Goal: Task Accomplishment & Management: Use online tool/utility

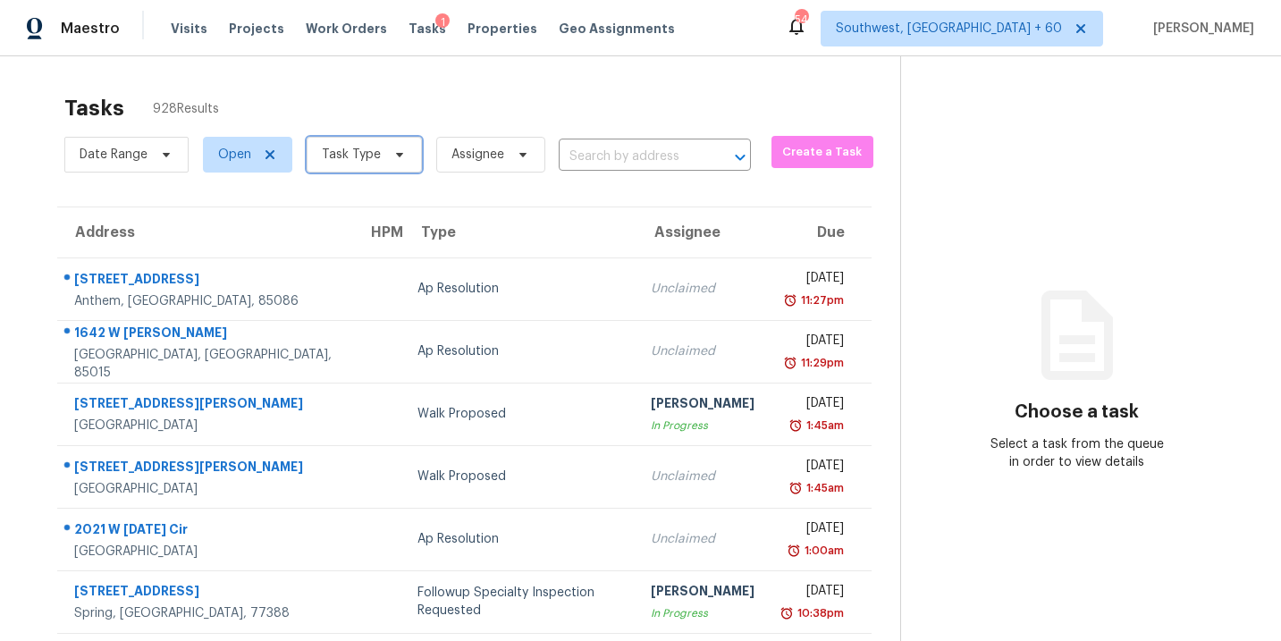
click at [376, 159] on span "Task Type" at bounding box center [351, 155] width 59 height 18
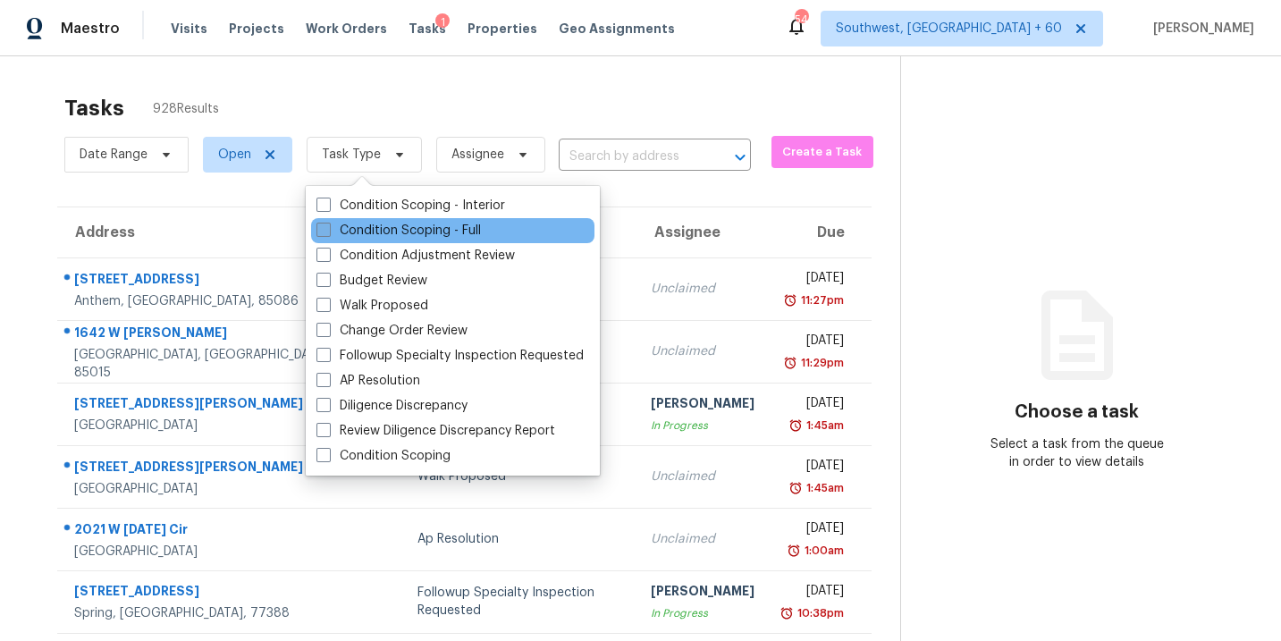
click at [411, 229] on label "Condition Scoping - Full" at bounding box center [399, 231] width 165 height 18
click at [328, 229] on input "Condition Scoping - Full" at bounding box center [323, 228] width 12 height 12
checkbox input "true"
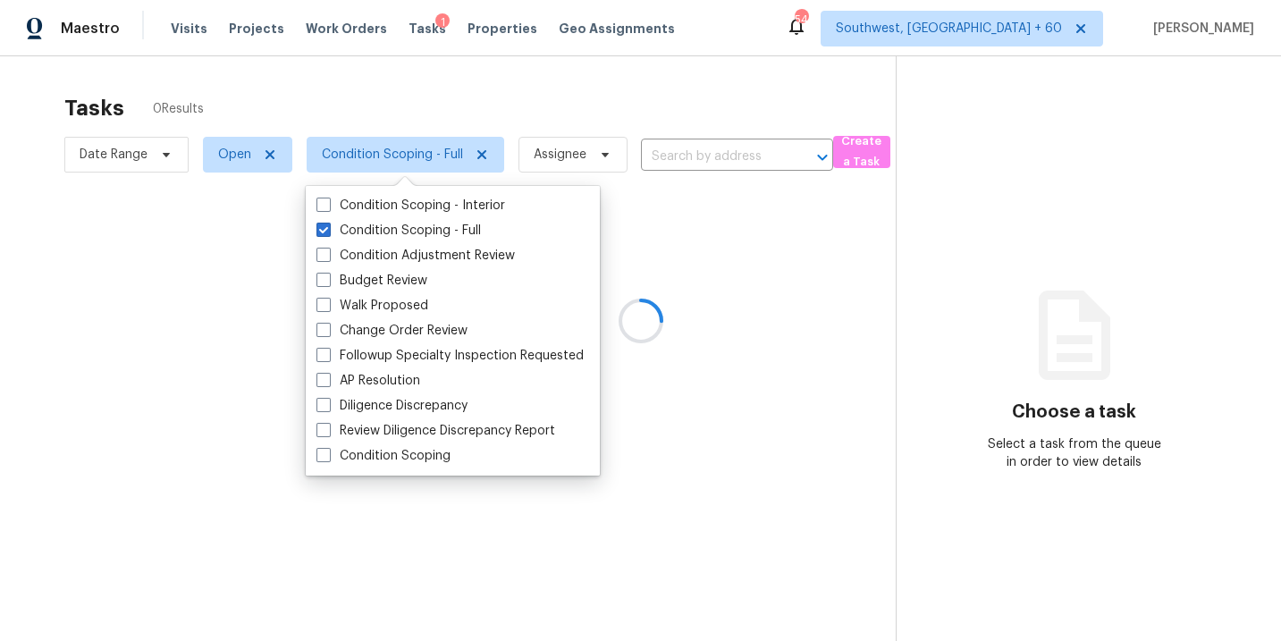
click at [938, 576] on div at bounding box center [640, 320] width 1281 height 641
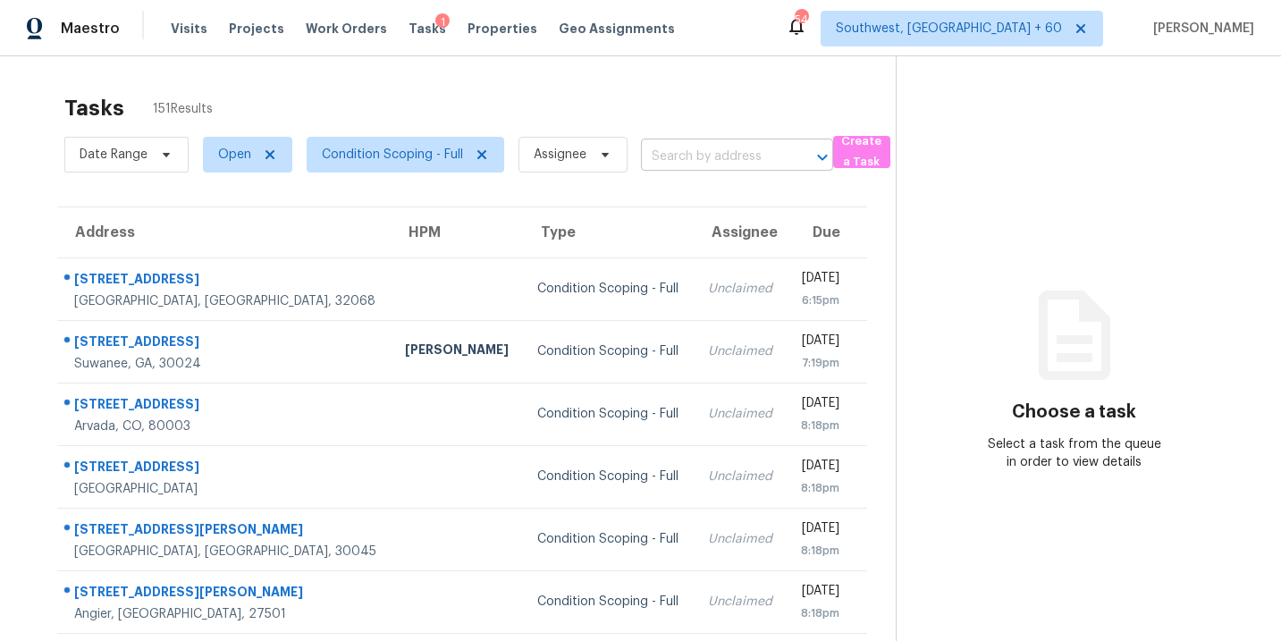
click at [707, 165] on input "text" at bounding box center [712, 157] width 142 height 28
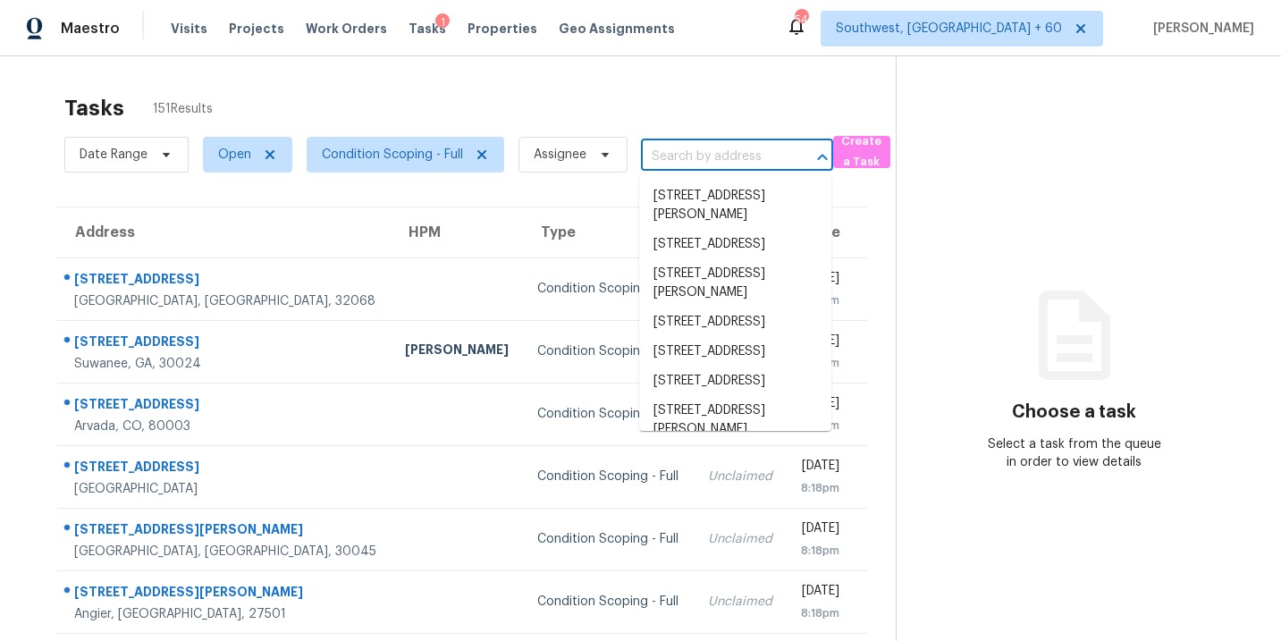
paste input "5825 Trailwood Ct Suwanee, GA, 30024"
type input "5825 Trailwood Ct Suwanee, GA, 30024"
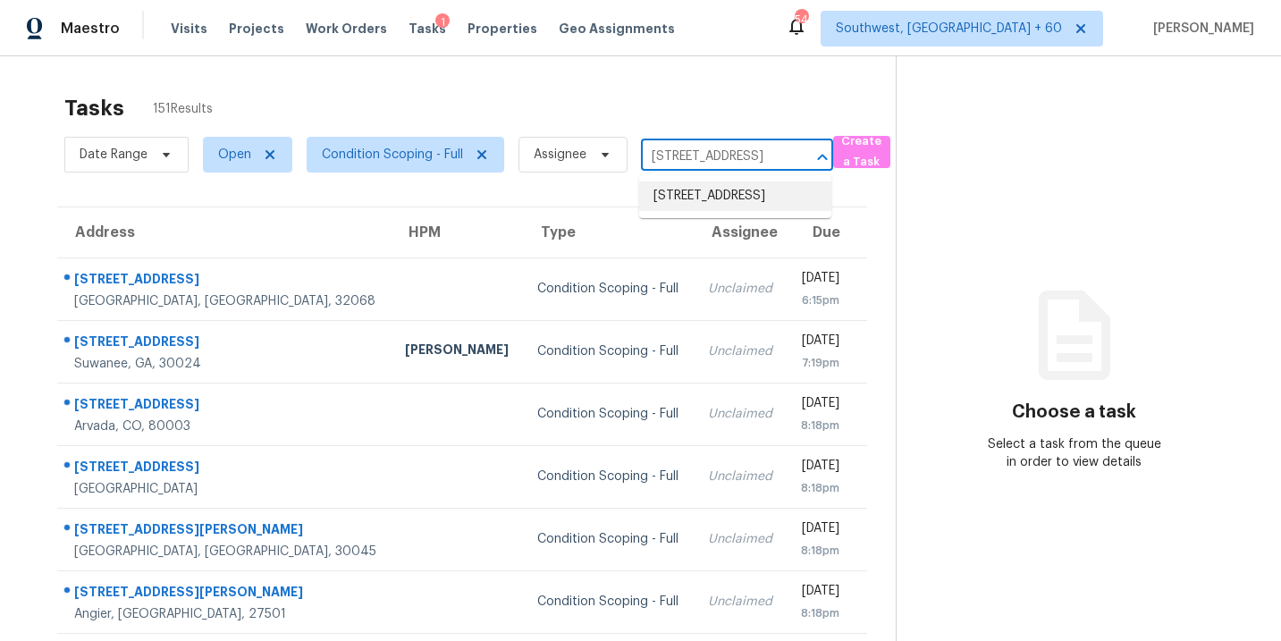
click at [711, 196] on li "5825 Trailwood Ct, Suwanee, GA 30024" at bounding box center [735, 197] width 192 height 30
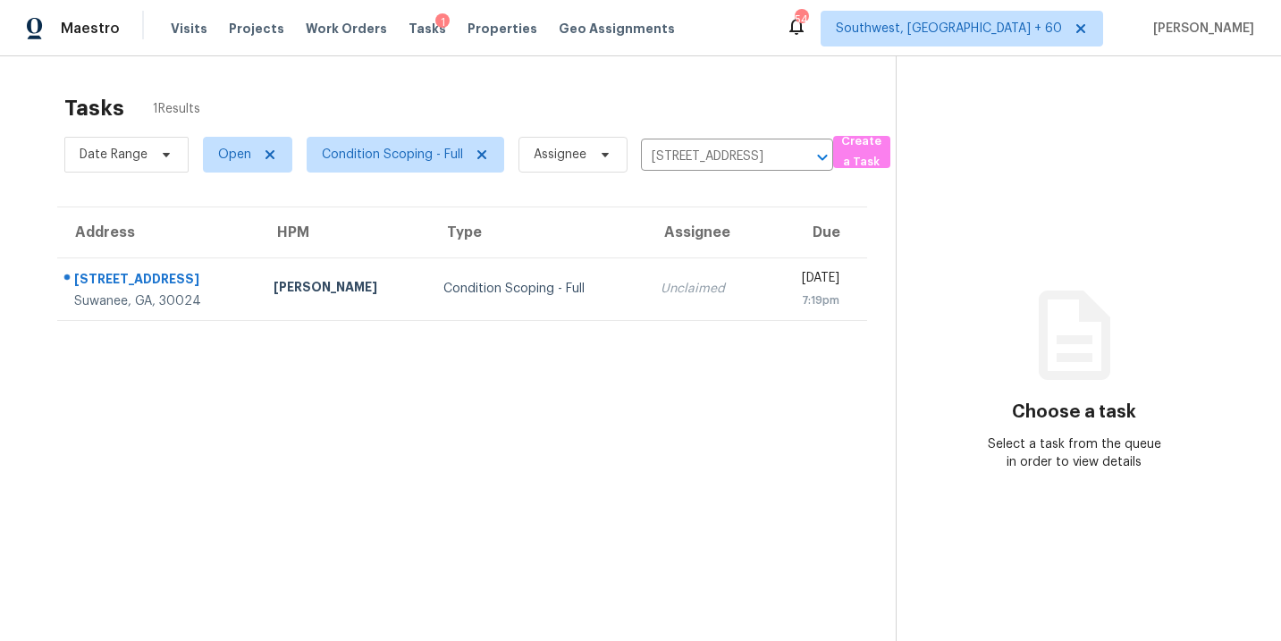
click at [542, 282] on div "Condition Scoping - Full" at bounding box center [537, 289] width 189 height 18
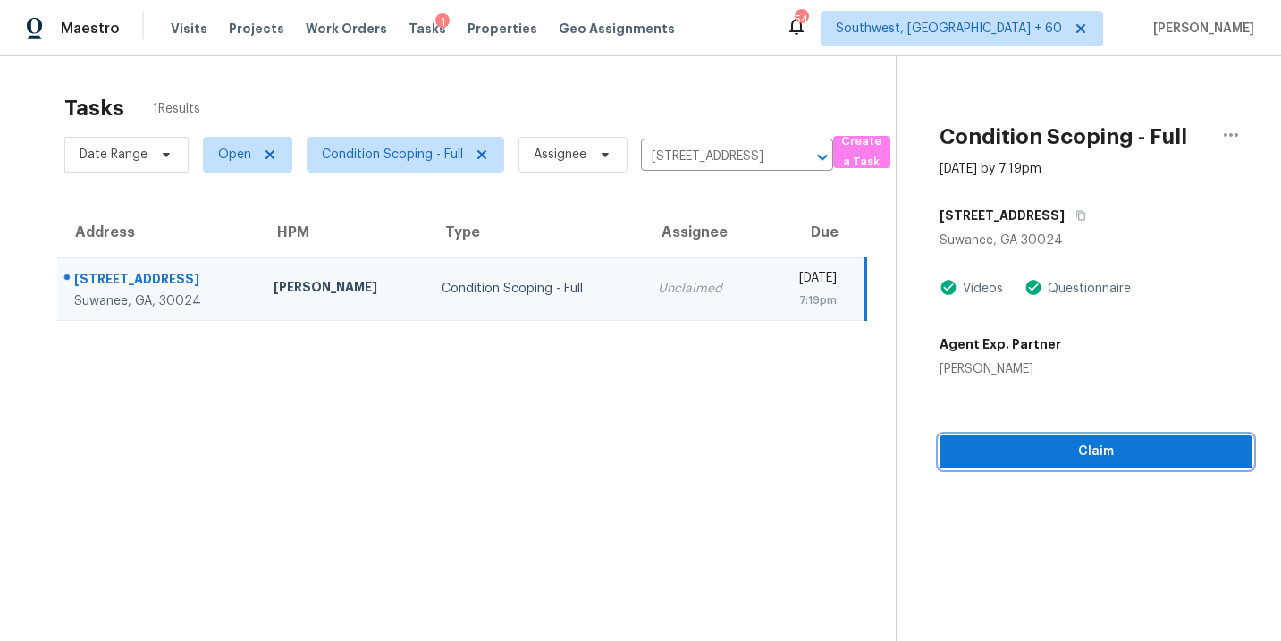
click at [1046, 447] on span "Claim" at bounding box center [1096, 452] width 284 height 22
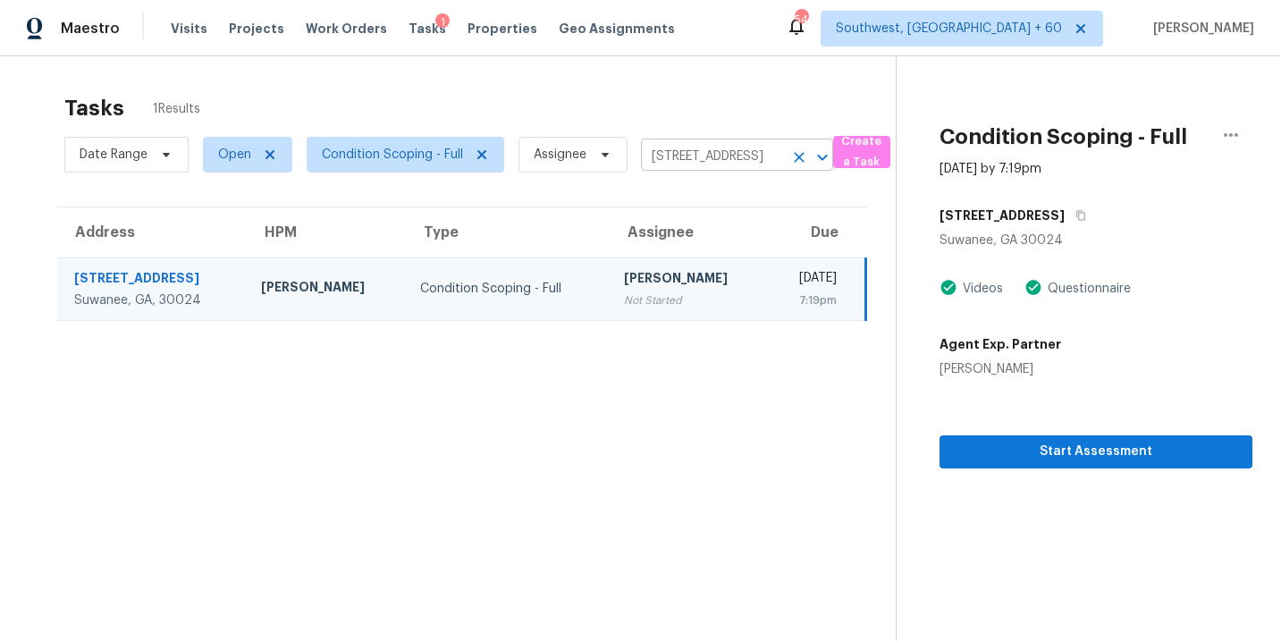
click at [799, 158] on icon "Clear" at bounding box center [799, 157] width 11 height 11
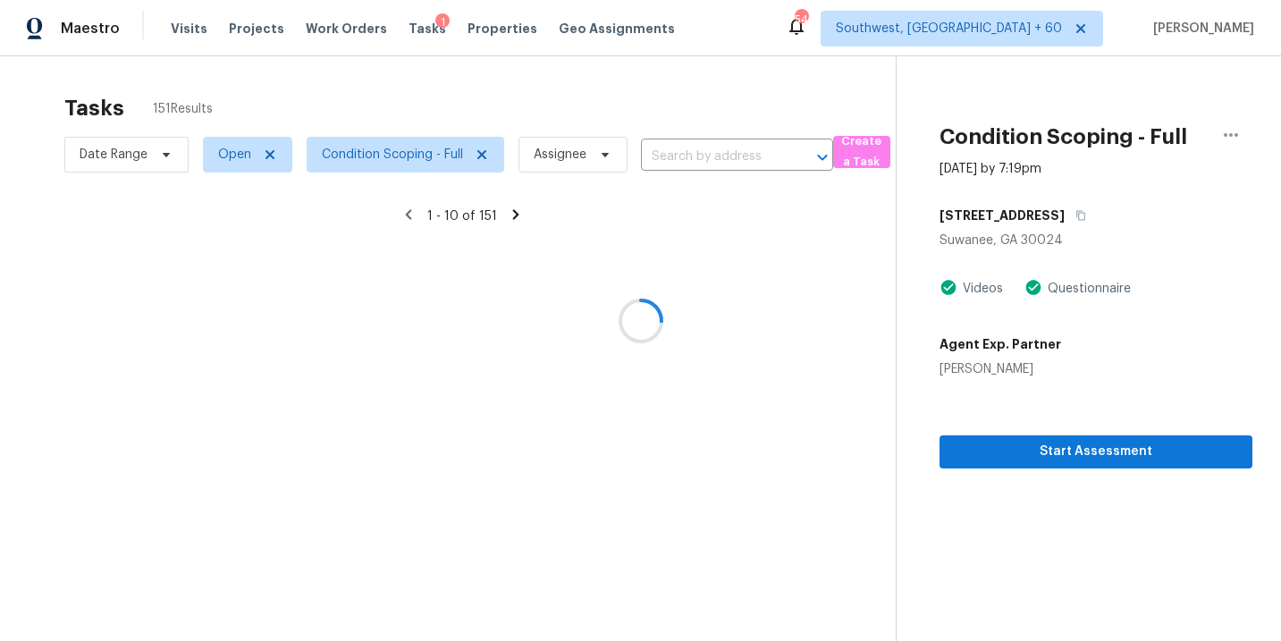
click at [746, 158] on div at bounding box center [640, 320] width 1281 height 641
click at [728, 152] on div at bounding box center [640, 320] width 1281 height 641
click at [726, 153] on div at bounding box center [640, 320] width 1281 height 641
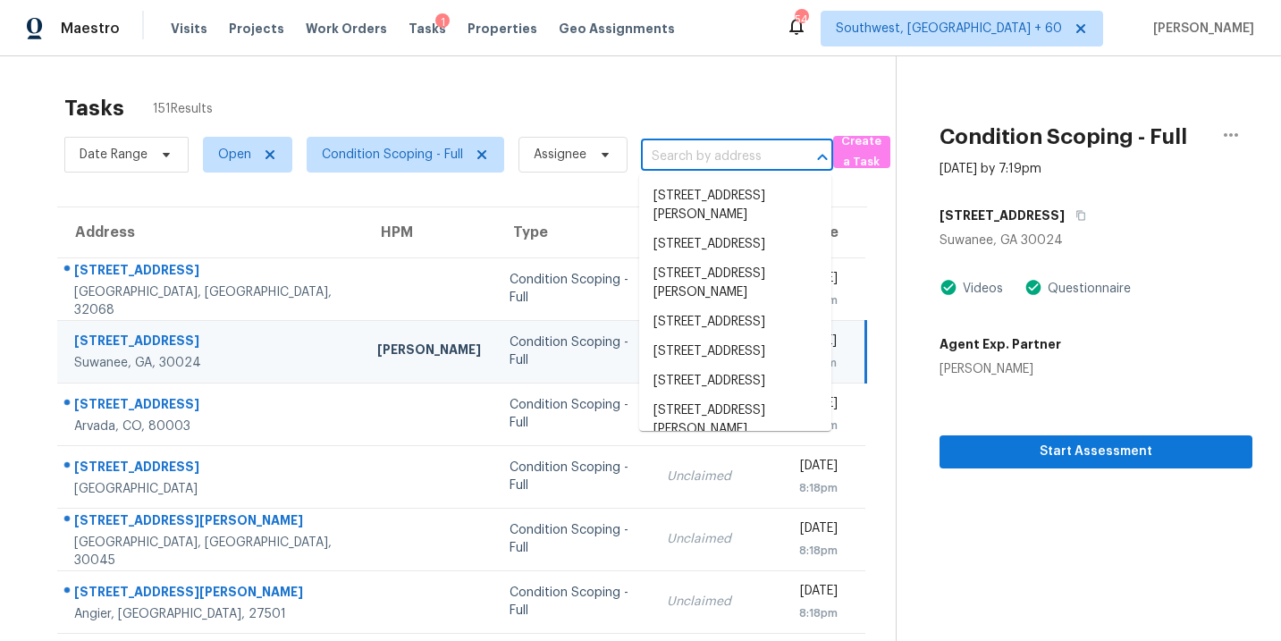
click at [725, 153] on input "text" at bounding box center [712, 157] width 142 height 28
paste input "235 Winding River Dr Atlanta, GA, 30350"
type input "235 Winding River Dr Atlanta, GA, 30350"
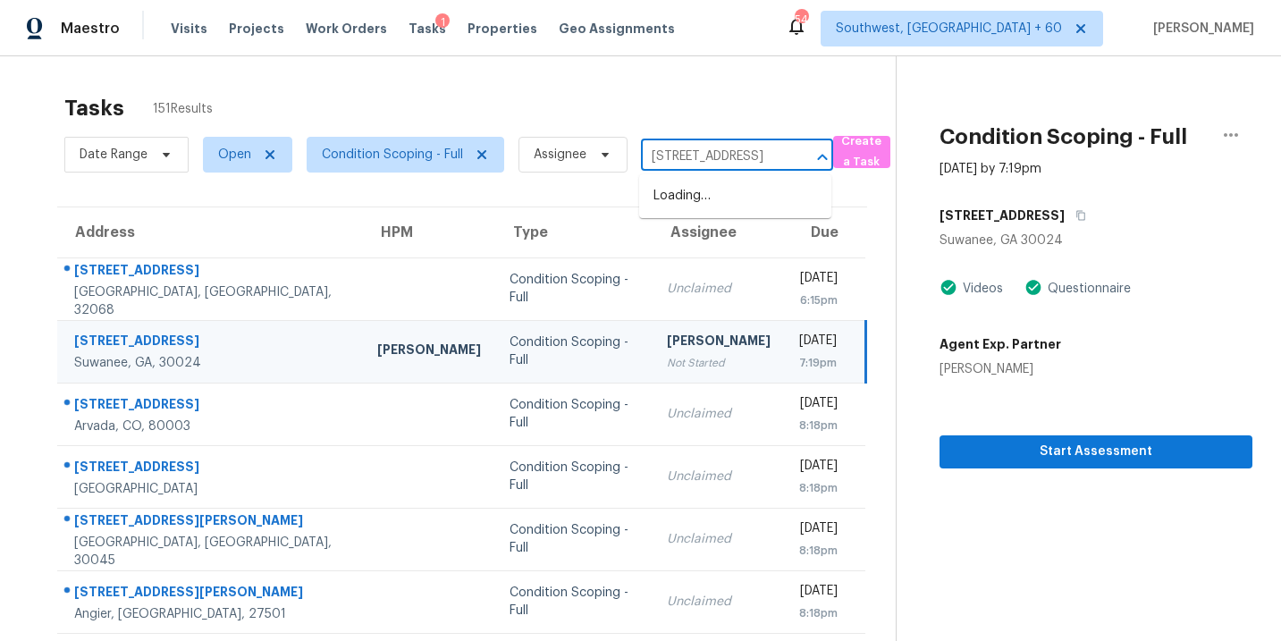
scroll to position [0, 107]
click at [725, 198] on li "235 Winding River Dr Unit B, Atlanta, GA 30350" at bounding box center [735, 197] width 192 height 30
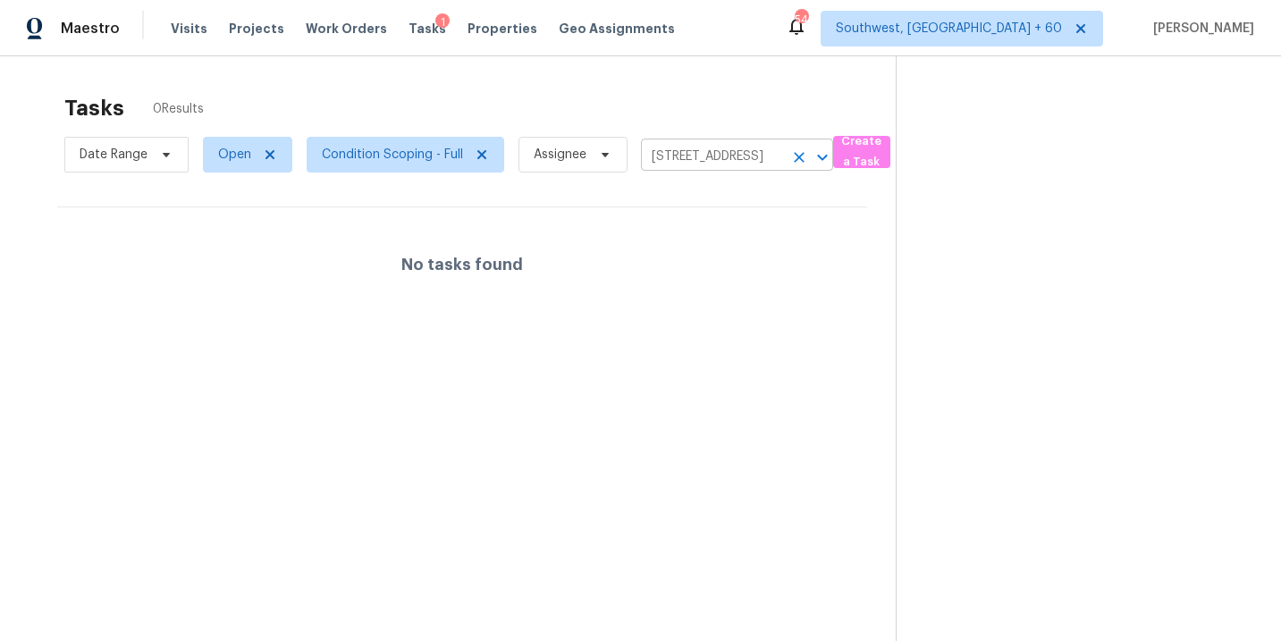
click at [802, 155] on icon "Clear" at bounding box center [799, 157] width 18 height 18
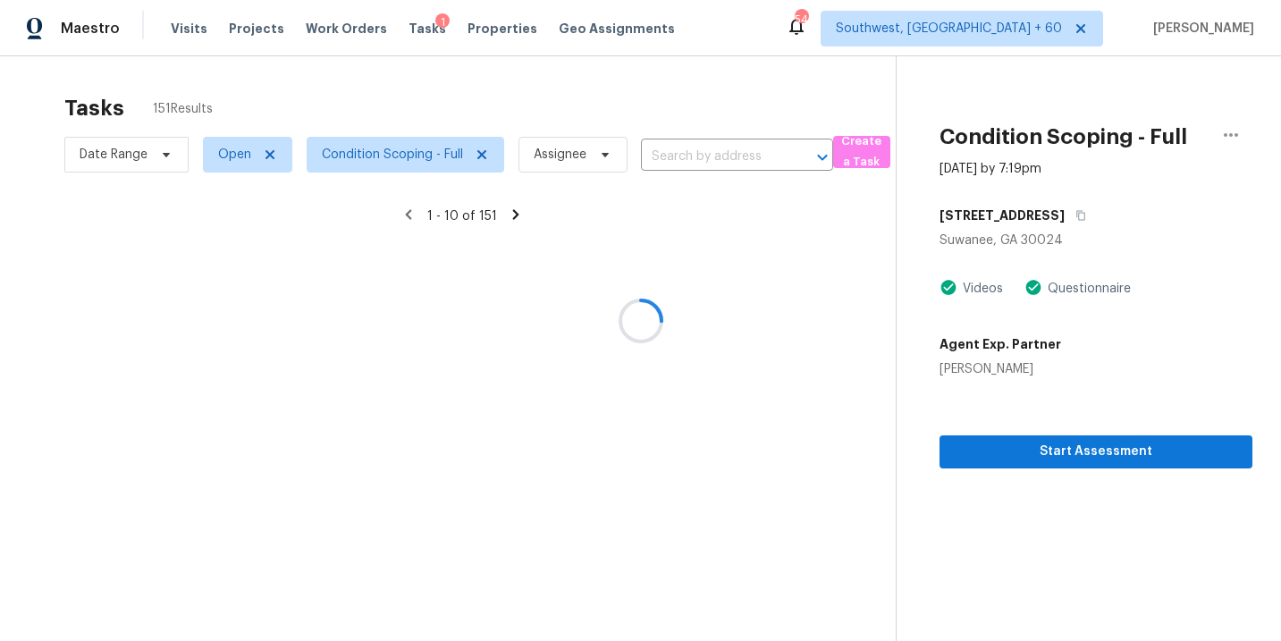
click at [231, 163] on div at bounding box center [640, 320] width 1281 height 641
click at [237, 156] on div at bounding box center [640, 320] width 1281 height 641
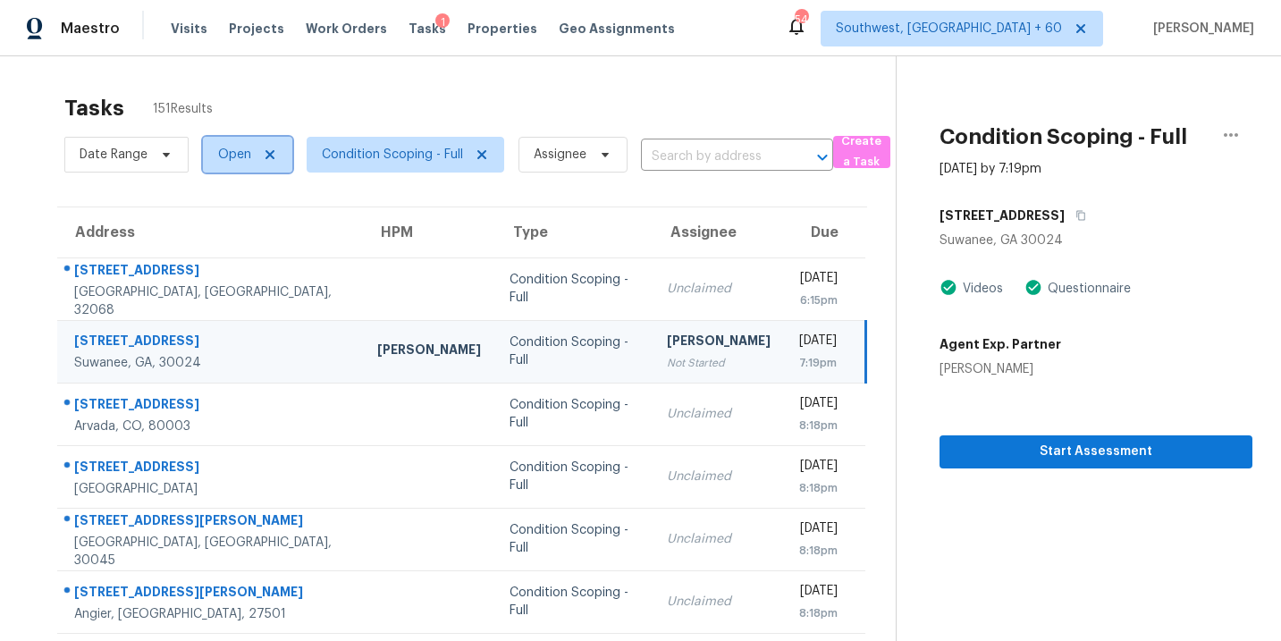
click at [232, 166] on span "Open" at bounding box center [247, 155] width 89 height 36
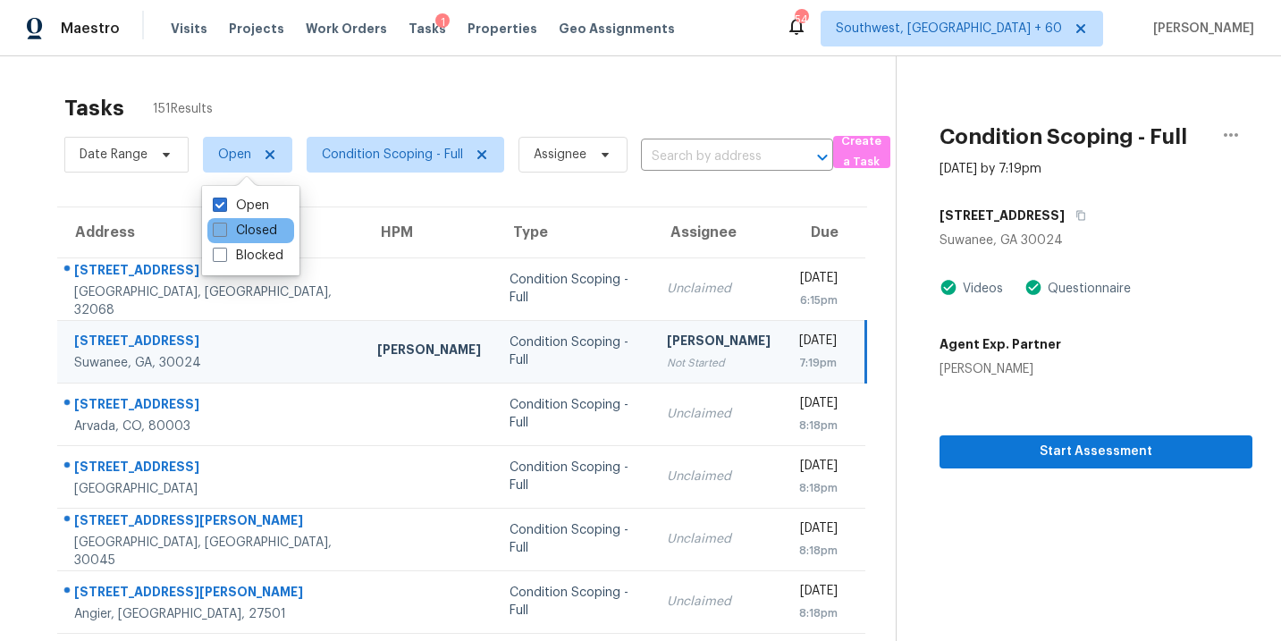
click at [254, 229] on label "Closed" at bounding box center [245, 231] width 64 height 18
click at [224, 229] on input "Closed" at bounding box center [219, 228] width 12 height 12
checkbox input "true"
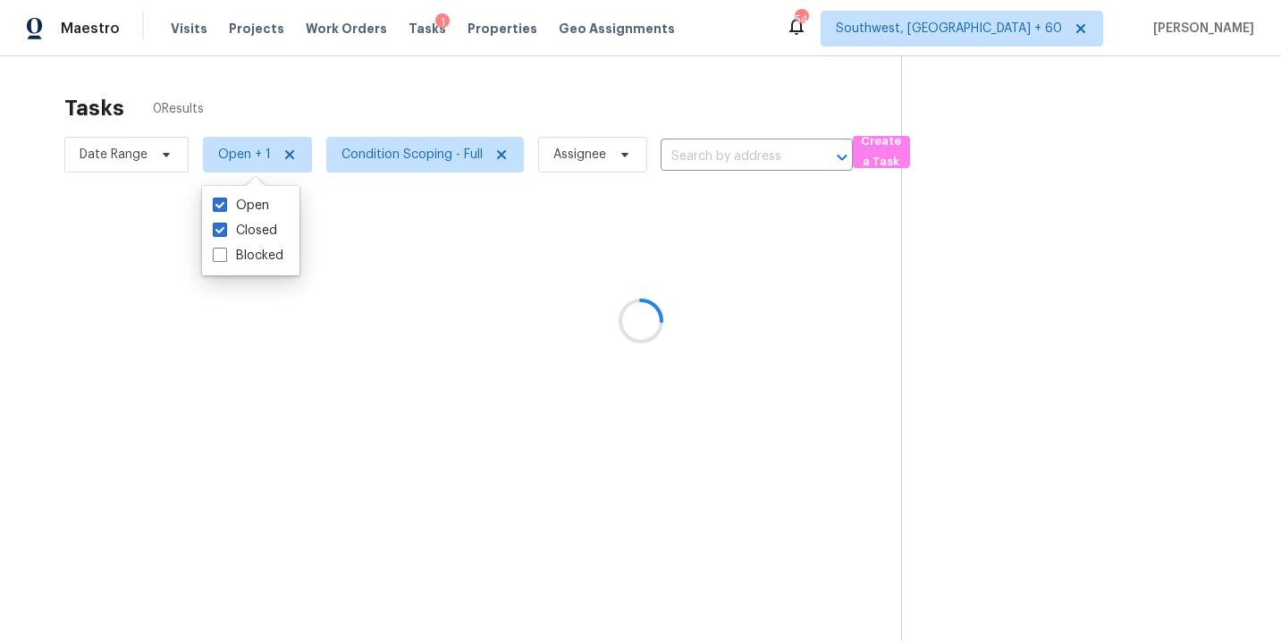
click at [699, 149] on div at bounding box center [640, 320] width 1281 height 641
click at [689, 157] on div at bounding box center [640, 320] width 1281 height 641
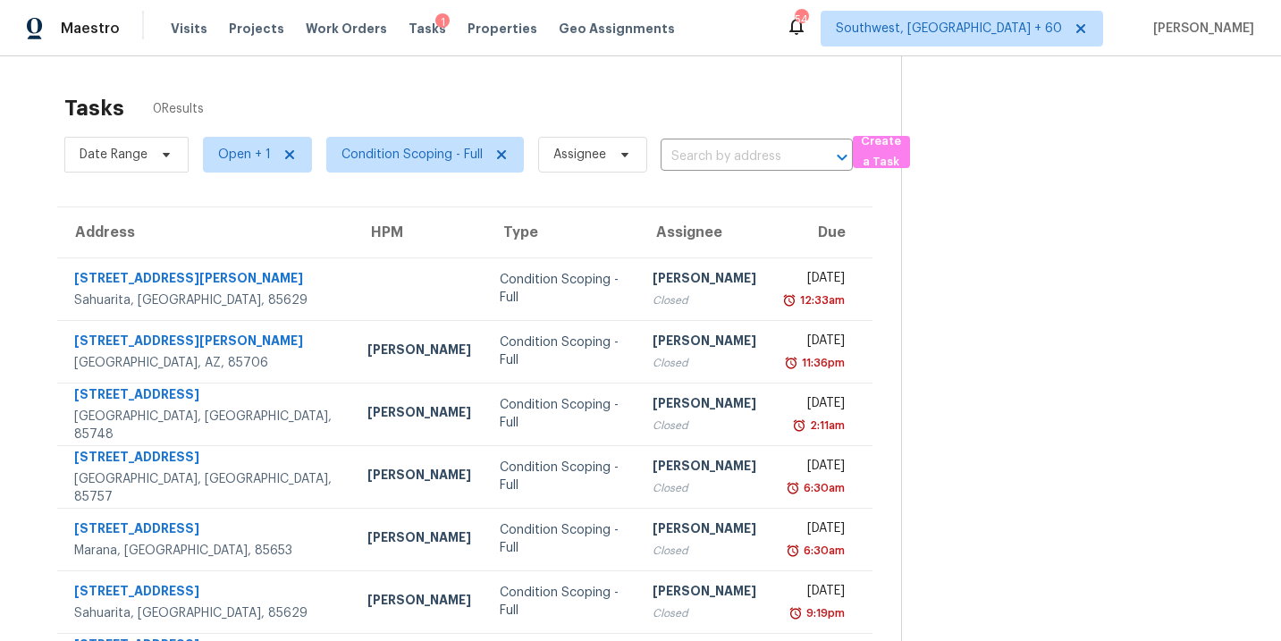
click at [689, 157] on input "text" at bounding box center [732, 157] width 142 height 28
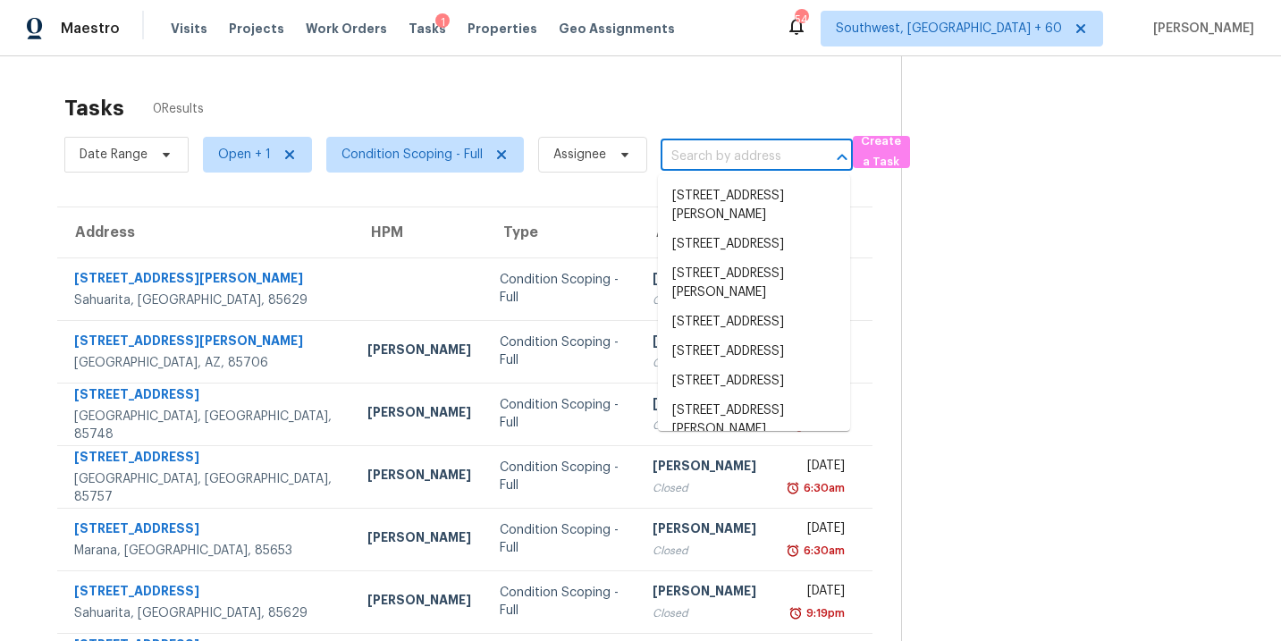
paste input "235 Winding River Dr Atlanta, GA, 30350"
type input "235 Winding River Dr Atlanta, GA, 30350"
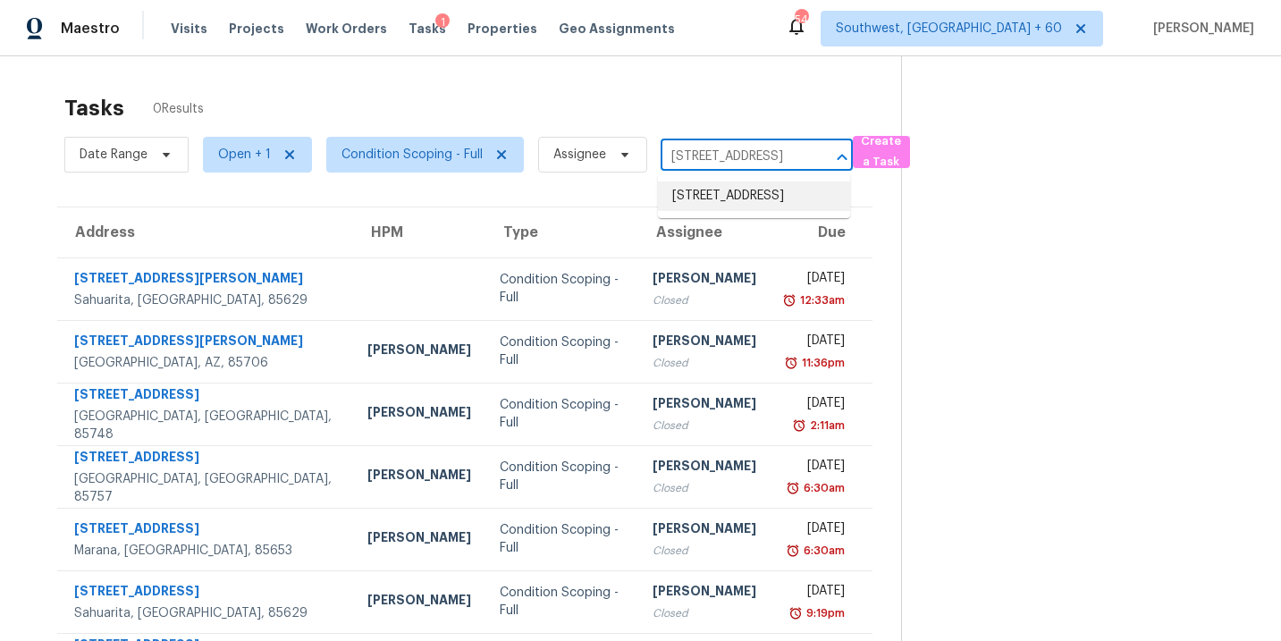
click at [691, 202] on li "235 Winding River Dr Unit B, Atlanta, GA 30350" at bounding box center [754, 197] width 192 height 30
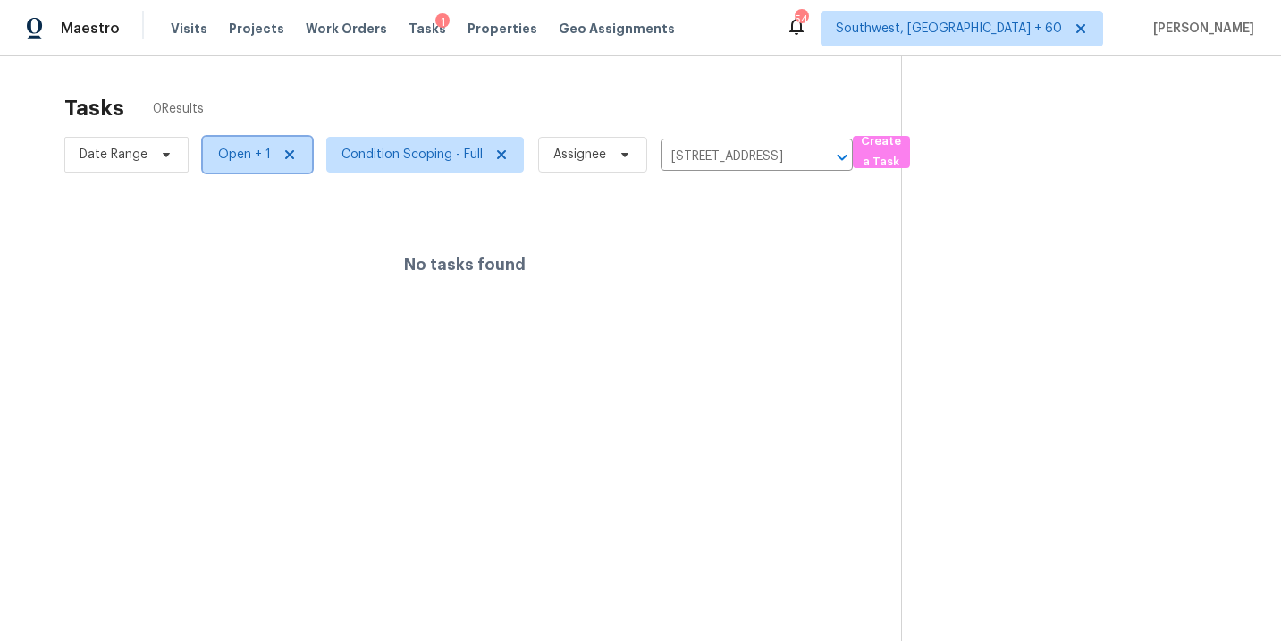
click at [239, 161] on span "Open + 1" at bounding box center [244, 155] width 53 height 18
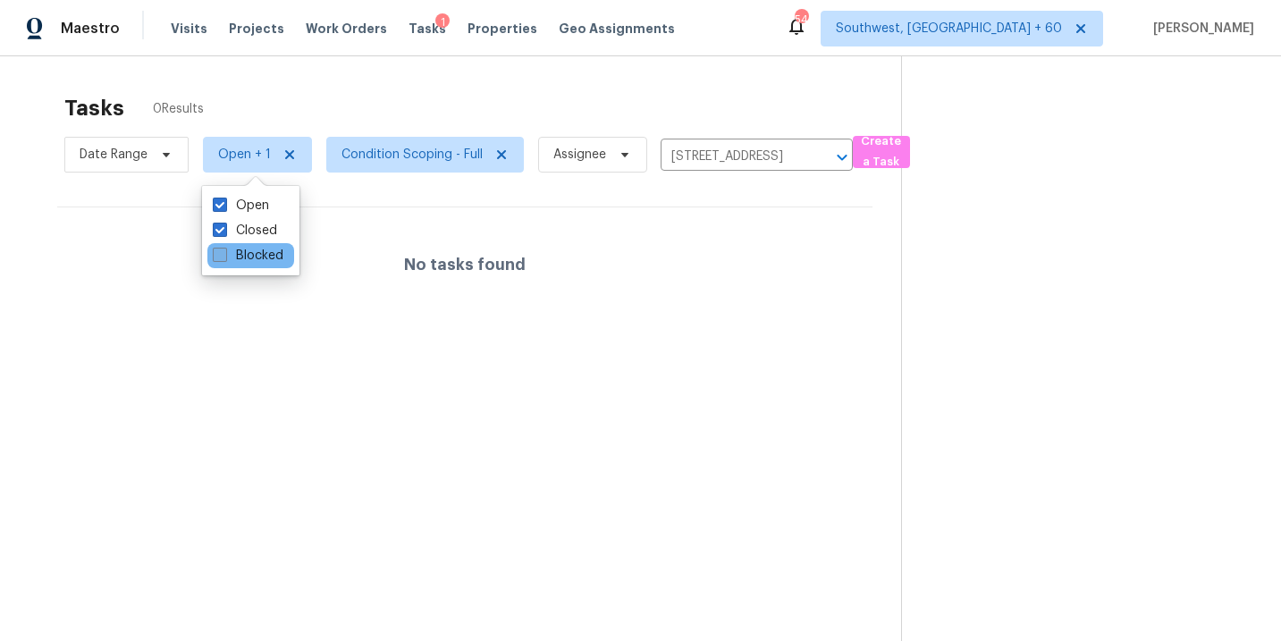
click at [246, 247] on label "Blocked" at bounding box center [248, 256] width 71 height 18
click at [224, 247] on input "Blocked" at bounding box center [219, 253] width 12 height 12
checkbox input "true"
click at [622, 273] on div "No tasks found" at bounding box center [464, 264] width 815 height 114
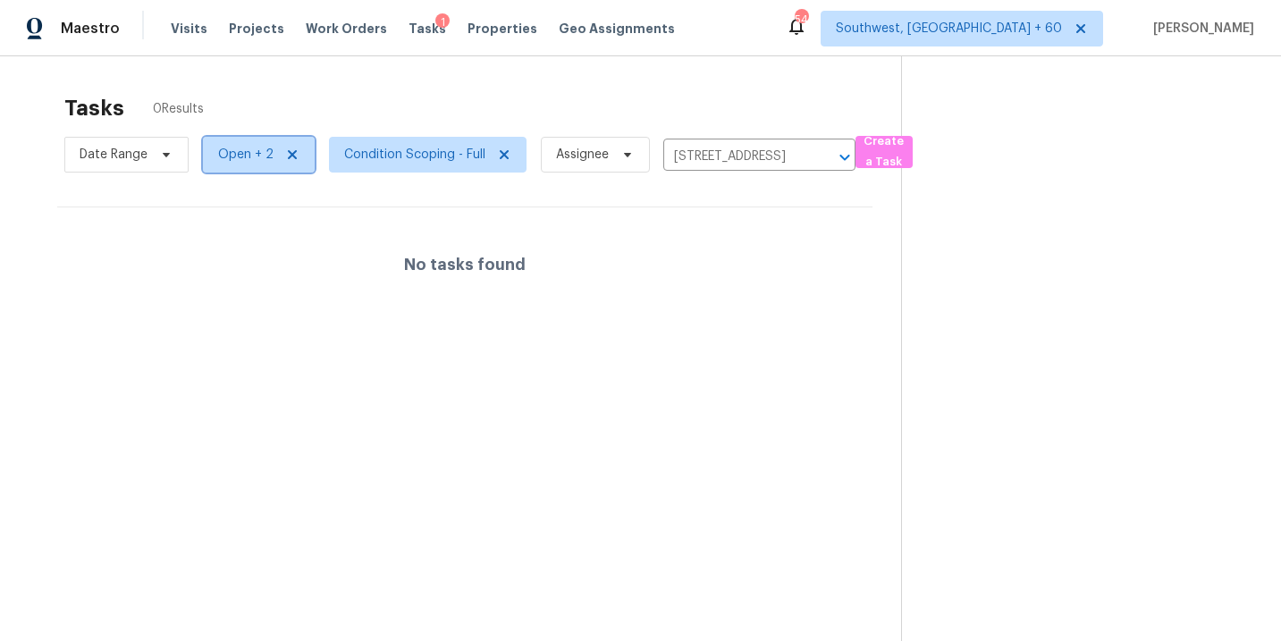
click at [240, 159] on span "Open + 2" at bounding box center [245, 155] width 55 height 18
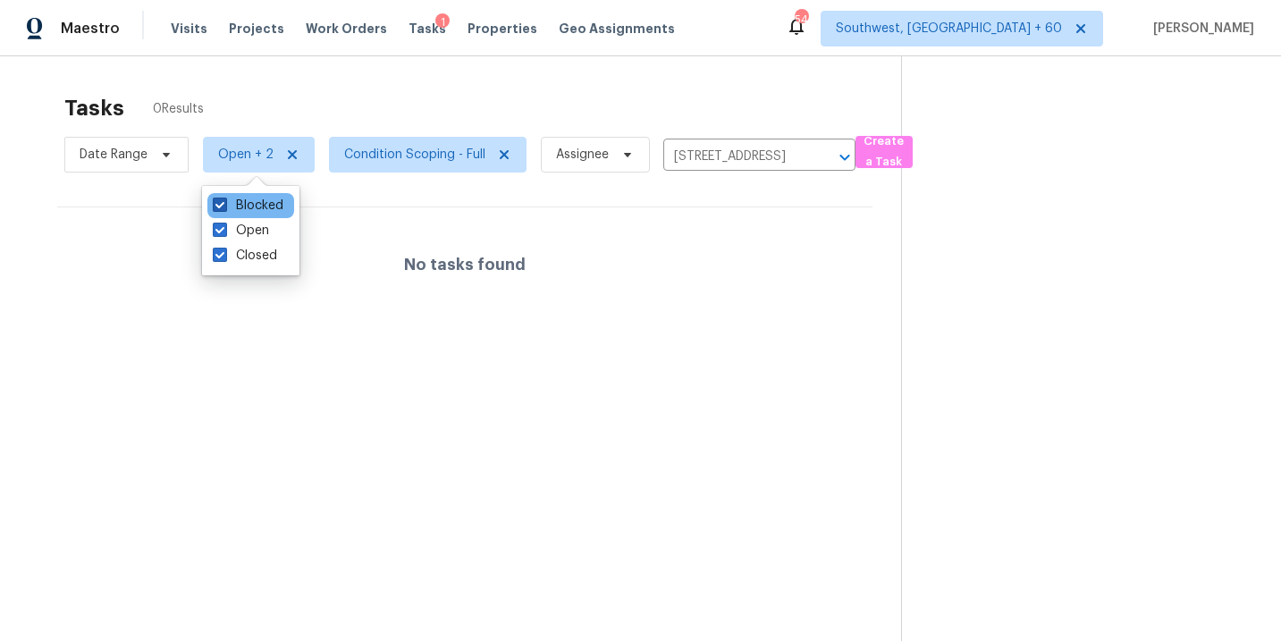
click at [249, 208] on label "Blocked" at bounding box center [248, 206] width 71 height 18
click at [224, 208] on input "Blocked" at bounding box center [219, 203] width 12 height 12
checkbox input "false"
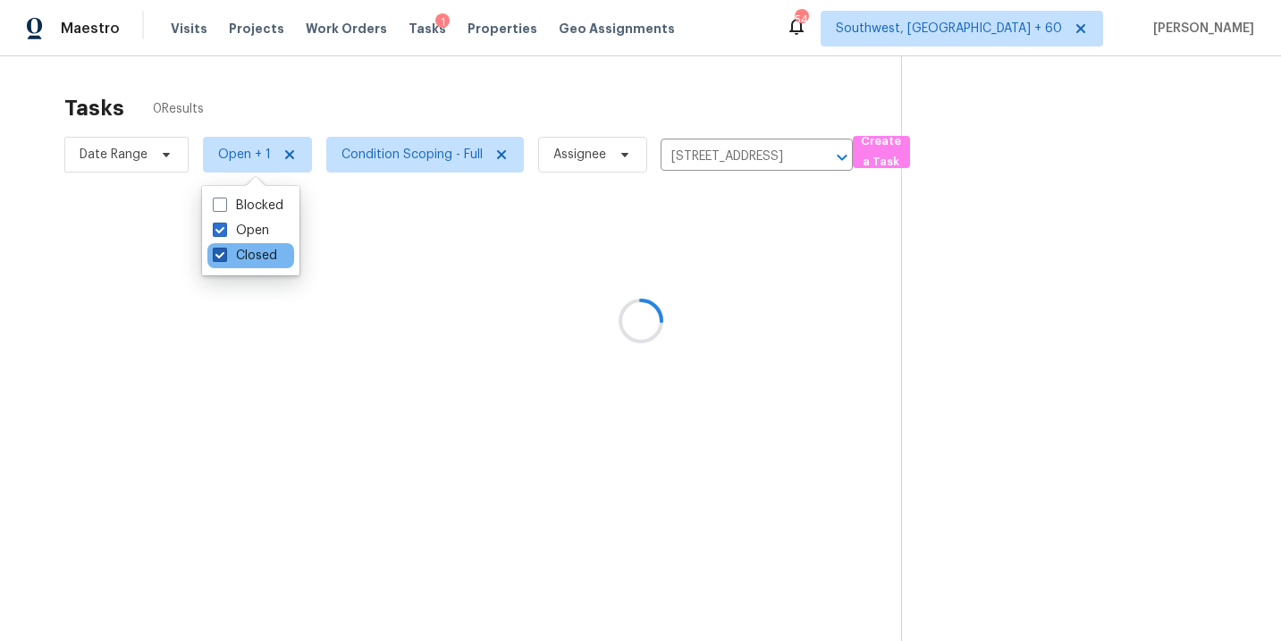
click at [246, 260] on label "Closed" at bounding box center [245, 256] width 64 height 18
click at [224, 258] on input "Closed" at bounding box center [219, 253] width 12 height 12
checkbox input "false"
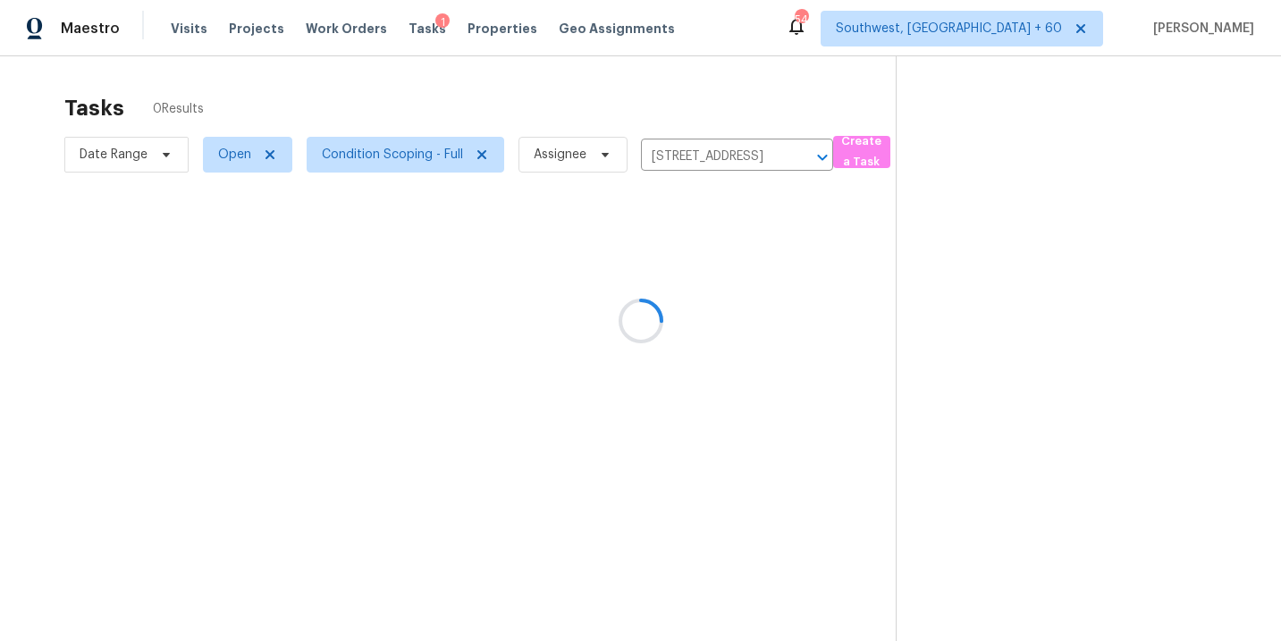
click at [576, 232] on div at bounding box center [640, 320] width 1281 height 641
click at [763, 156] on input "235 Winding River Dr Unit B, Atlanta, GA 30350" at bounding box center [712, 157] width 142 height 28
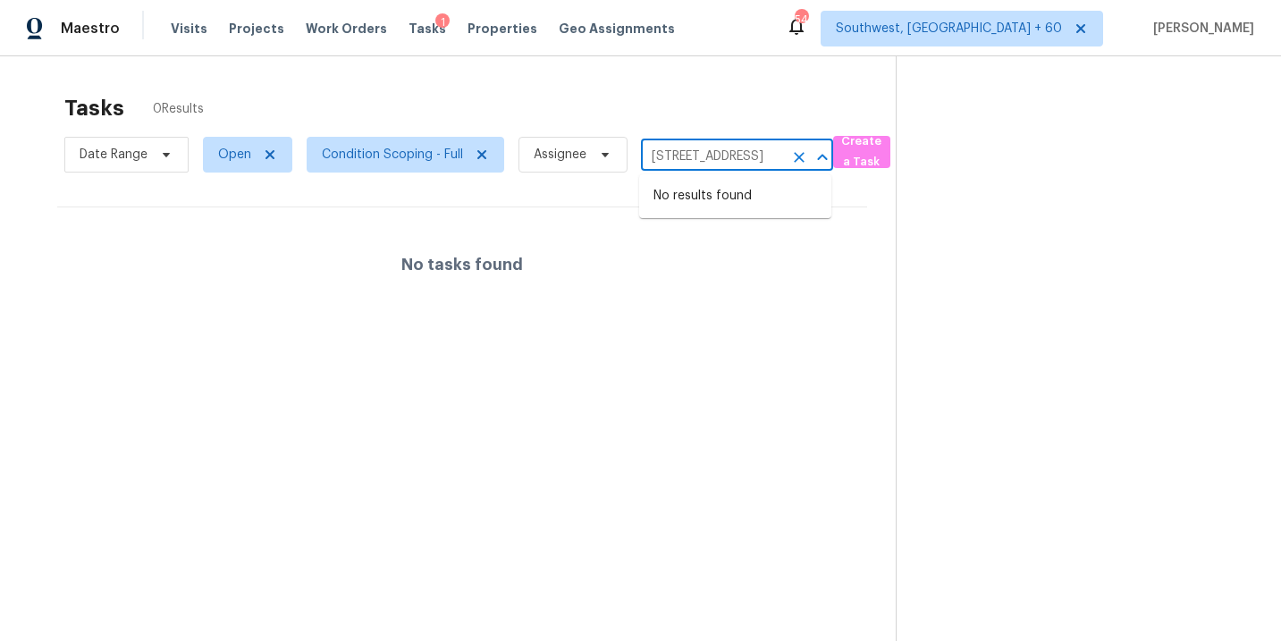
click at [798, 159] on icon "Clear" at bounding box center [799, 157] width 18 height 18
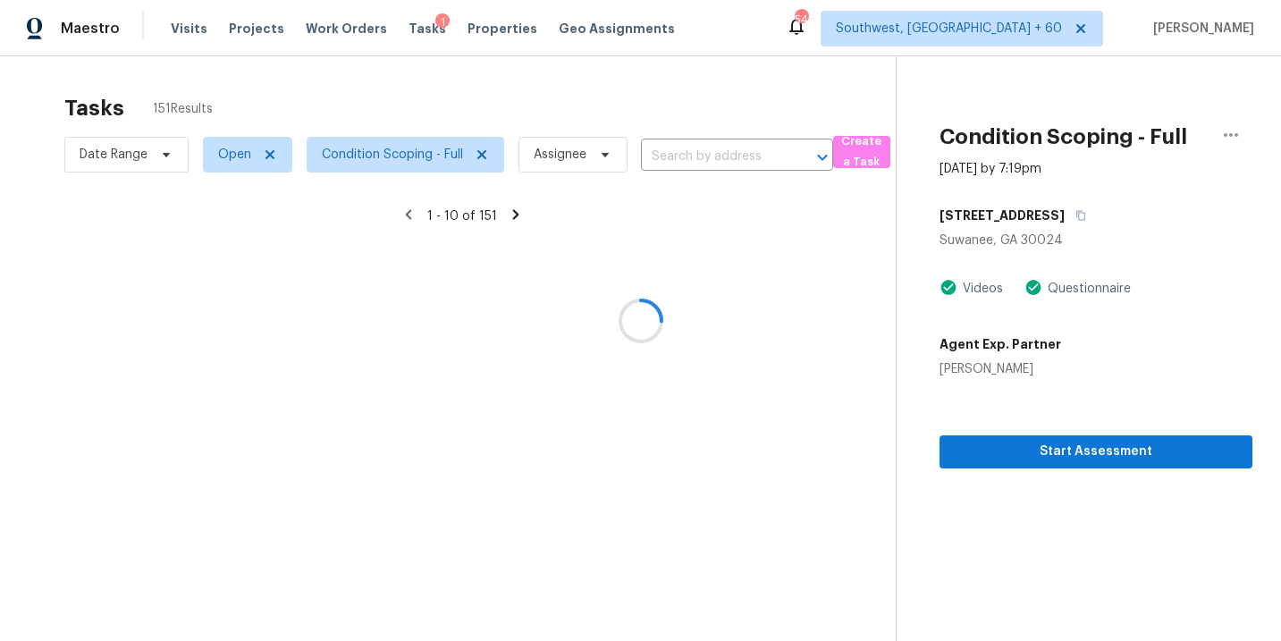
click at [813, 346] on div at bounding box center [640, 320] width 1281 height 641
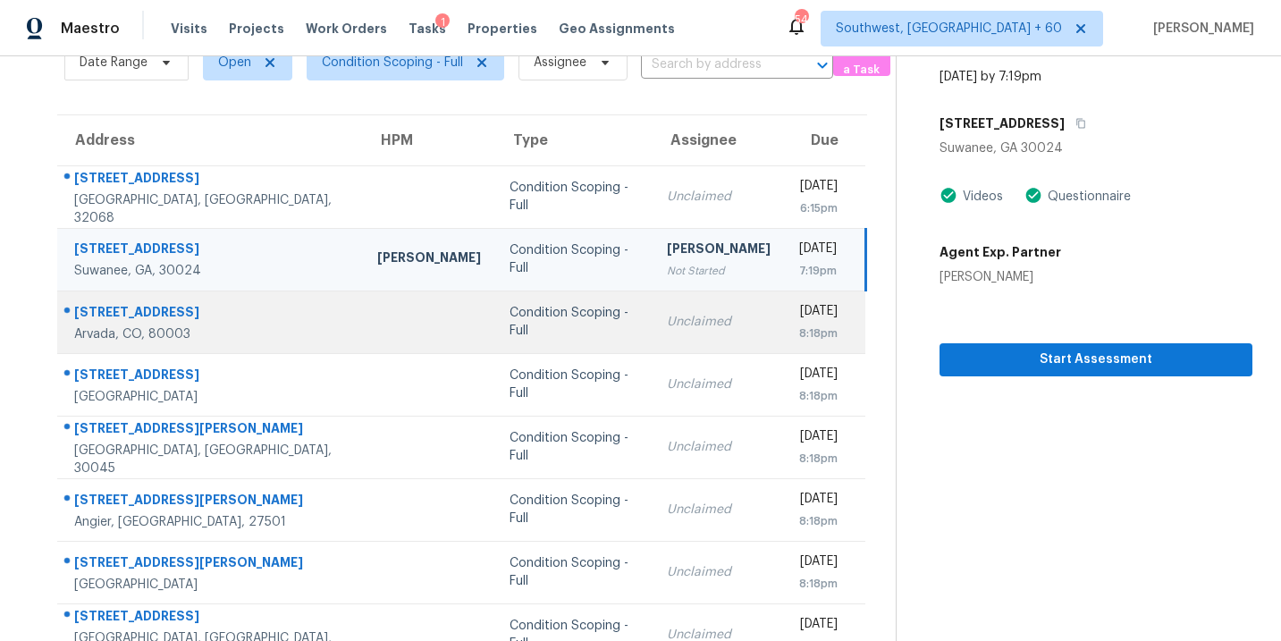
scroll to position [257, 0]
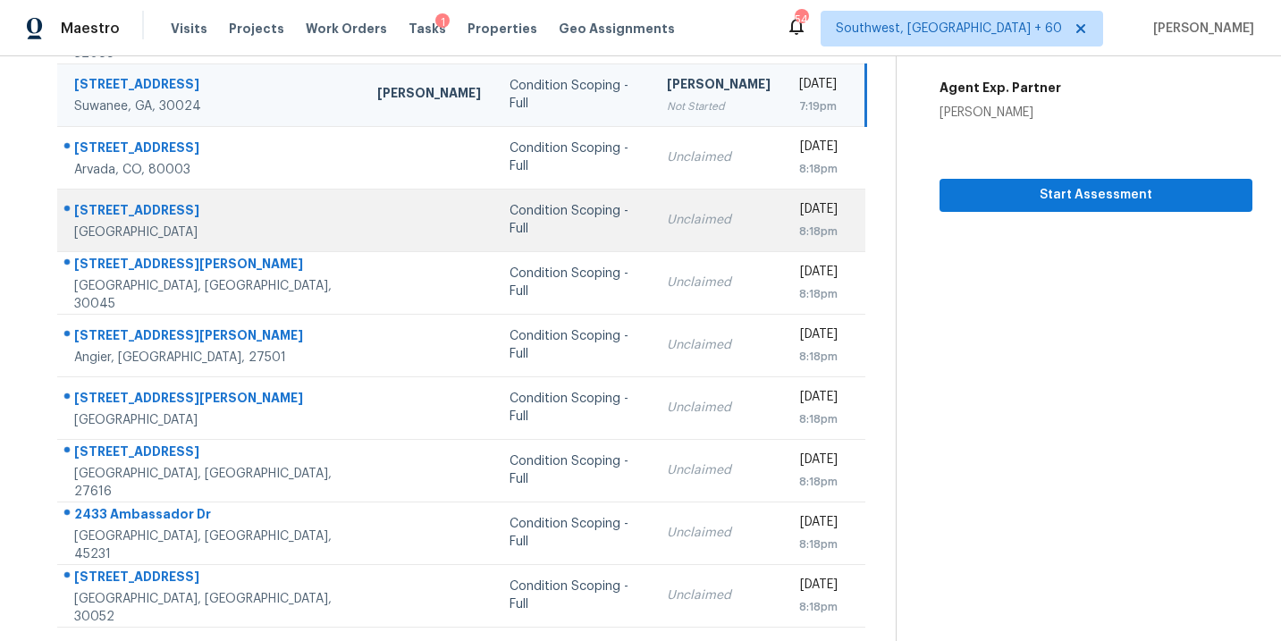
click at [510, 224] on div "Condition Scoping - Full" at bounding box center [574, 220] width 128 height 36
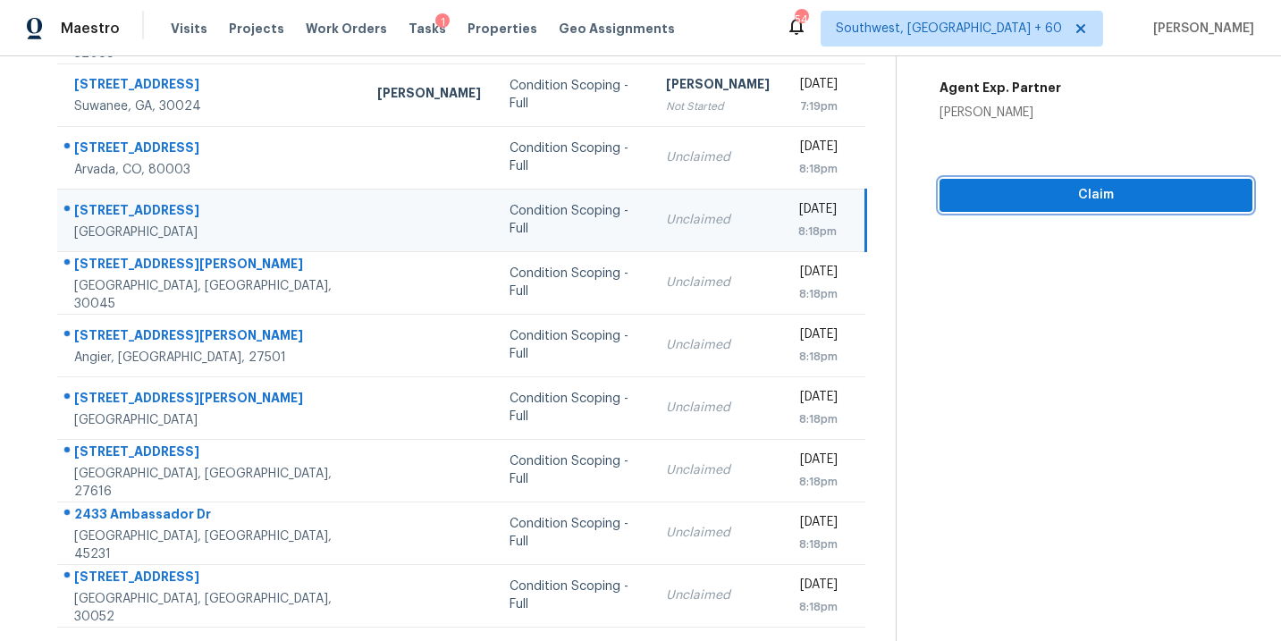
click at [1067, 210] on button "Claim" at bounding box center [1096, 195] width 313 height 33
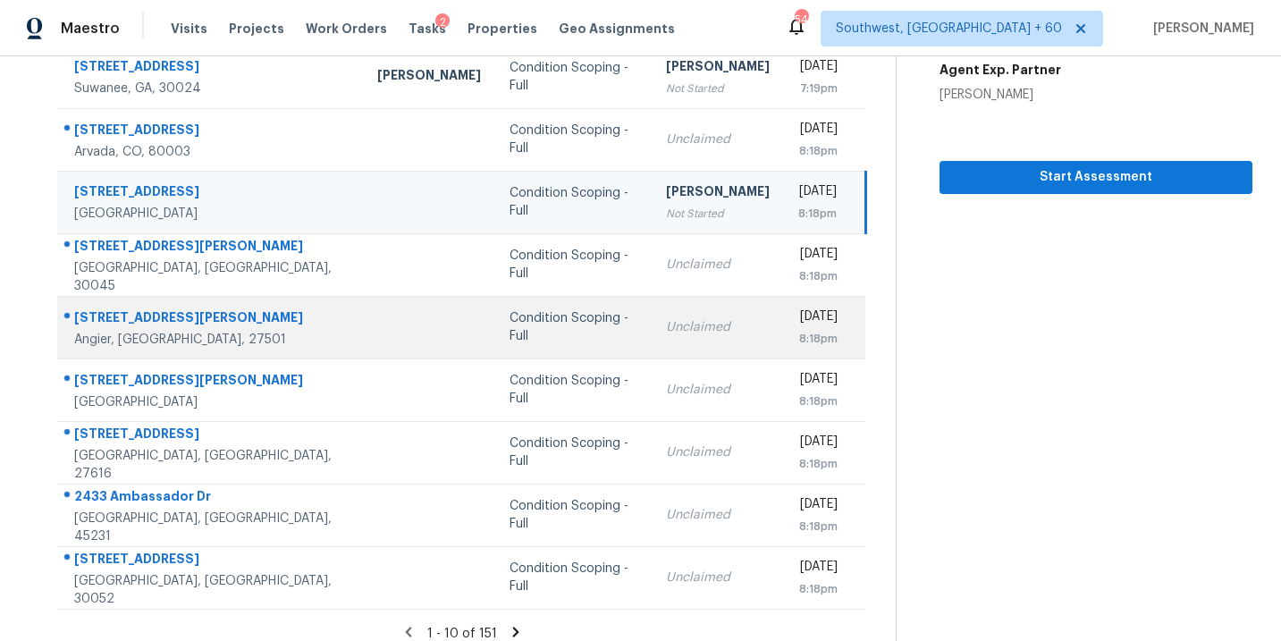
scroll to position [290, 0]
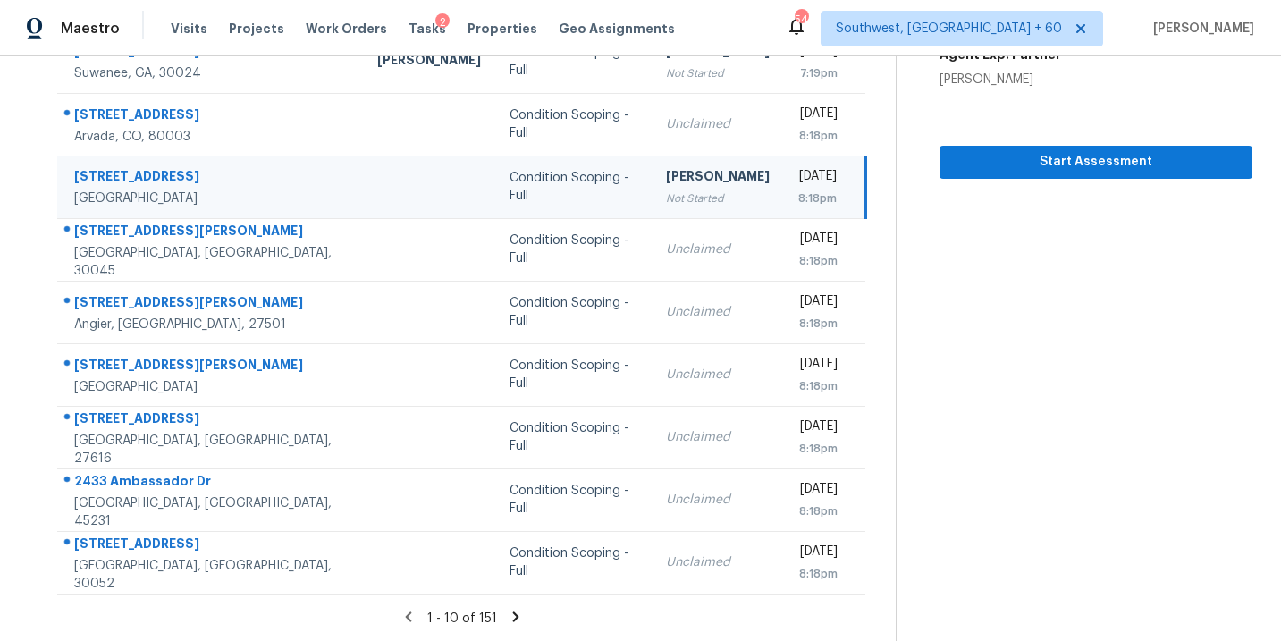
click at [513, 609] on icon at bounding box center [516, 617] width 16 height 16
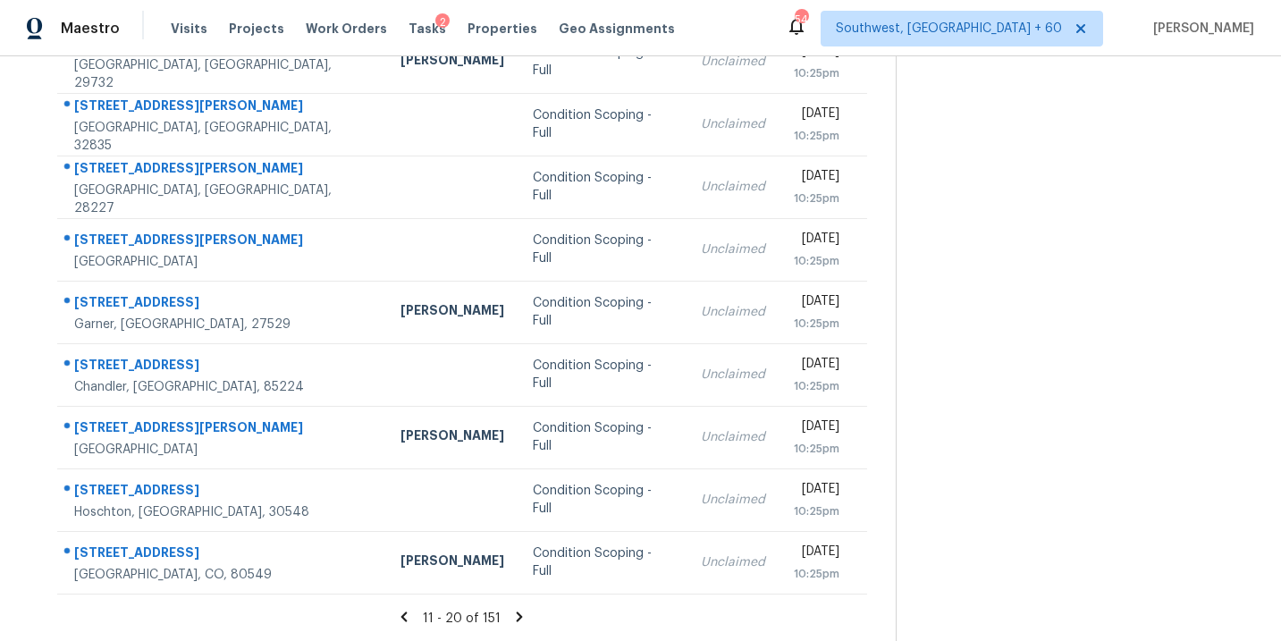
click at [517, 615] on icon at bounding box center [520, 617] width 6 height 10
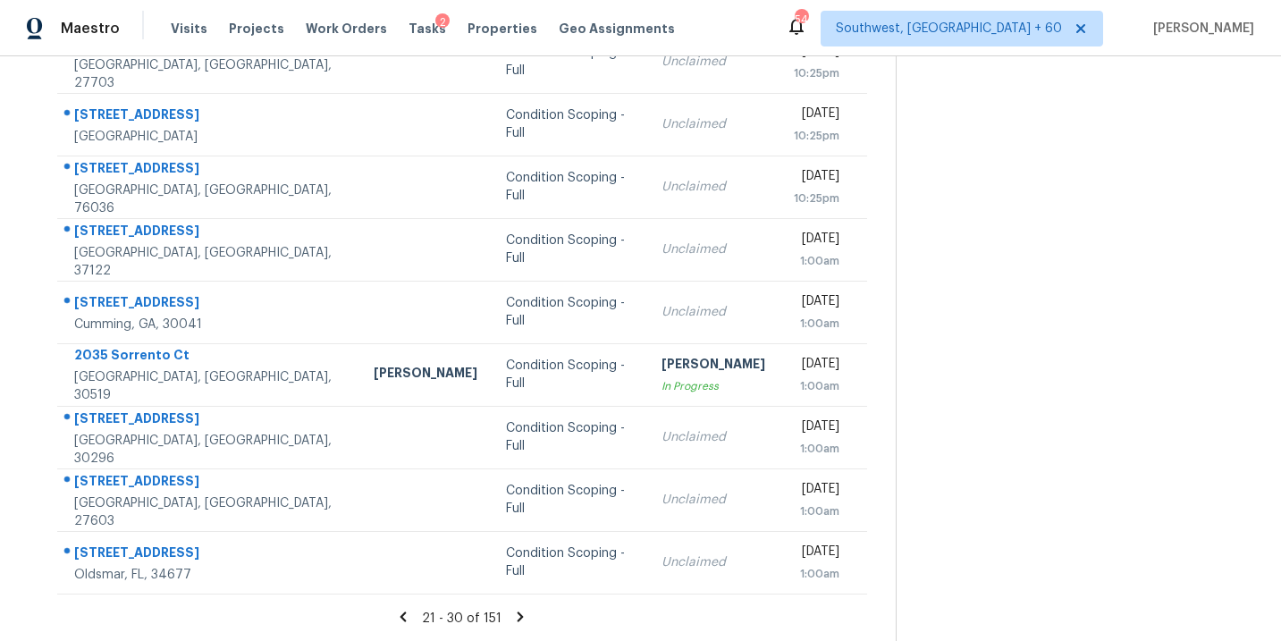
click at [516, 615] on icon at bounding box center [520, 617] width 16 height 16
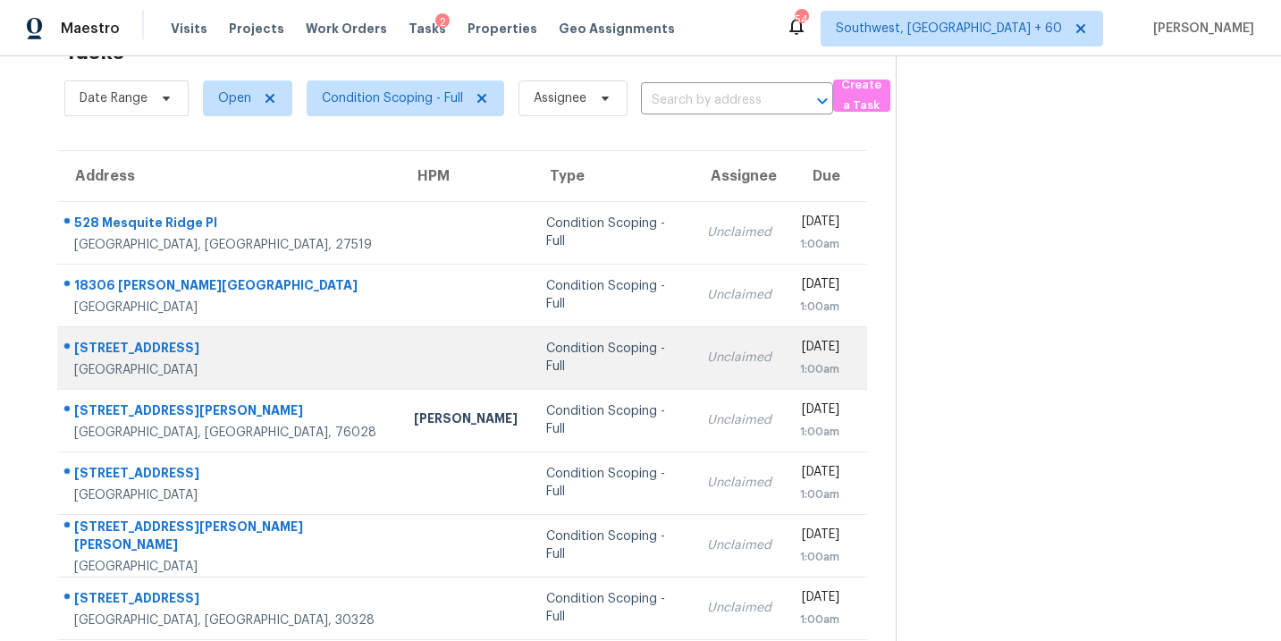
scroll to position [0, 0]
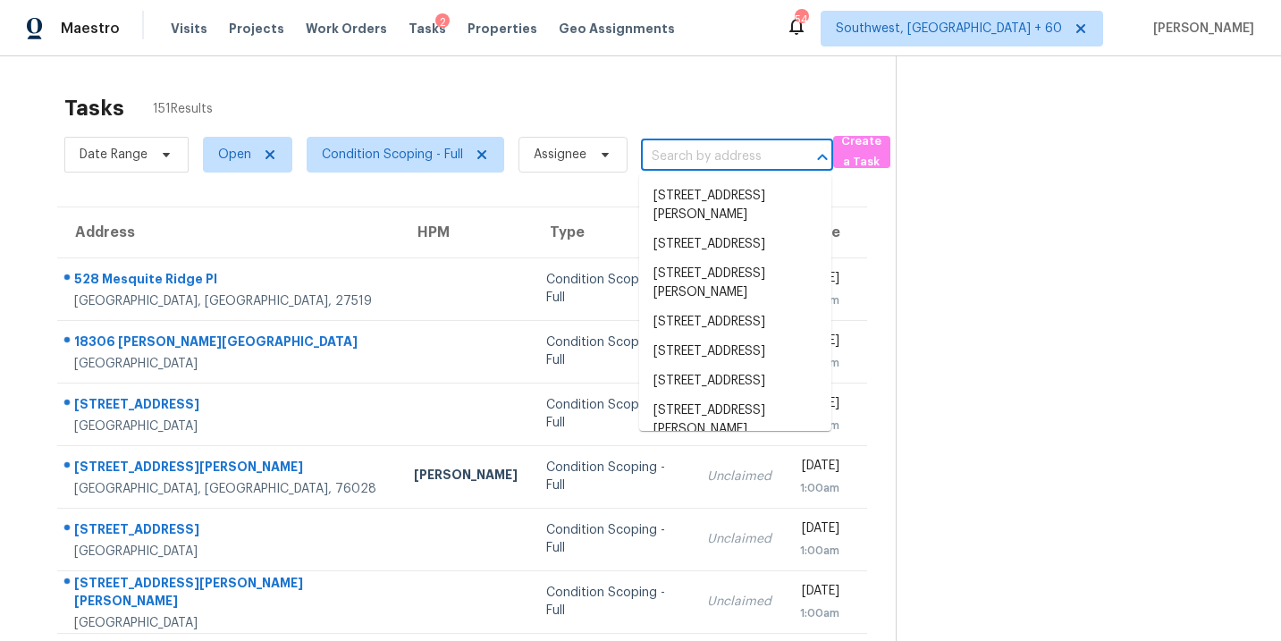
click at [702, 152] on input "text" at bounding box center [712, 157] width 142 height 28
paste input "235 Winding River Dr Atlanta, GA, 30350"
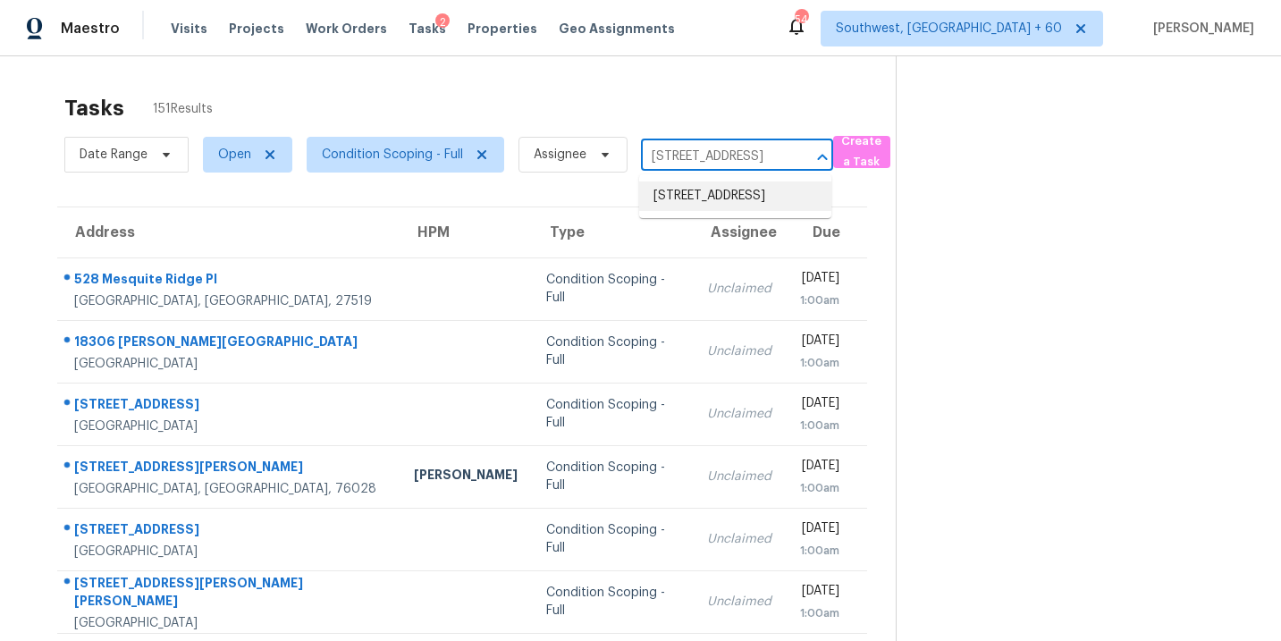
type input "235 Winding River Dr Atlanta, GA, 30350"
click at [954, 250] on section at bounding box center [1074, 493] width 357 height 875
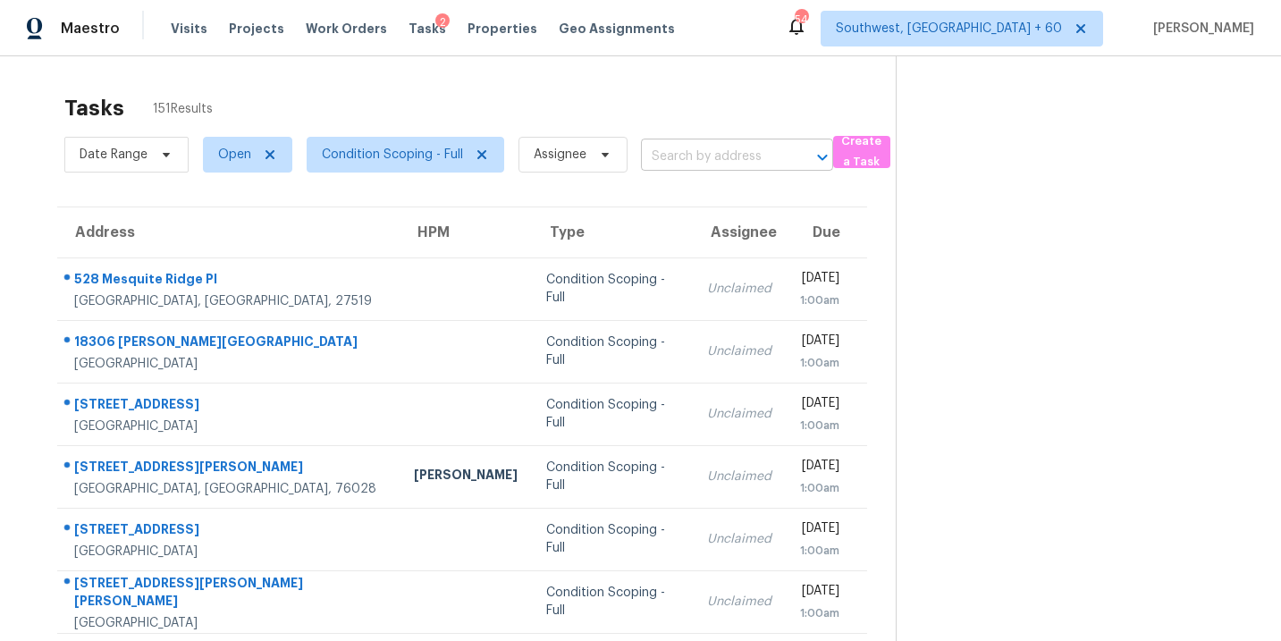
click at [725, 150] on input "text" at bounding box center [712, 157] width 142 height 28
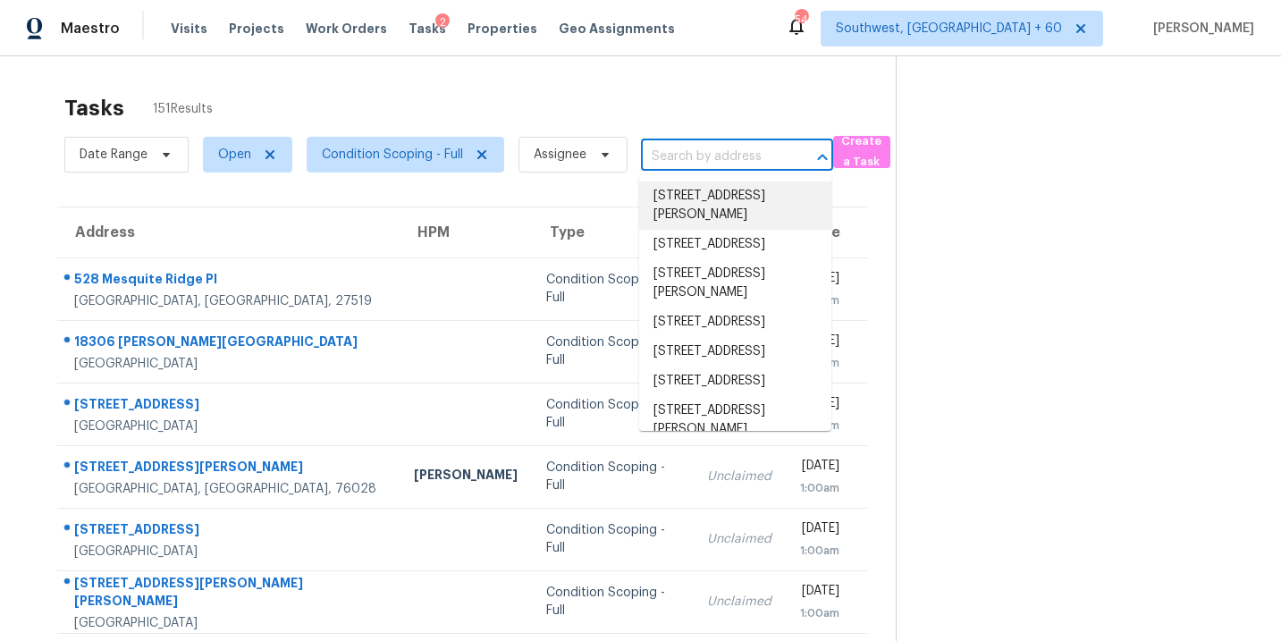
paste input "435 Sanford Creek Ln Lawrenceville, GA, 30045"
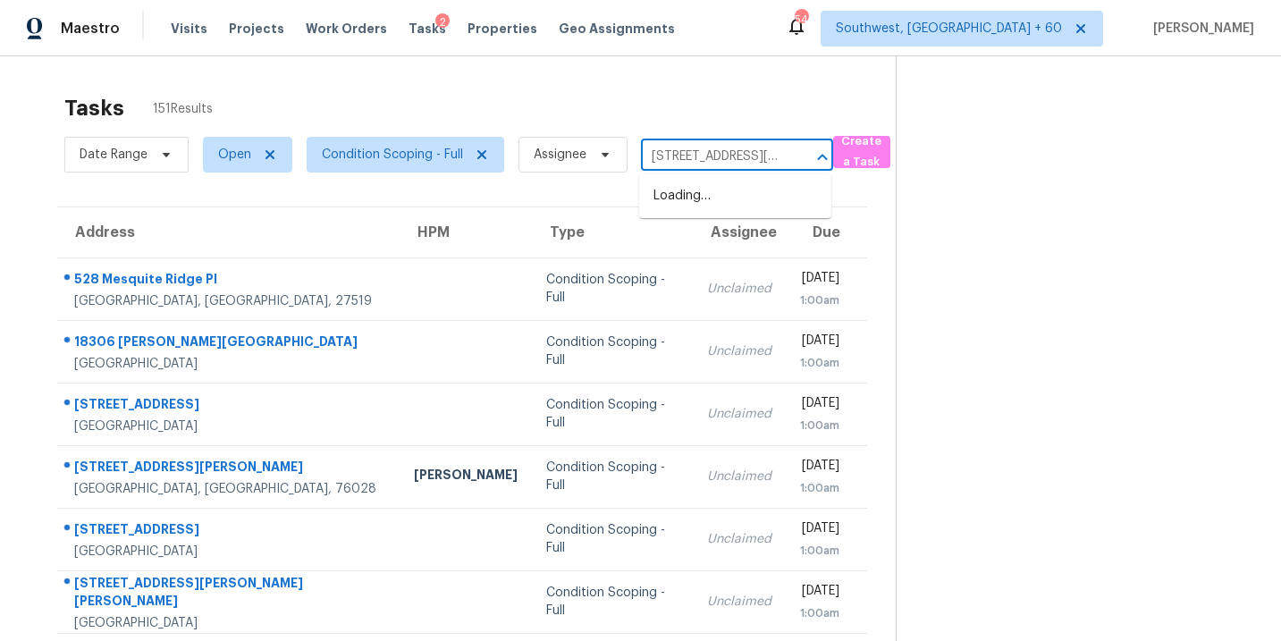
scroll to position [0, 149]
type input "435 Sanford Creek Ln Lawrenceville, GA, 30045"
click at [909, 322] on section at bounding box center [1074, 493] width 357 height 875
click at [696, 177] on div "Date Range Open Condition Scoping - Full Assignee ​" at bounding box center [448, 154] width 769 height 46
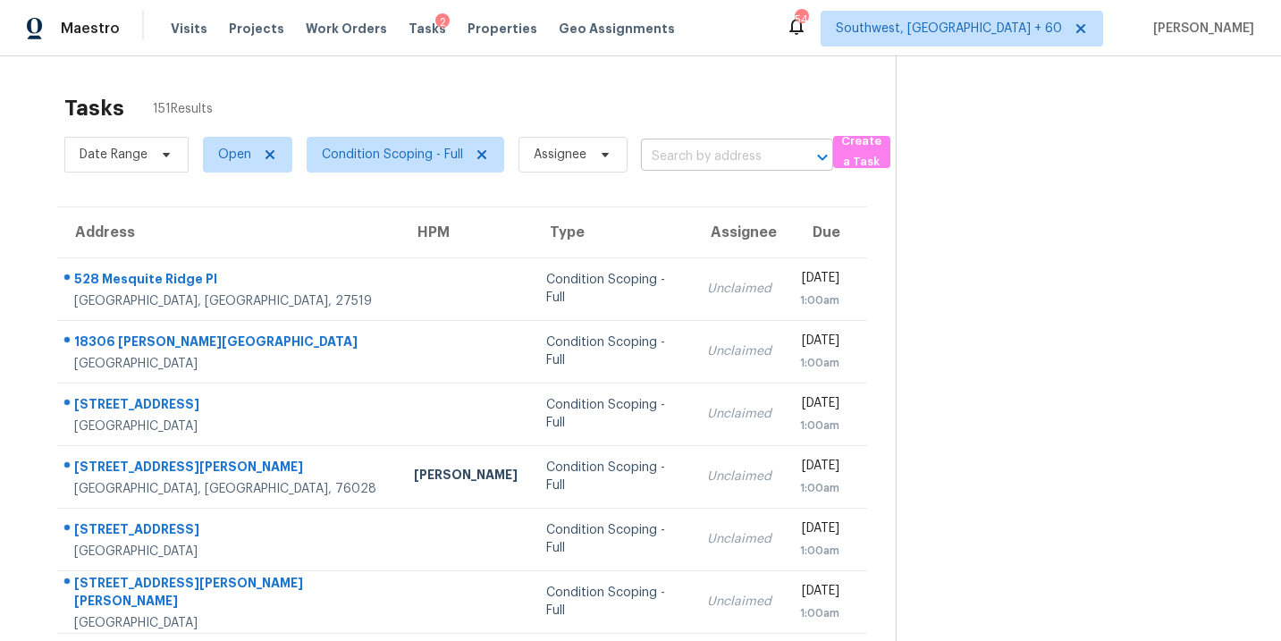
click at [706, 154] on input "text" at bounding box center [712, 157] width 142 height 28
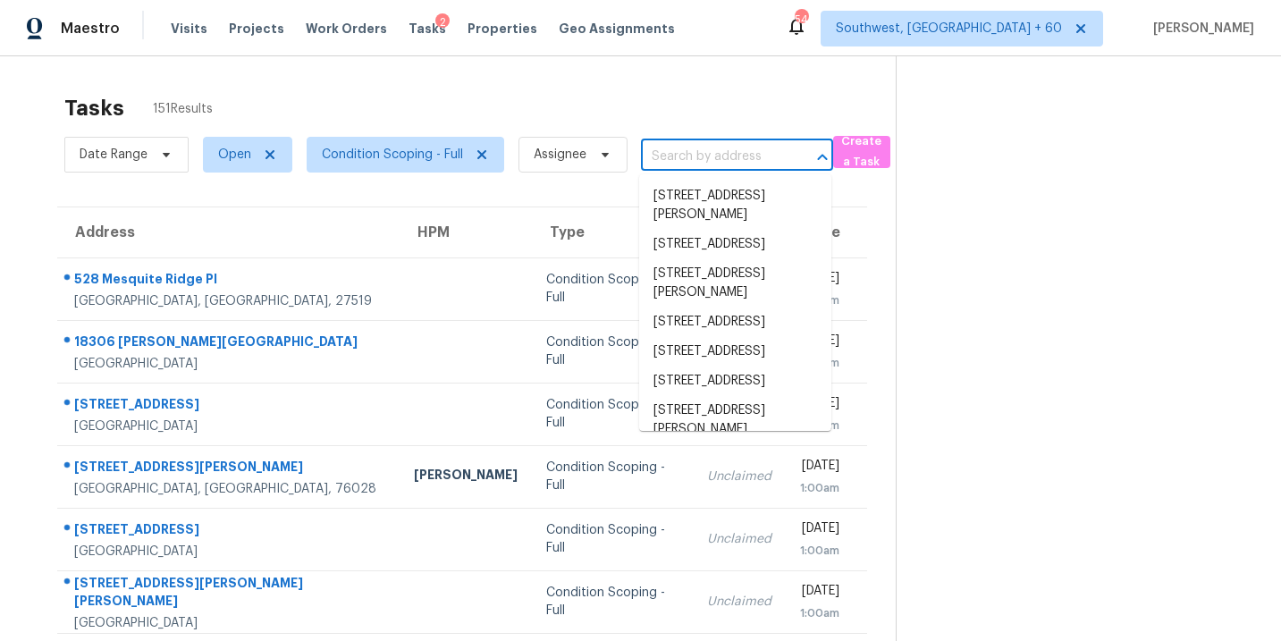
paste input "435 Sanford Creek Ln Lawrenceville, GA, 30045"
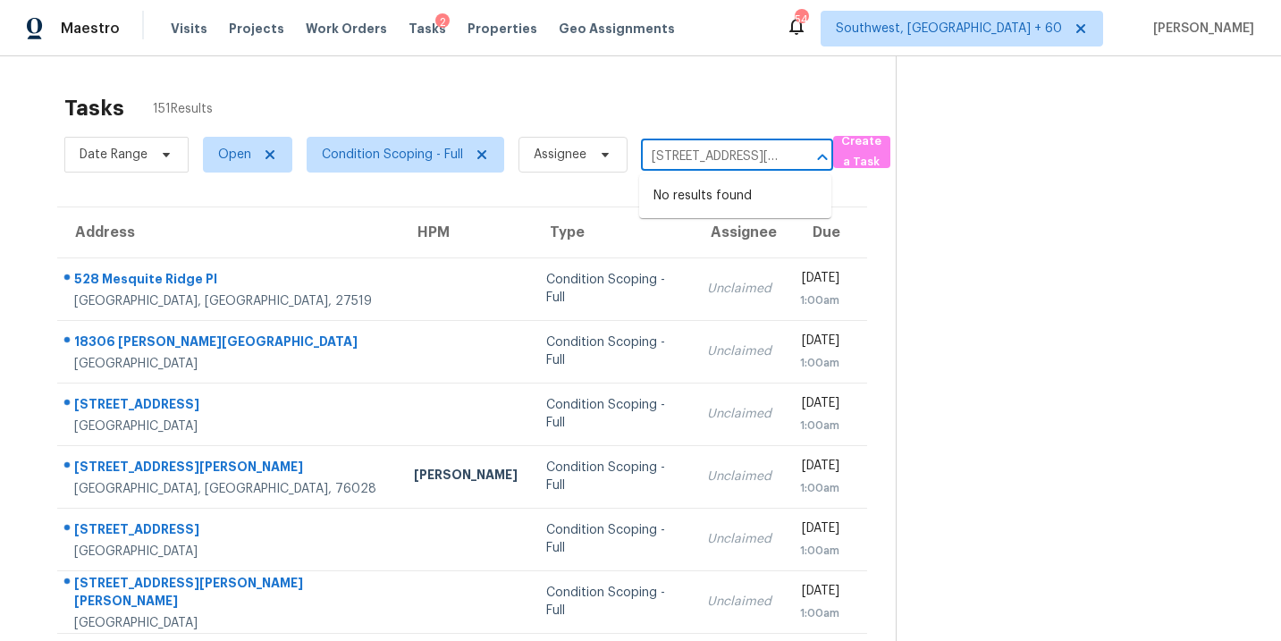
scroll to position [0, 149]
type input "435 Sanford Creek Ln Lawrenceville, GA, 30045"
click at [985, 241] on section at bounding box center [1074, 493] width 357 height 875
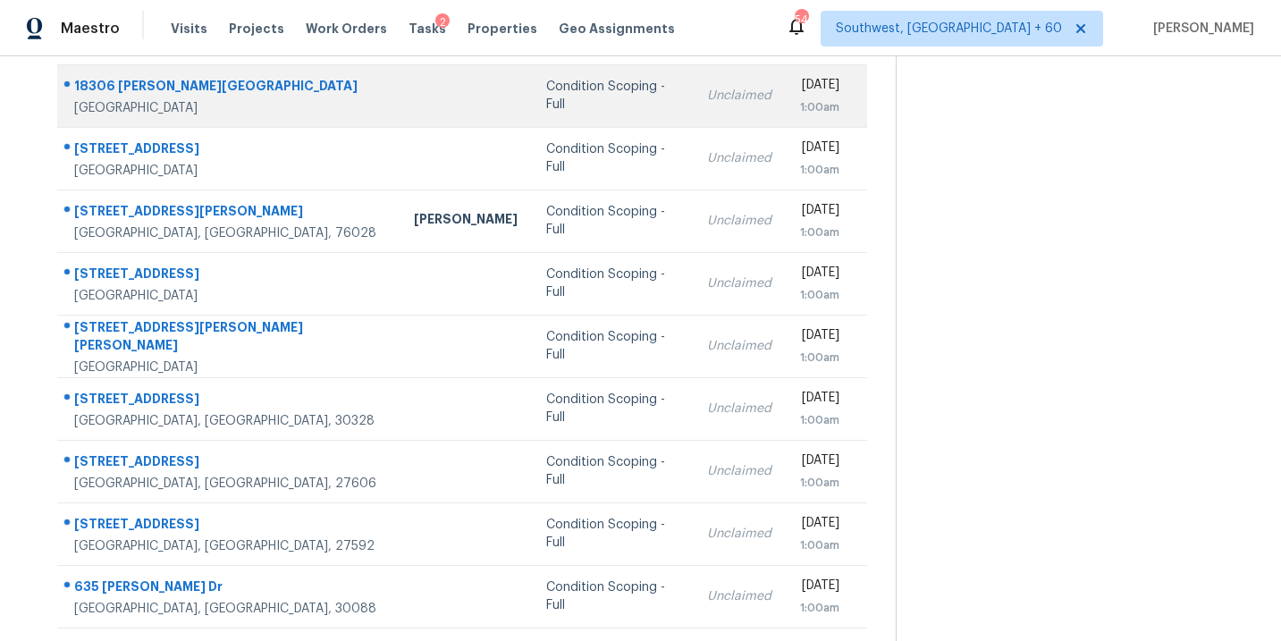
scroll to position [290, 0]
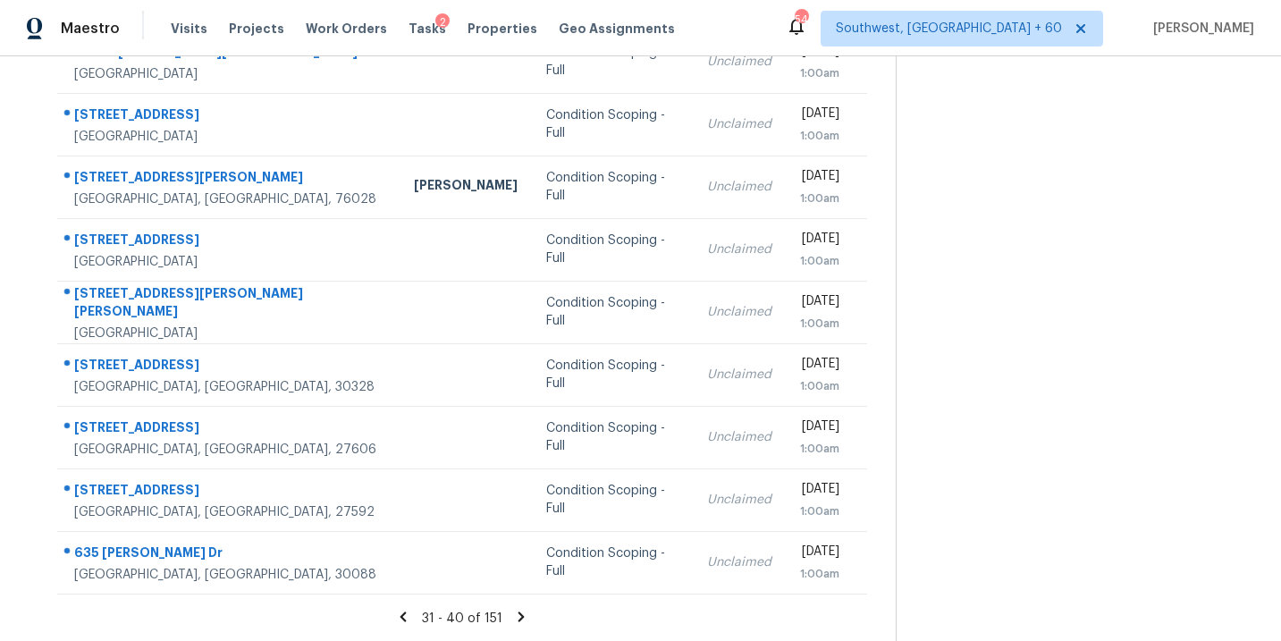
click at [519, 620] on icon at bounding box center [522, 617] width 6 height 10
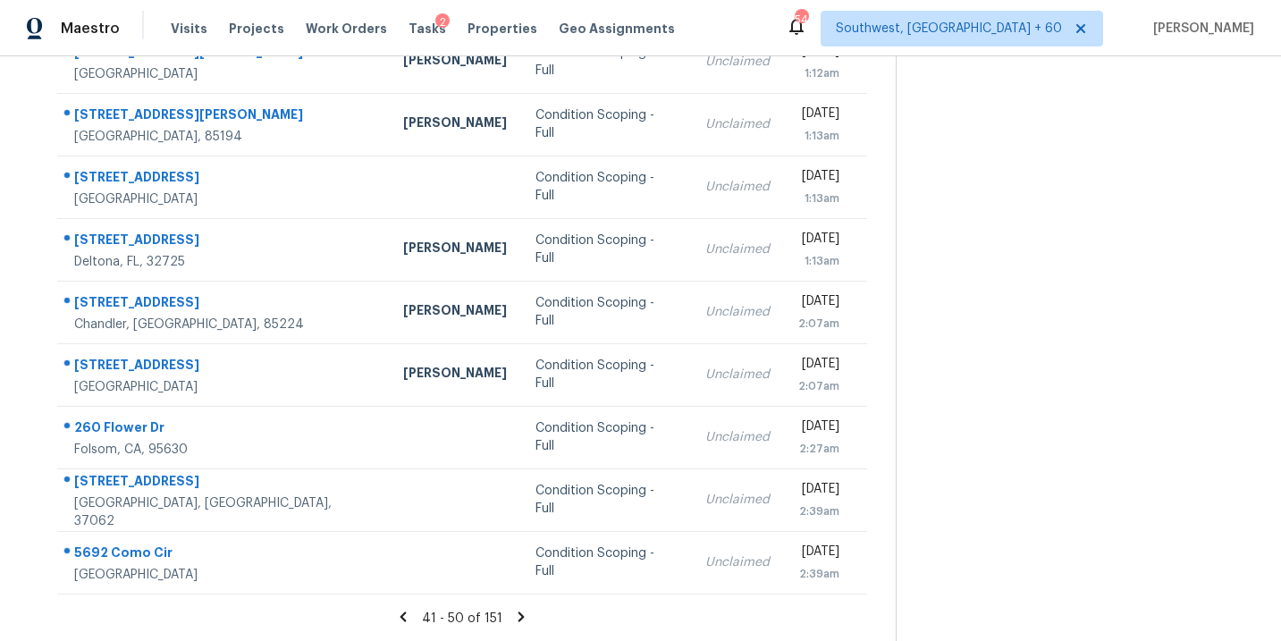
click at [521, 616] on icon at bounding box center [521, 617] width 16 height 16
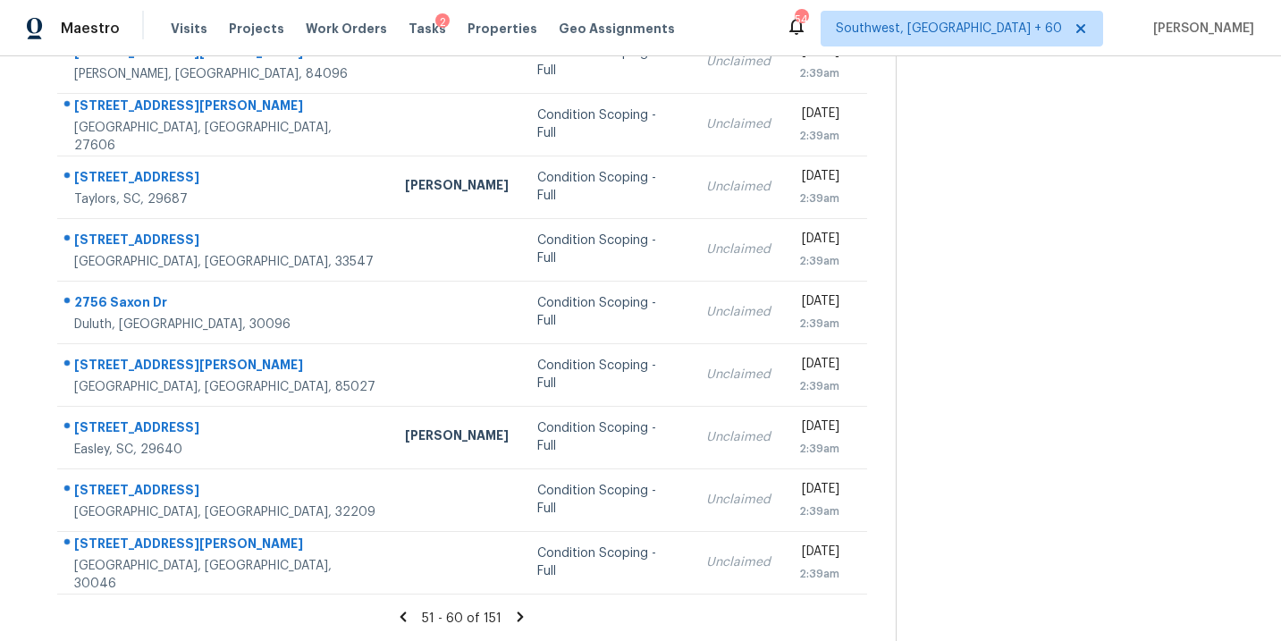
click at [513, 611] on icon at bounding box center [520, 617] width 16 height 16
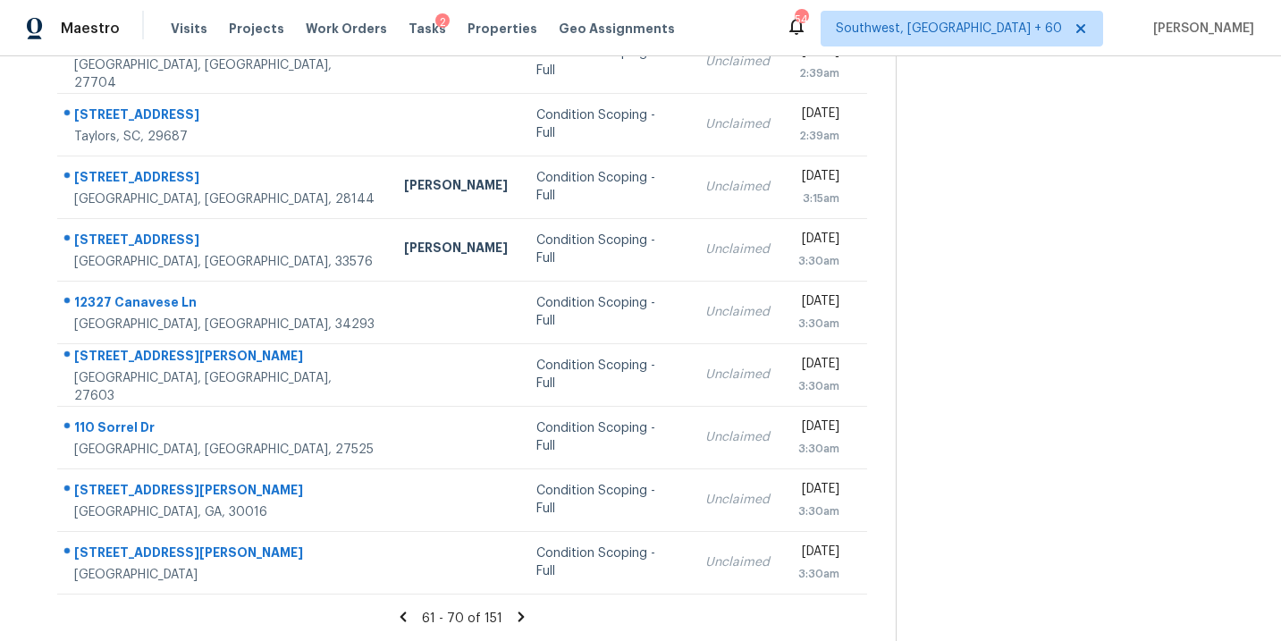
click at [513, 610] on icon at bounding box center [521, 617] width 16 height 16
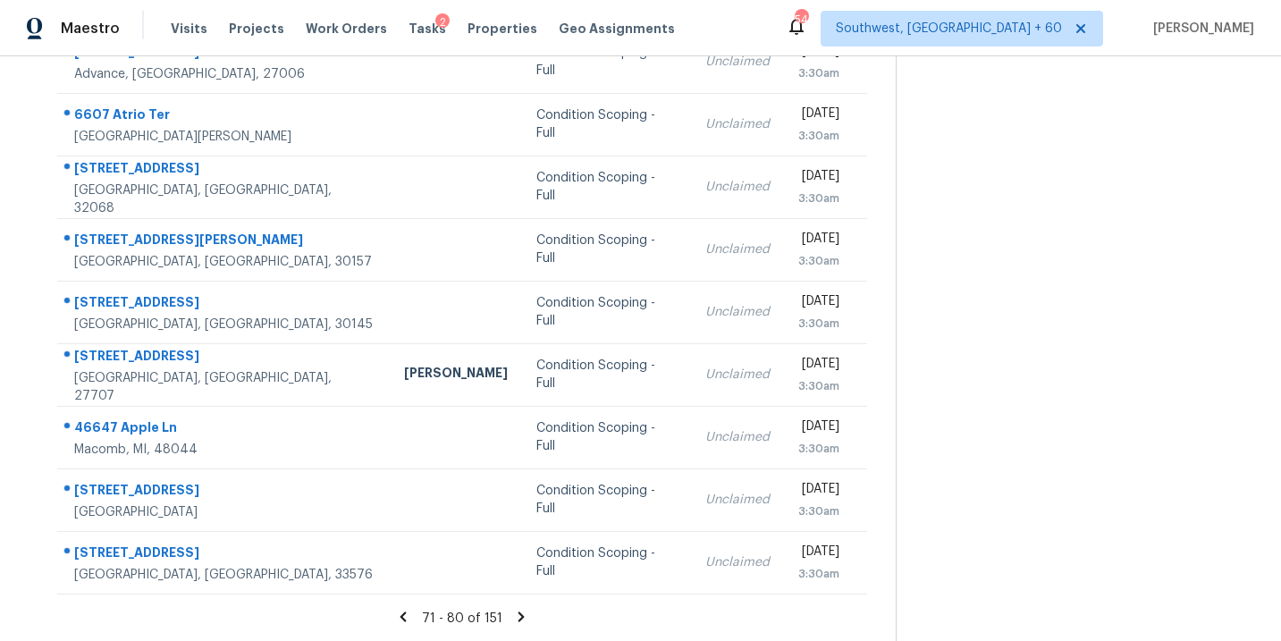
click at [522, 617] on icon at bounding box center [521, 617] width 16 height 16
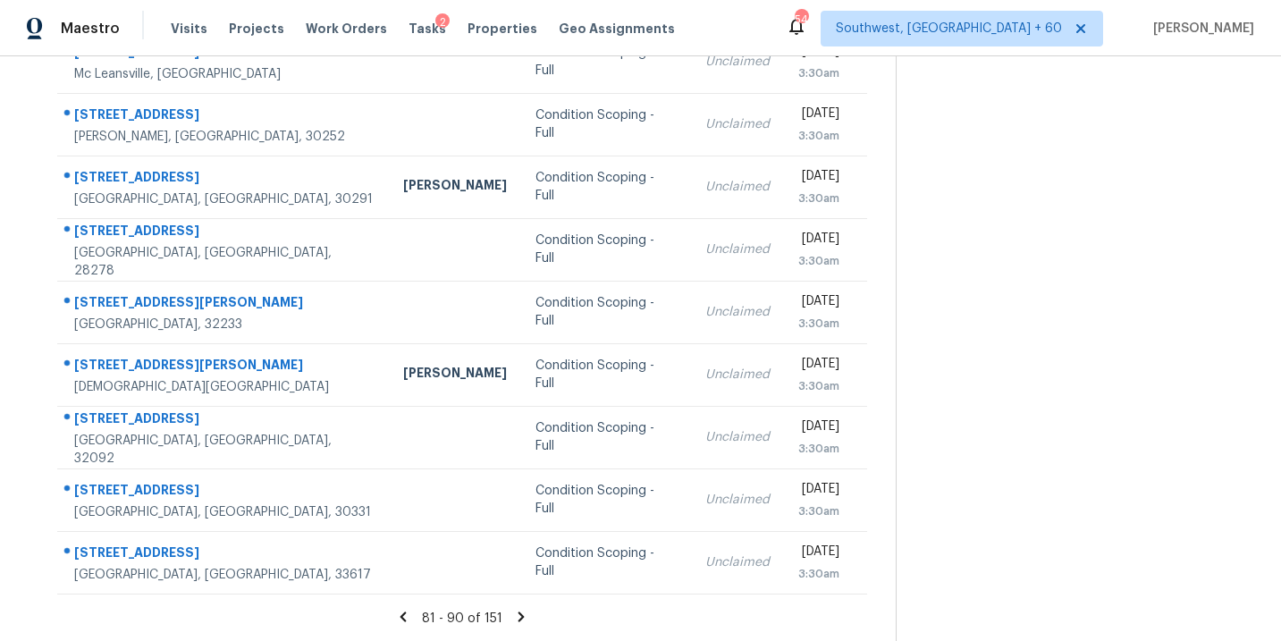
click at [513, 620] on icon at bounding box center [521, 617] width 16 height 16
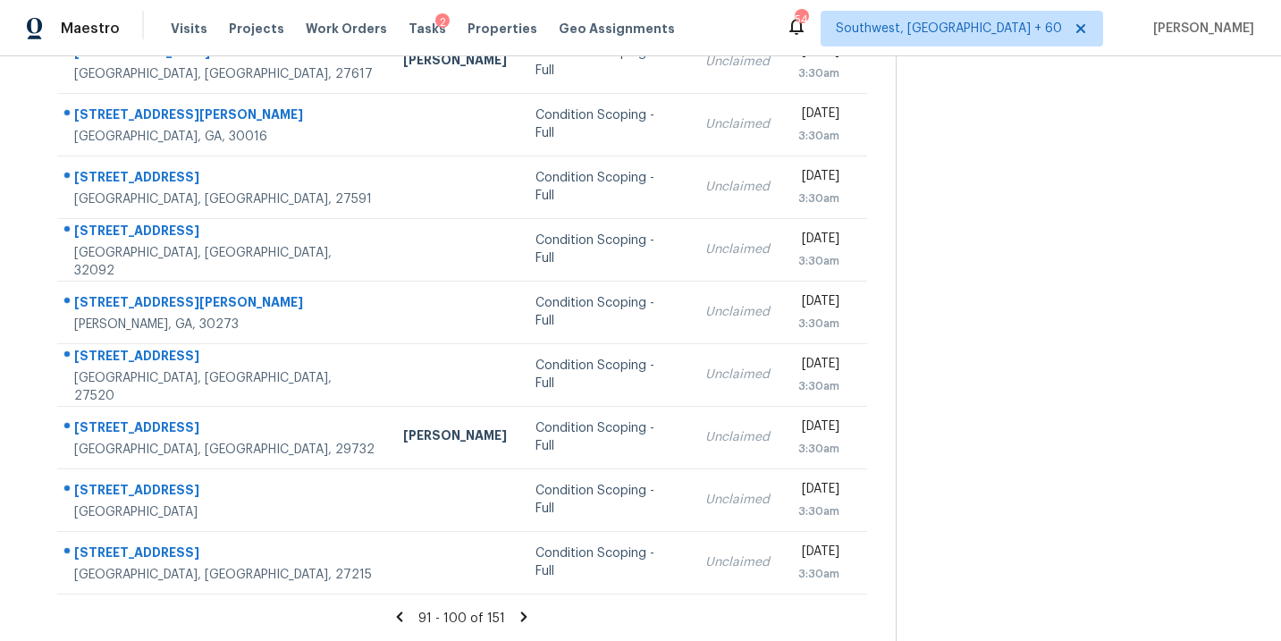
click at [520, 616] on icon at bounding box center [524, 617] width 16 height 16
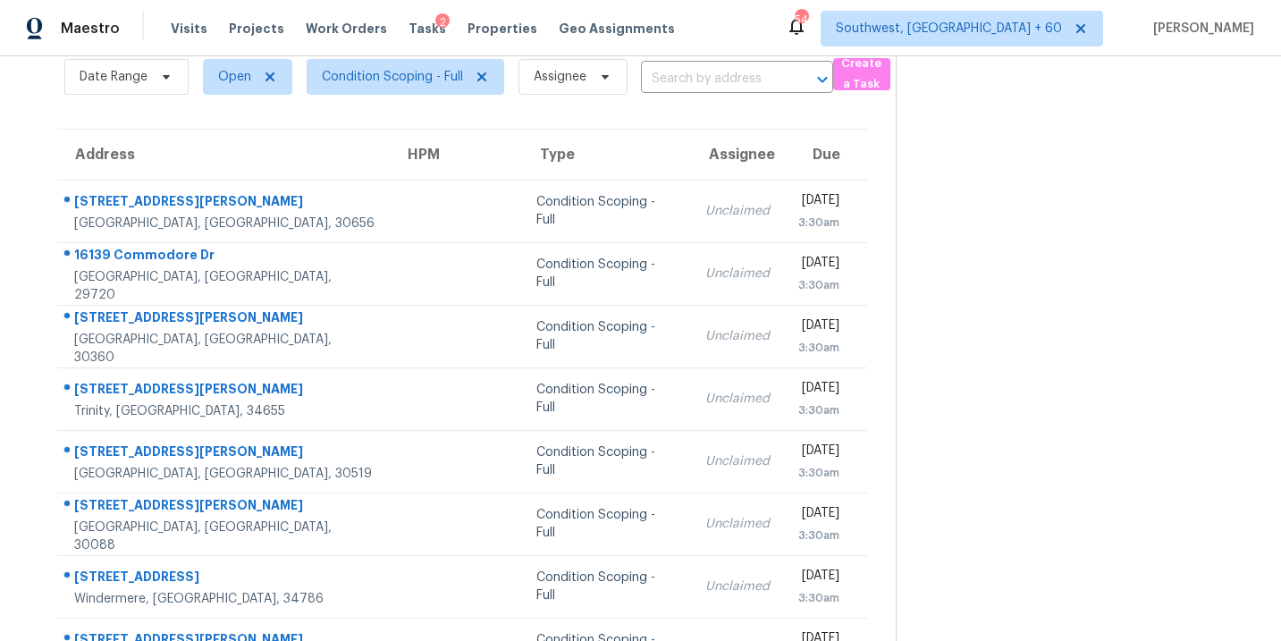
scroll to position [72, 0]
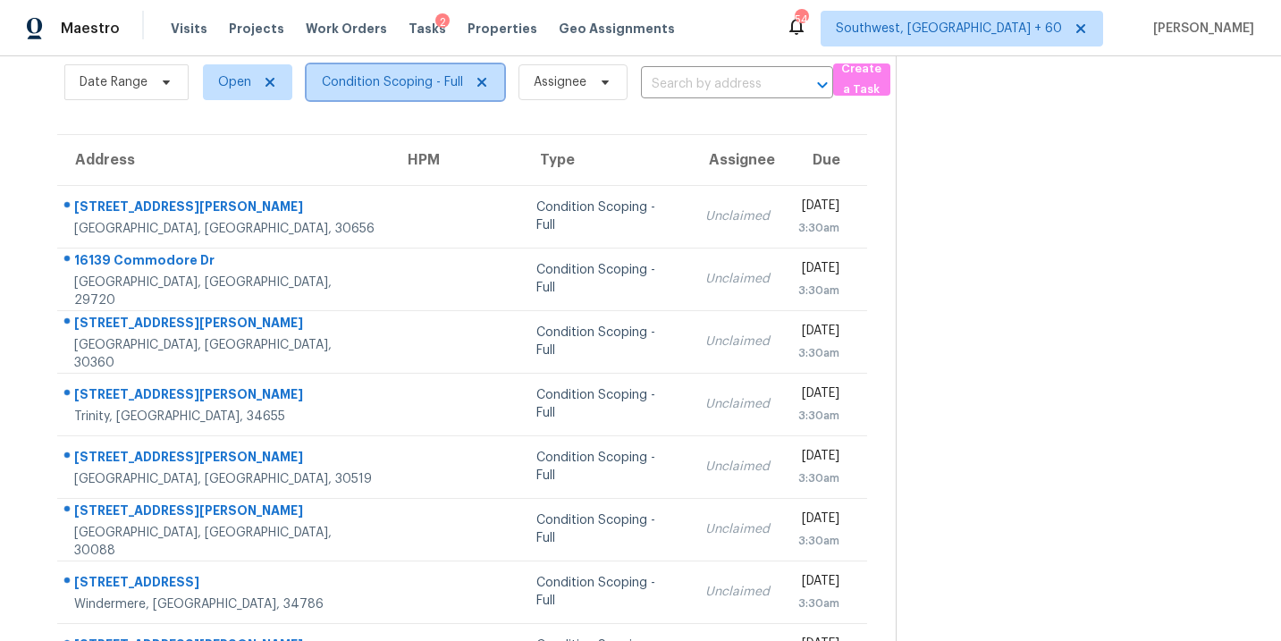
click at [435, 89] on span "Condition Scoping - Full" at bounding box center [392, 82] width 141 height 18
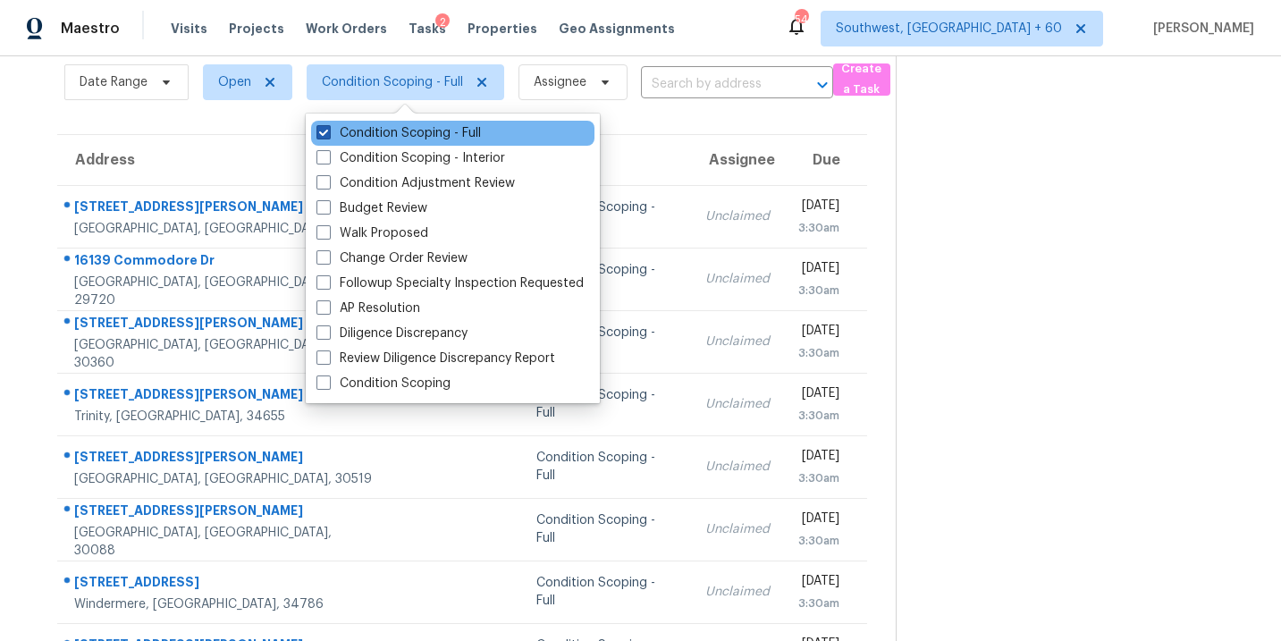
click at [435, 129] on label "Condition Scoping - Full" at bounding box center [399, 133] width 165 height 18
click at [328, 129] on input "Condition Scoping - Full" at bounding box center [323, 130] width 12 height 12
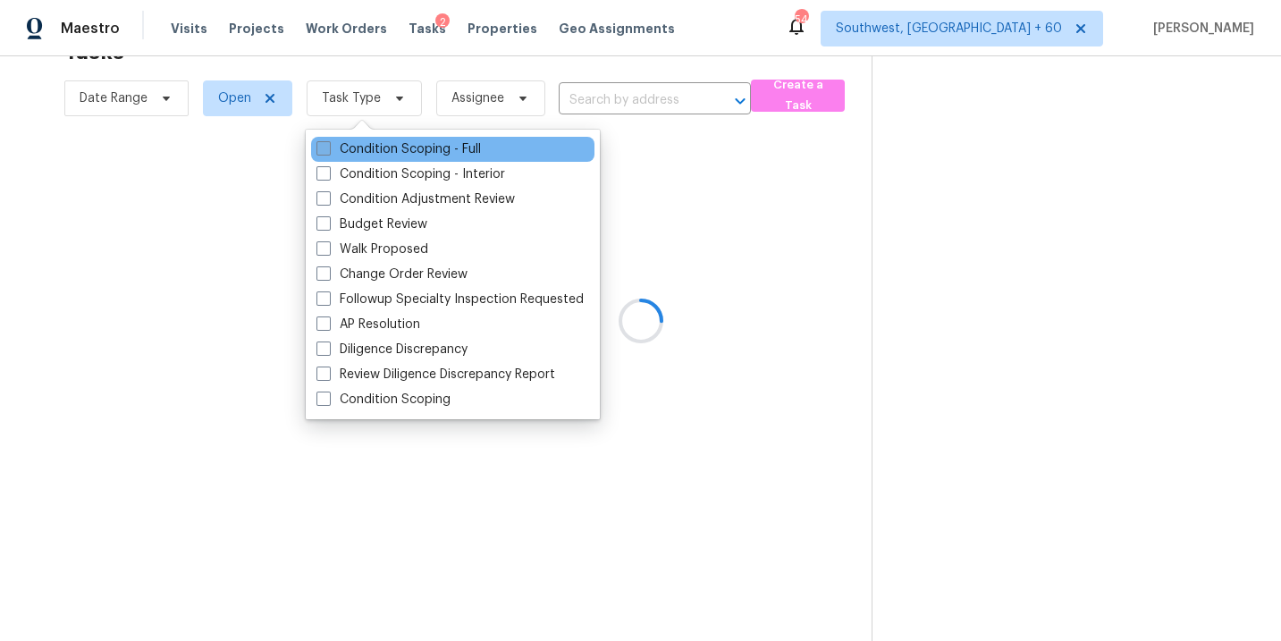
click at [435, 148] on label "Condition Scoping - Full" at bounding box center [399, 149] width 165 height 18
click at [328, 148] on input "Condition Scoping - Full" at bounding box center [323, 146] width 12 height 12
checkbox input "true"
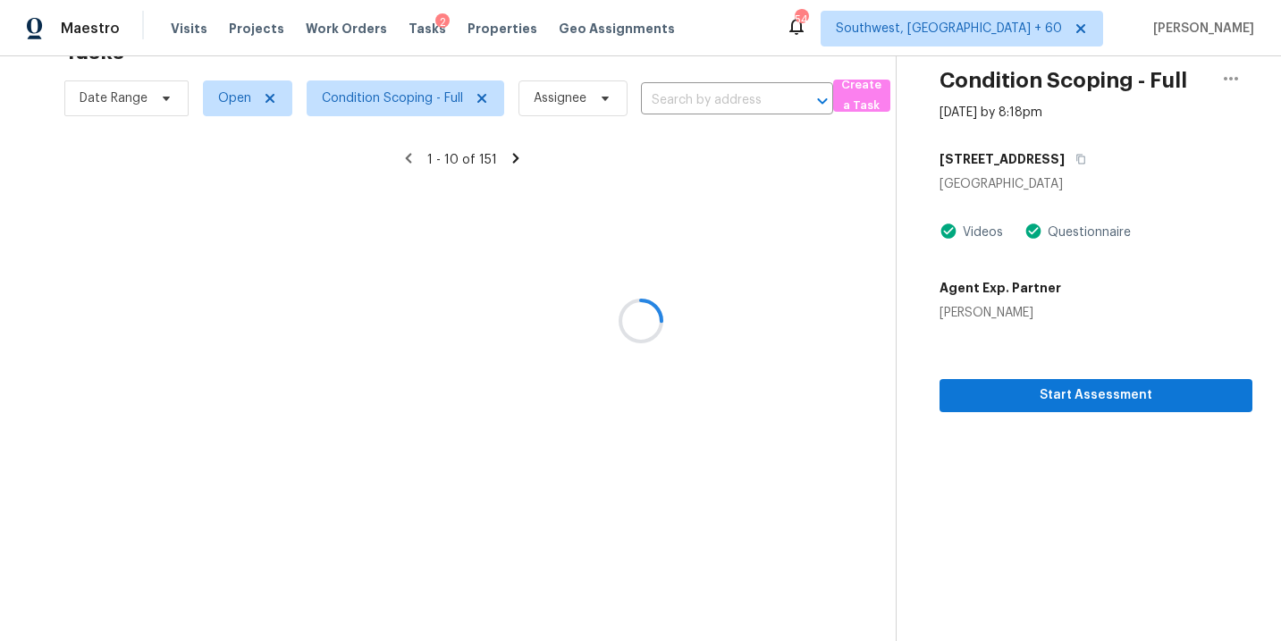
click at [739, 261] on div at bounding box center [640, 320] width 1281 height 641
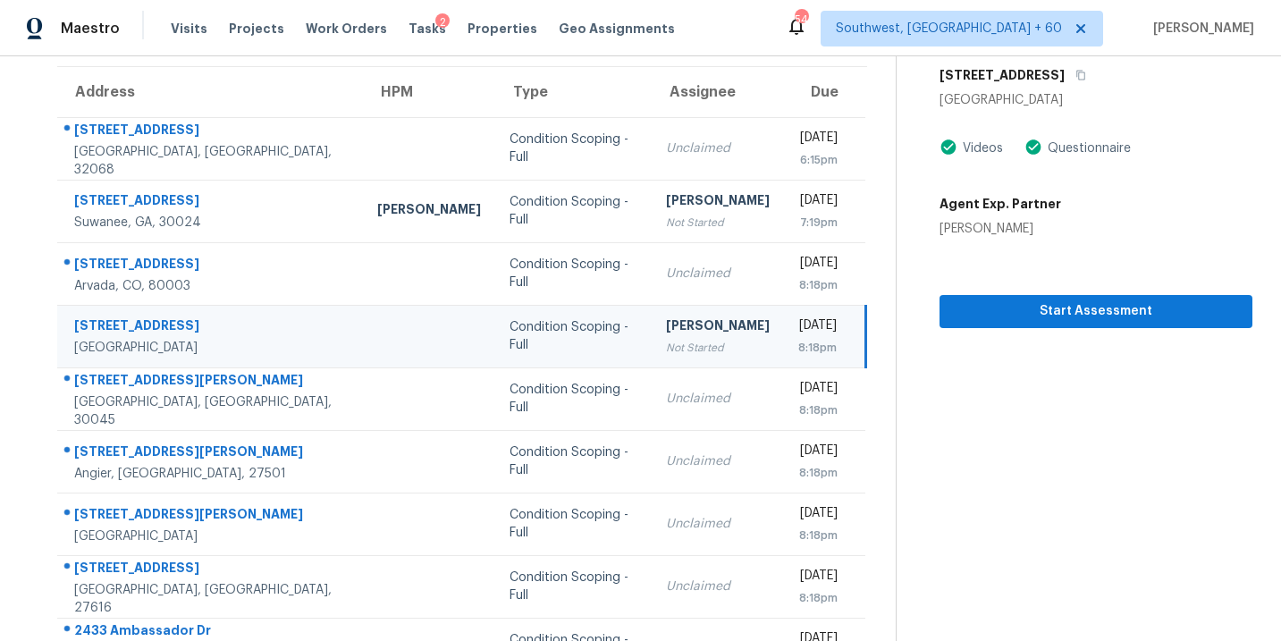
scroll to position [175, 0]
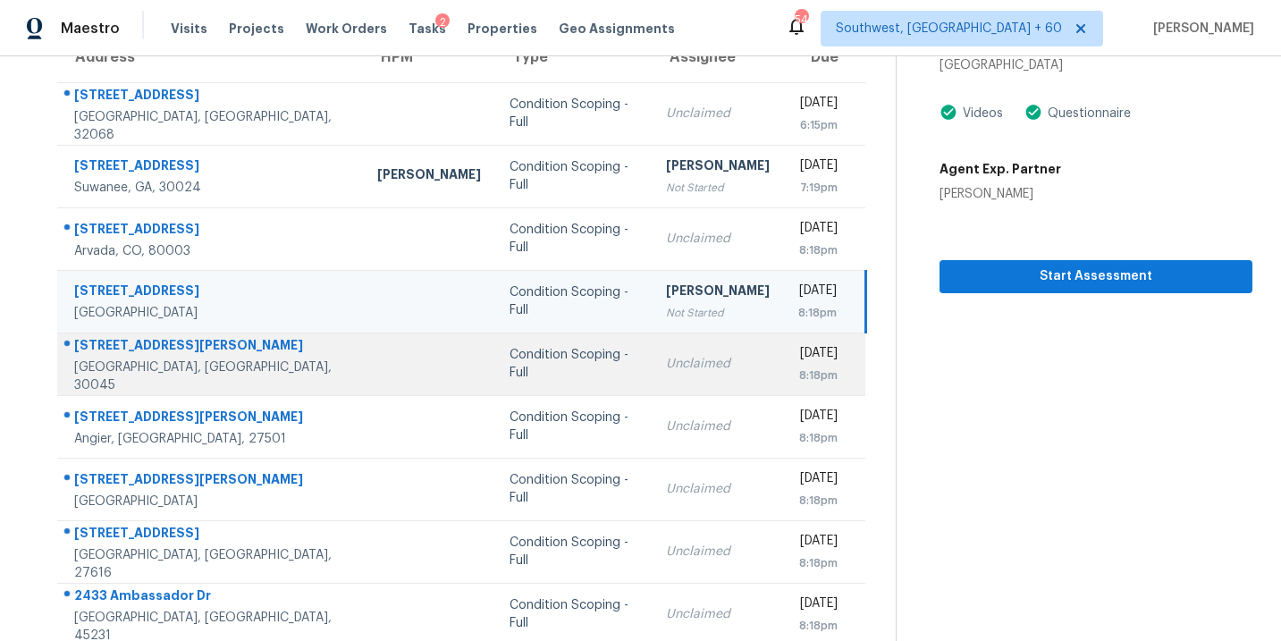
click at [652, 362] on td "Unclaimed" at bounding box center [718, 364] width 132 height 63
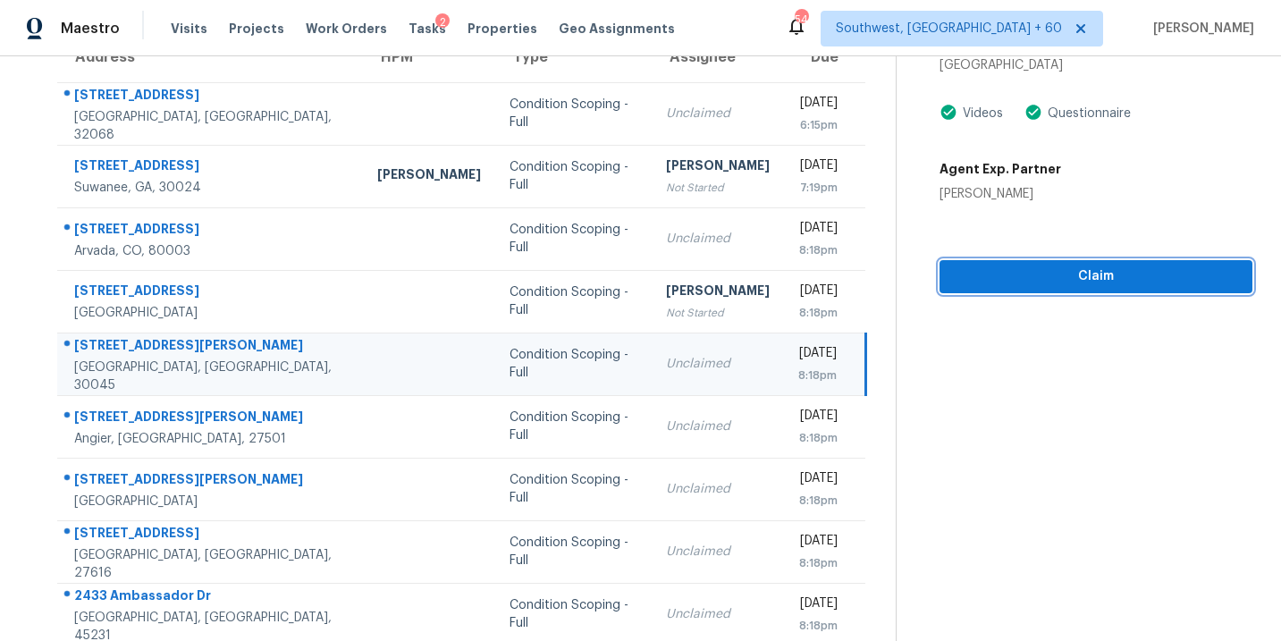
click at [1049, 282] on span "Claim" at bounding box center [1096, 277] width 284 height 22
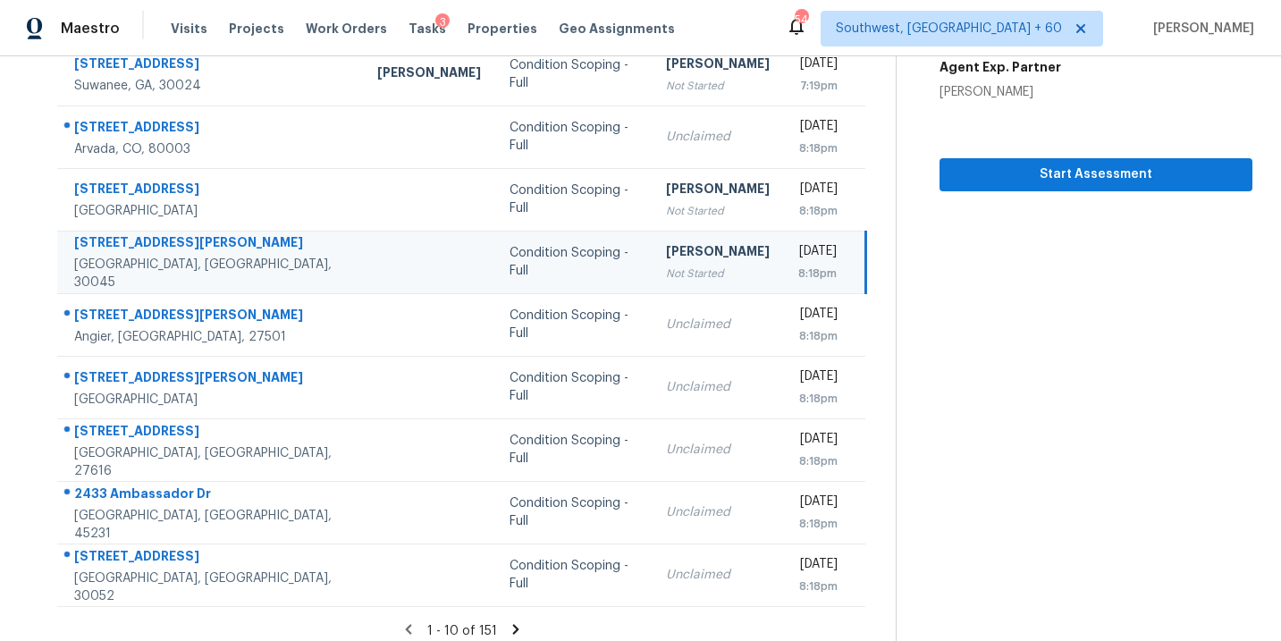
scroll to position [290, 0]
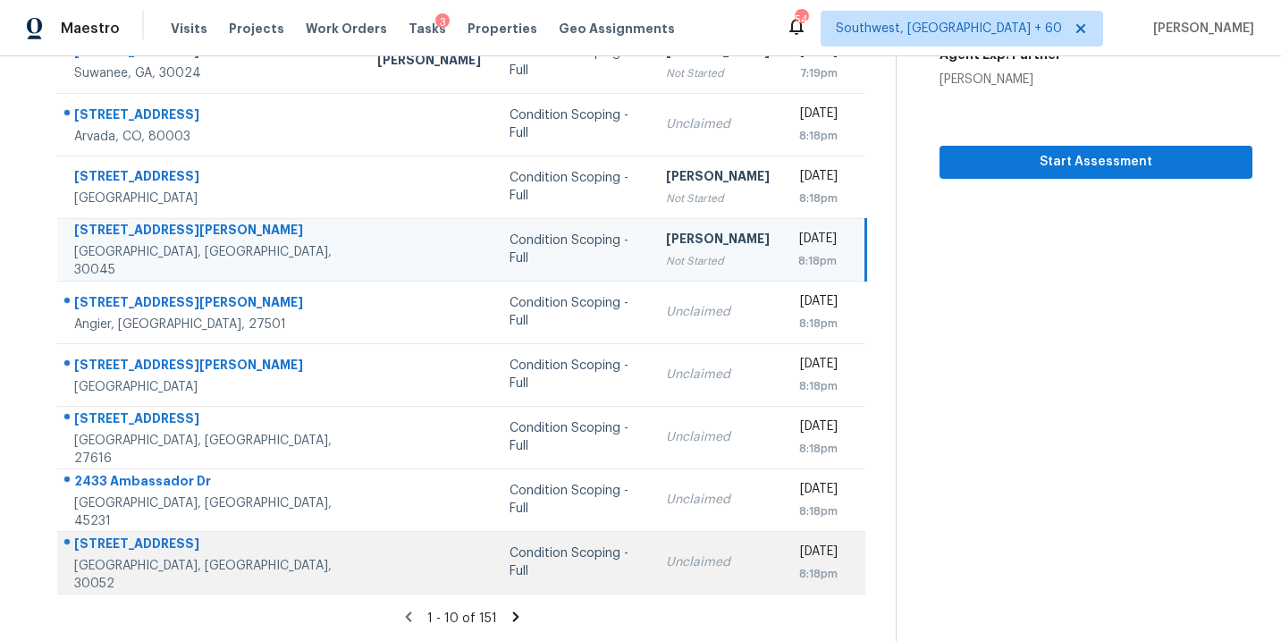
click at [517, 560] on div "Condition Scoping - Full" at bounding box center [574, 563] width 128 height 36
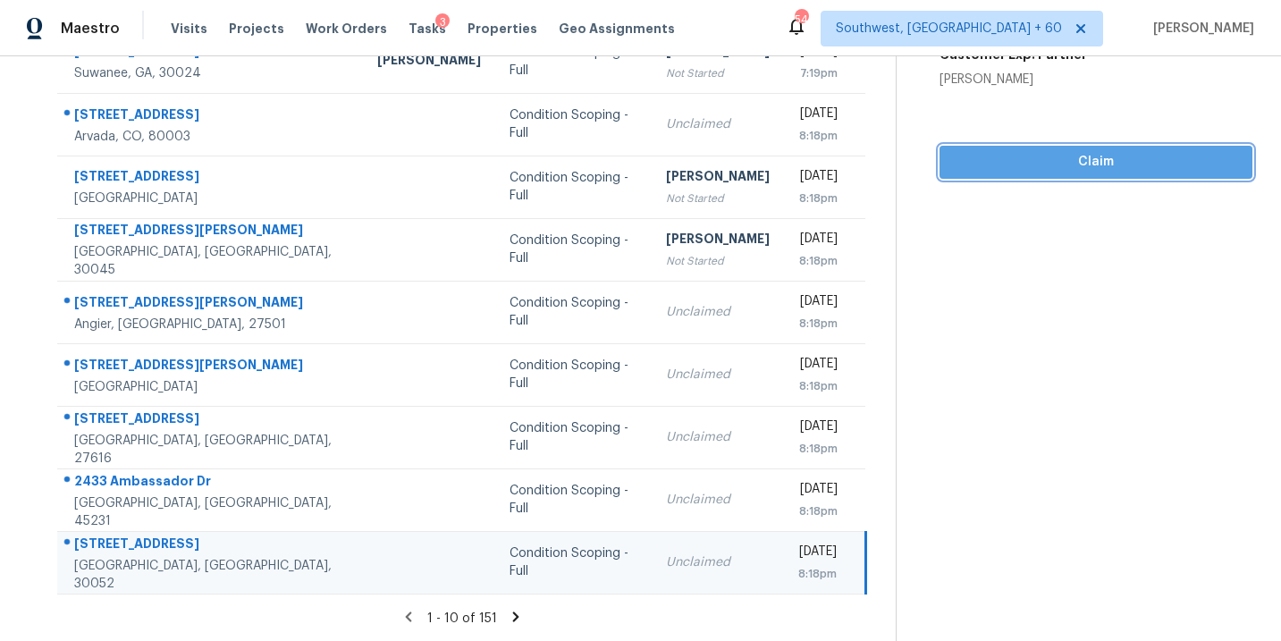
click at [1139, 158] on span "Claim" at bounding box center [1096, 162] width 284 height 22
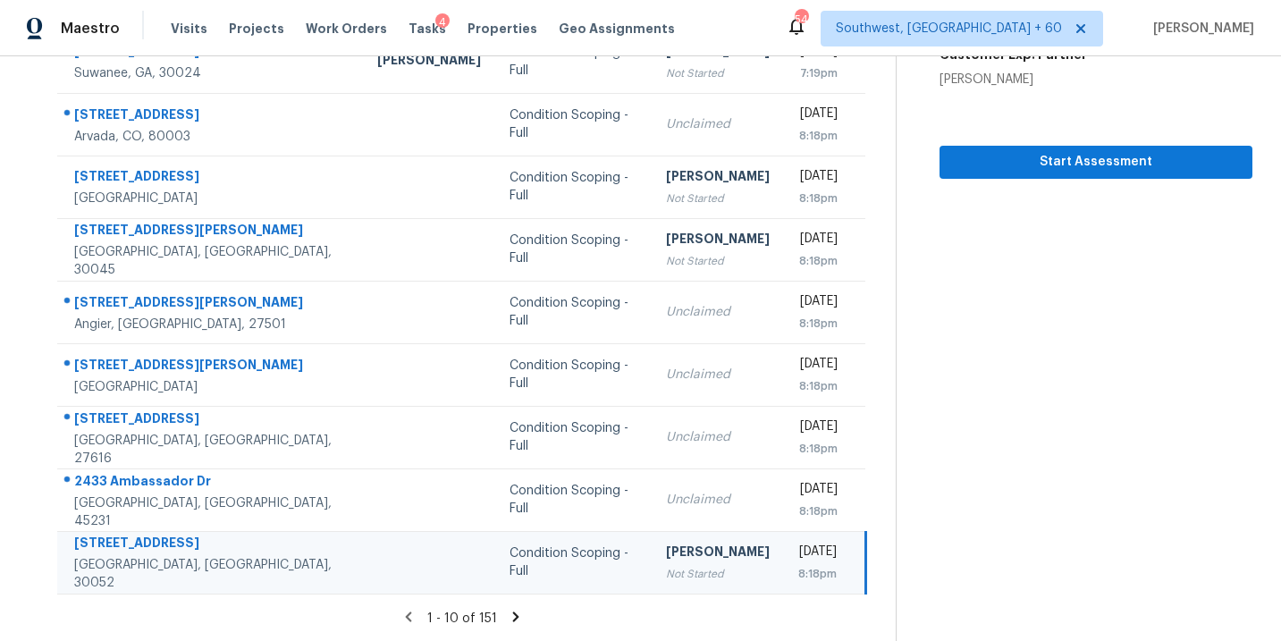
click at [514, 616] on icon at bounding box center [516, 617] width 6 height 10
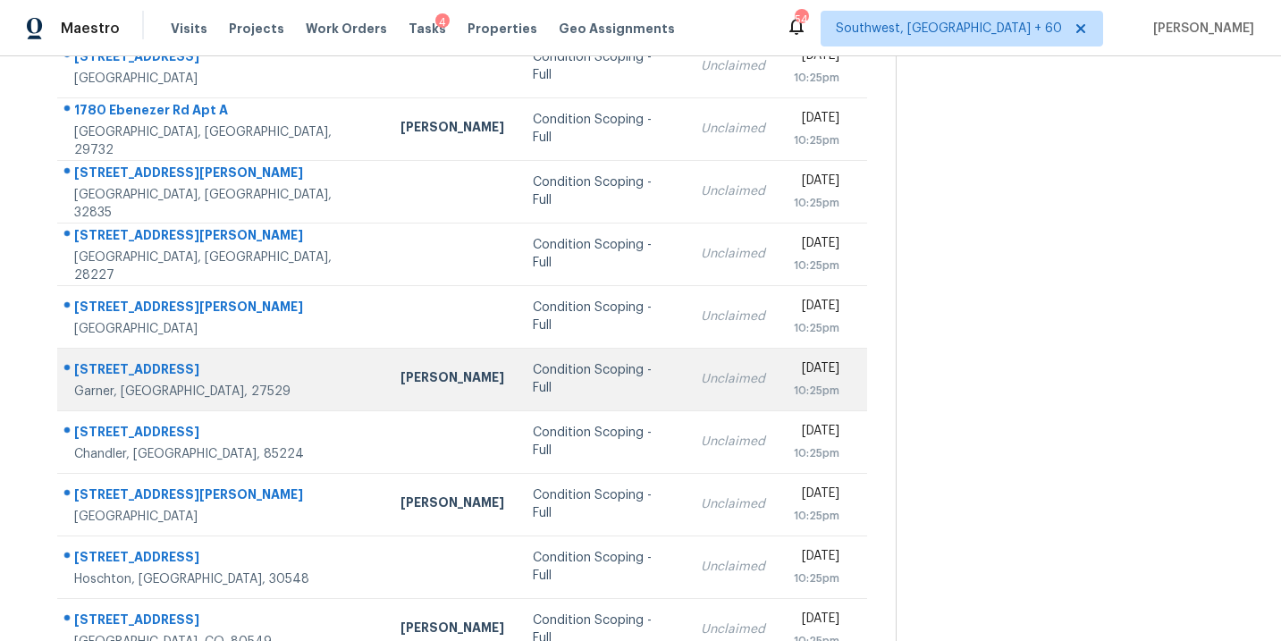
scroll to position [260, 0]
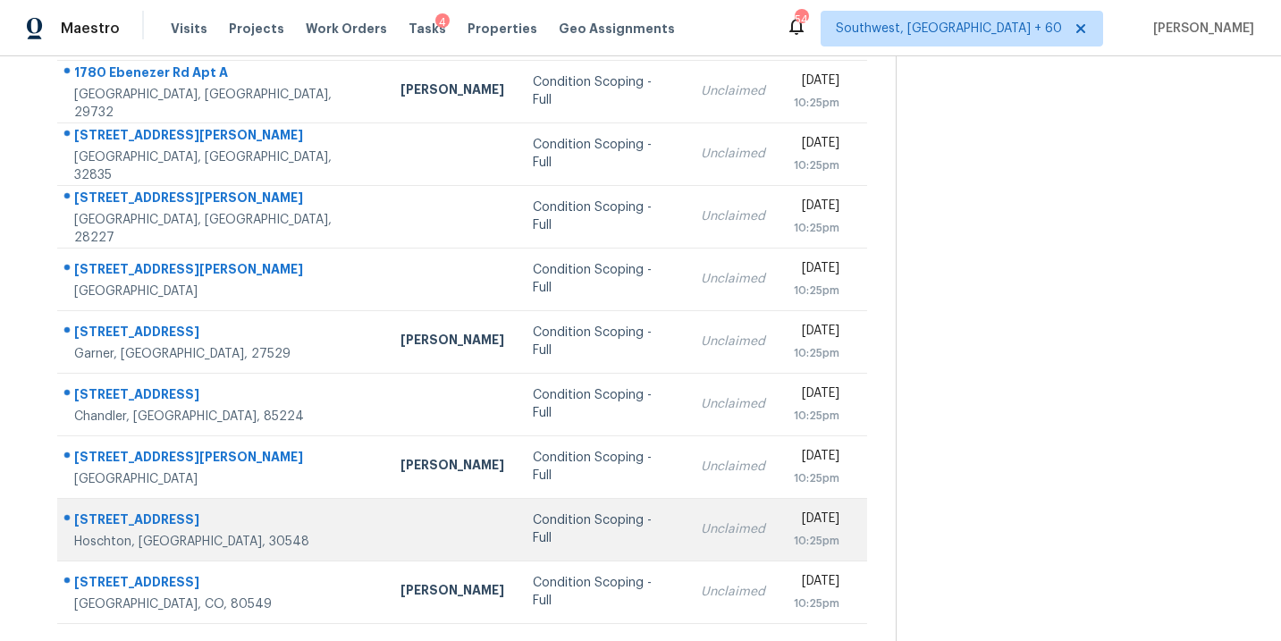
click at [519, 516] on td "Condition Scoping - Full" at bounding box center [603, 529] width 168 height 63
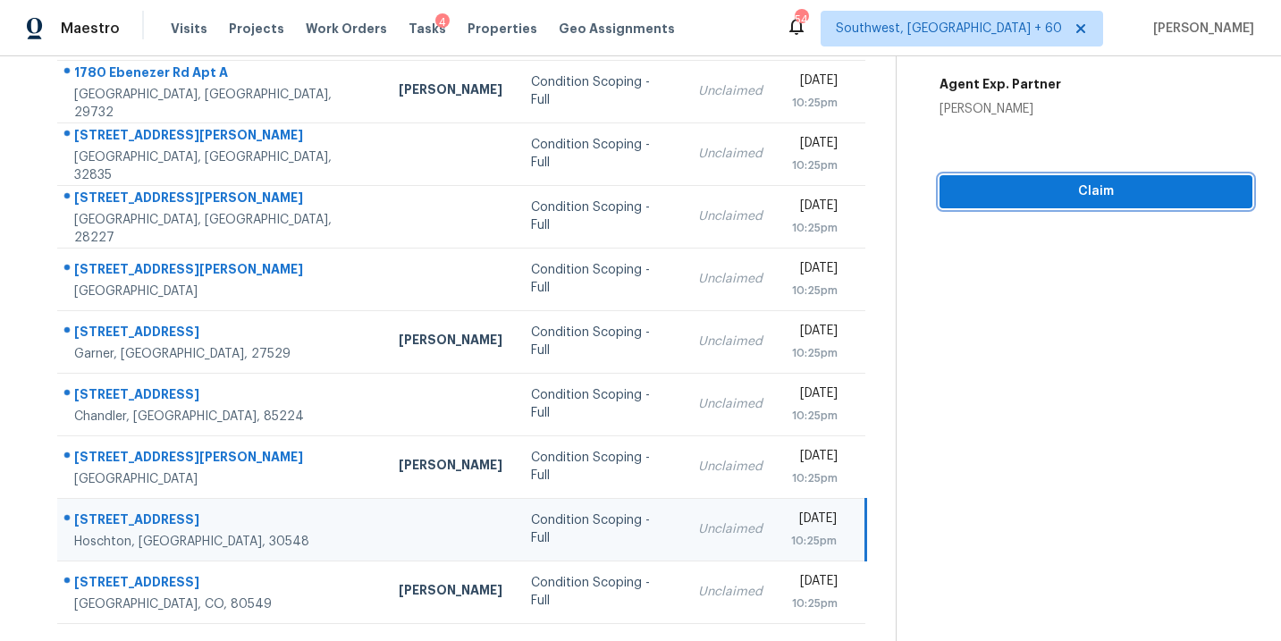
click at [1075, 197] on span "Claim" at bounding box center [1096, 192] width 284 height 22
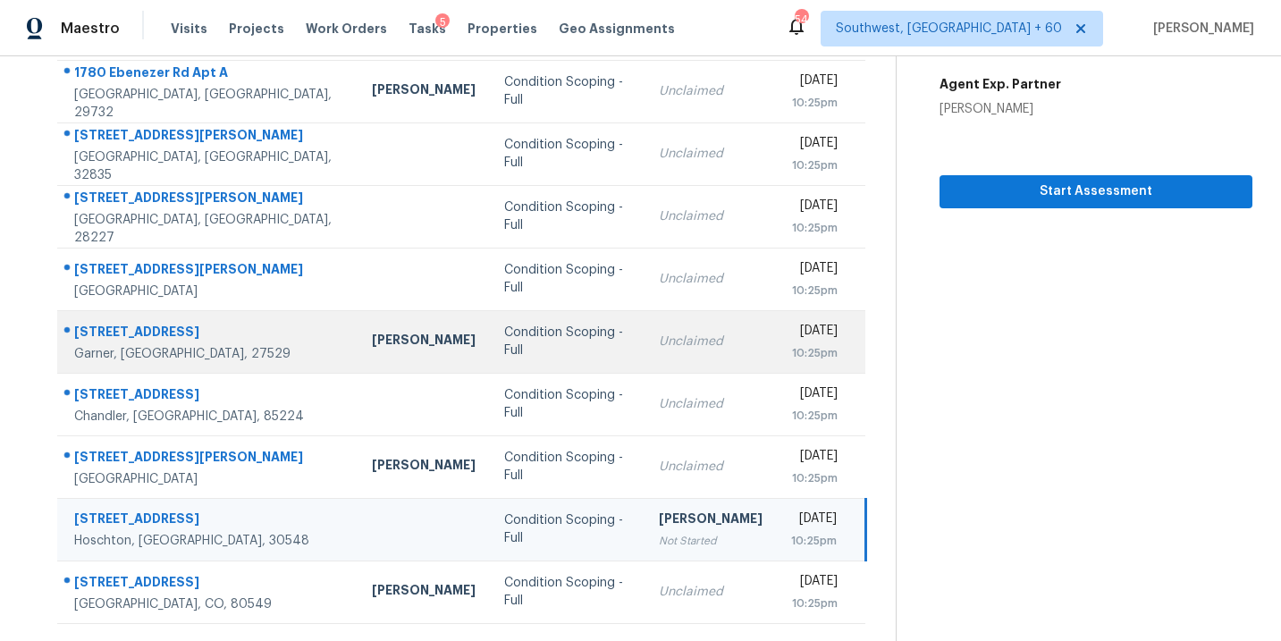
scroll to position [290, 0]
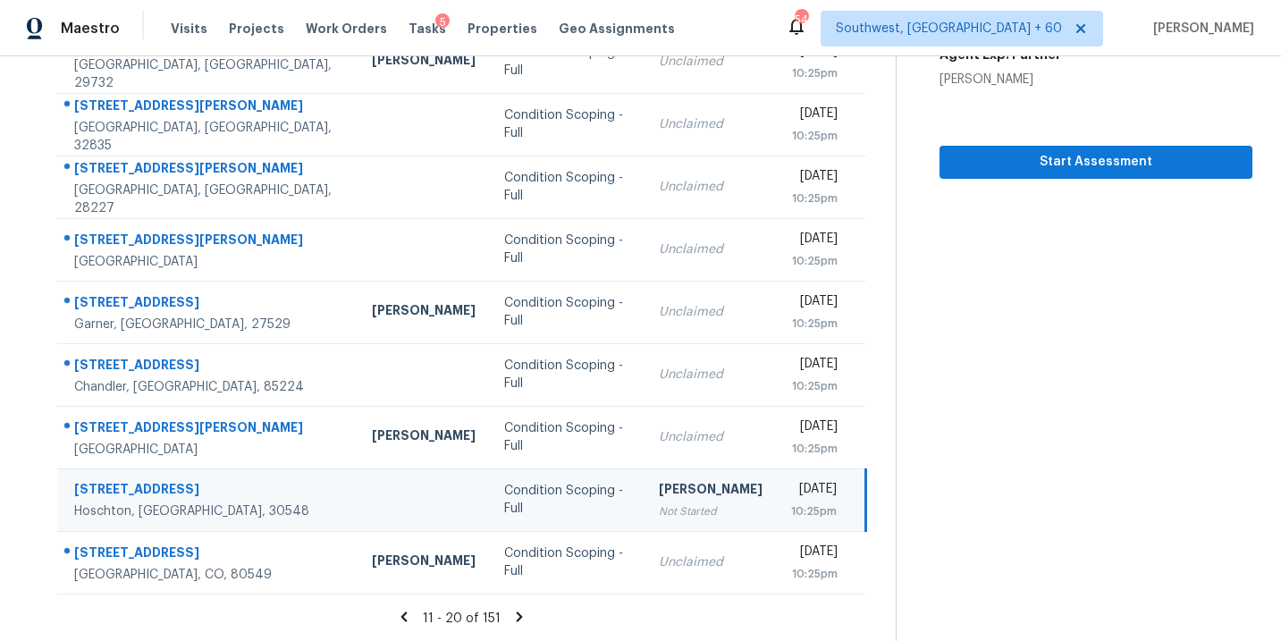
click at [519, 618] on icon at bounding box center [520, 617] width 6 height 10
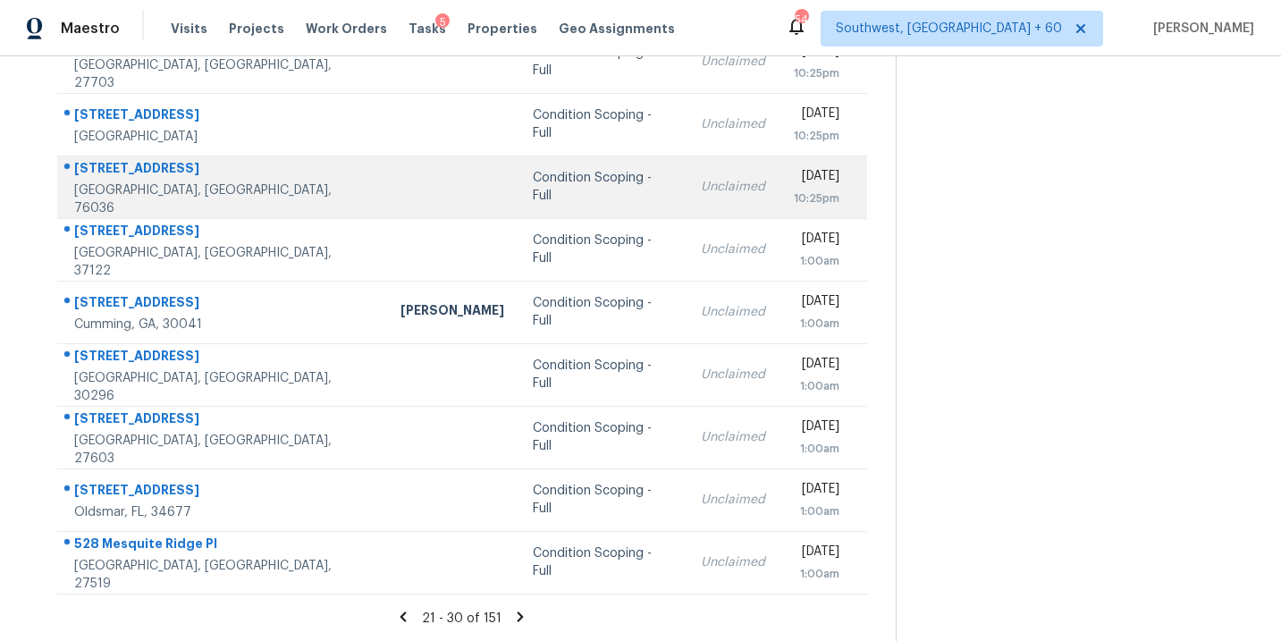
click at [554, 201] on td "Condition Scoping - Full" at bounding box center [603, 187] width 168 height 63
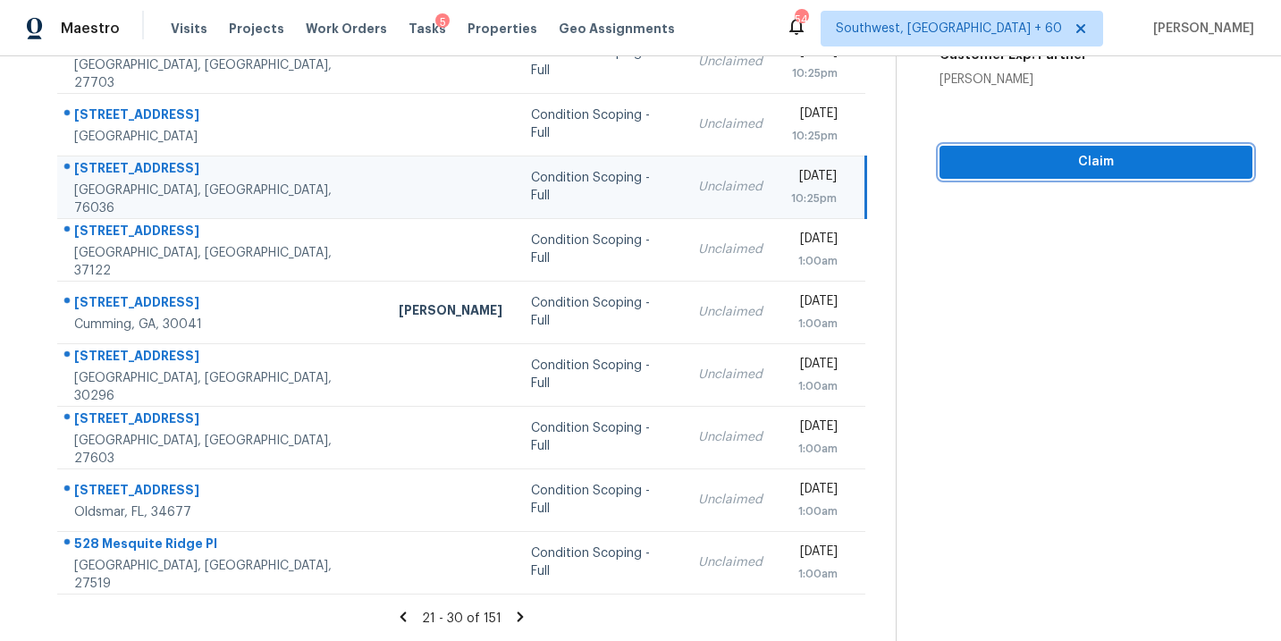
click at [1099, 163] on span "Claim" at bounding box center [1096, 162] width 284 height 22
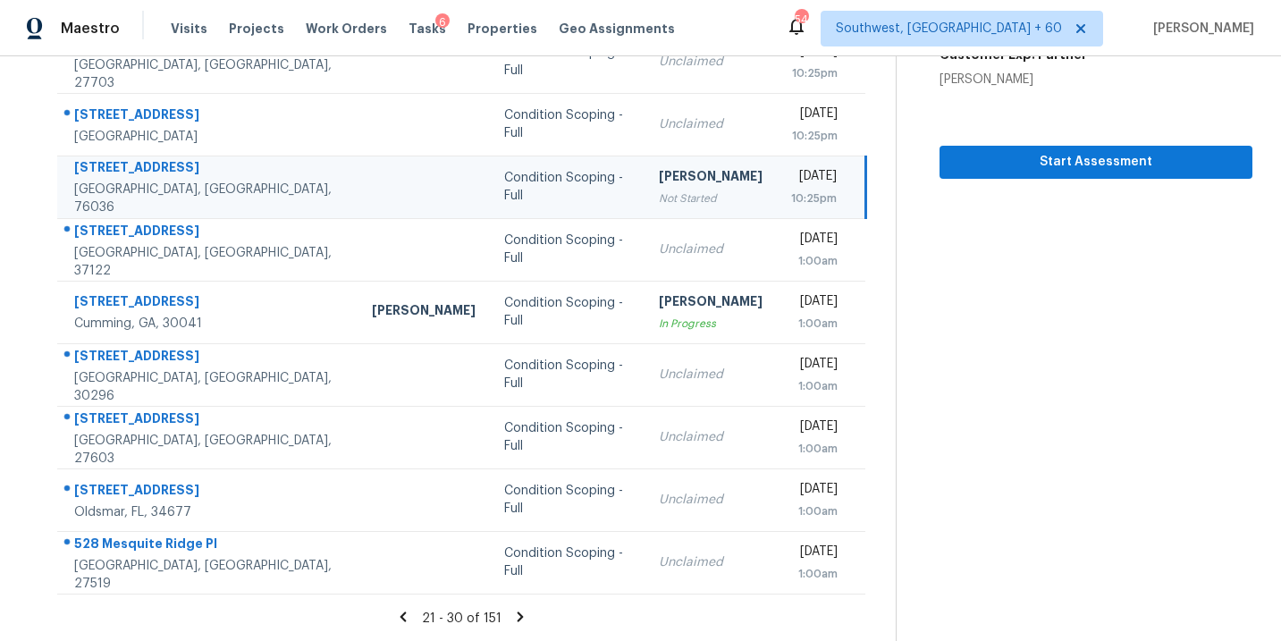
click at [518, 619] on icon at bounding box center [521, 617] width 6 height 10
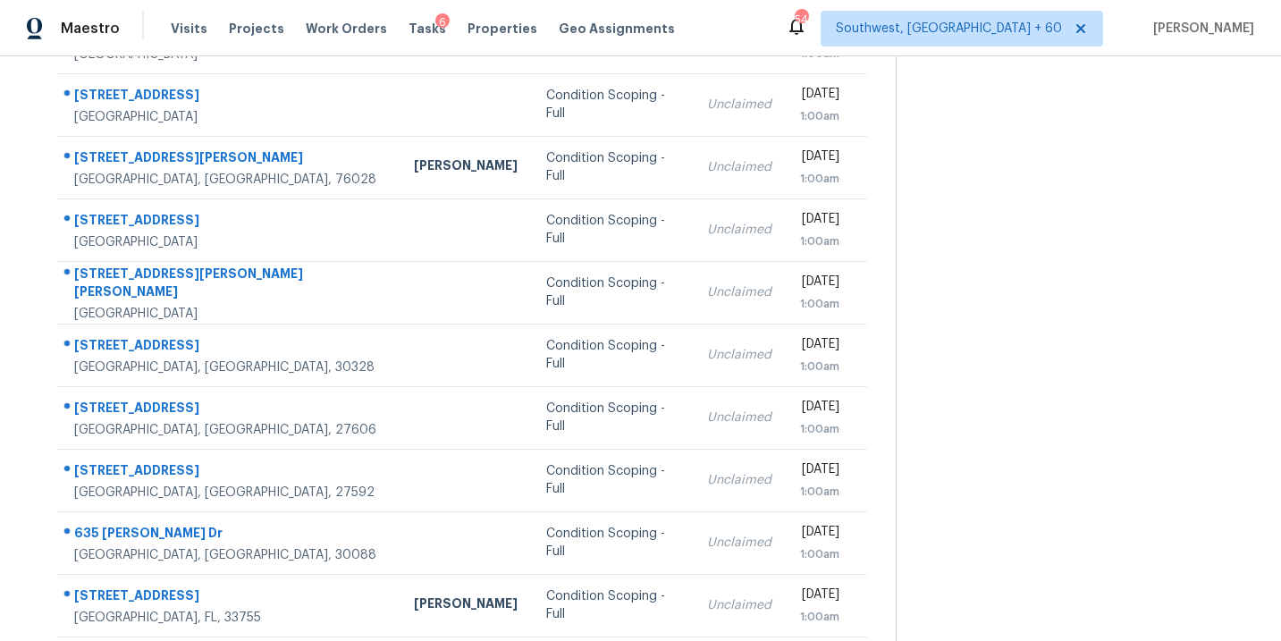
scroll to position [239, 0]
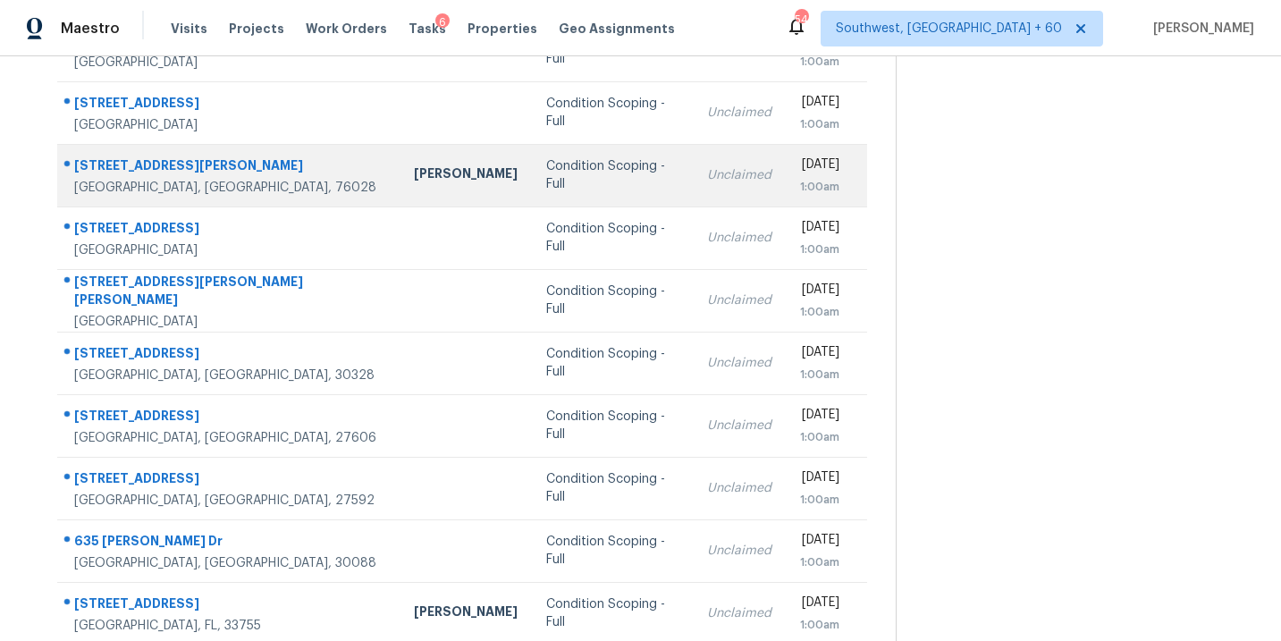
click at [558, 169] on div "Condition Scoping - Full" at bounding box center [612, 175] width 132 height 36
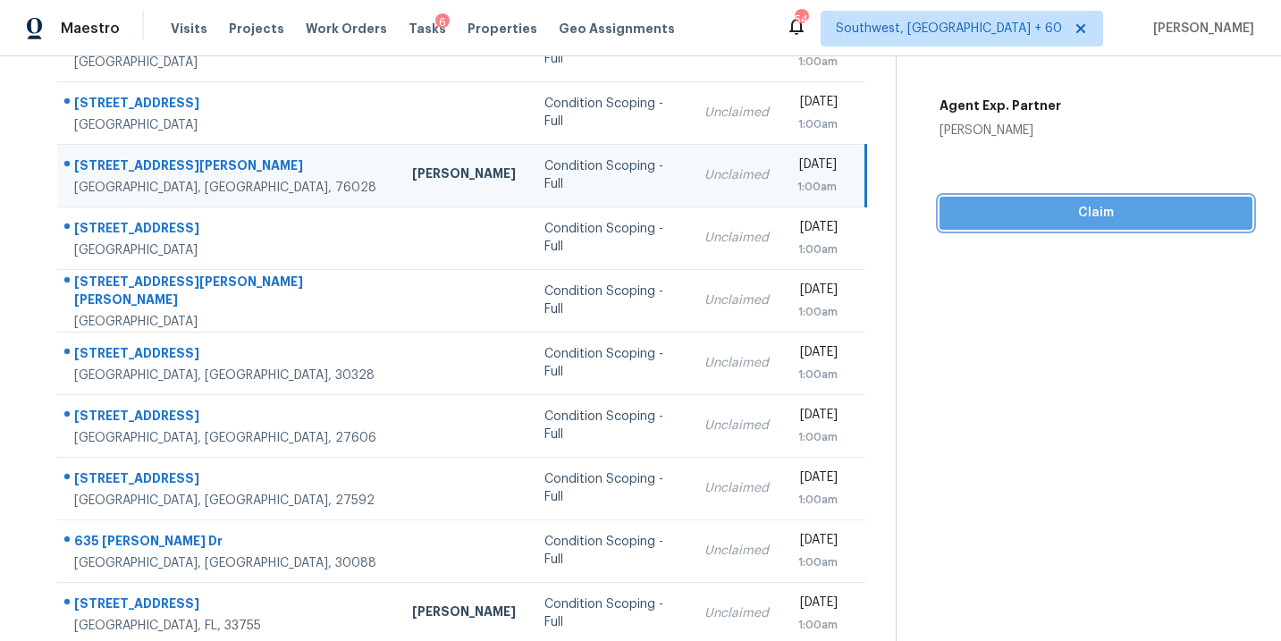
click at [1068, 227] on button "Claim" at bounding box center [1096, 213] width 313 height 33
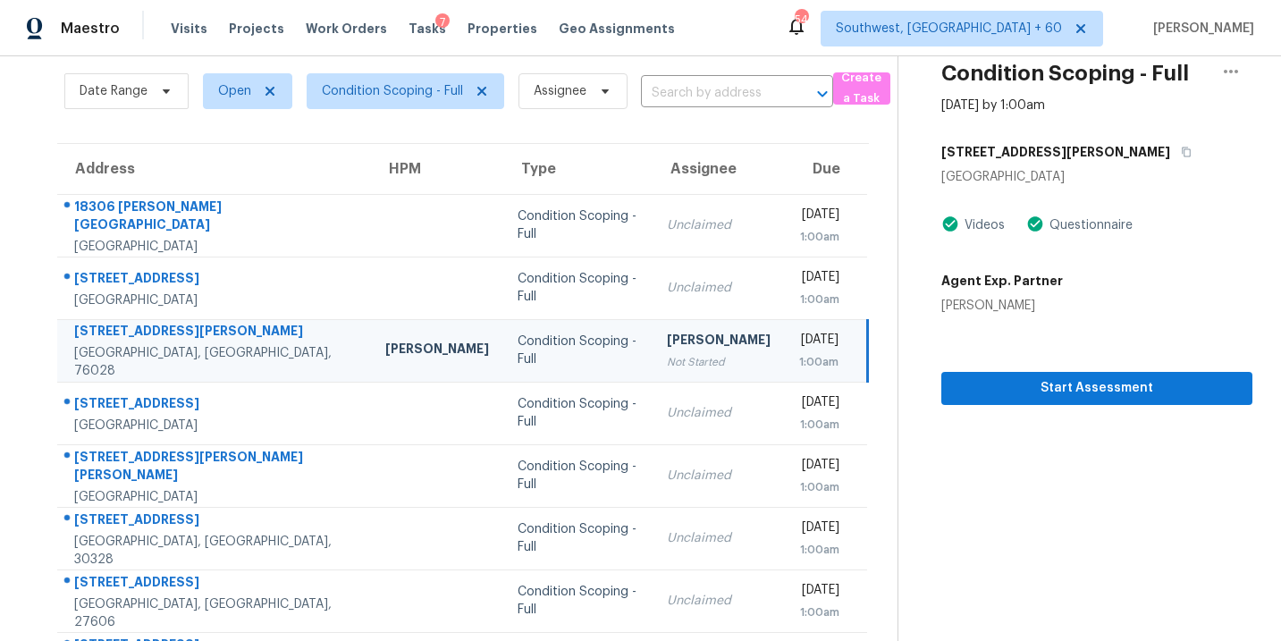
scroll to position [290, 0]
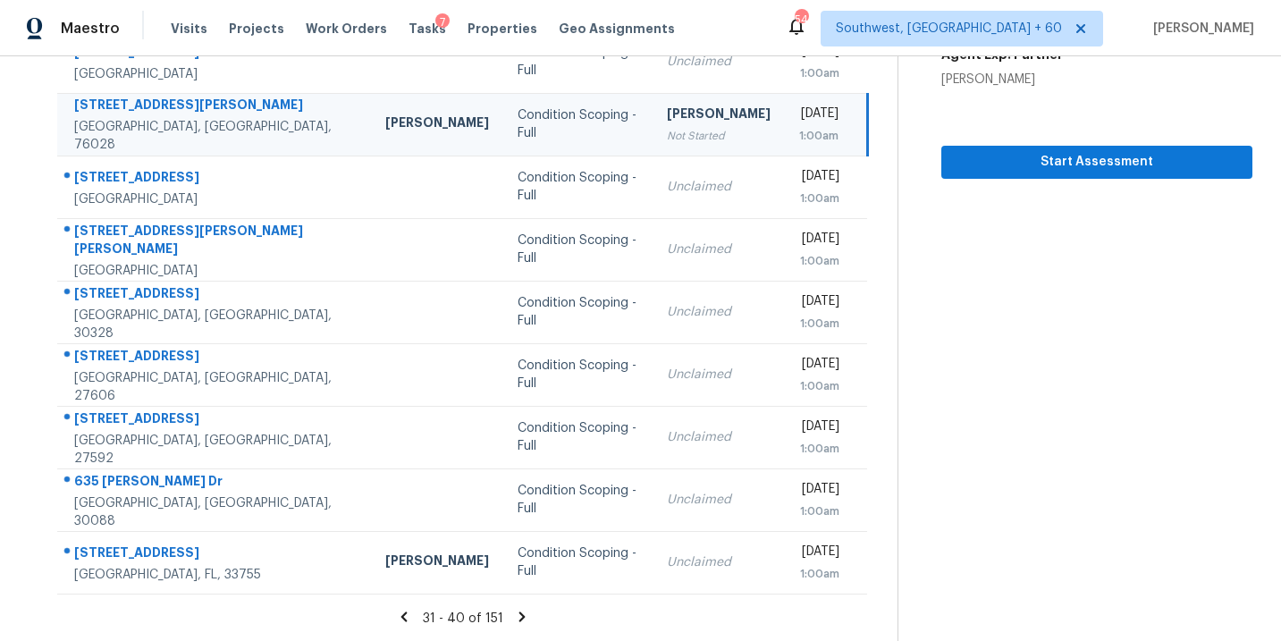
click at [519, 618] on icon at bounding box center [522, 617] width 6 height 10
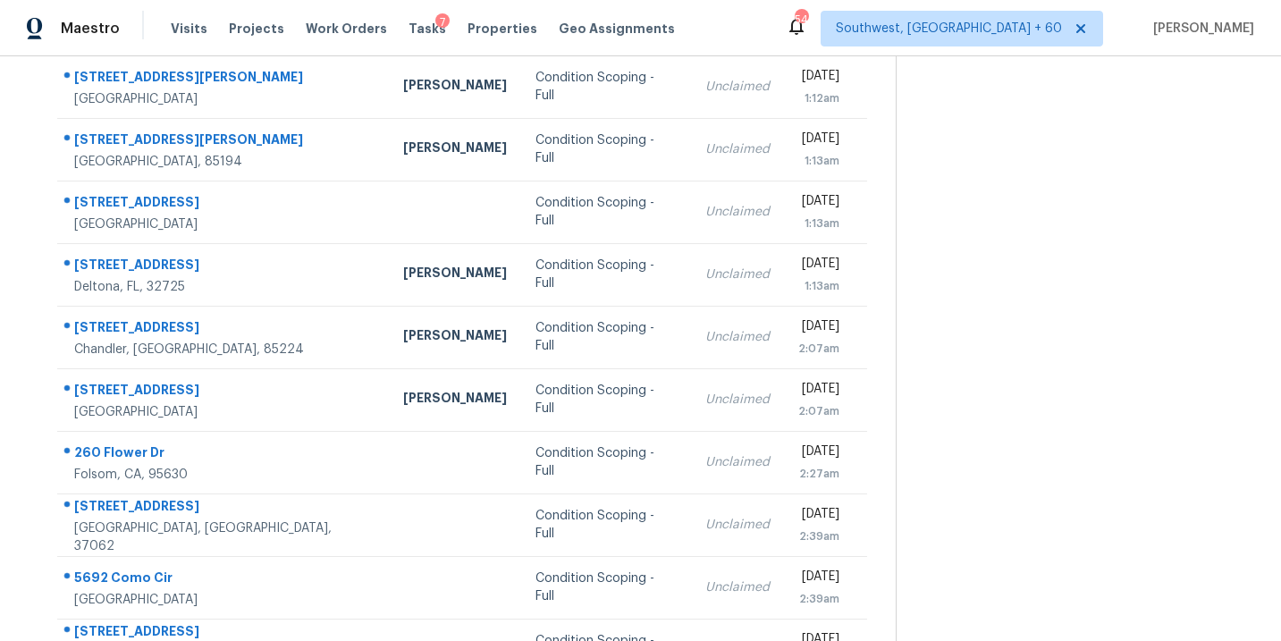
scroll to position [72, 0]
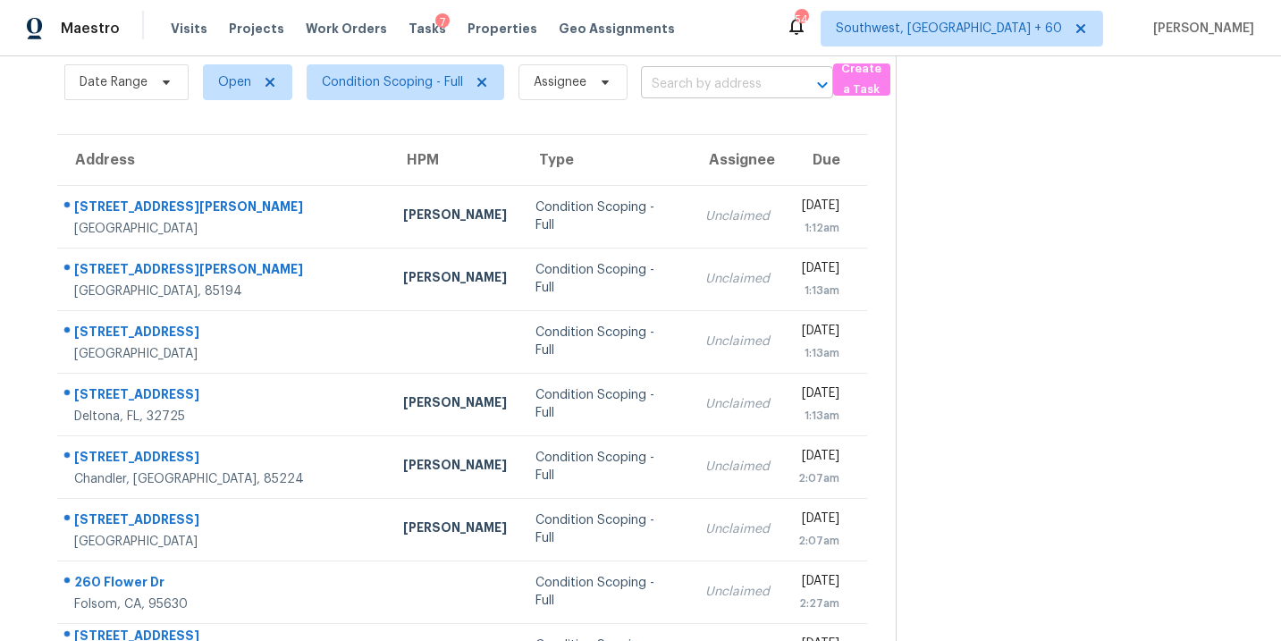
click at [675, 79] on input "text" at bounding box center [712, 85] width 142 height 28
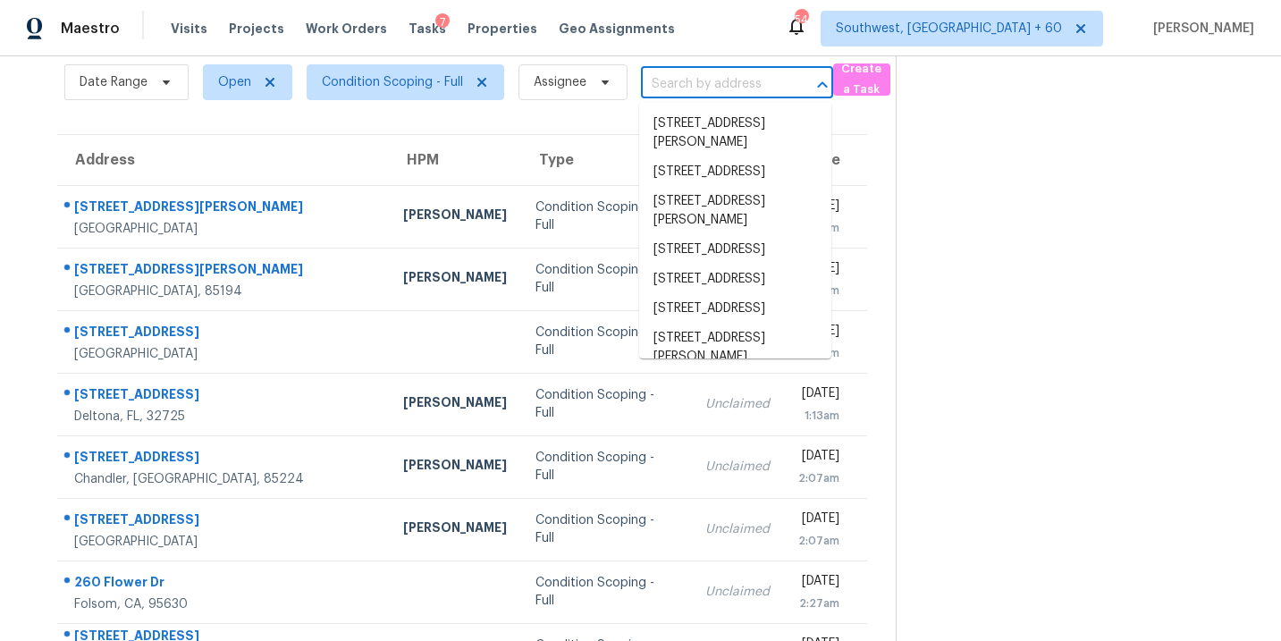
paste input "150 Thrasher Rd Covington, GA, 30016"
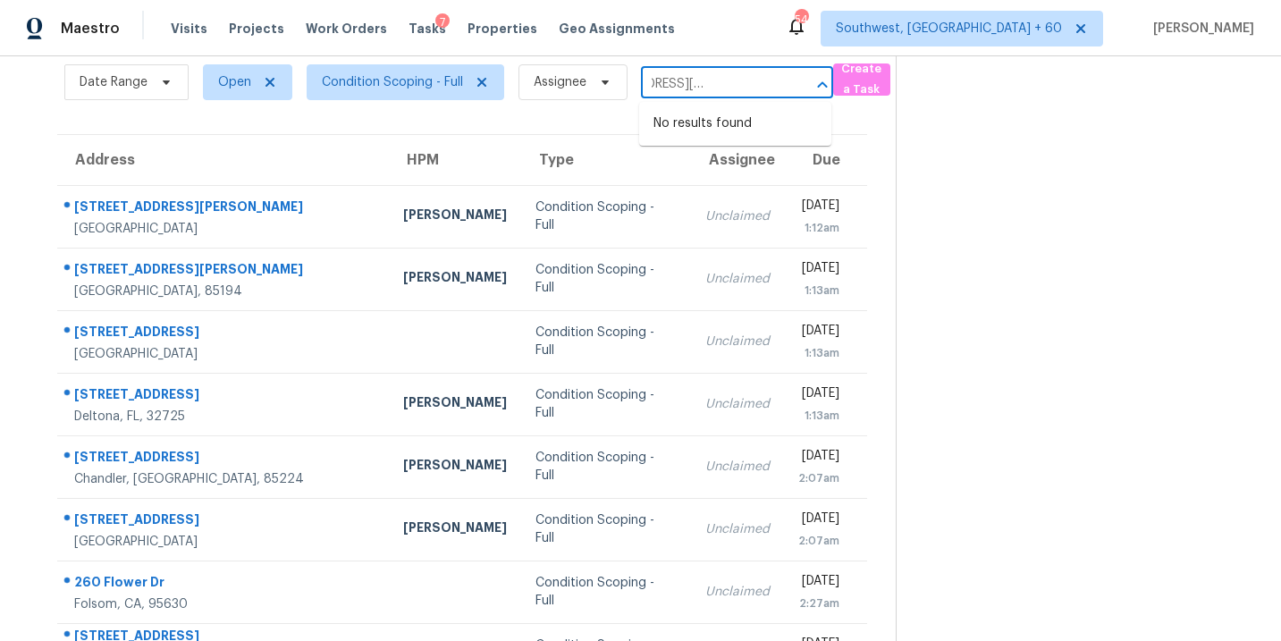
type input "150 Thrasher Rd Covington, GA, 30016"
click at [921, 254] on section at bounding box center [1074, 421] width 357 height 875
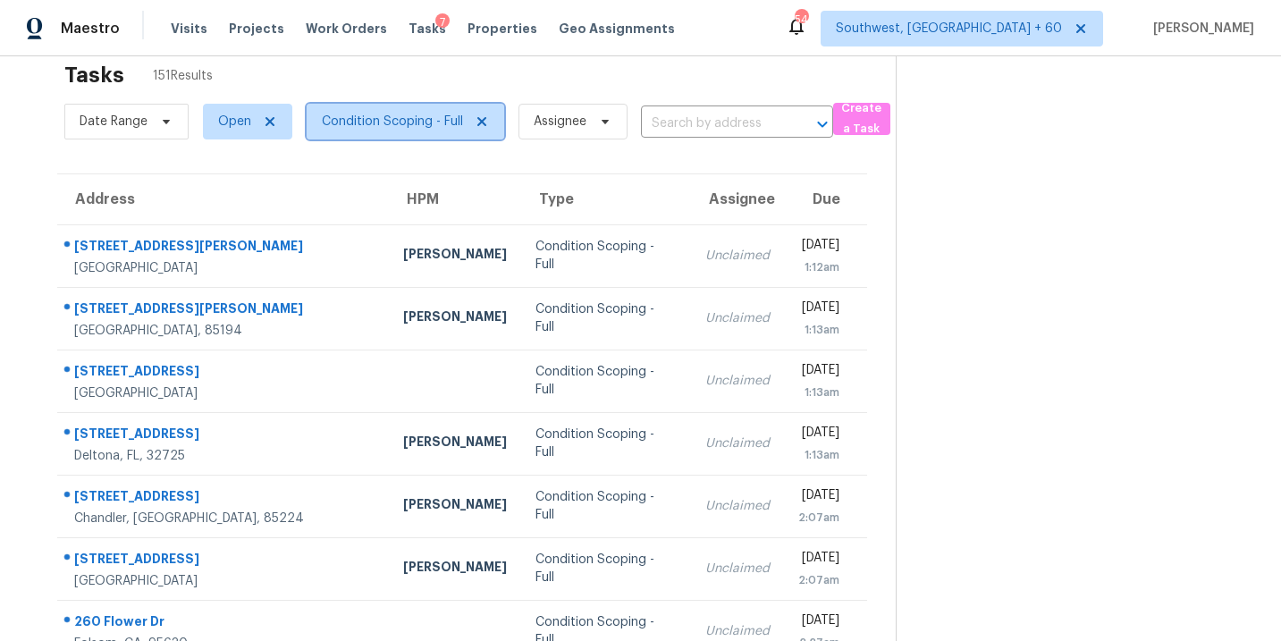
click at [376, 111] on span "Condition Scoping - Full" at bounding box center [406, 122] width 198 height 36
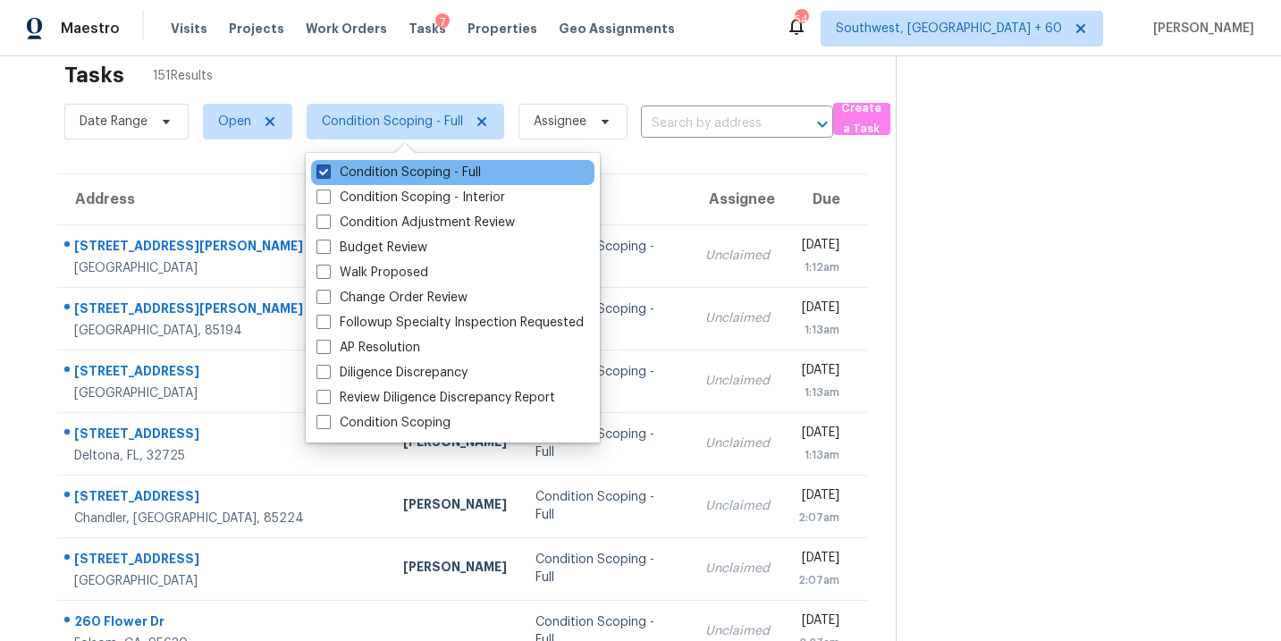
click at [379, 166] on label "Condition Scoping - Full" at bounding box center [399, 173] width 165 height 18
click at [328, 166] on input "Condition Scoping - Full" at bounding box center [323, 170] width 12 height 12
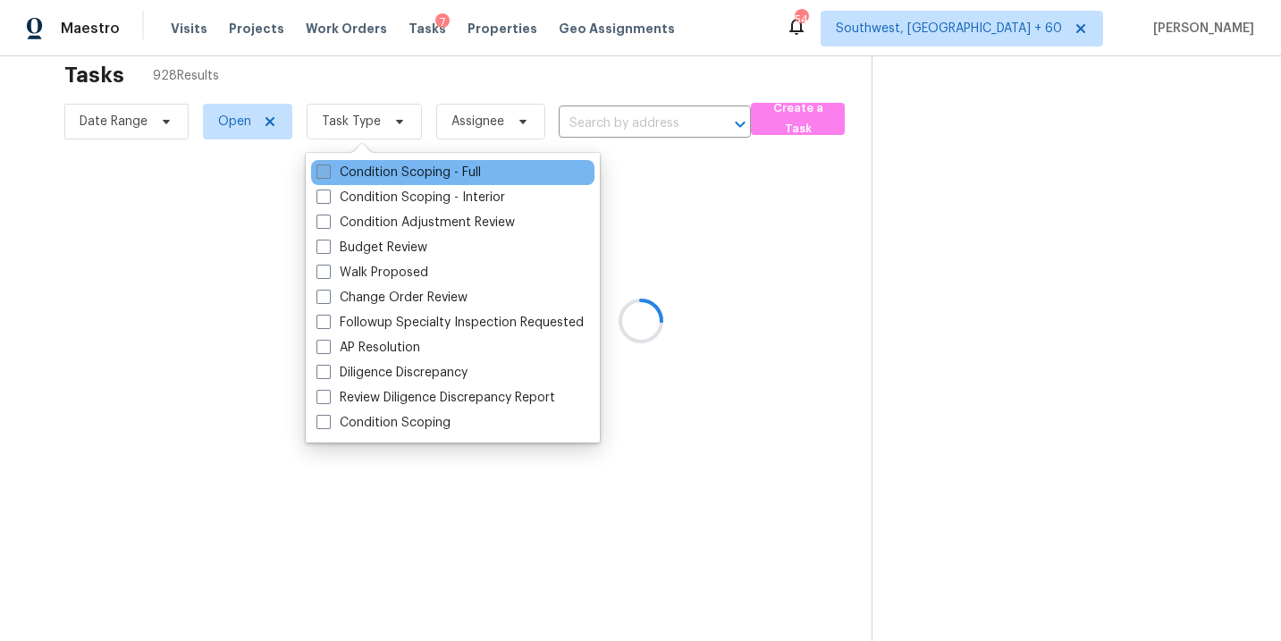
click at [380, 176] on label "Condition Scoping - Full" at bounding box center [399, 173] width 165 height 18
click at [328, 175] on input "Condition Scoping - Full" at bounding box center [323, 170] width 12 height 12
checkbox input "true"
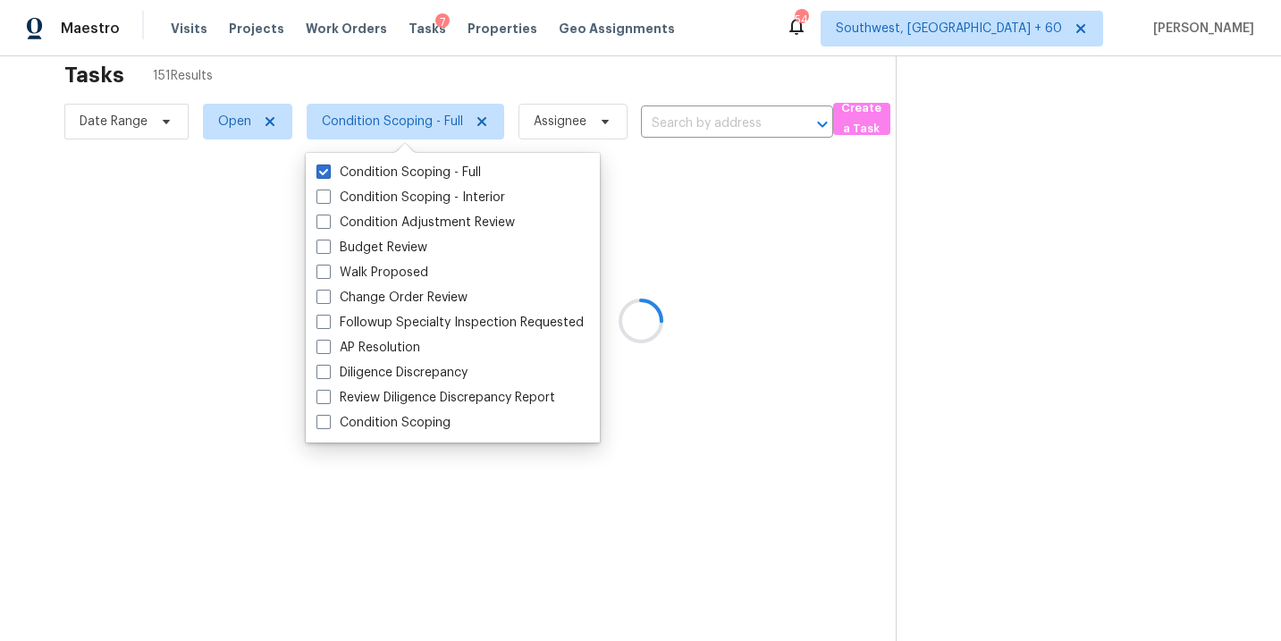
click at [762, 264] on div at bounding box center [640, 320] width 1281 height 641
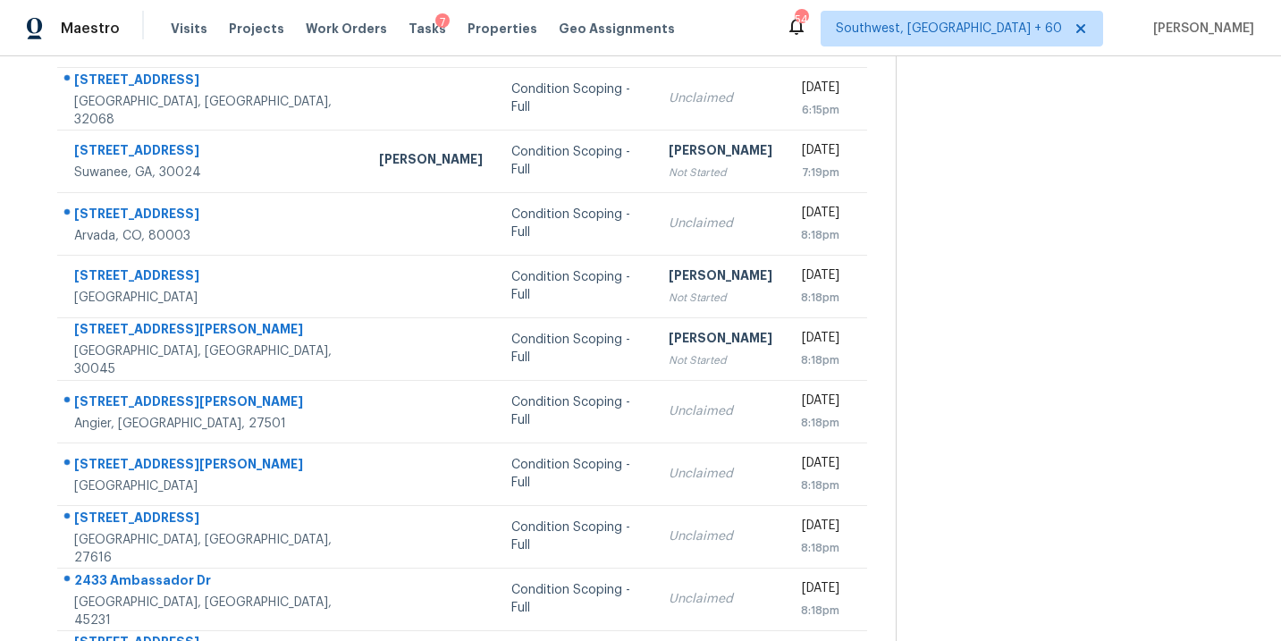
scroll to position [290, 0]
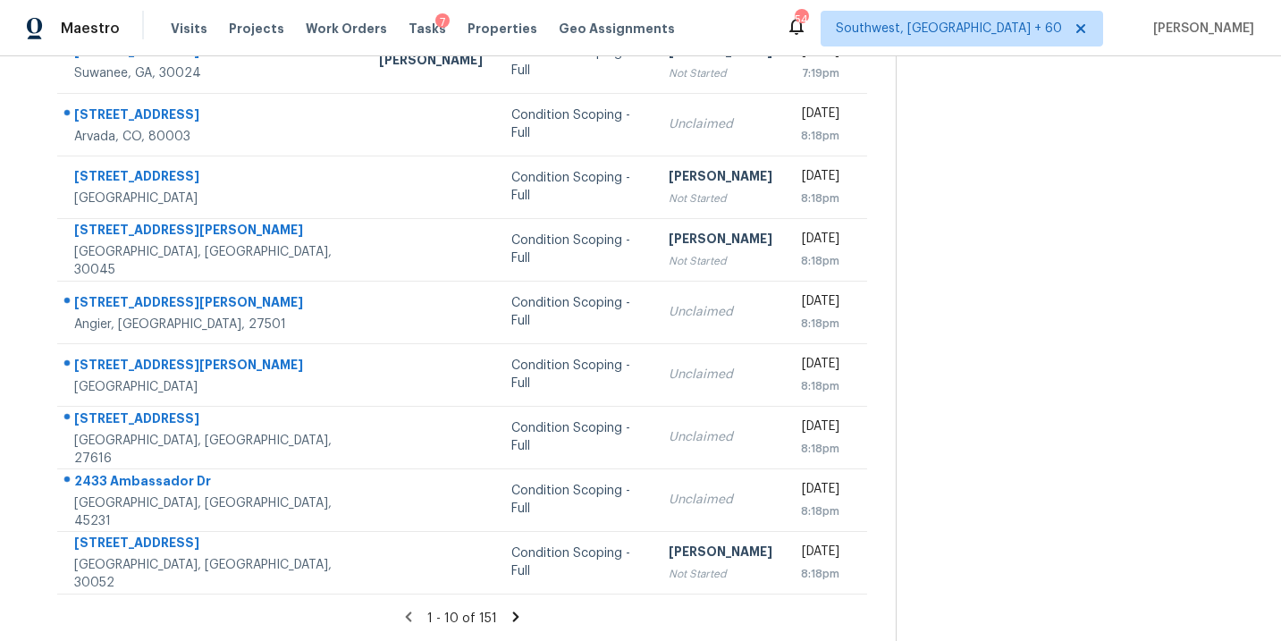
click at [513, 613] on icon at bounding box center [516, 617] width 6 height 10
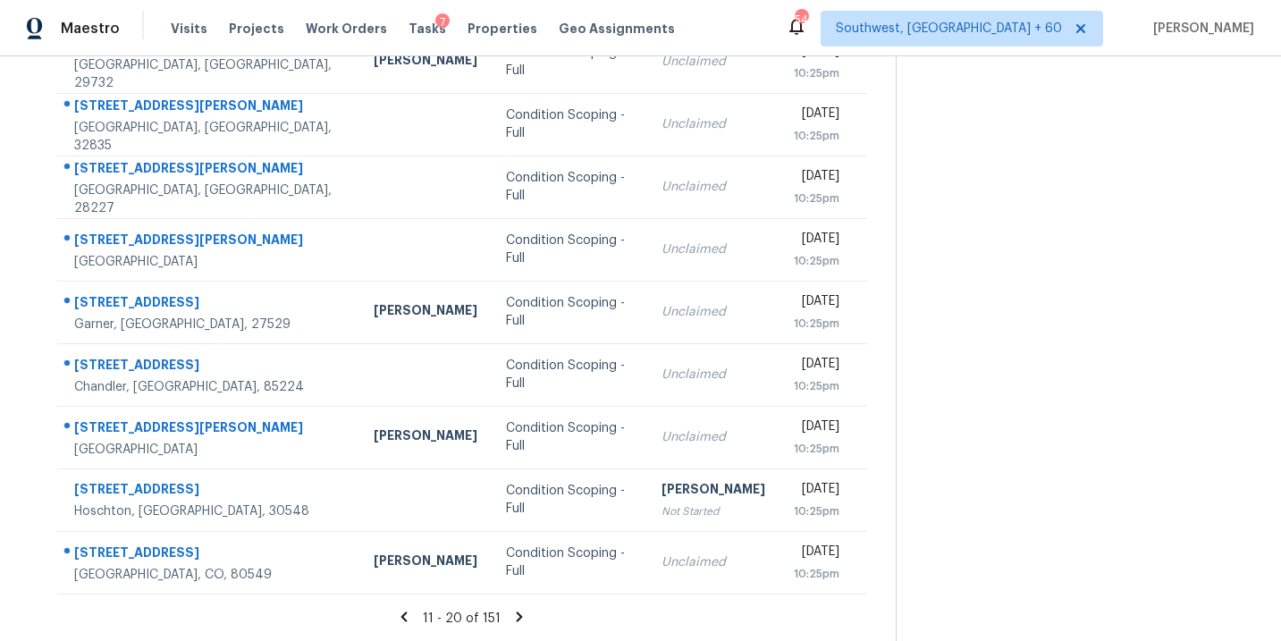
click at [518, 617] on icon at bounding box center [520, 617] width 6 height 10
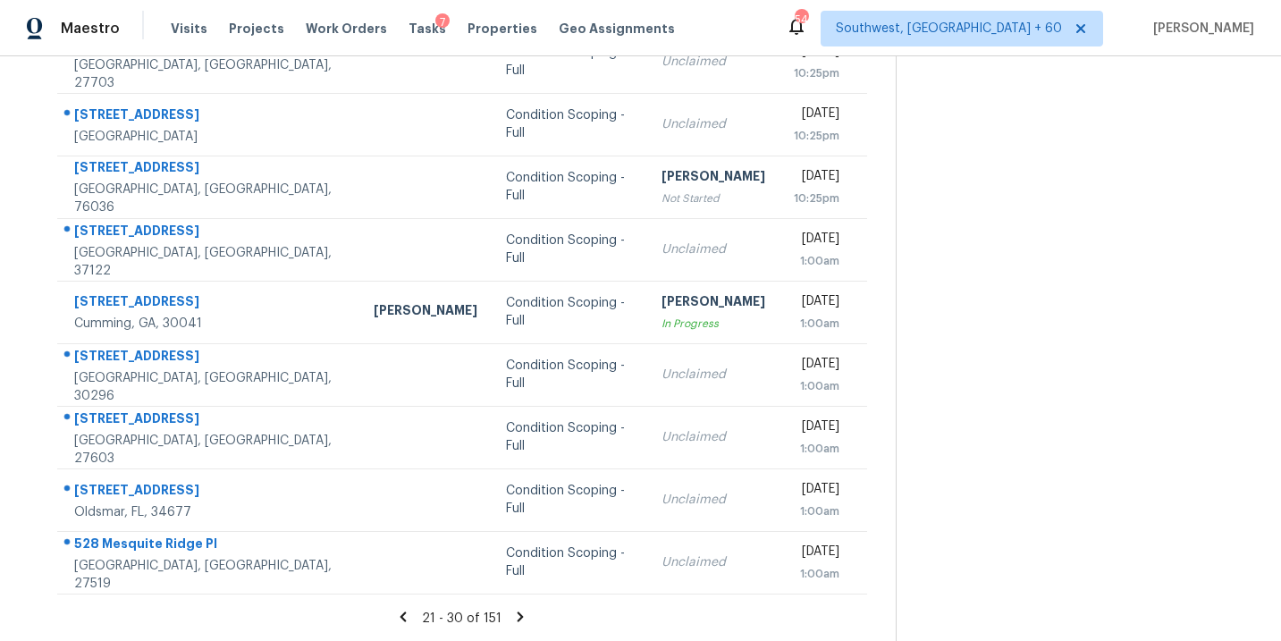
click at [518, 615] on icon at bounding box center [521, 617] width 6 height 10
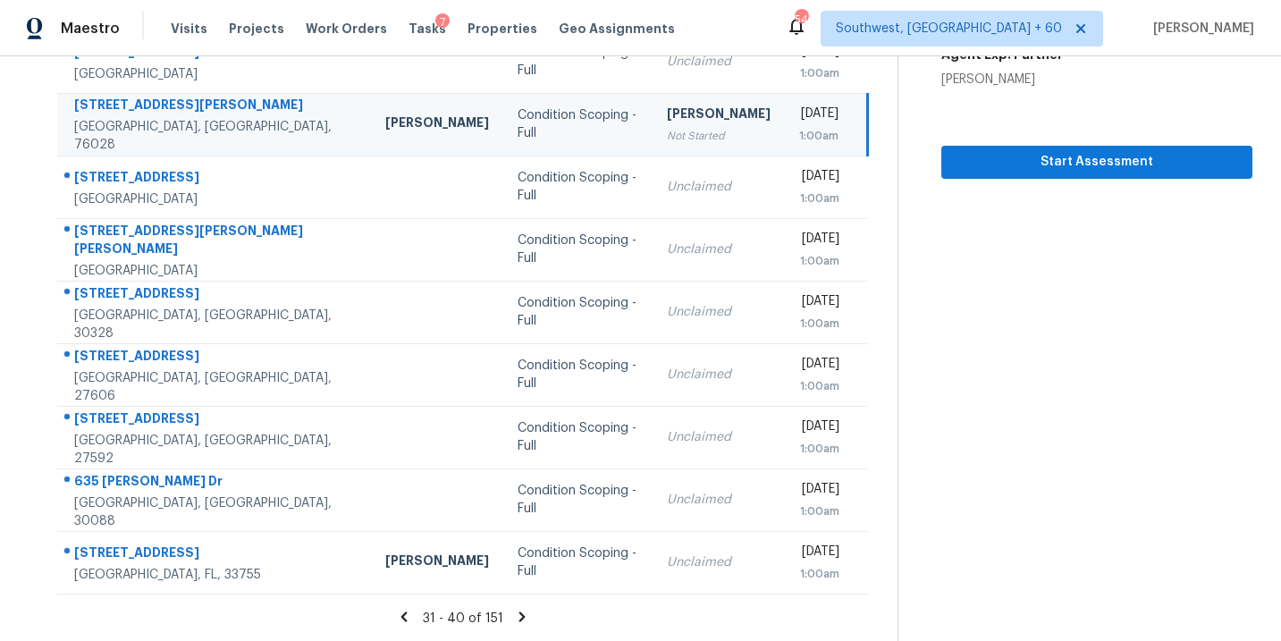
click at [520, 615] on icon at bounding box center [522, 617] width 6 height 10
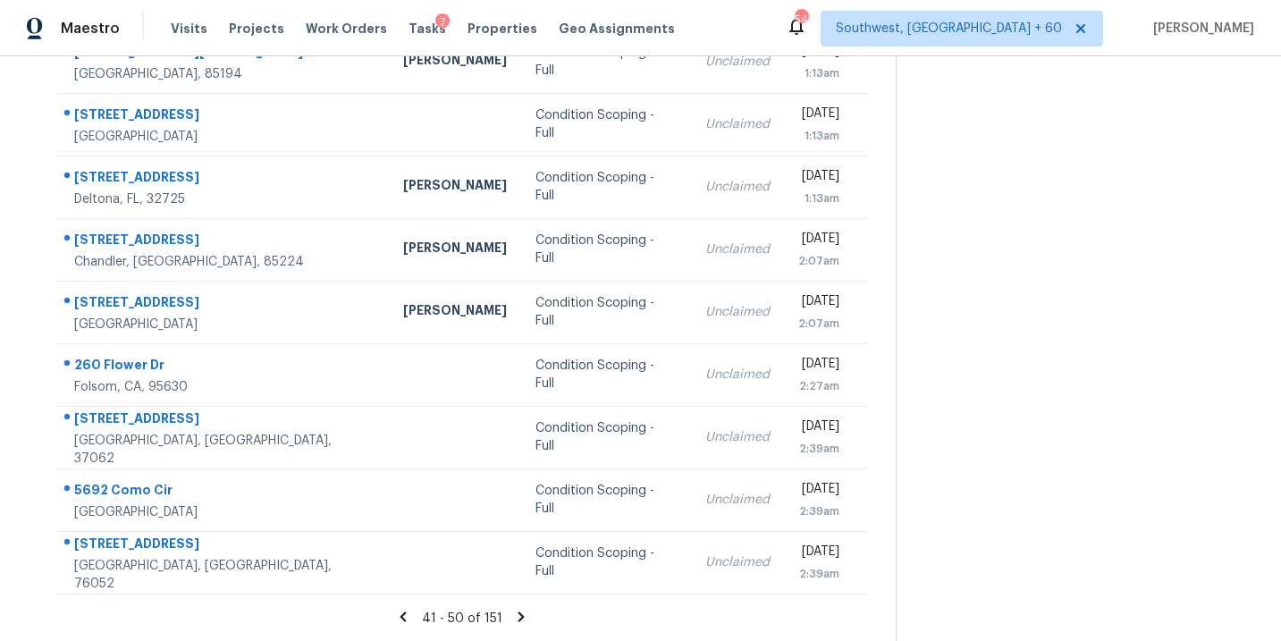
click at [518, 610] on icon at bounding box center [521, 617] width 16 height 16
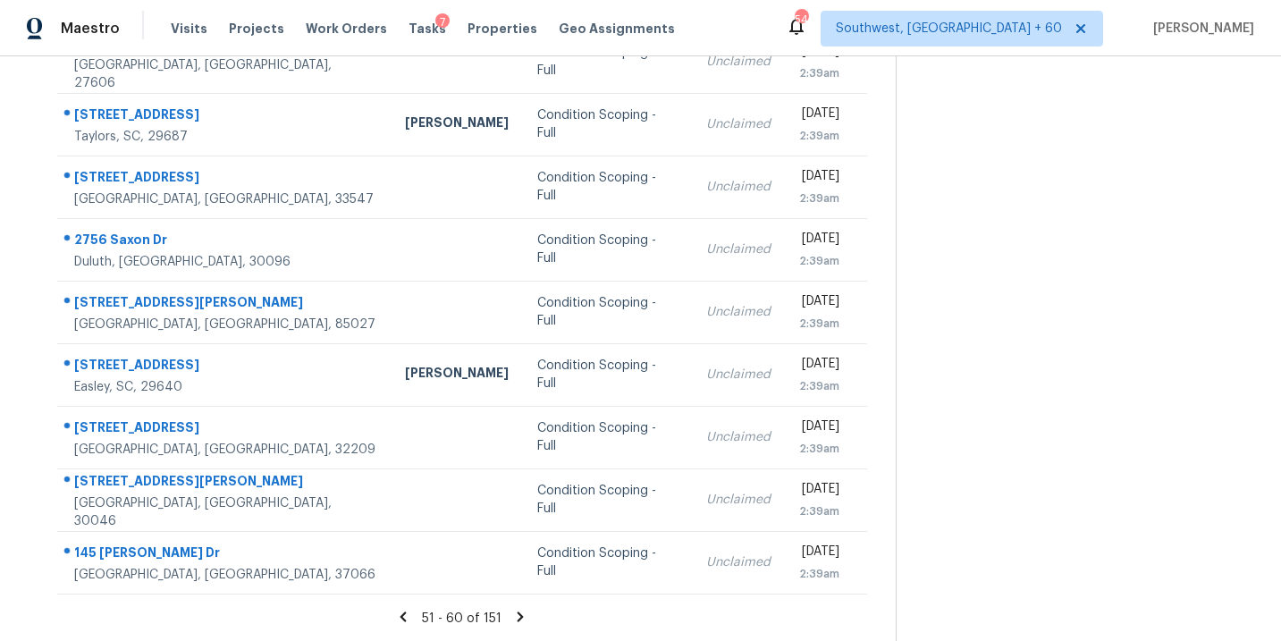
click at [519, 614] on icon at bounding box center [521, 617] width 6 height 10
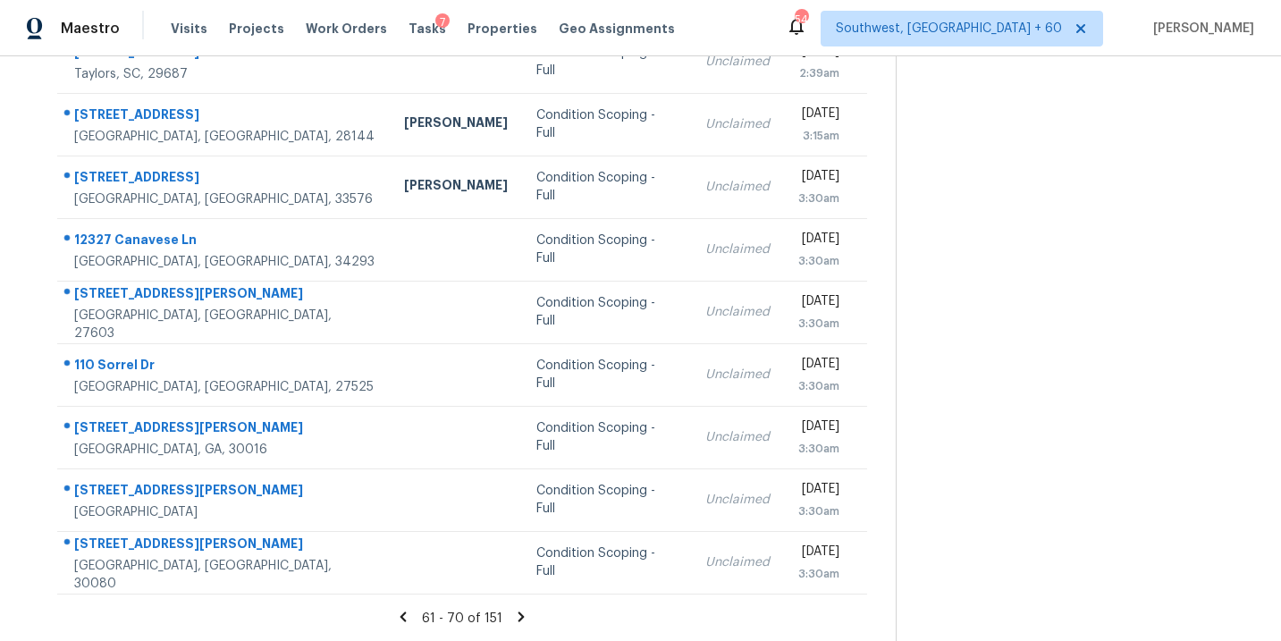
click at [520, 620] on icon at bounding box center [521, 617] width 16 height 16
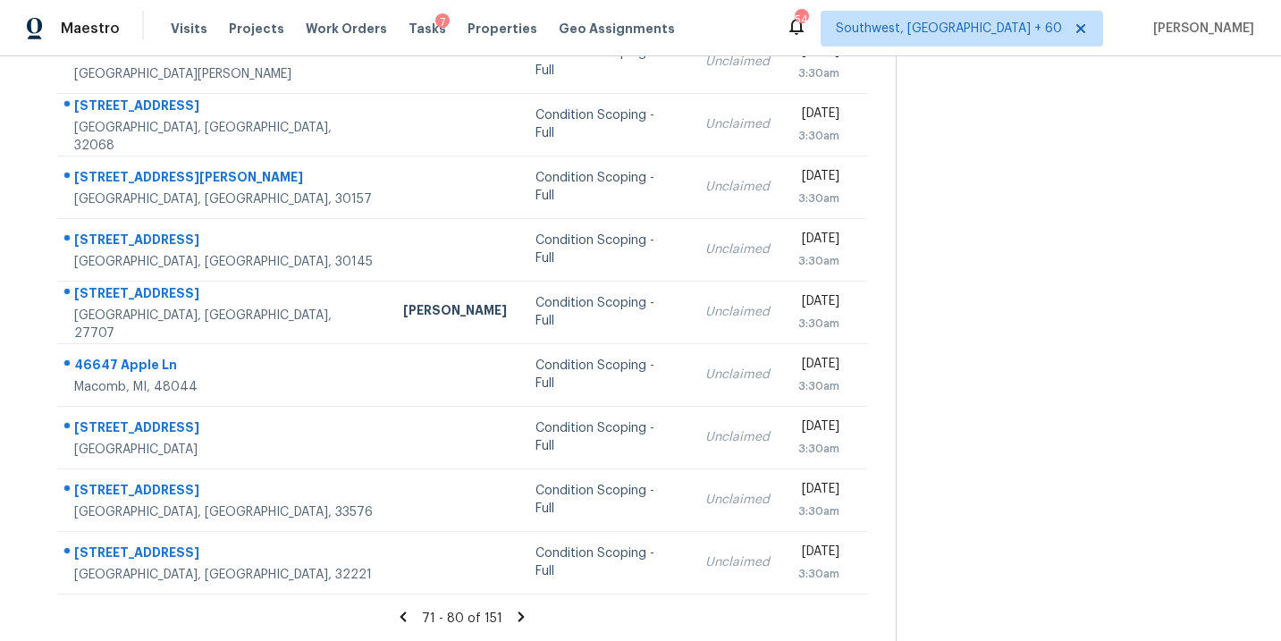
click at [517, 616] on icon at bounding box center [521, 617] width 16 height 16
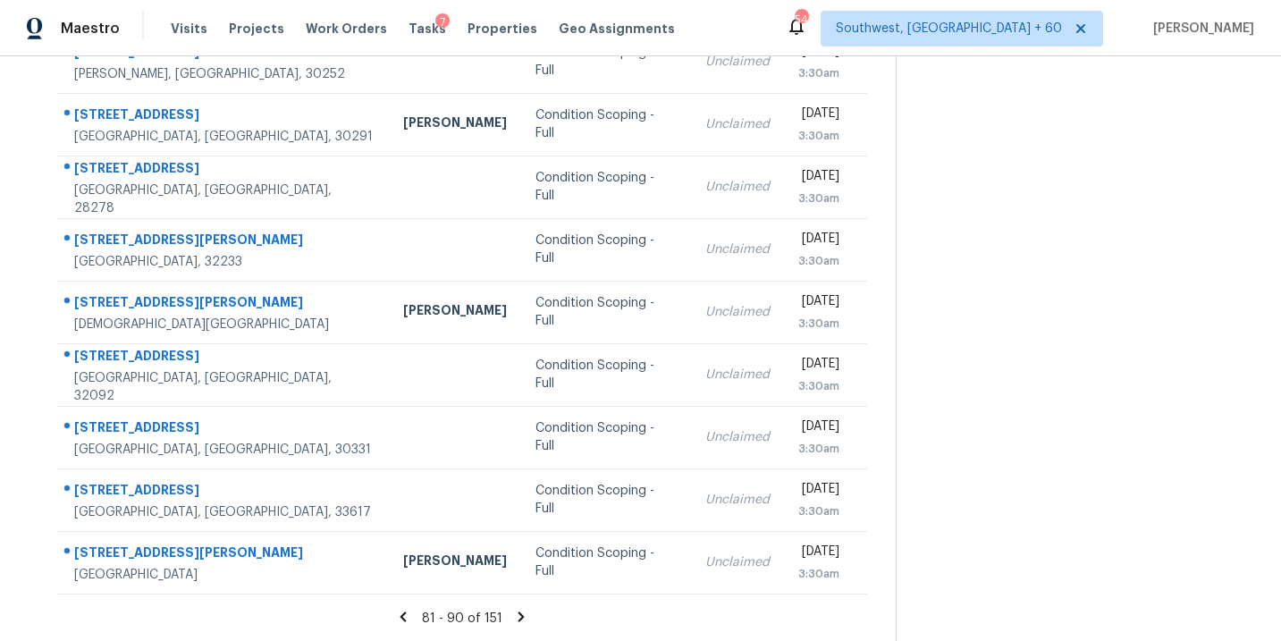
click at [522, 615] on icon at bounding box center [521, 617] width 16 height 16
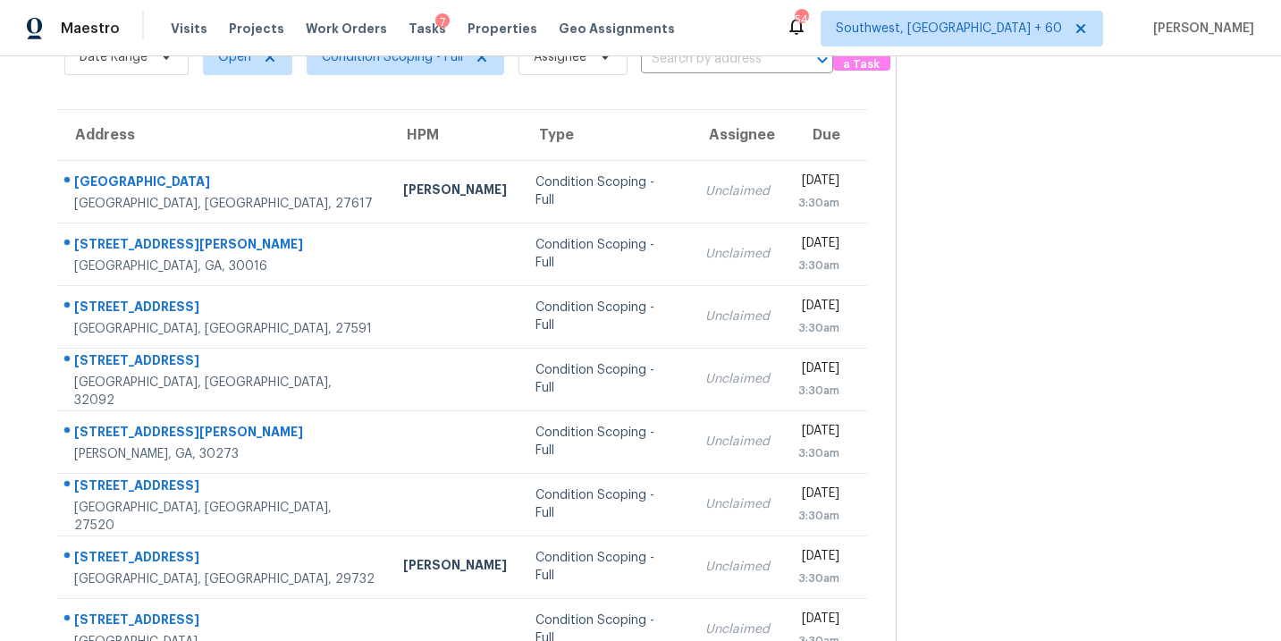
scroll to position [86, 0]
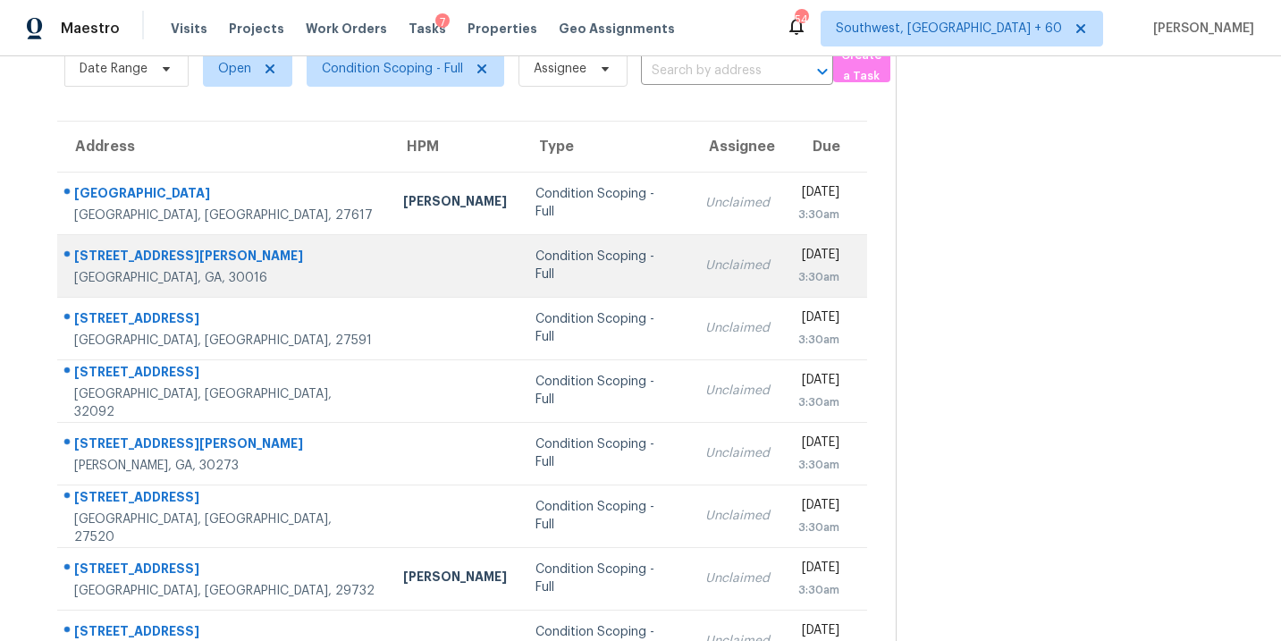
click at [536, 265] on div "Condition Scoping - Full" at bounding box center [606, 266] width 141 height 36
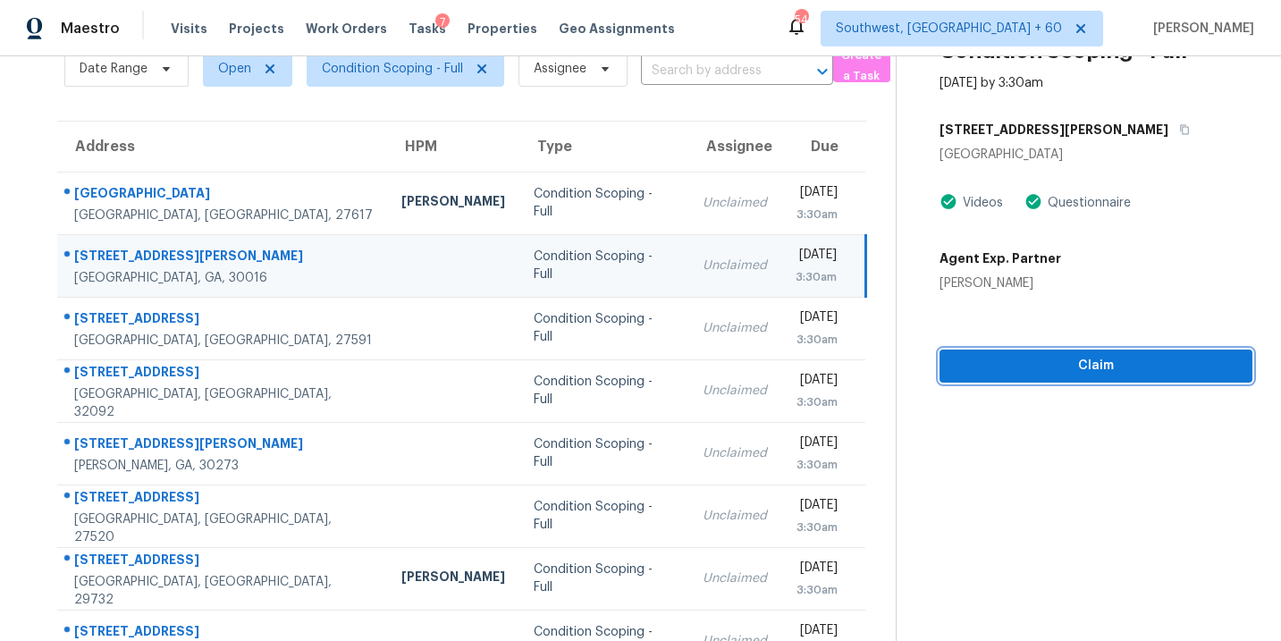
click at [1044, 364] on span "Claim" at bounding box center [1096, 366] width 284 height 22
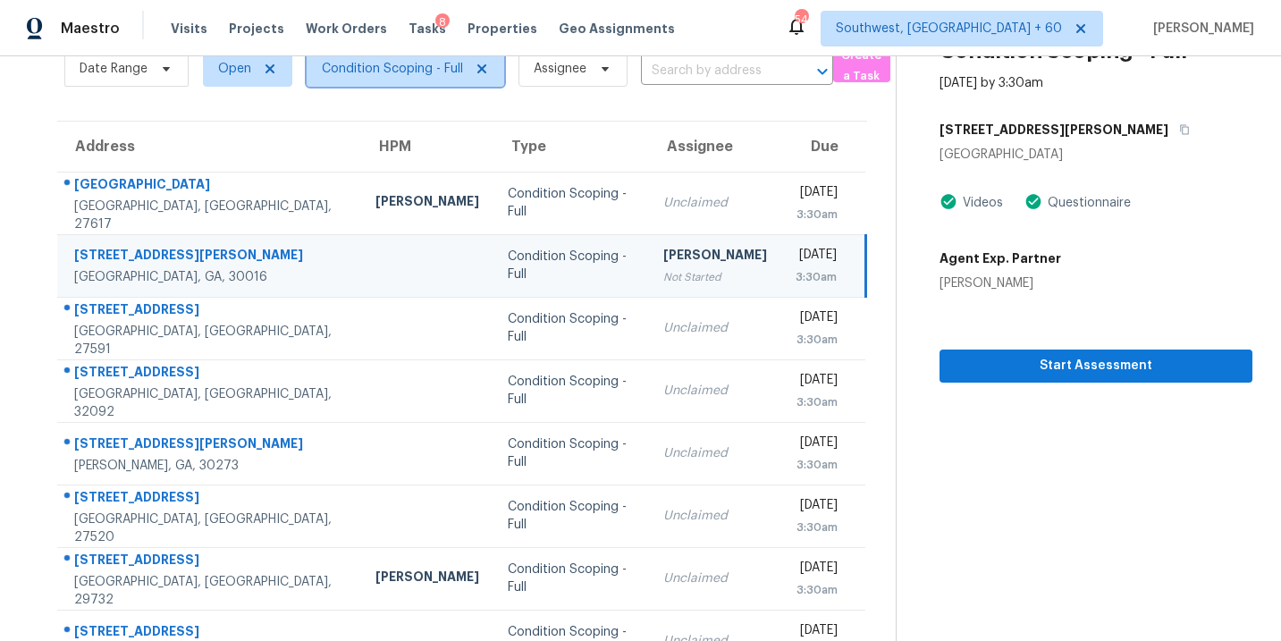
click at [438, 61] on span "Condition Scoping - Full" at bounding box center [392, 69] width 141 height 18
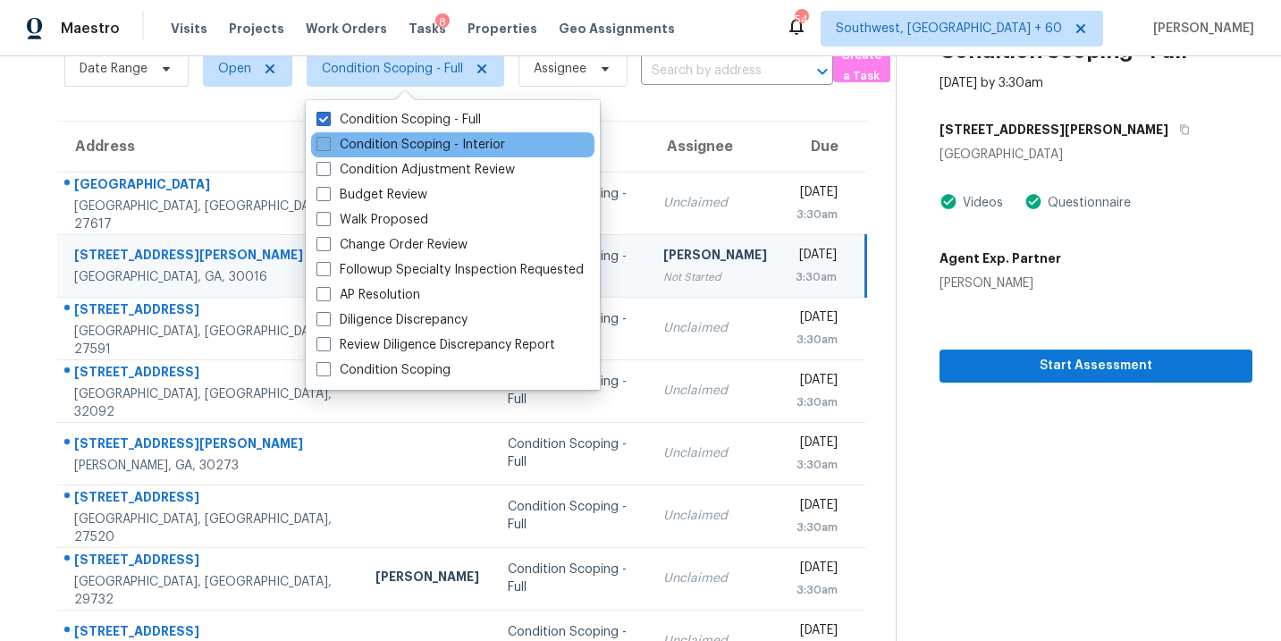
click at [439, 143] on label "Condition Scoping - Interior" at bounding box center [411, 145] width 189 height 18
click at [328, 143] on input "Condition Scoping - Interior" at bounding box center [323, 142] width 12 height 12
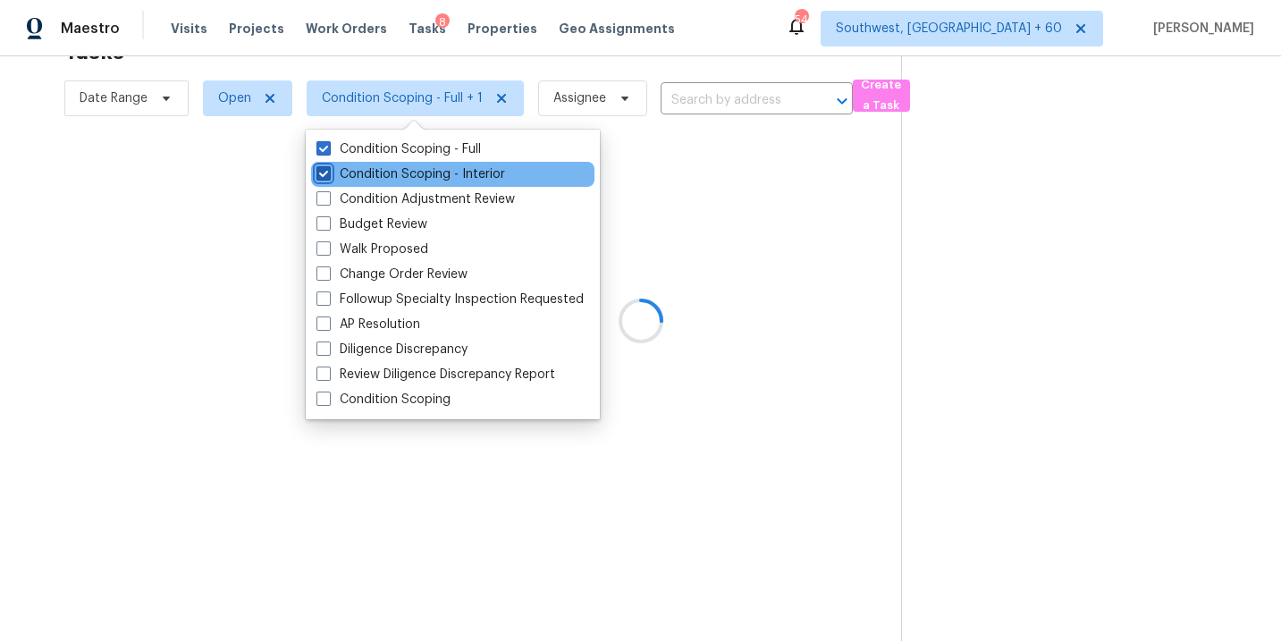
scroll to position [56, 0]
click at [438, 170] on label "Condition Scoping - Interior" at bounding box center [411, 174] width 189 height 18
click at [328, 170] on input "Condition Scoping - Interior" at bounding box center [323, 171] width 12 height 12
checkbox input "false"
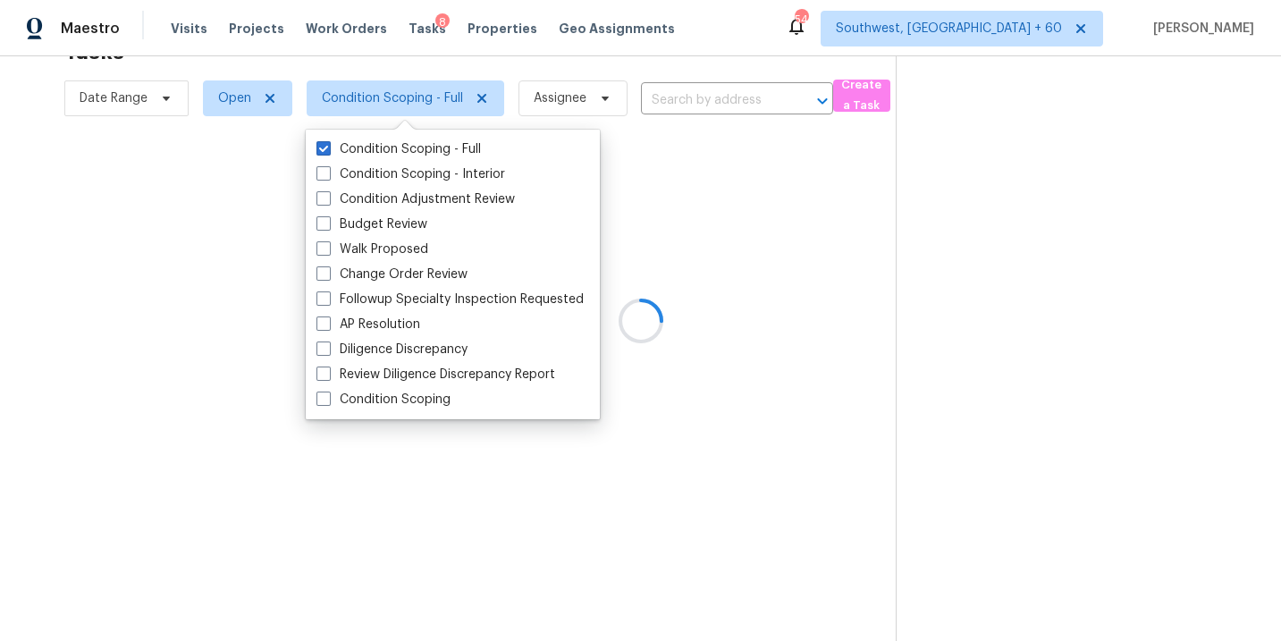
click at [708, 267] on div at bounding box center [640, 320] width 1281 height 641
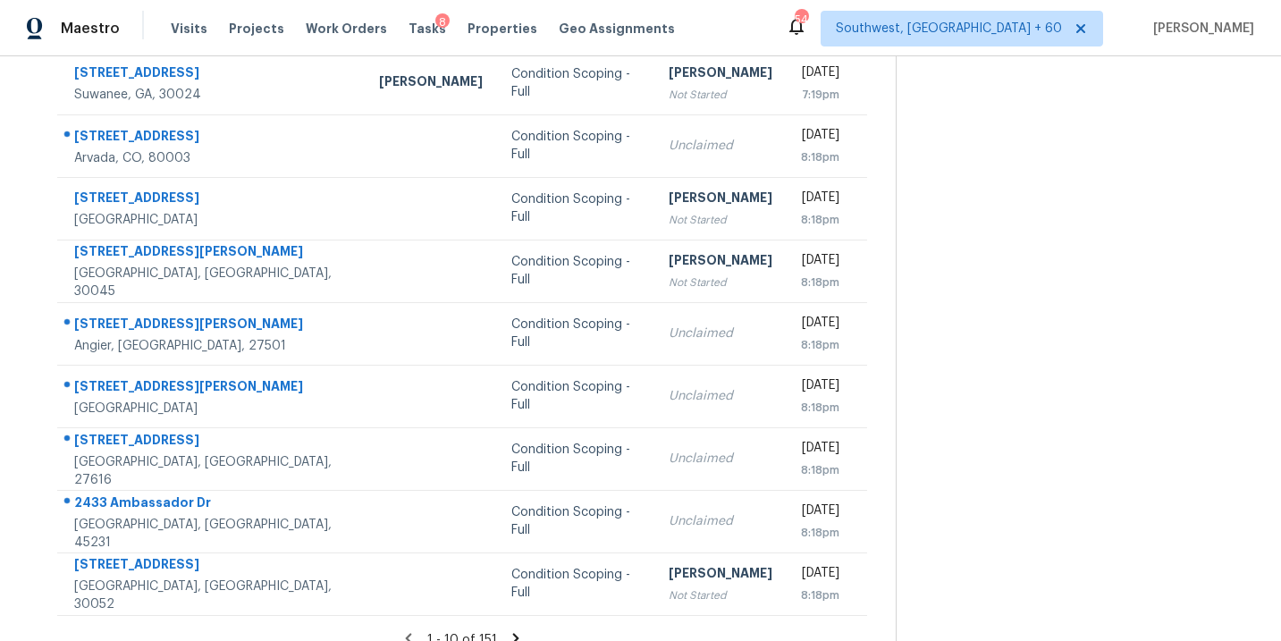
scroll to position [290, 0]
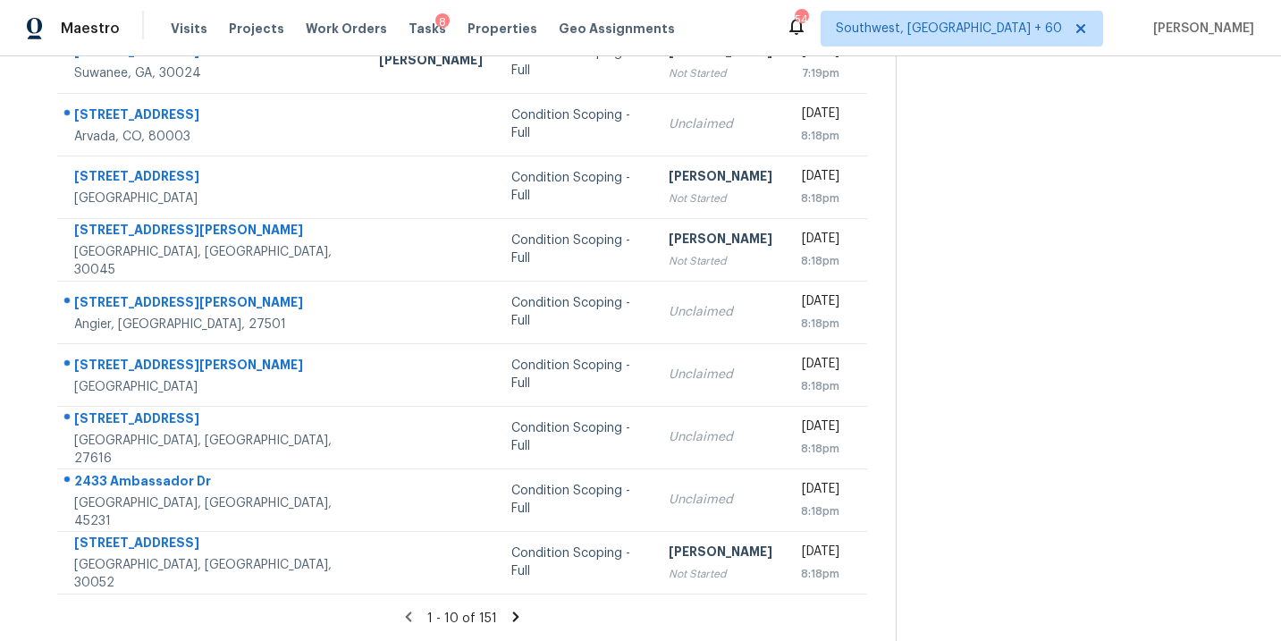
click at [517, 612] on icon at bounding box center [516, 617] width 16 height 16
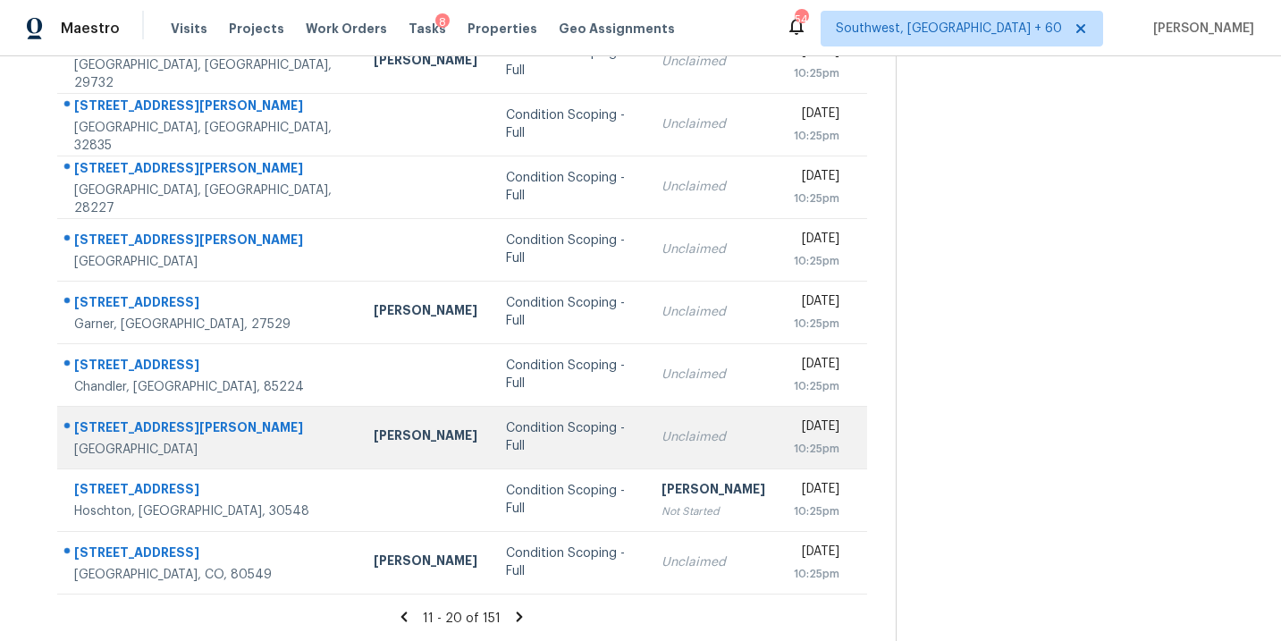
scroll to position [207, 0]
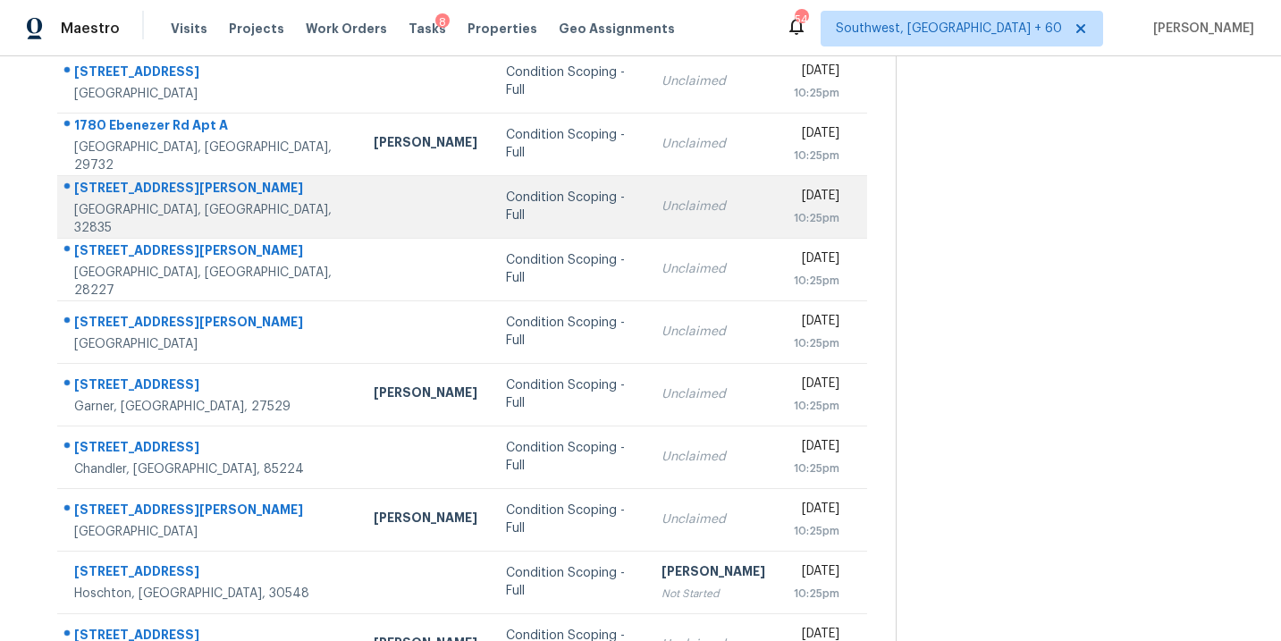
click at [506, 206] on div "Condition Scoping - Full" at bounding box center [569, 207] width 127 height 36
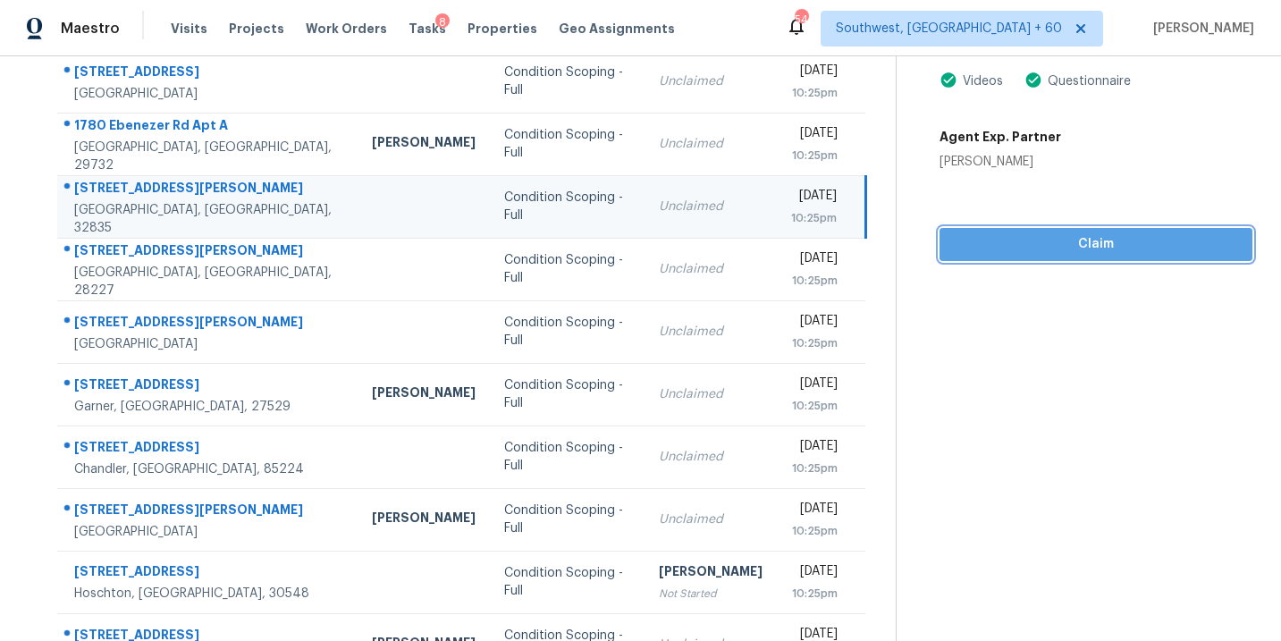
click at [1068, 250] on span "Claim" at bounding box center [1096, 244] width 284 height 22
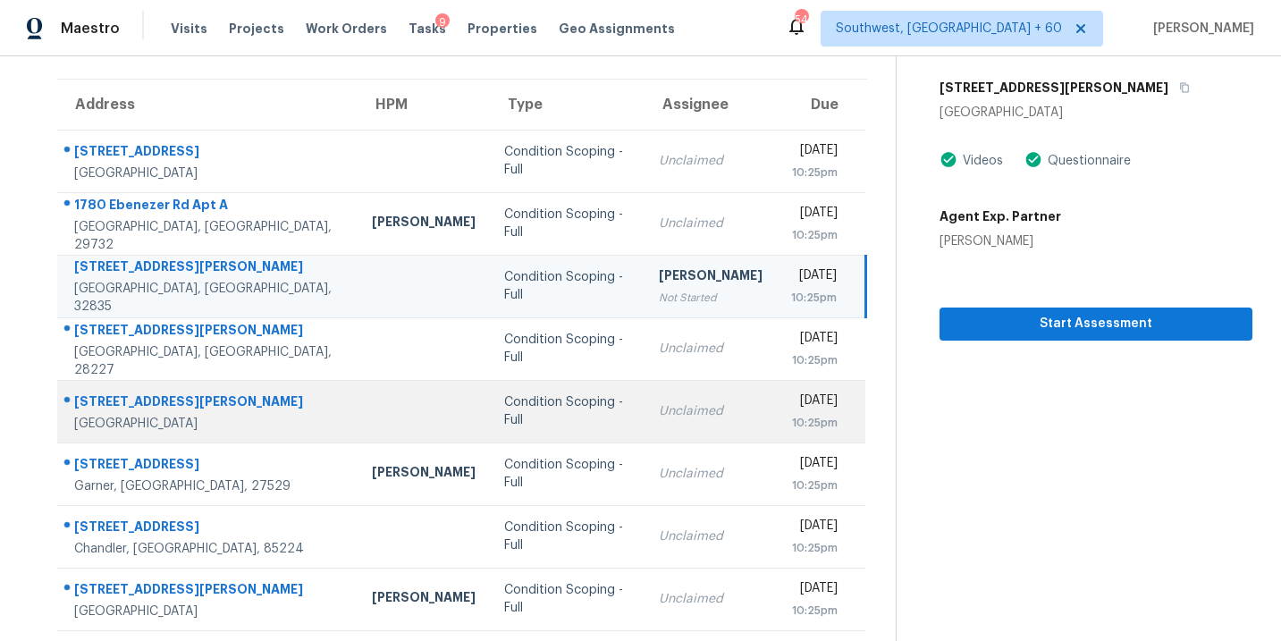
scroll to position [290, 0]
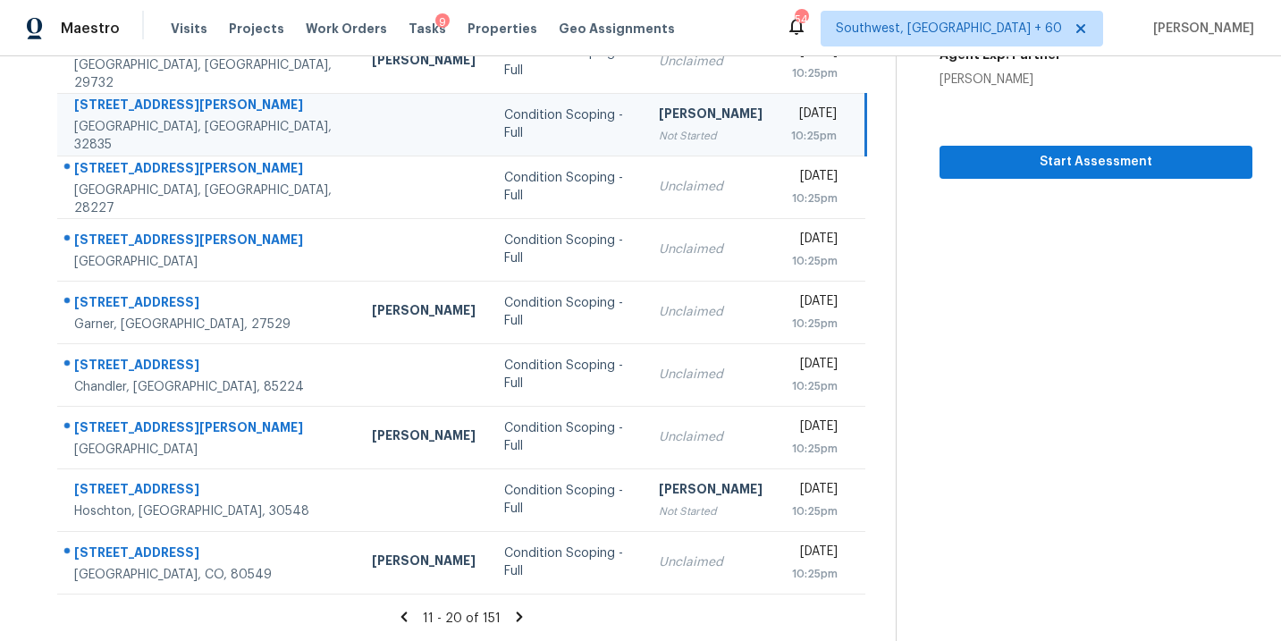
click at [517, 612] on icon at bounding box center [520, 617] width 6 height 10
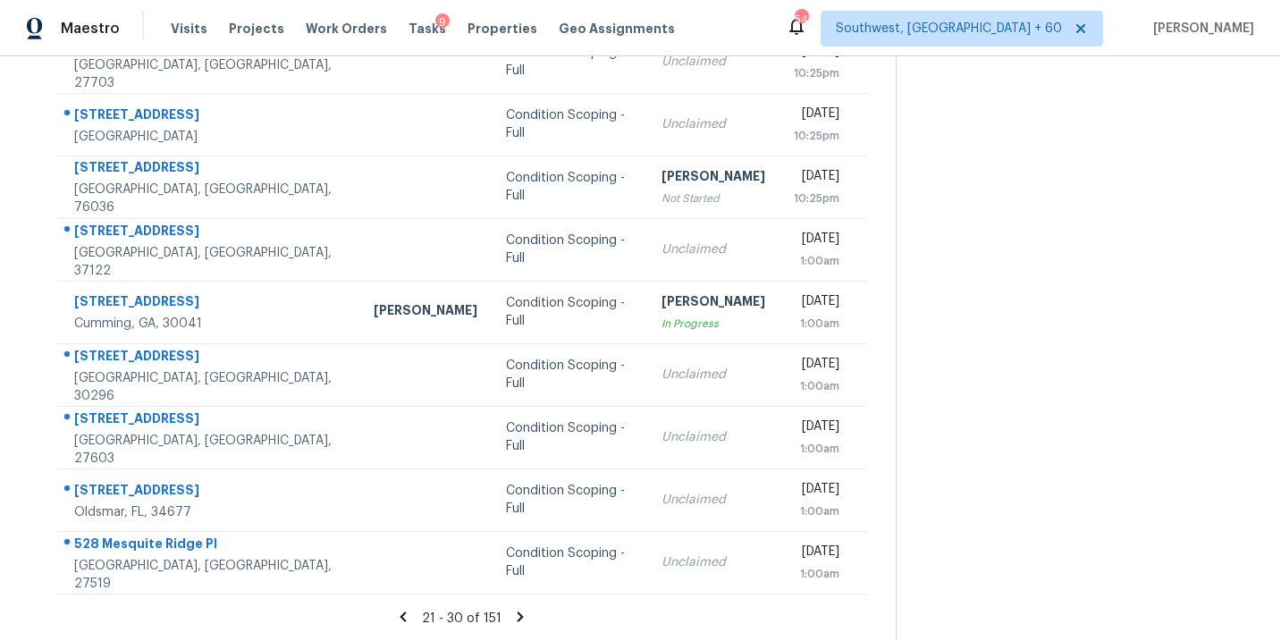
click at [518, 620] on icon at bounding box center [521, 617] width 6 height 10
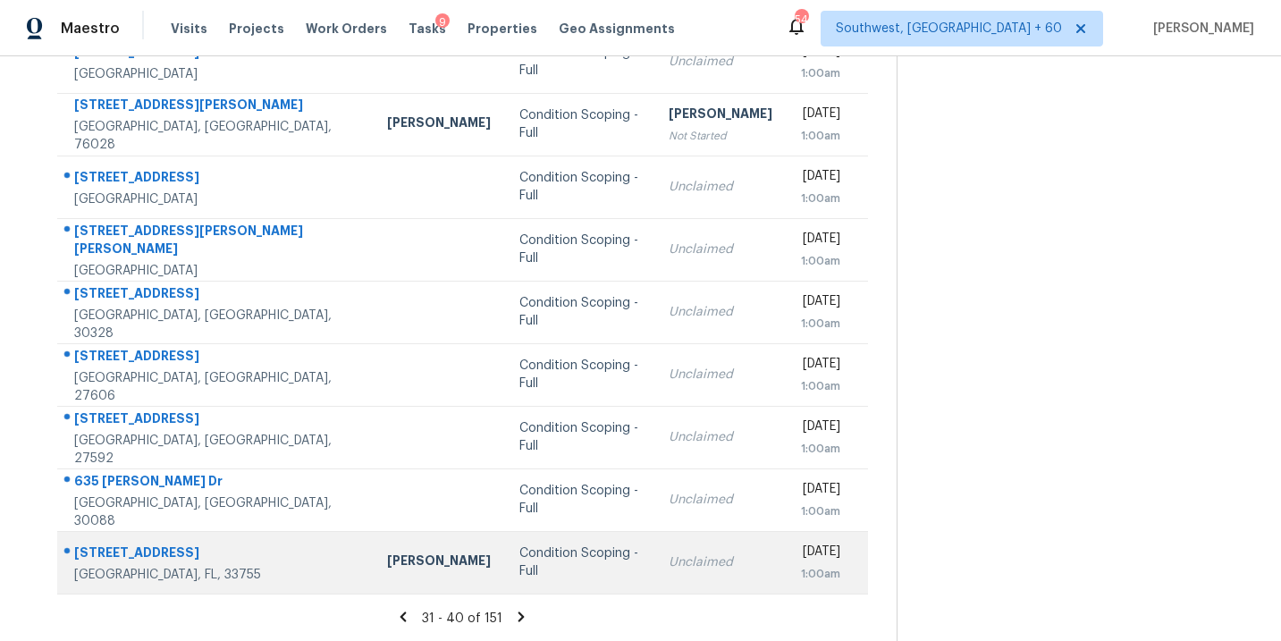
click at [507, 572] on td "Condition Scoping - Full" at bounding box center [579, 562] width 149 height 63
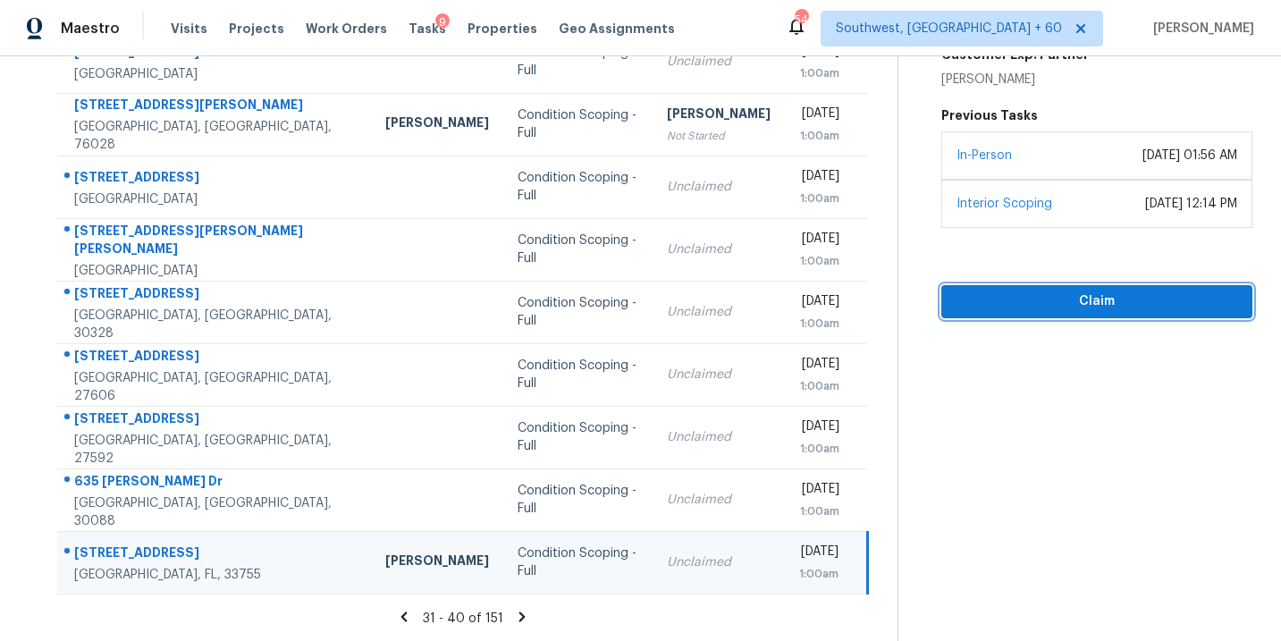
click at [1003, 312] on button "Claim" at bounding box center [1096, 301] width 311 height 33
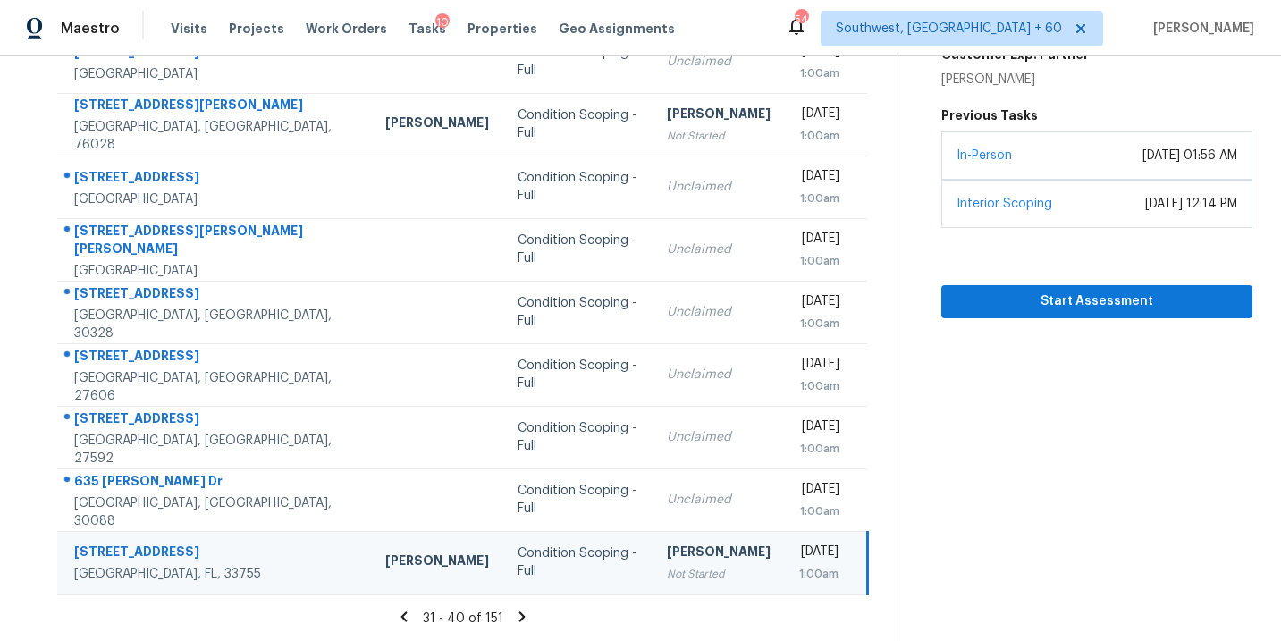
click at [519, 615] on icon at bounding box center [522, 617] width 6 height 10
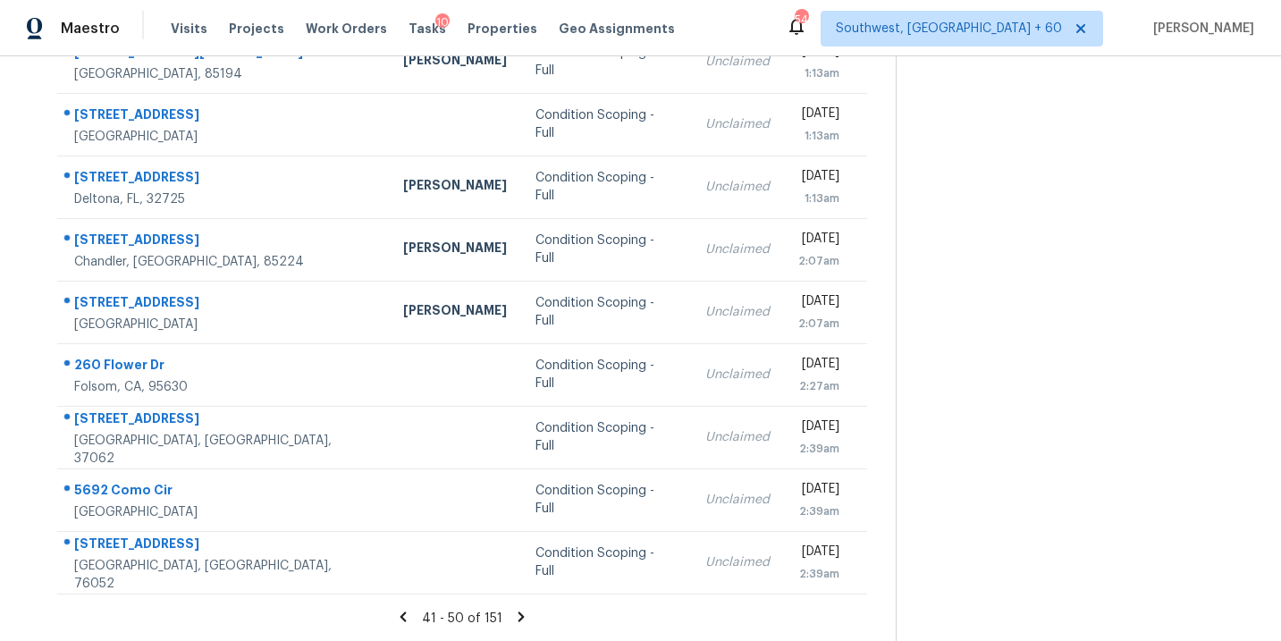
click at [520, 620] on icon at bounding box center [521, 617] width 16 height 16
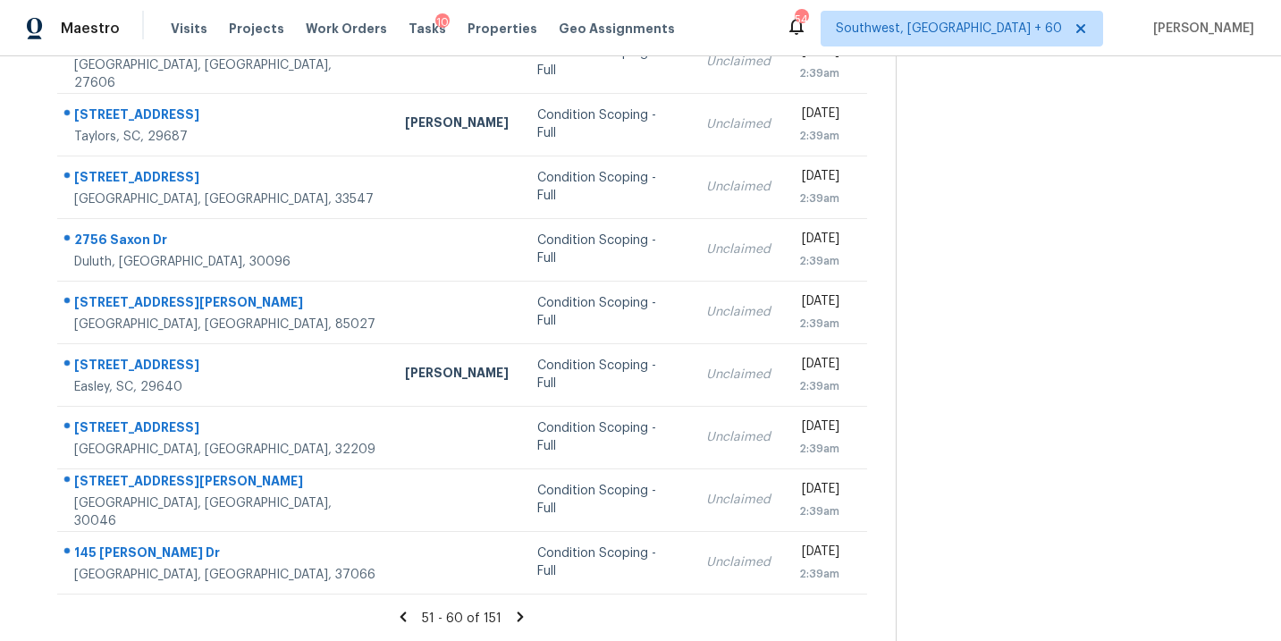
click at [520, 612] on icon at bounding box center [520, 617] width 16 height 16
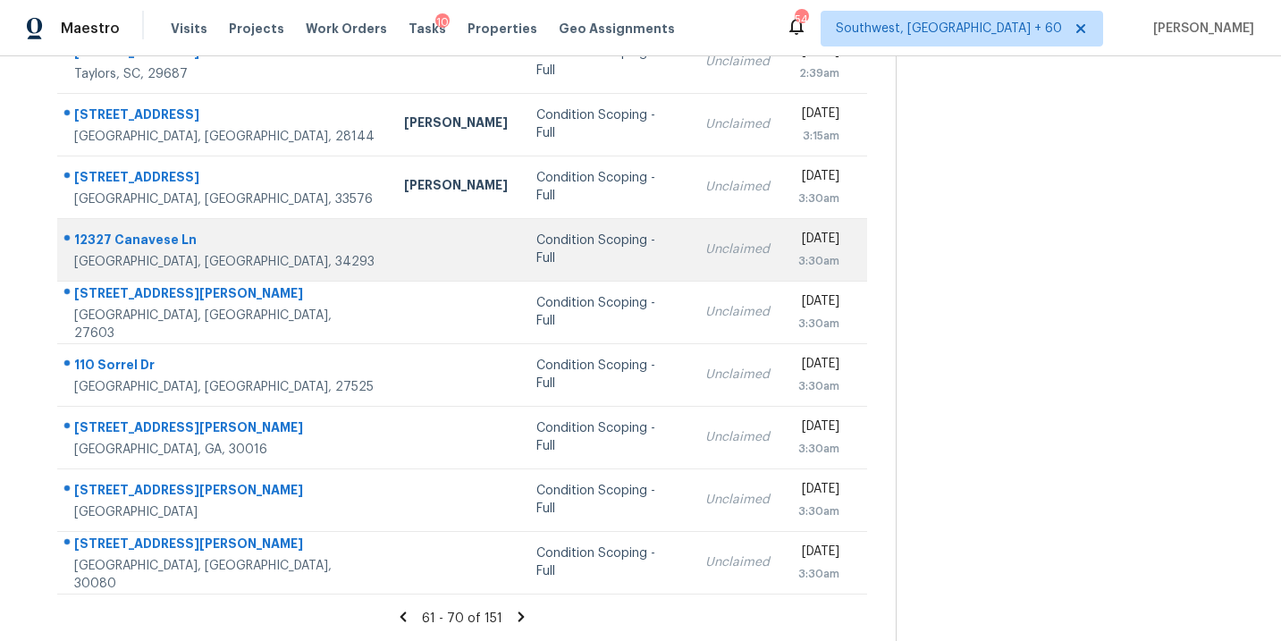
click at [522, 260] on td "Condition Scoping - Full" at bounding box center [606, 249] width 169 height 63
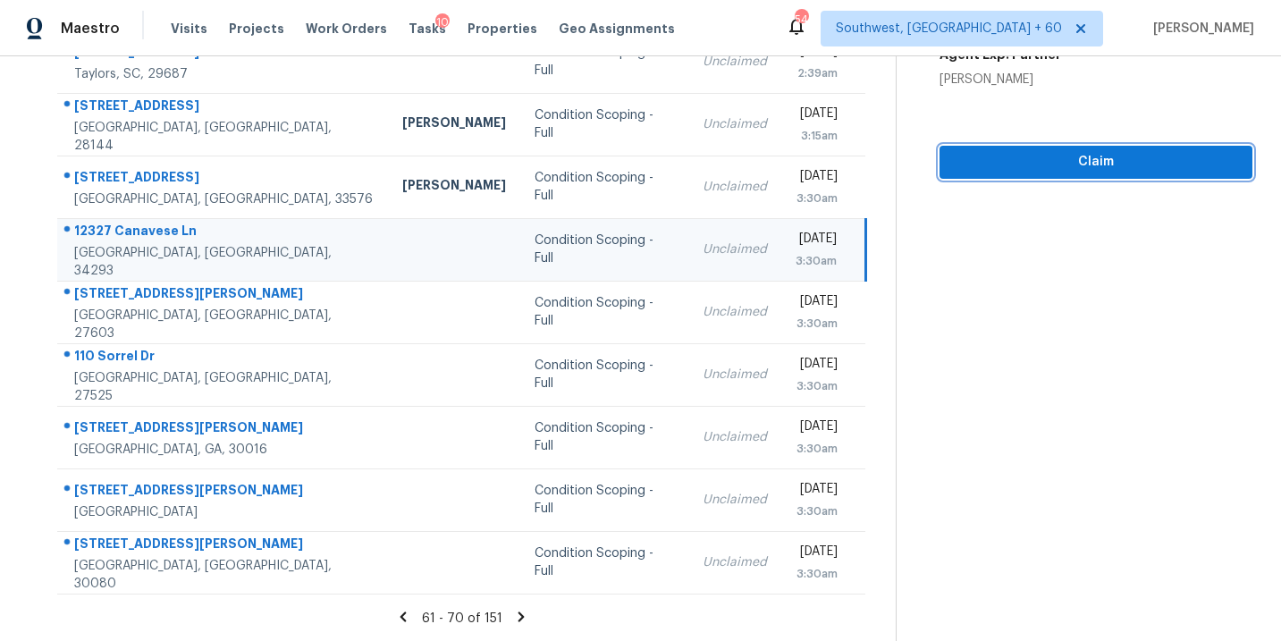
click at [1059, 153] on span "Claim" at bounding box center [1096, 162] width 284 height 22
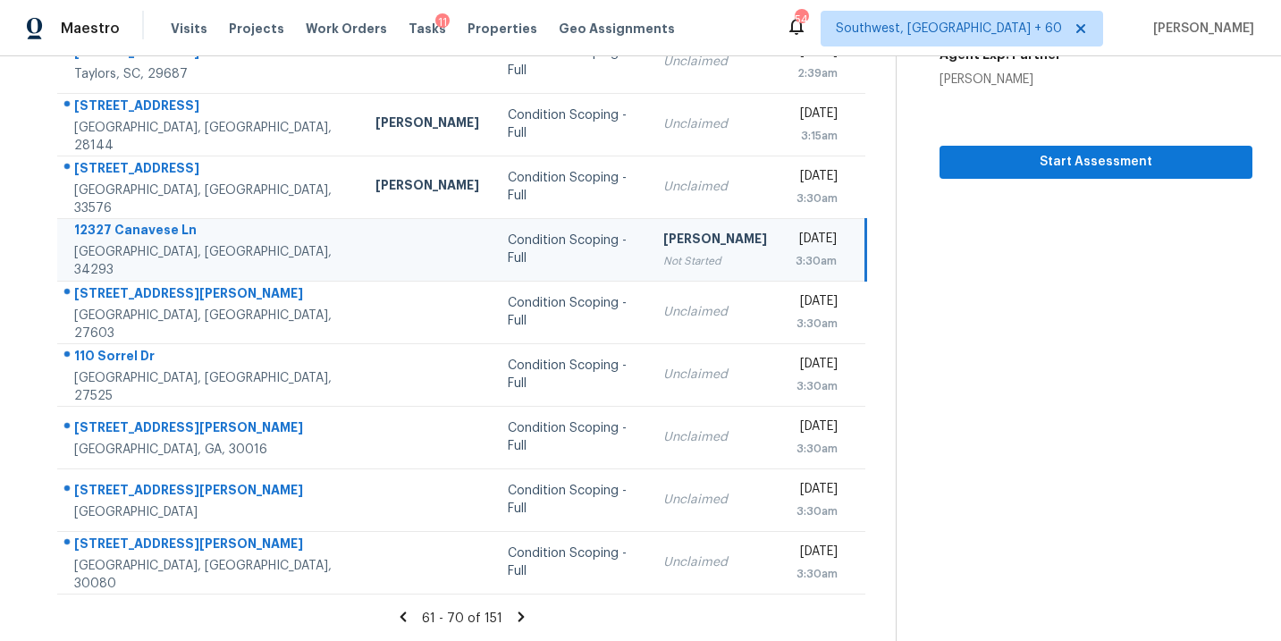
click at [519, 618] on icon at bounding box center [522, 617] width 6 height 10
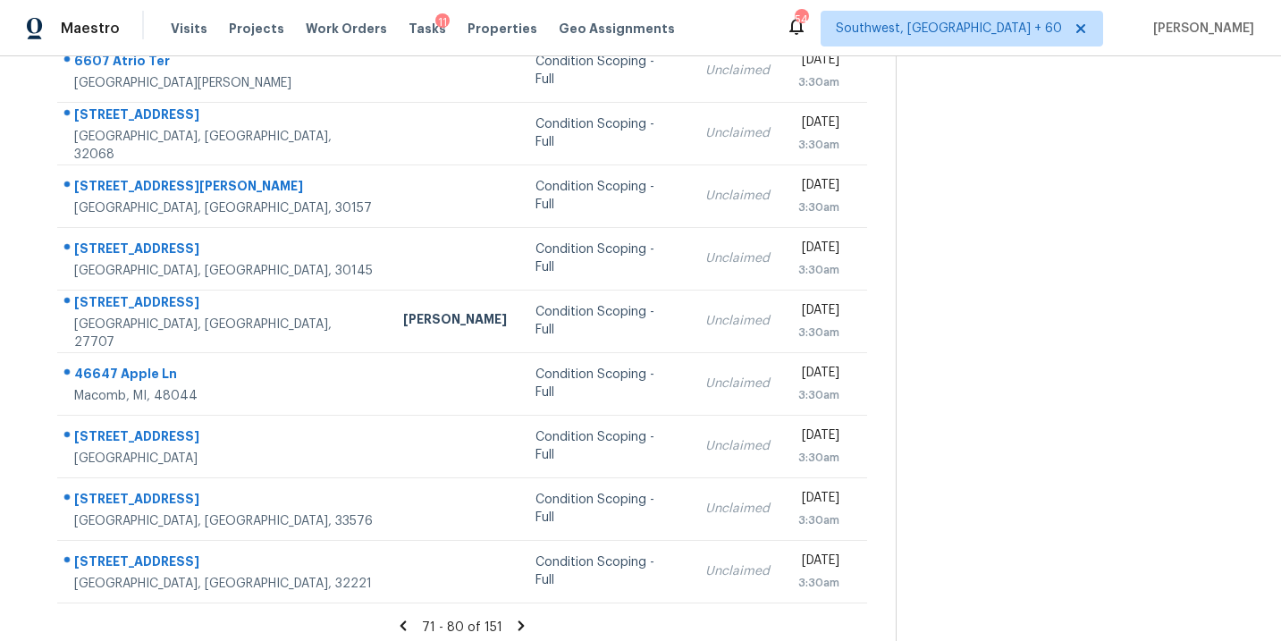
scroll to position [276, 0]
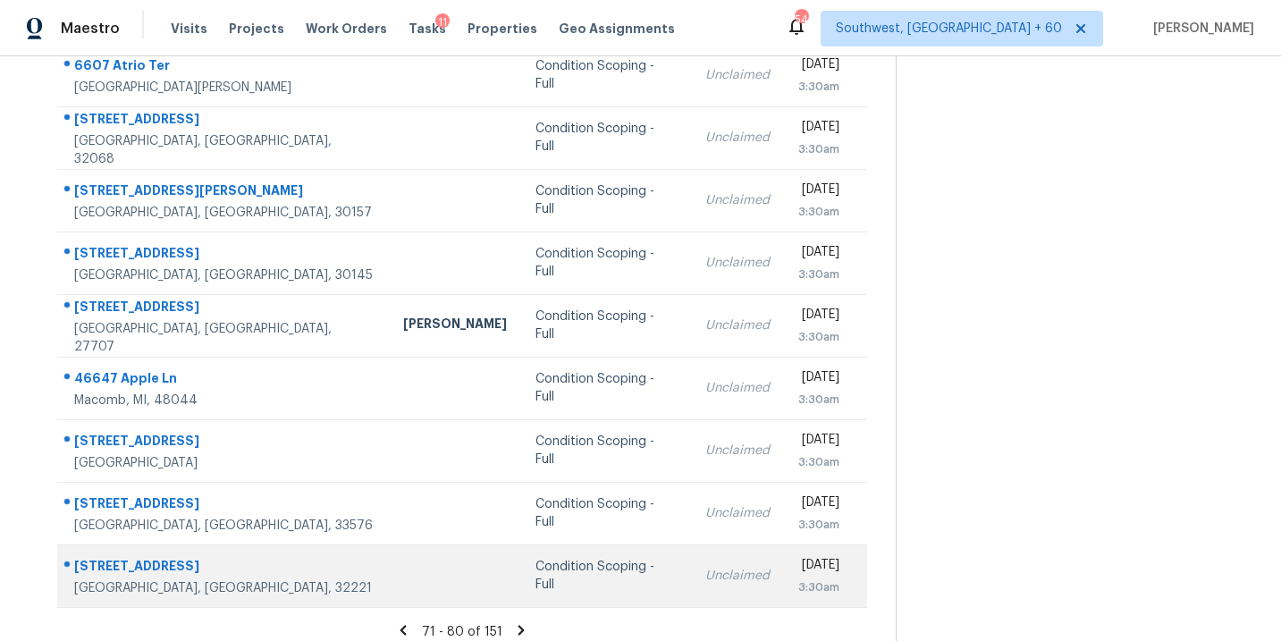
click at [541, 576] on div "Condition Scoping - Full" at bounding box center [606, 576] width 141 height 36
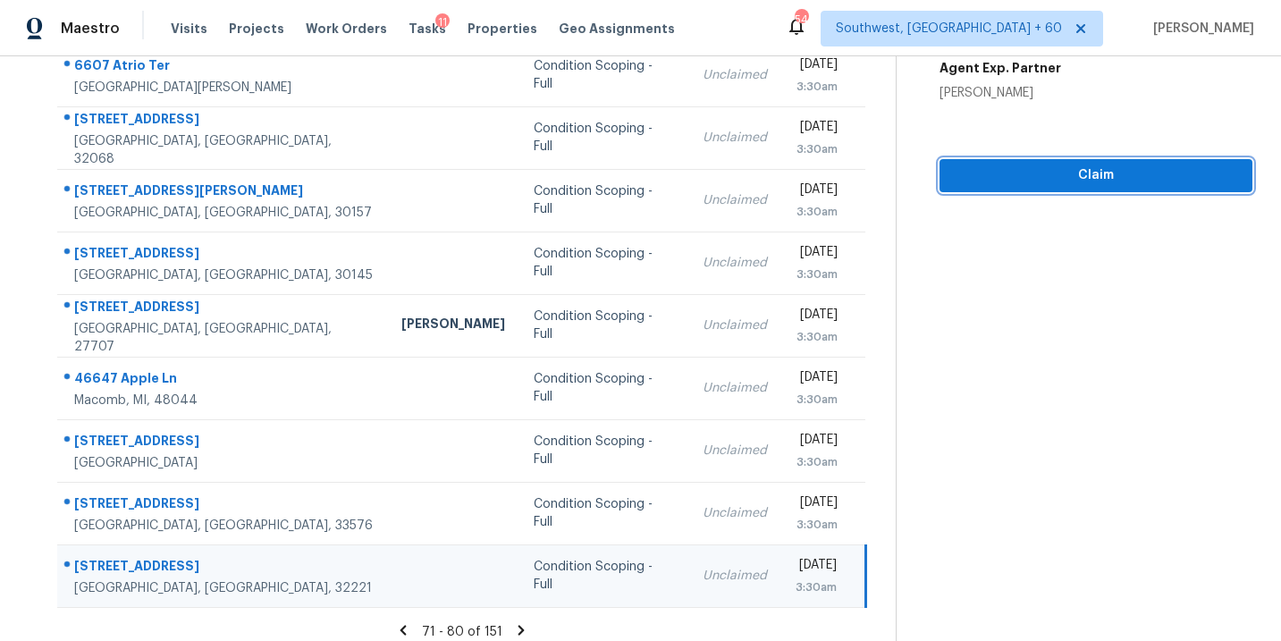
click at [1066, 181] on span "Claim" at bounding box center [1096, 176] width 284 height 22
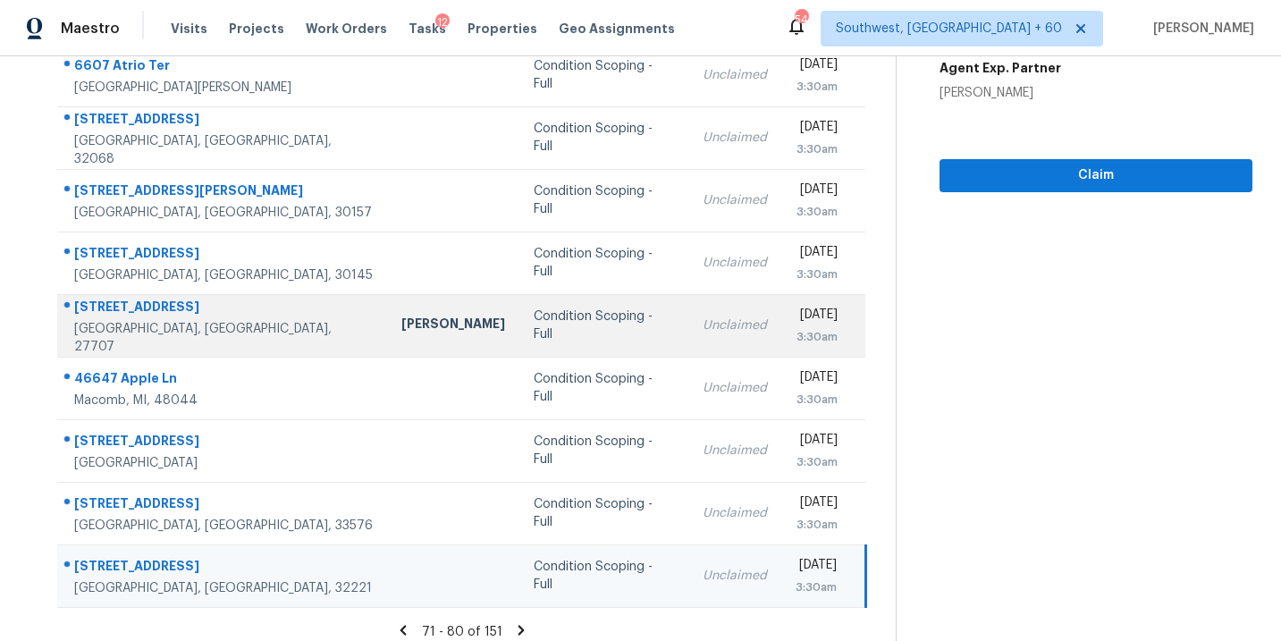
scroll to position [290, 0]
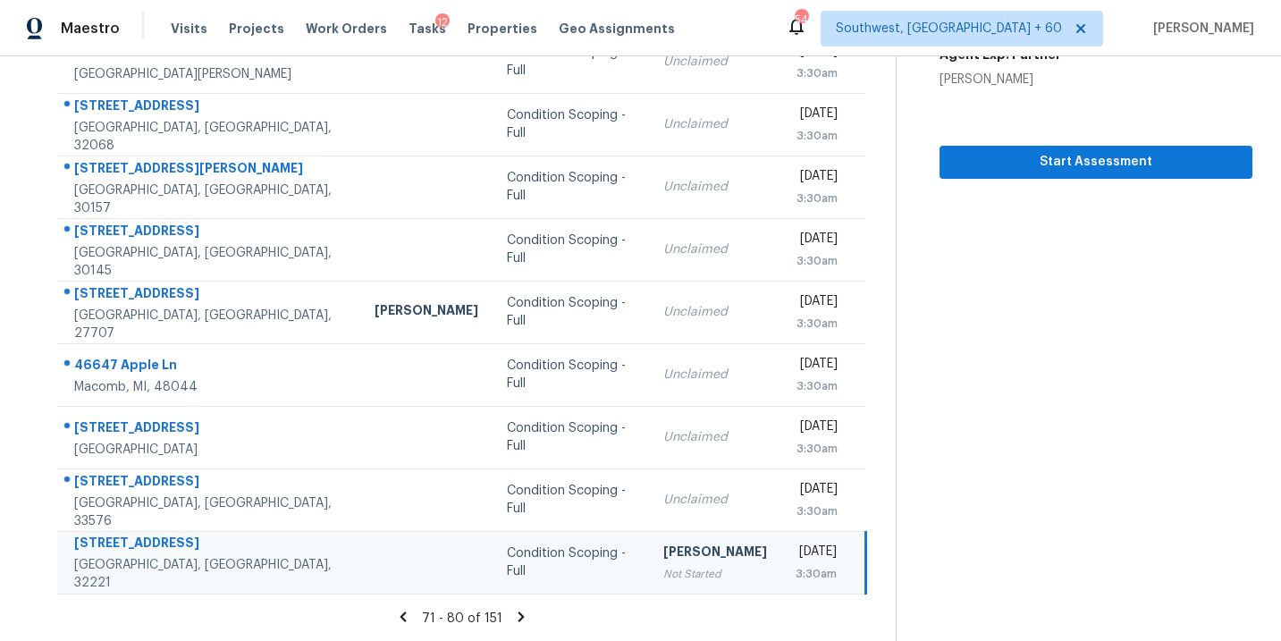
click at [519, 620] on icon at bounding box center [522, 617] width 6 height 10
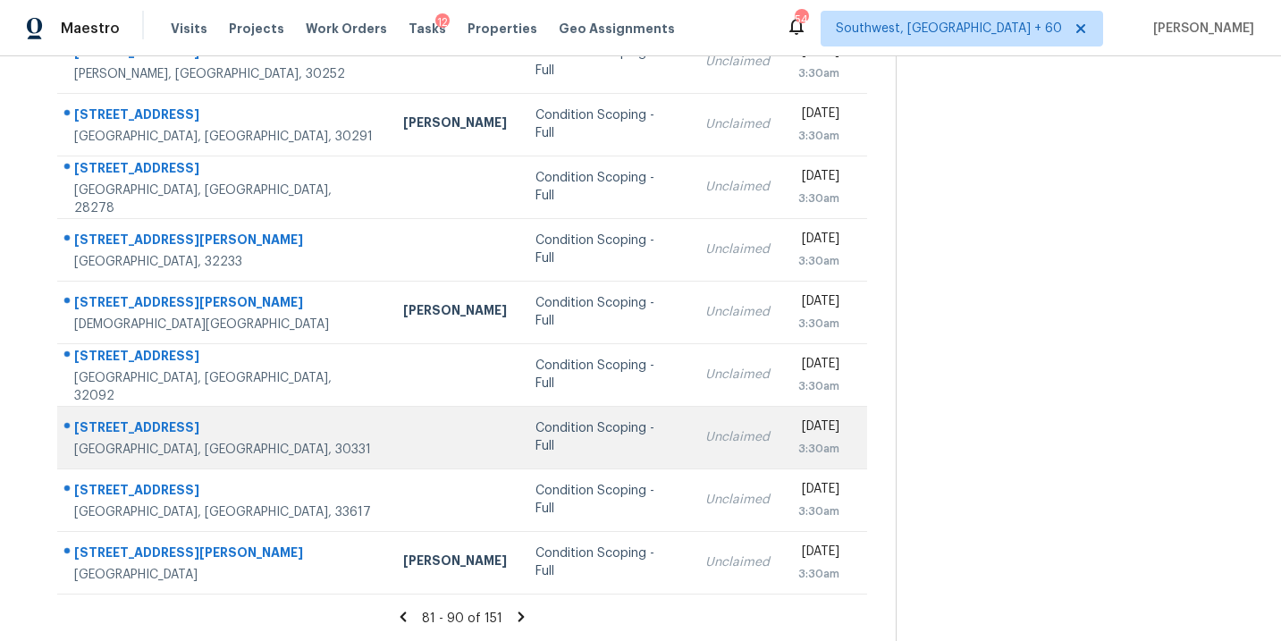
scroll to position [247, 0]
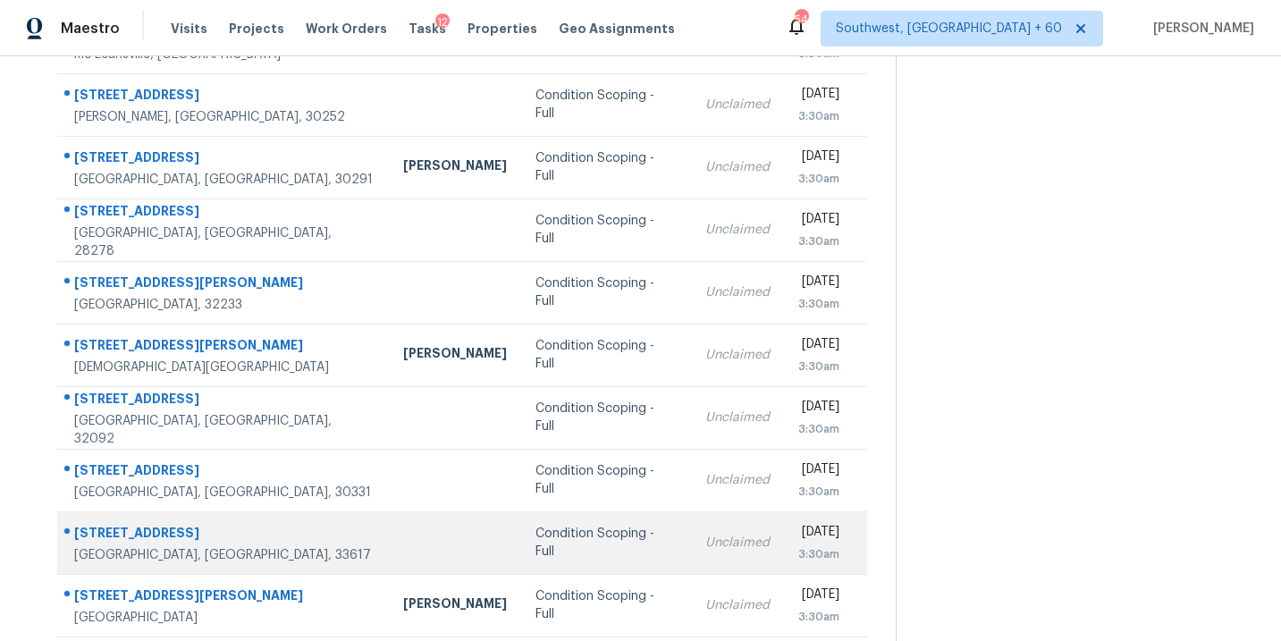
click at [536, 533] on div "Condition Scoping - Full" at bounding box center [606, 543] width 141 height 36
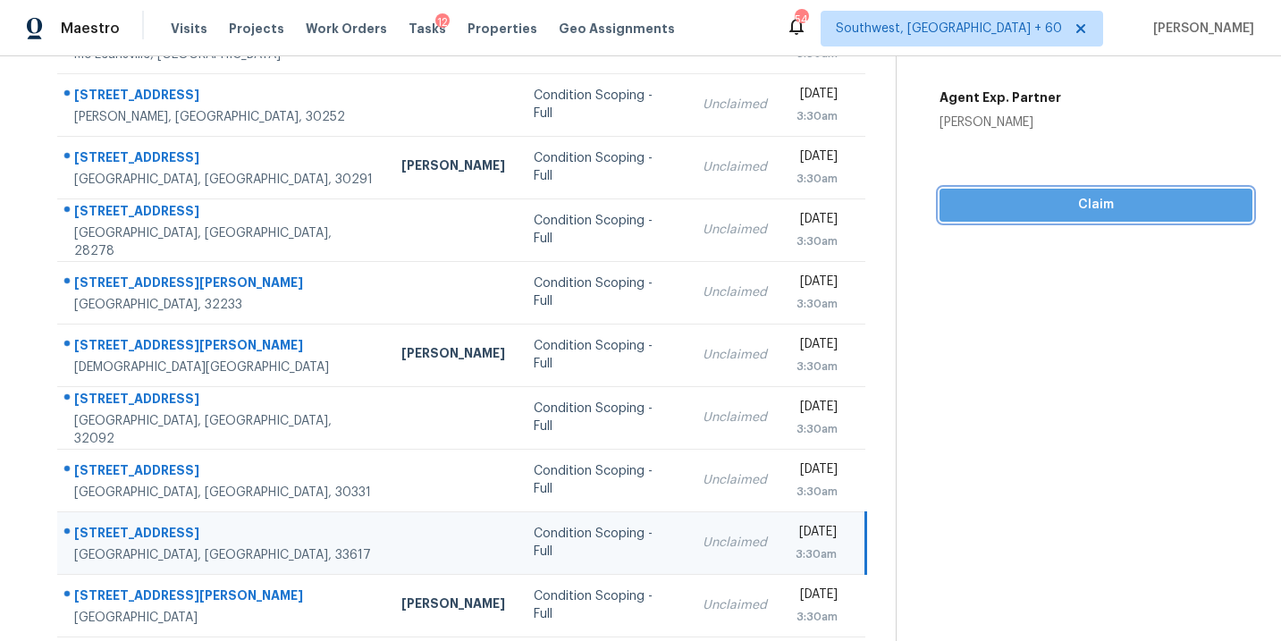
click at [1112, 205] on span "Claim" at bounding box center [1096, 205] width 284 height 22
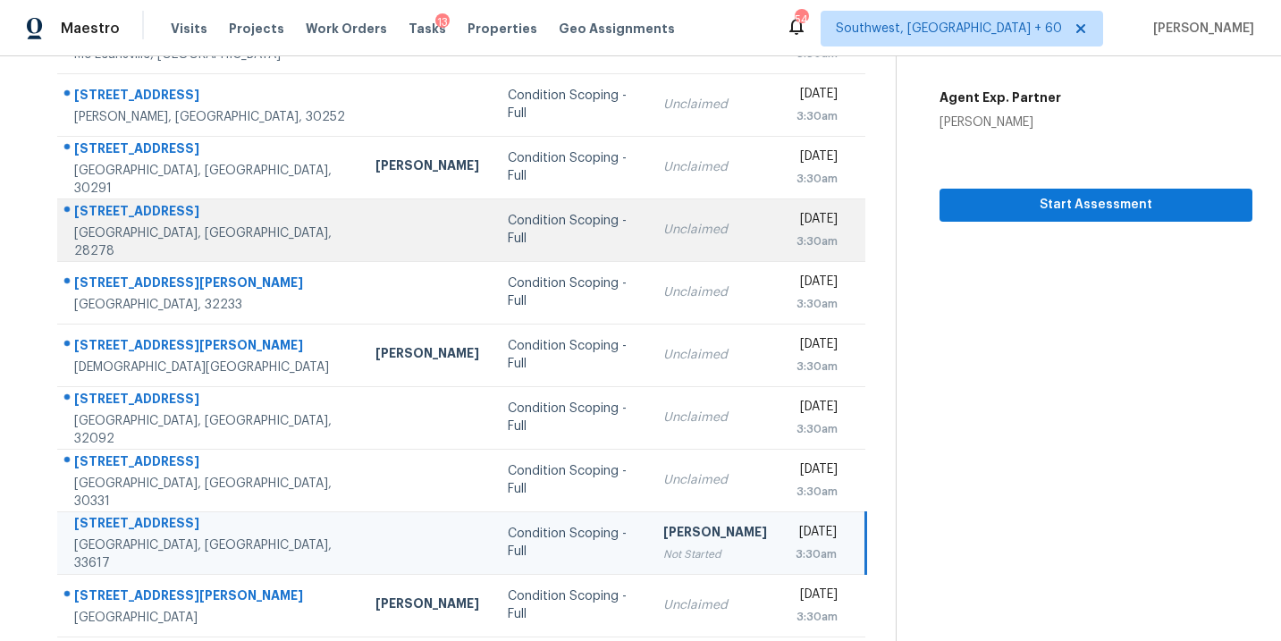
scroll to position [290, 0]
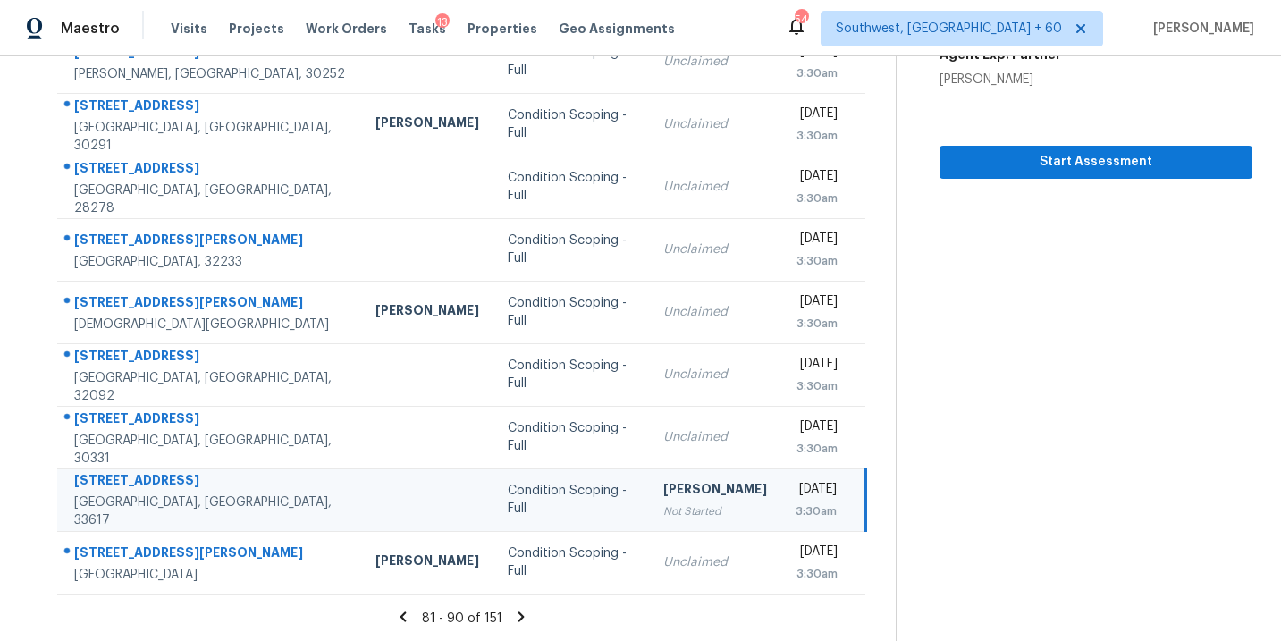
click at [520, 617] on icon at bounding box center [522, 617] width 6 height 10
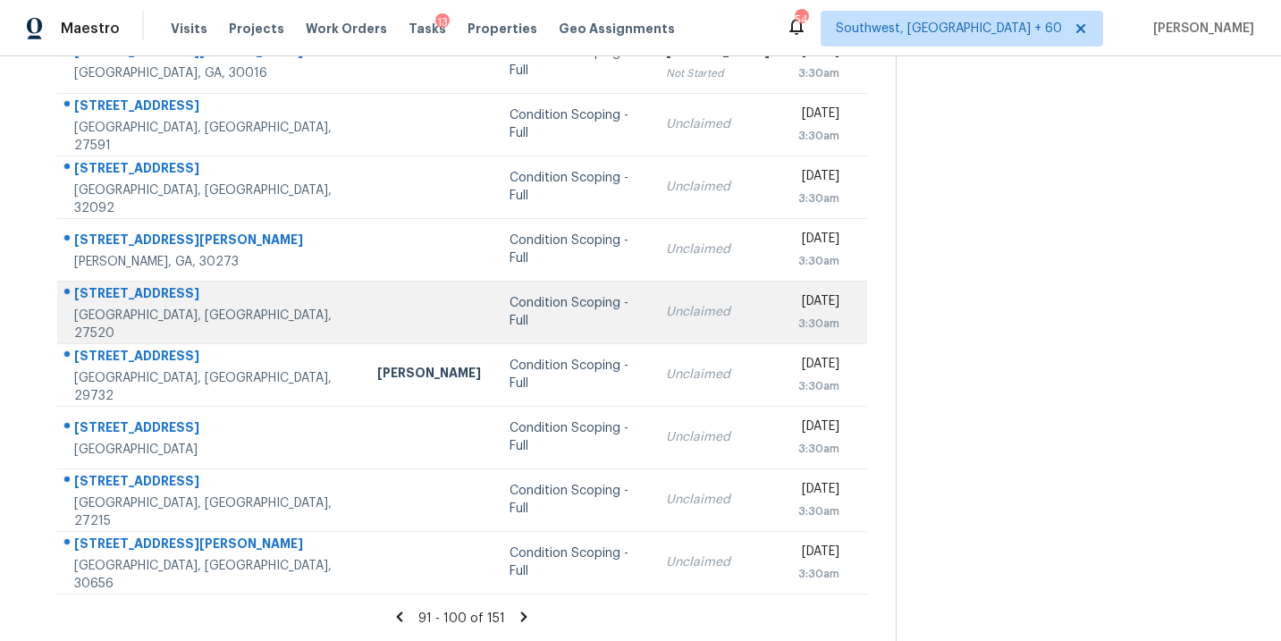
scroll to position [0, 0]
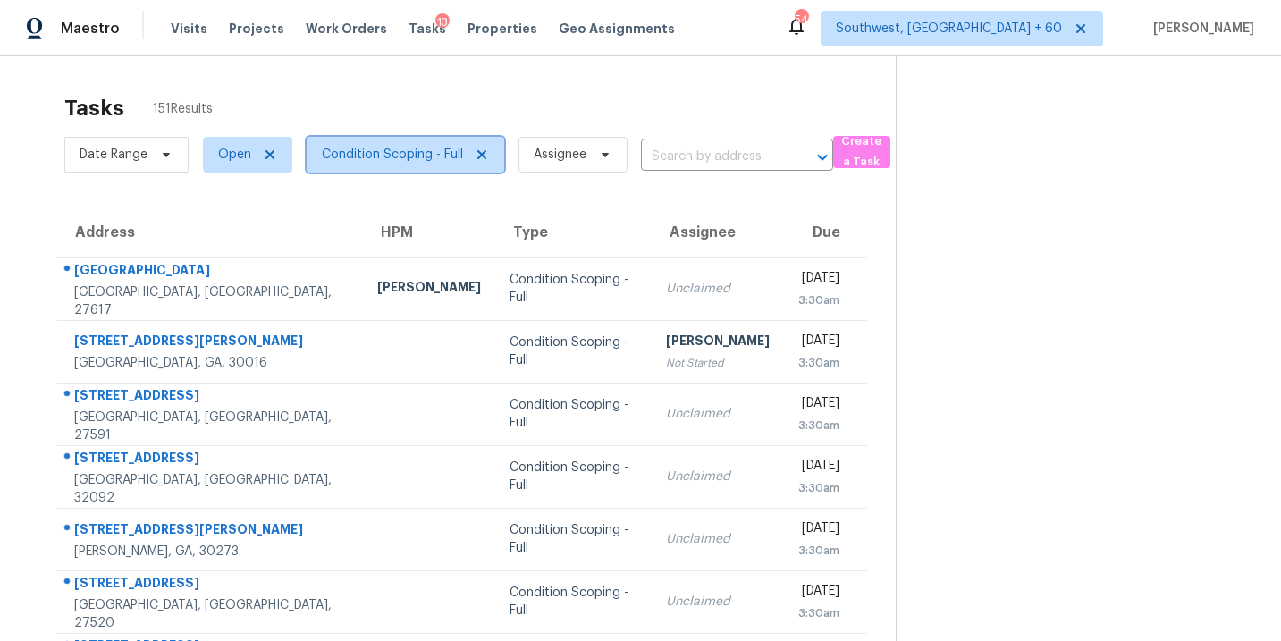
click at [431, 167] on span "Condition Scoping - Full" at bounding box center [406, 155] width 198 height 36
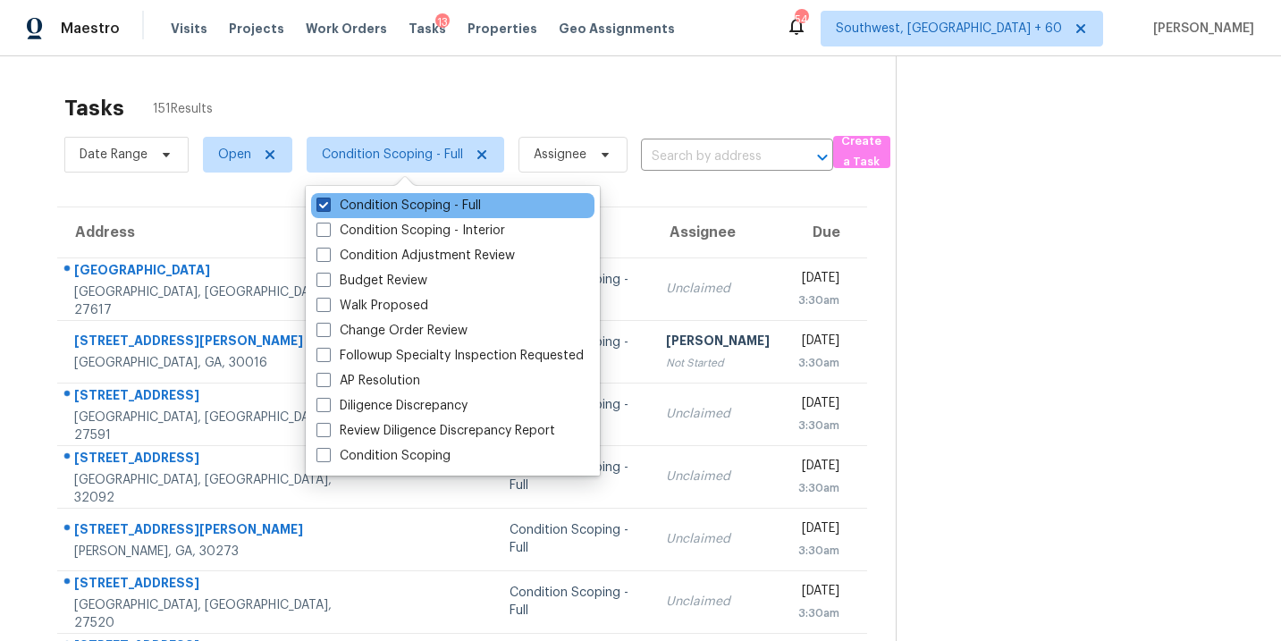
click at [460, 207] on label "Condition Scoping - Full" at bounding box center [399, 206] width 165 height 18
click at [328, 207] on input "Condition Scoping - Full" at bounding box center [323, 203] width 12 height 12
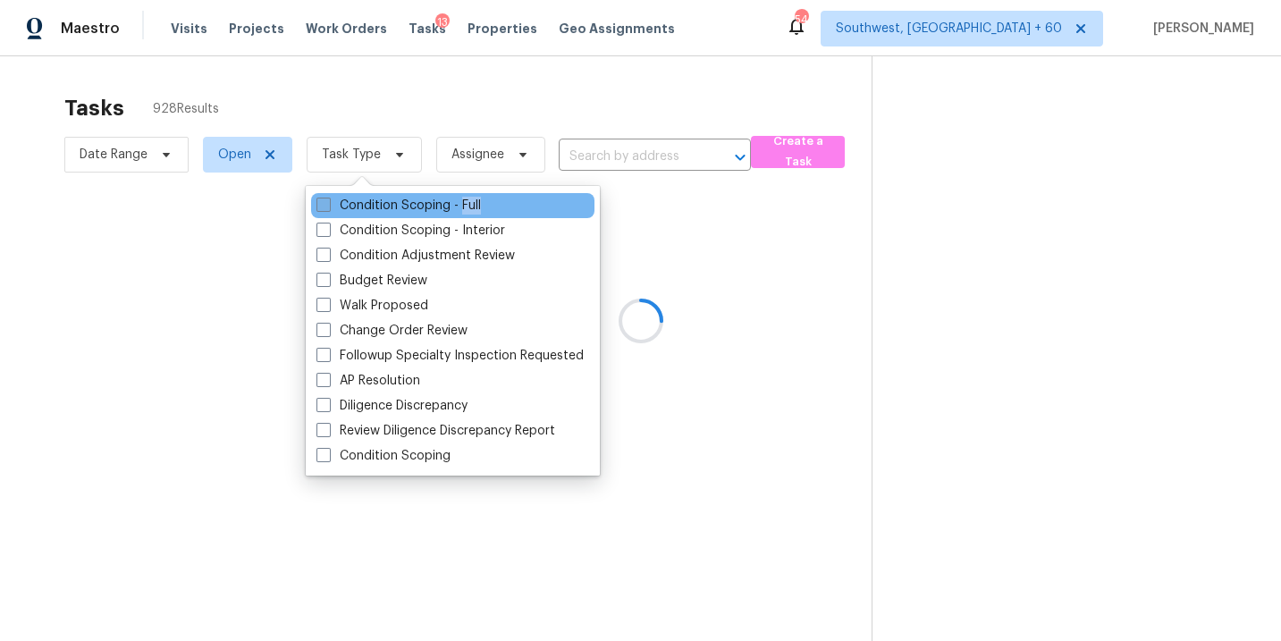
click at [460, 207] on label "Condition Scoping - Full" at bounding box center [399, 206] width 165 height 18
click at [328, 207] on input "Condition Scoping - Full" at bounding box center [323, 203] width 12 height 12
checkbox input "true"
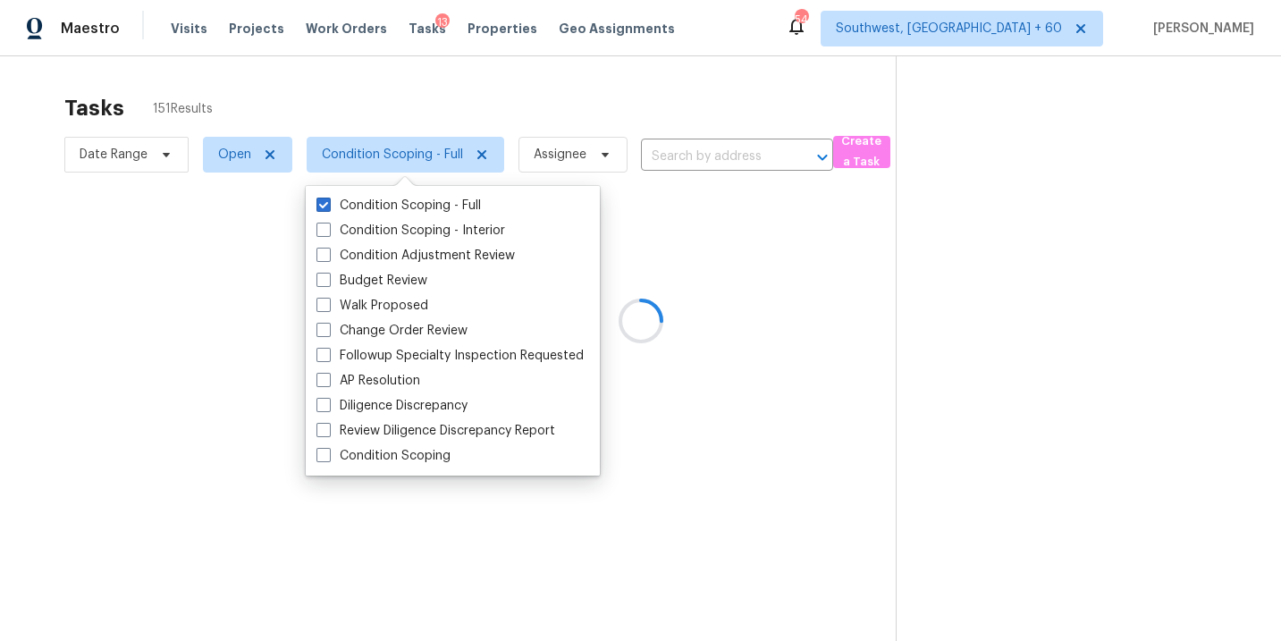
click at [748, 297] on div at bounding box center [640, 320] width 1281 height 641
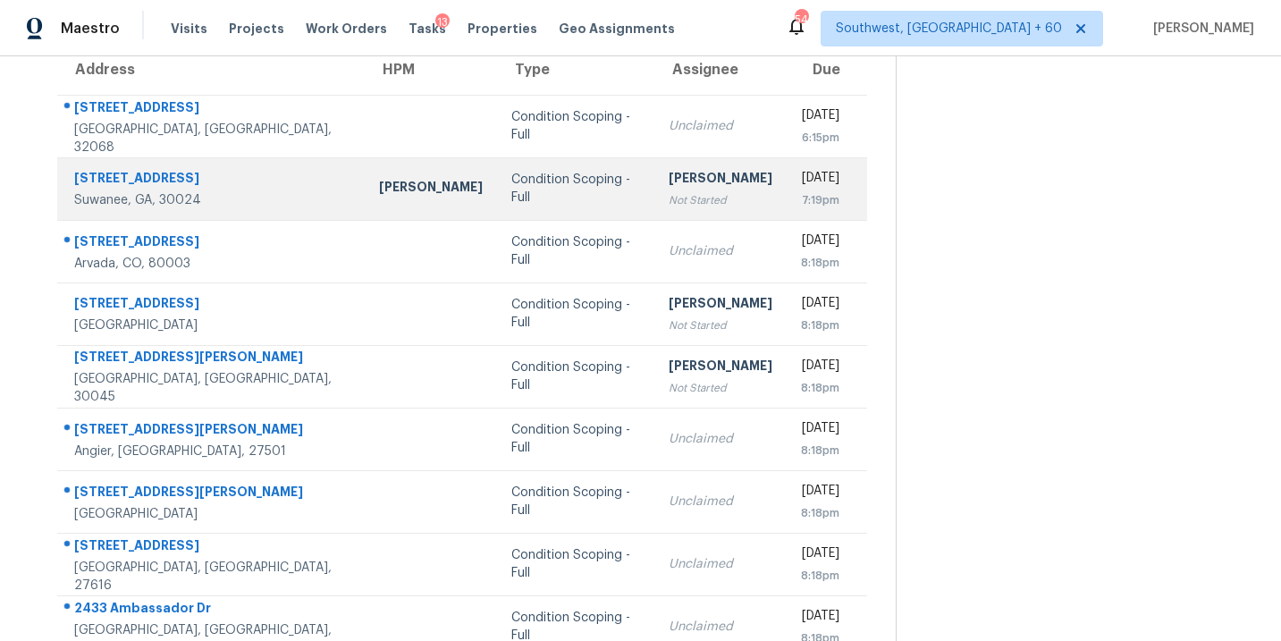
scroll to position [173, 0]
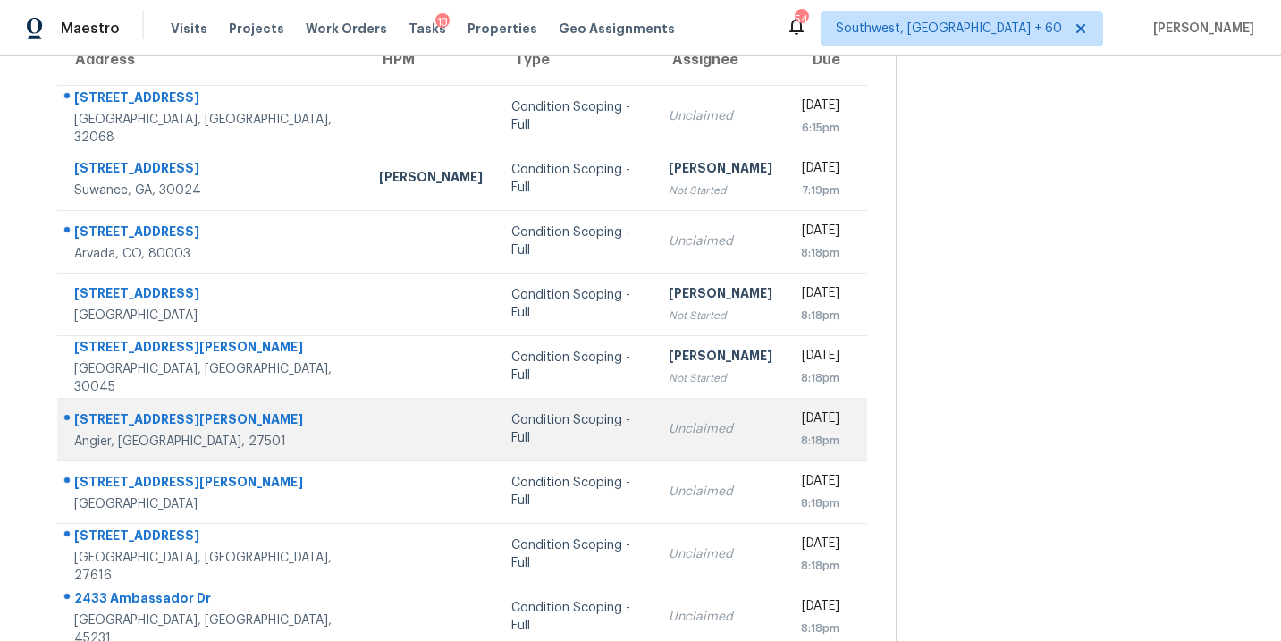
click at [669, 425] on div "Unclaimed" at bounding box center [721, 429] width 104 height 18
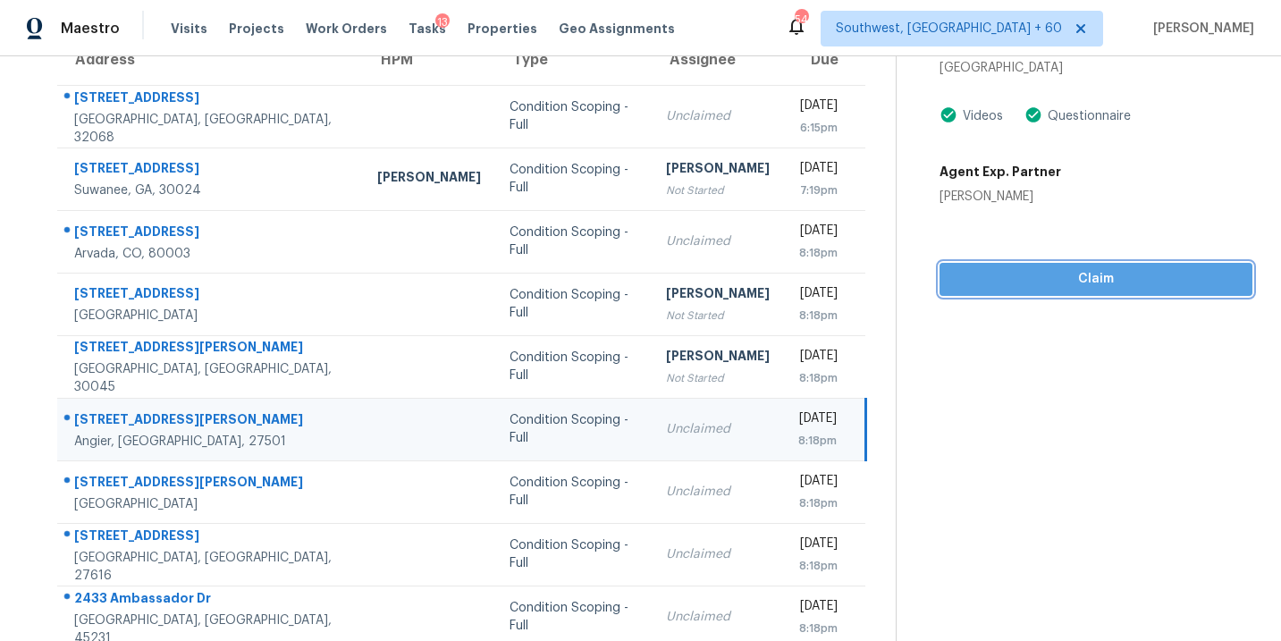
click at [1084, 281] on span "Claim" at bounding box center [1096, 279] width 284 height 22
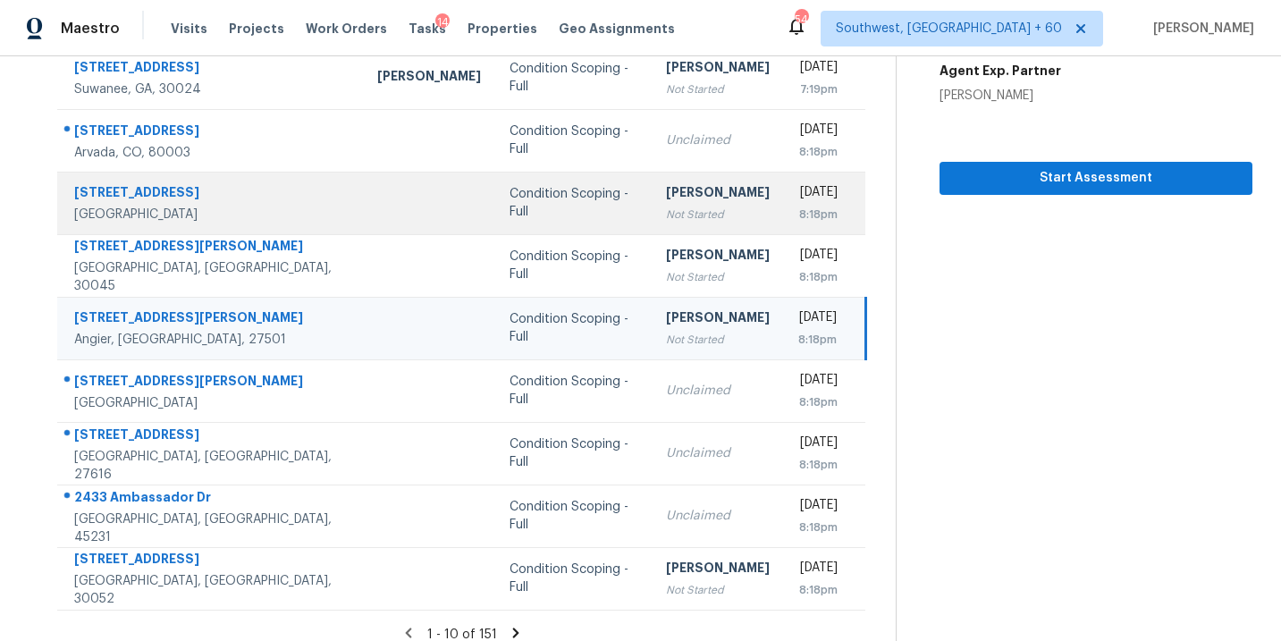
scroll to position [290, 0]
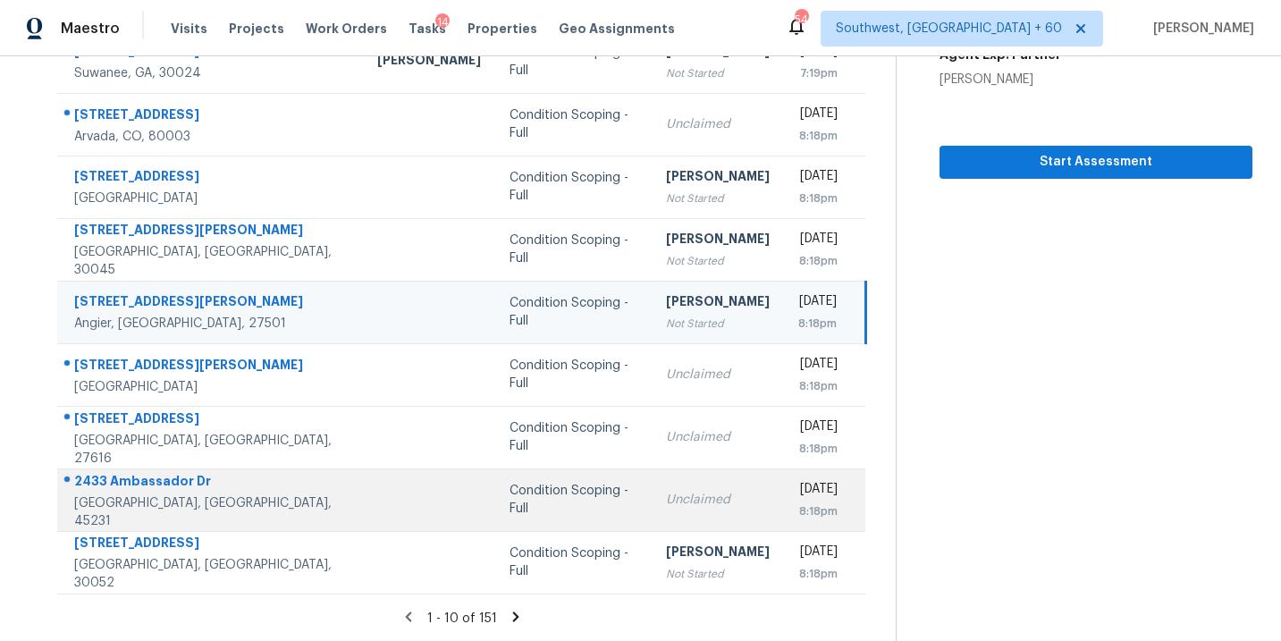
click at [504, 511] on td "Condition Scoping - Full" at bounding box center [573, 500] width 156 height 63
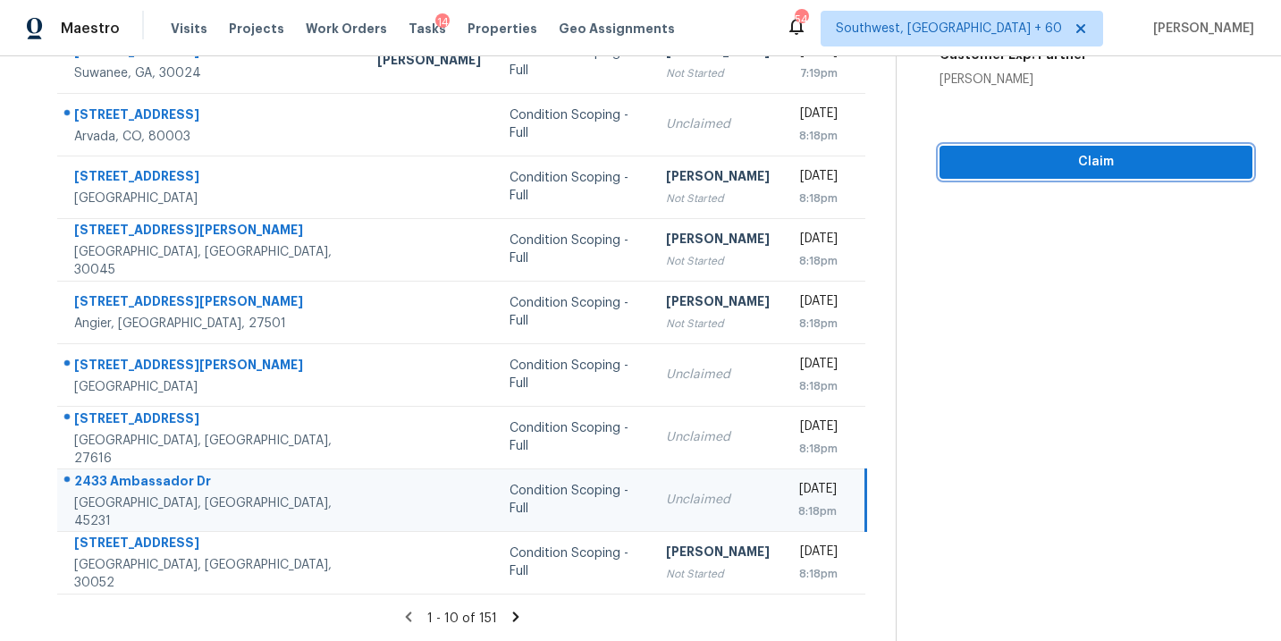
click at [1112, 163] on span "Claim" at bounding box center [1096, 162] width 284 height 22
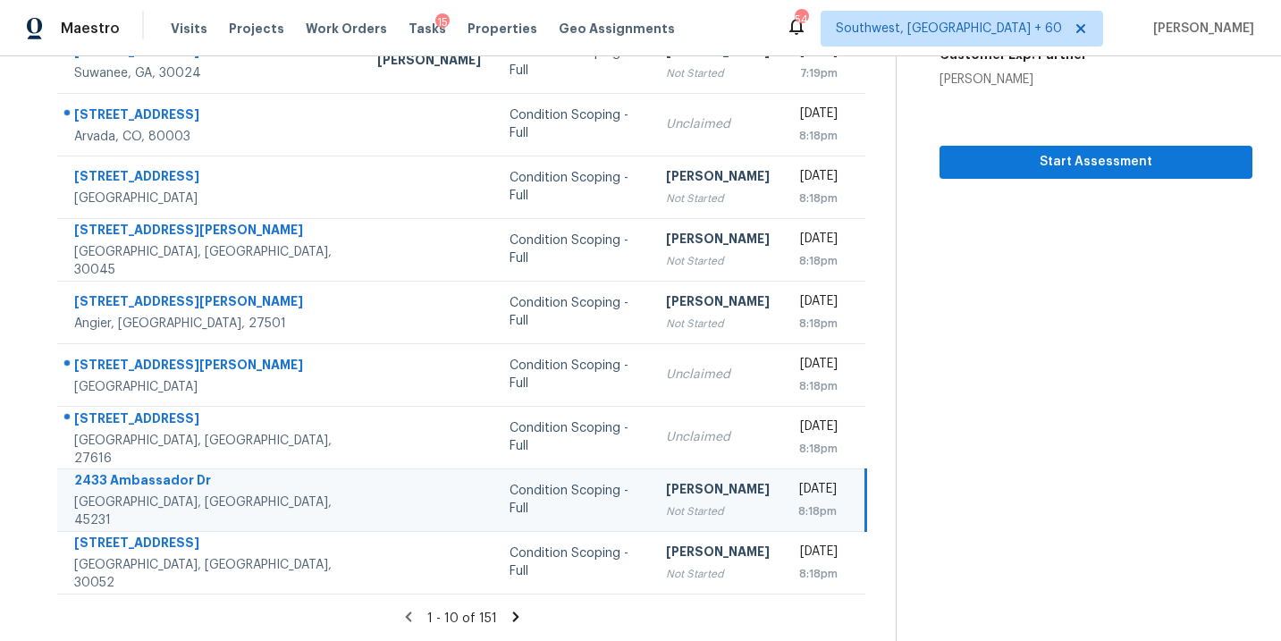
click at [515, 614] on icon at bounding box center [516, 617] width 6 height 10
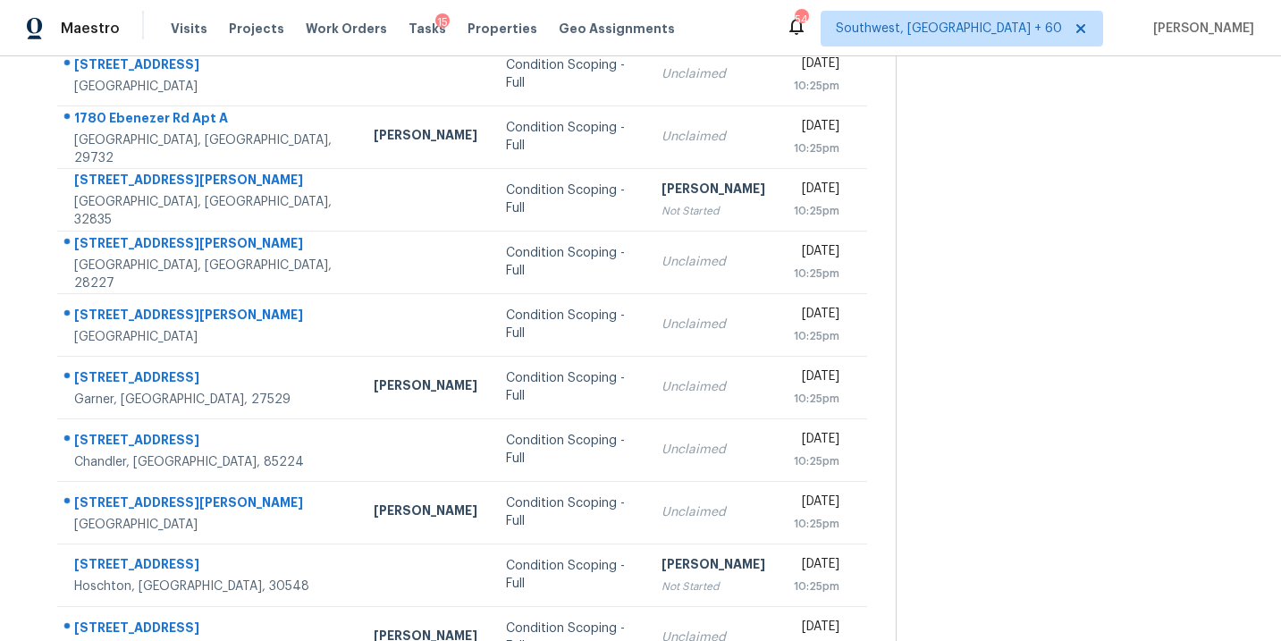
scroll to position [220, 0]
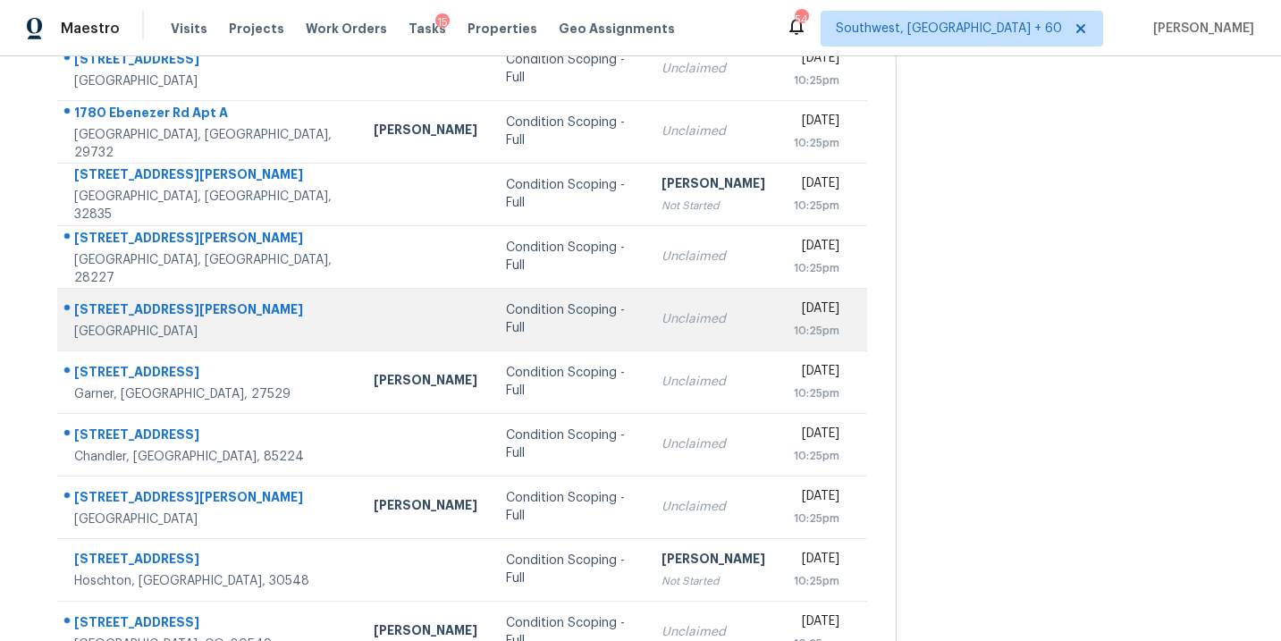
click at [647, 311] on td "Unclaimed" at bounding box center [713, 319] width 132 height 63
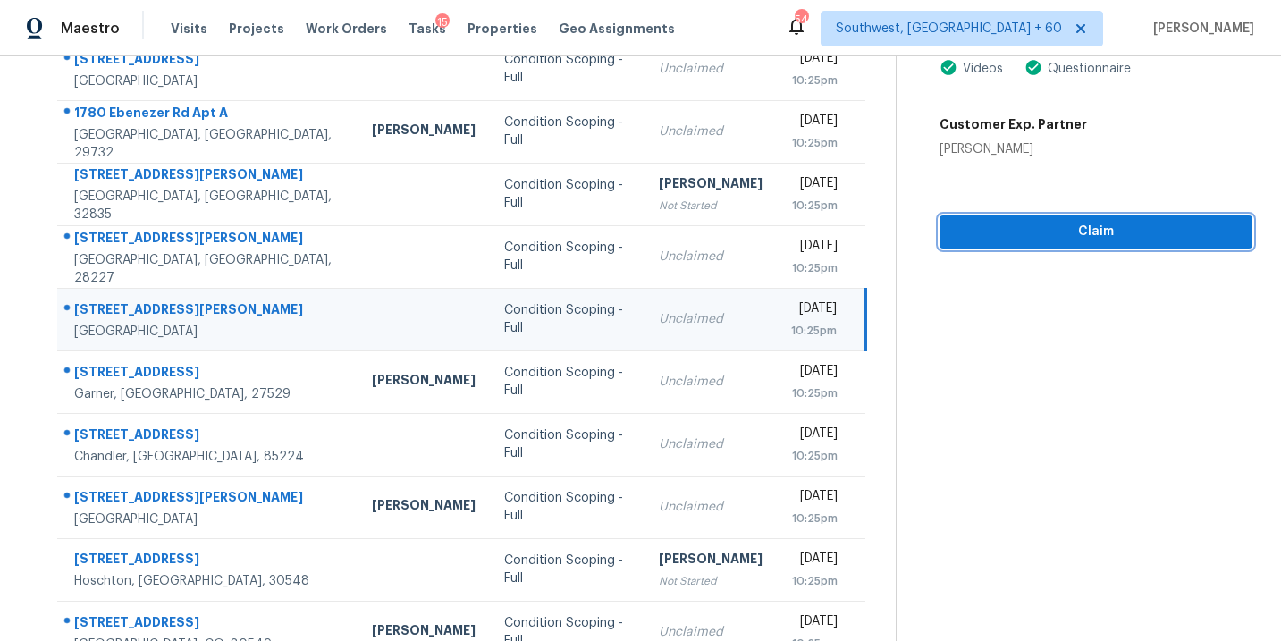
click at [1100, 236] on span "Claim" at bounding box center [1096, 232] width 284 height 22
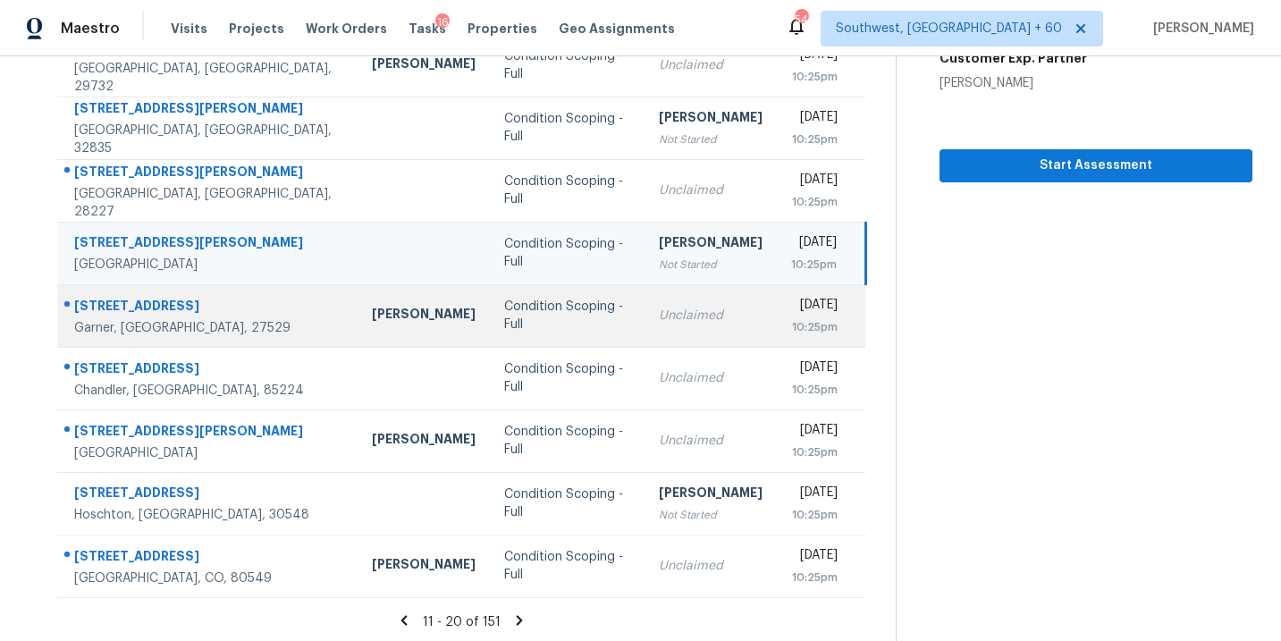
scroll to position [290, 0]
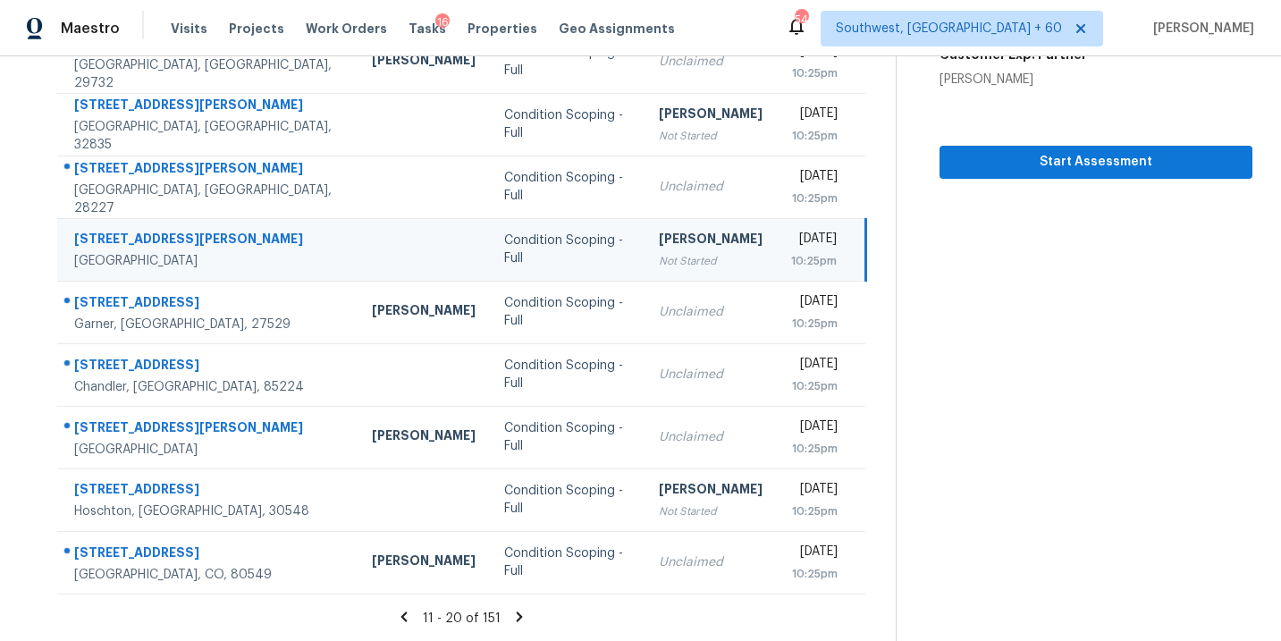
click at [511, 614] on icon at bounding box center [519, 617] width 16 height 16
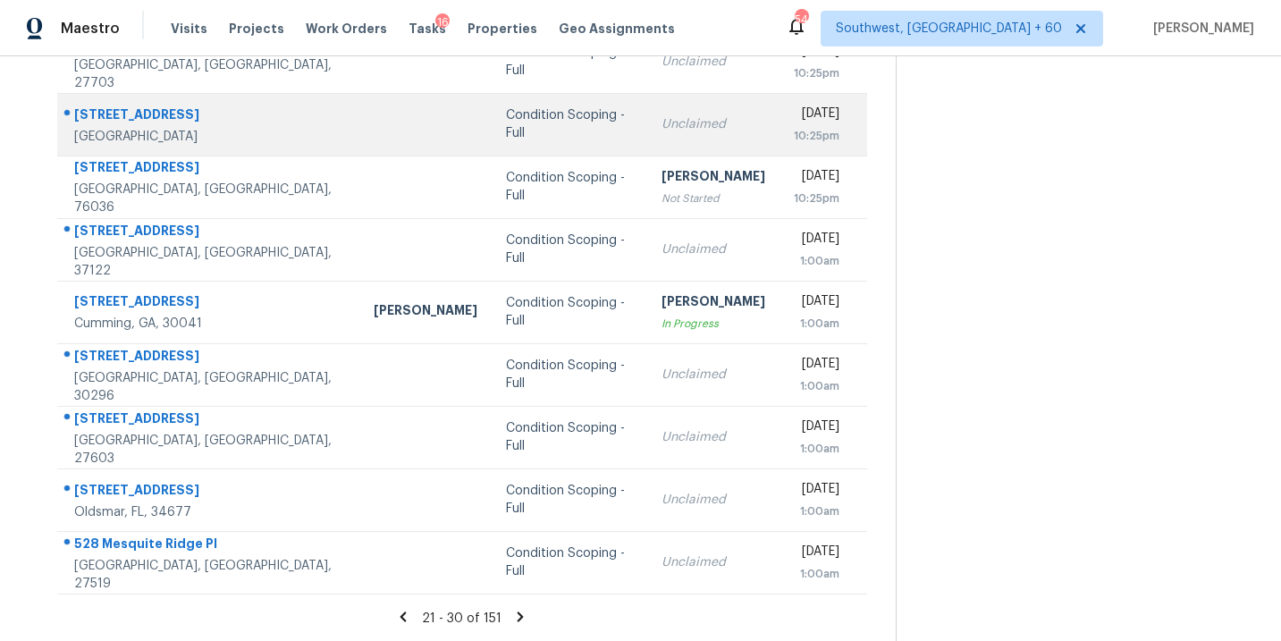
click at [525, 137] on td "Condition Scoping - Full" at bounding box center [570, 124] width 156 height 63
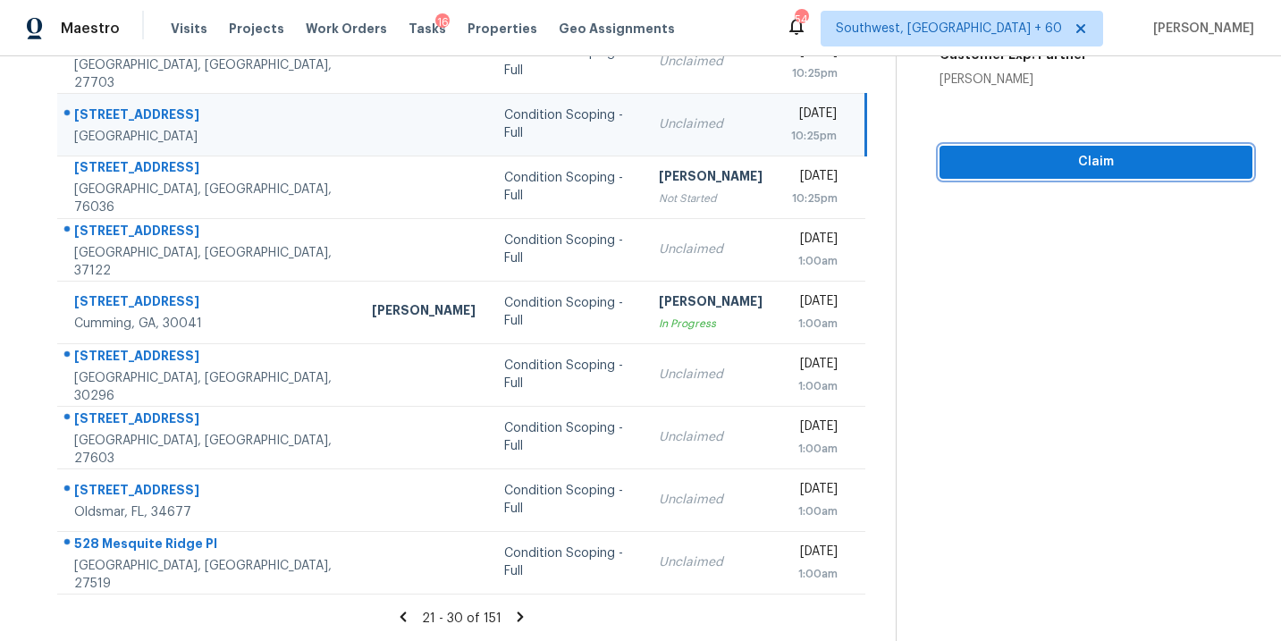
click at [1086, 168] on span "Claim" at bounding box center [1096, 162] width 284 height 22
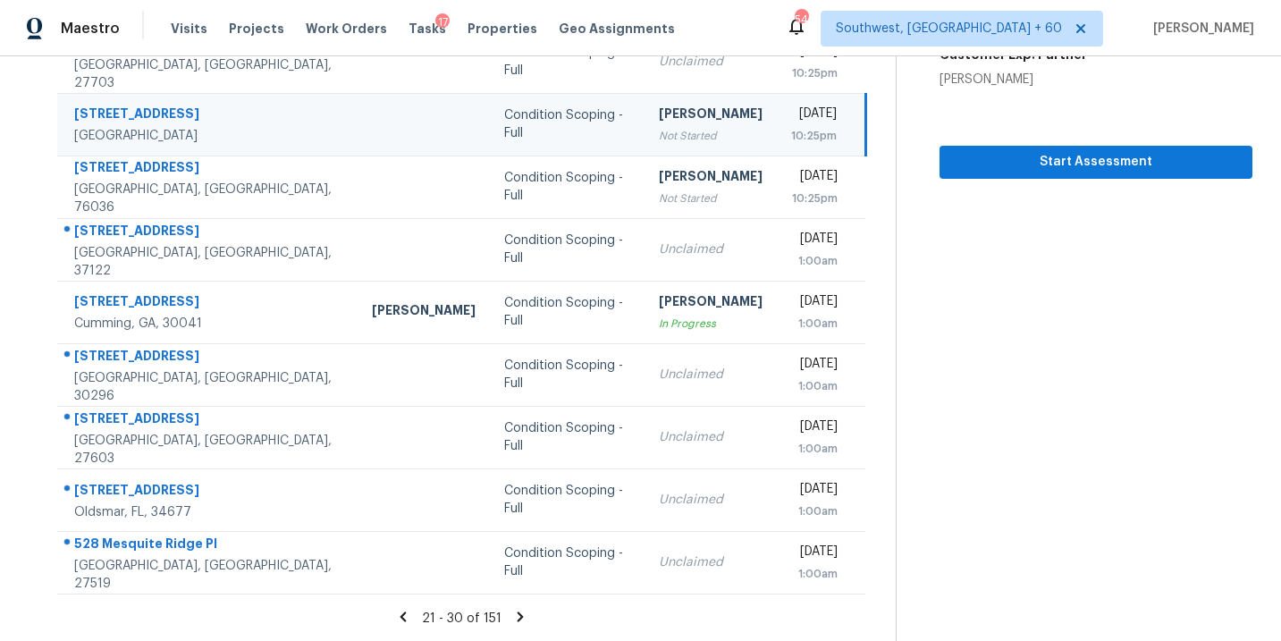
click at [520, 616] on icon at bounding box center [521, 617] width 6 height 10
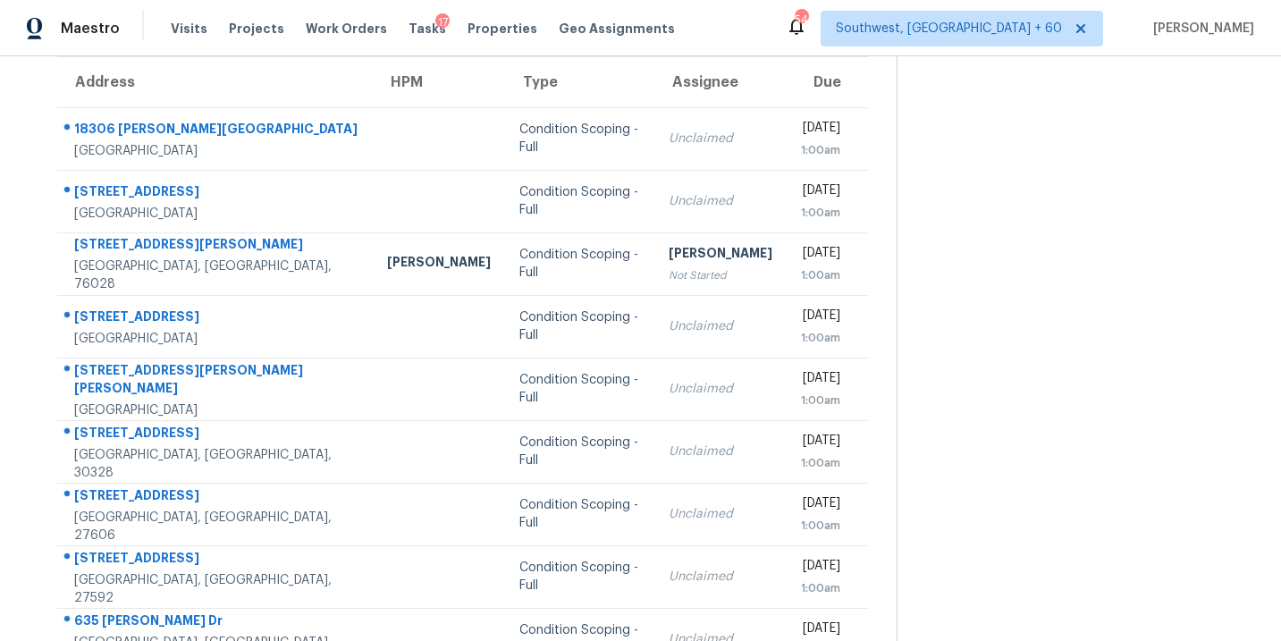
scroll to position [136, 0]
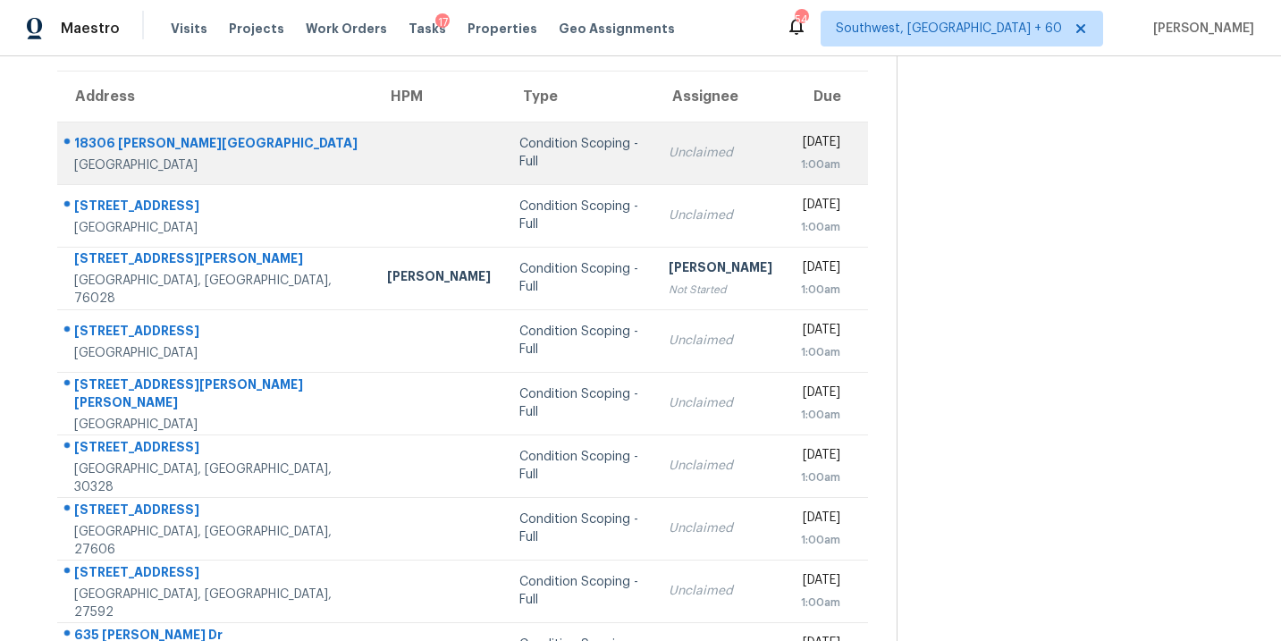
click at [535, 156] on div "Condition Scoping - Full" at bounding box center [579, 153] width 121 height 36
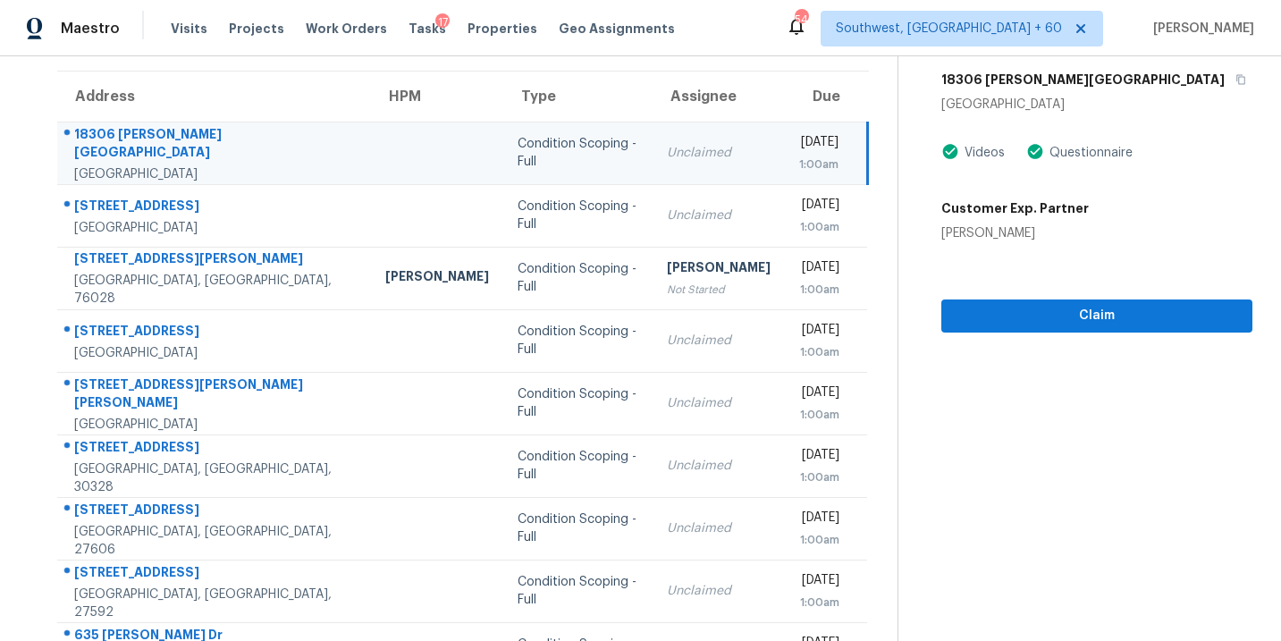
click at [667, 156] on div "Unclaimed" at bounding box center [719, 153] width 104 height 18
click at [1075, 325] on span "Claim" at bounding box center [1097, 316] width 283 height 22
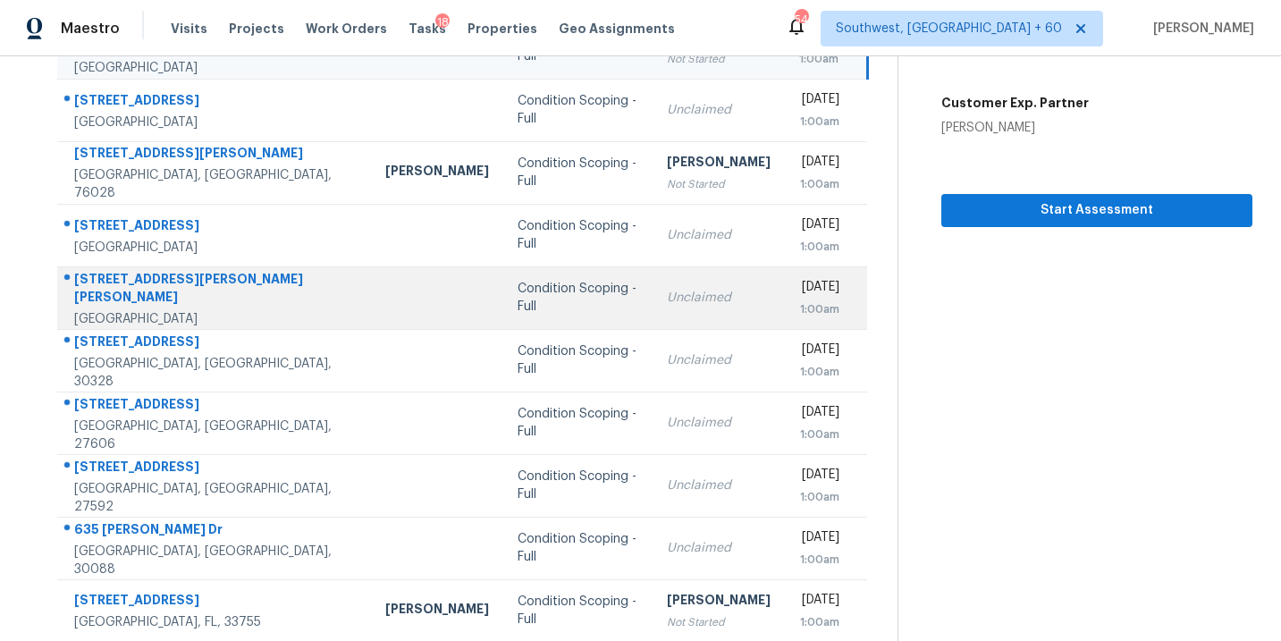
scroll to position [267, 0]
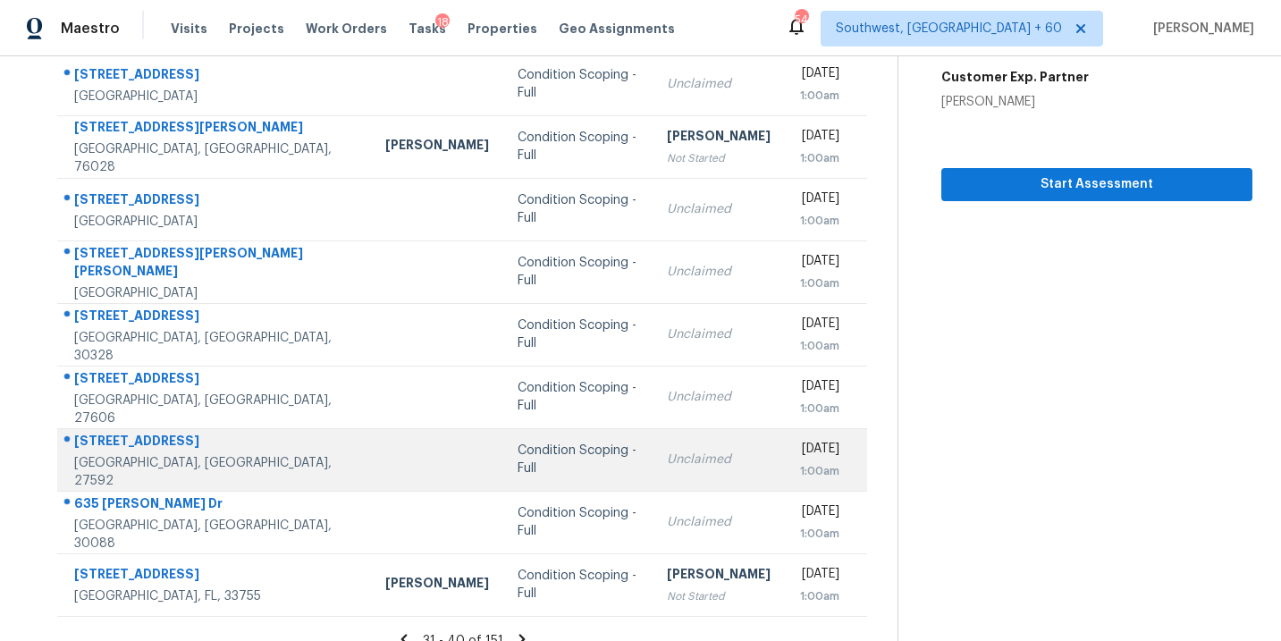
click at [667, 466] on div "Unclaimed" at bounding box center [719, 460] width 104 height 18
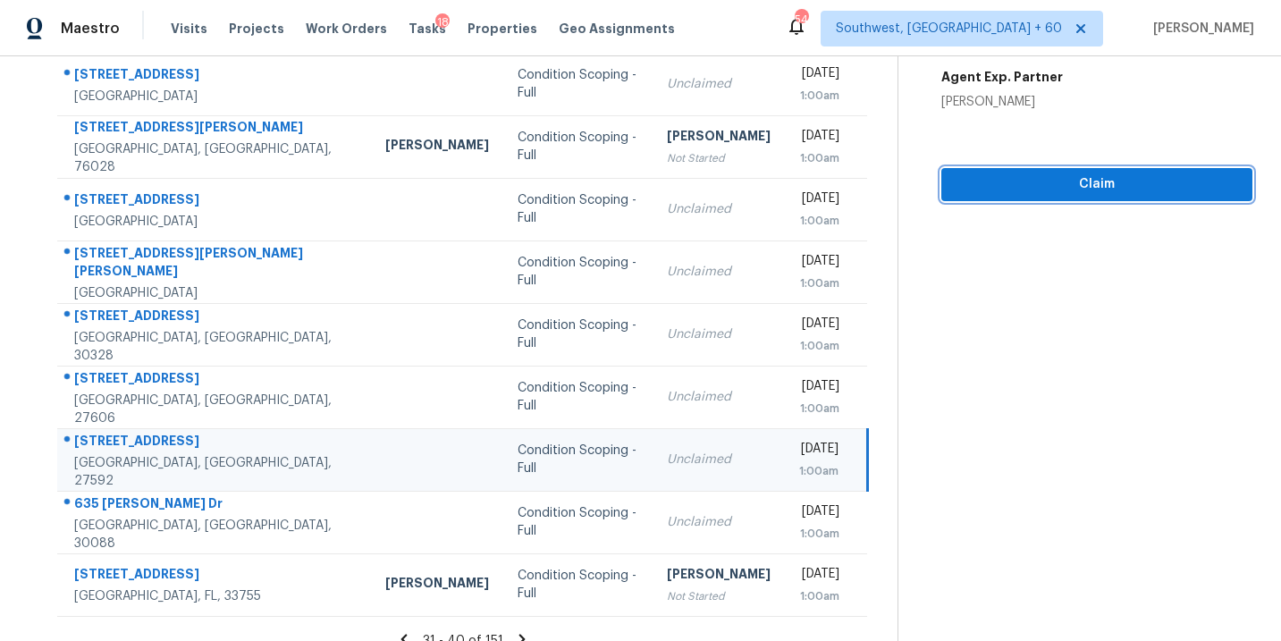
click at [1085, 193] on span "Claim" at bounding box center [1097, 184] width 283 height 22
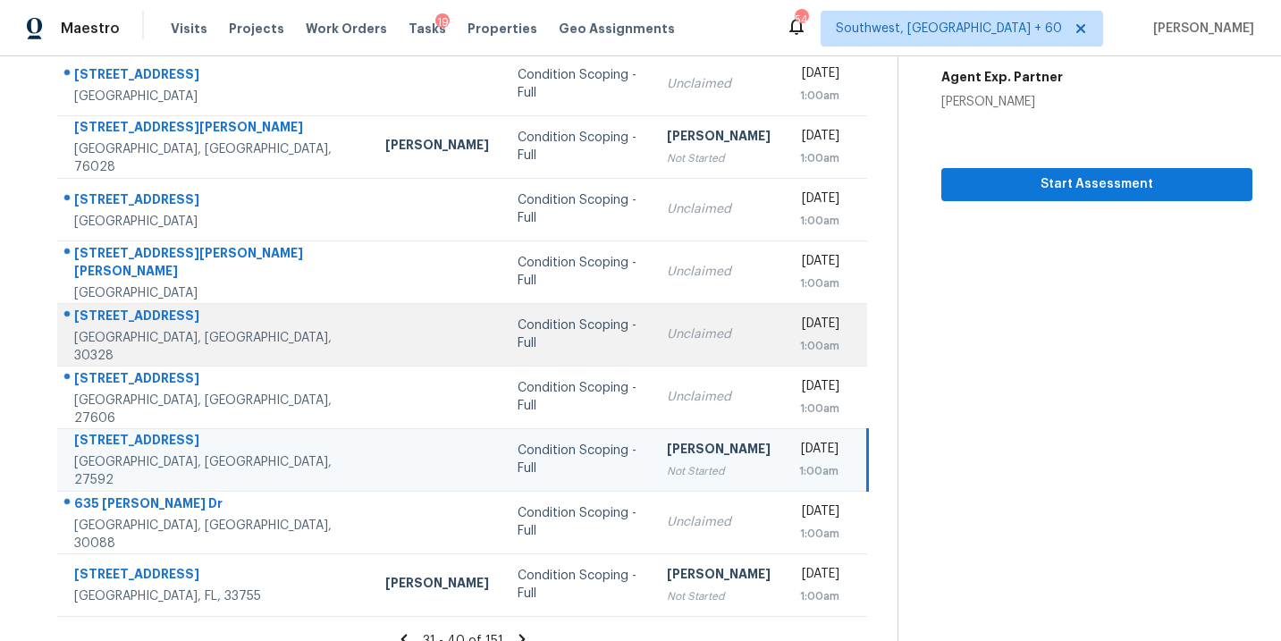
scroll to position [290, 0]
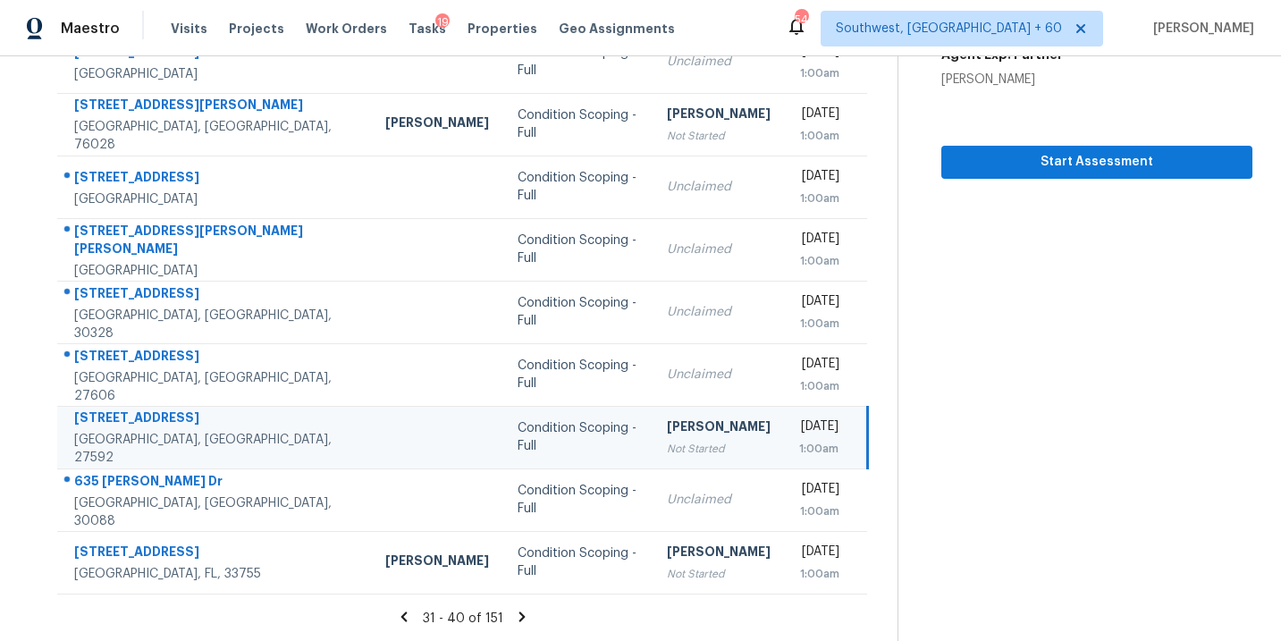
click at [519, 620] on icon at bounding box center [522, 617] width 16 height 16
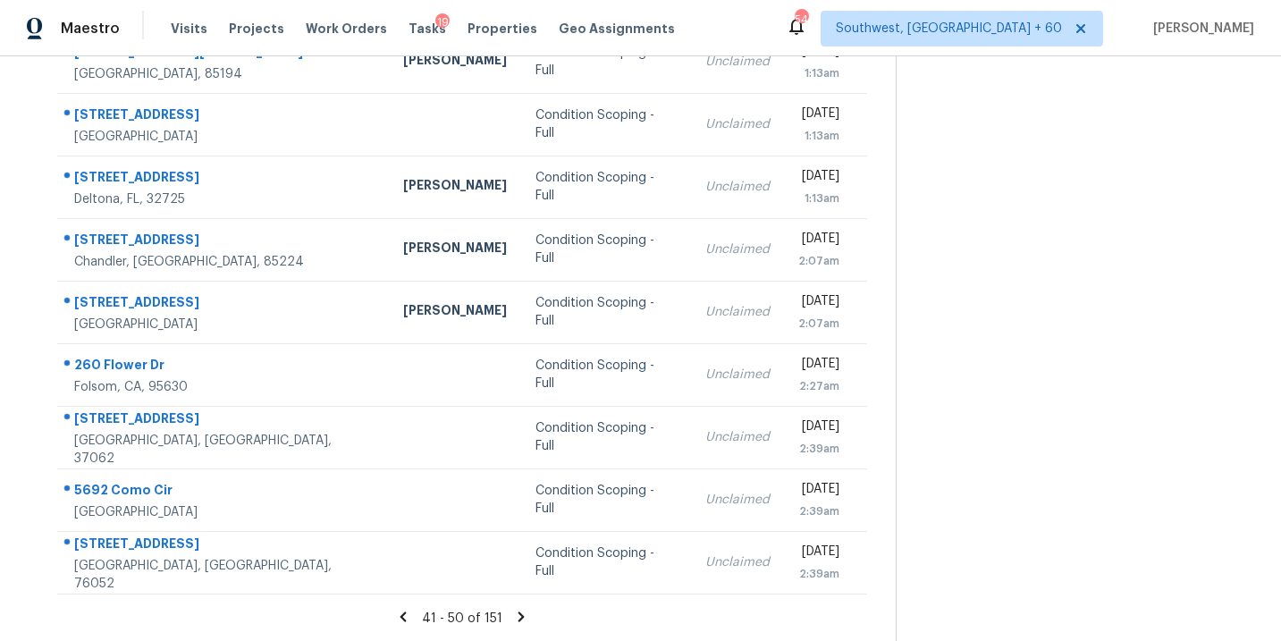
click at [519, 615] on icon at bounding box center [522, 617] width 6 height 10
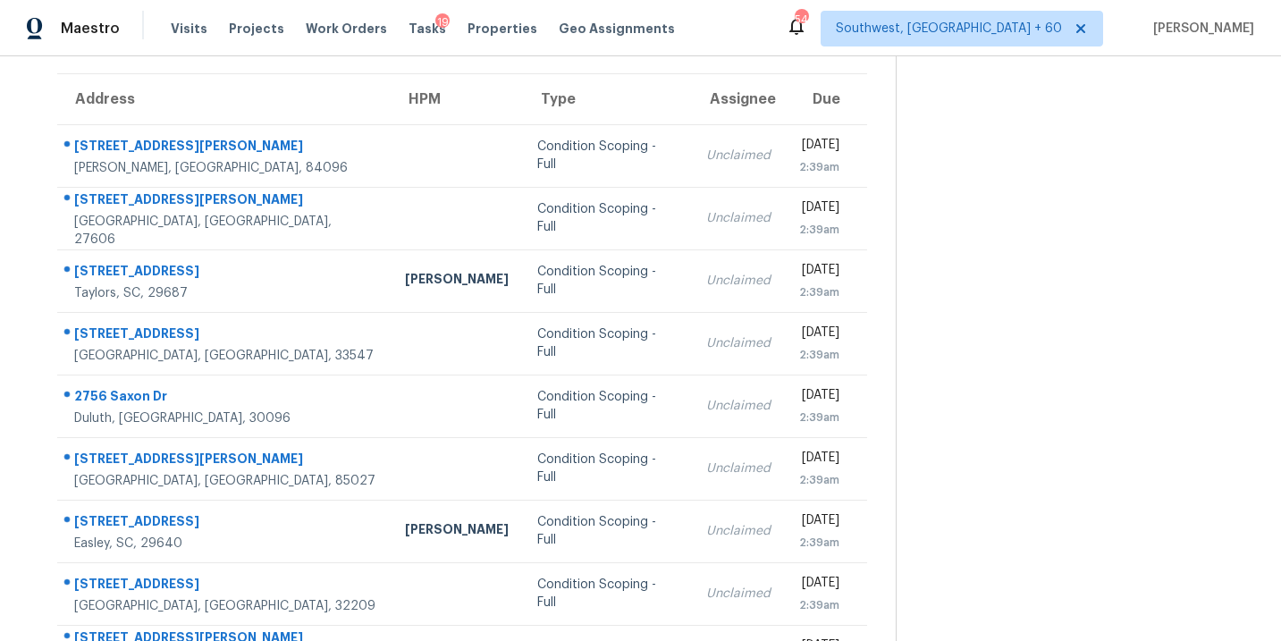
scroll to position [132, 0]
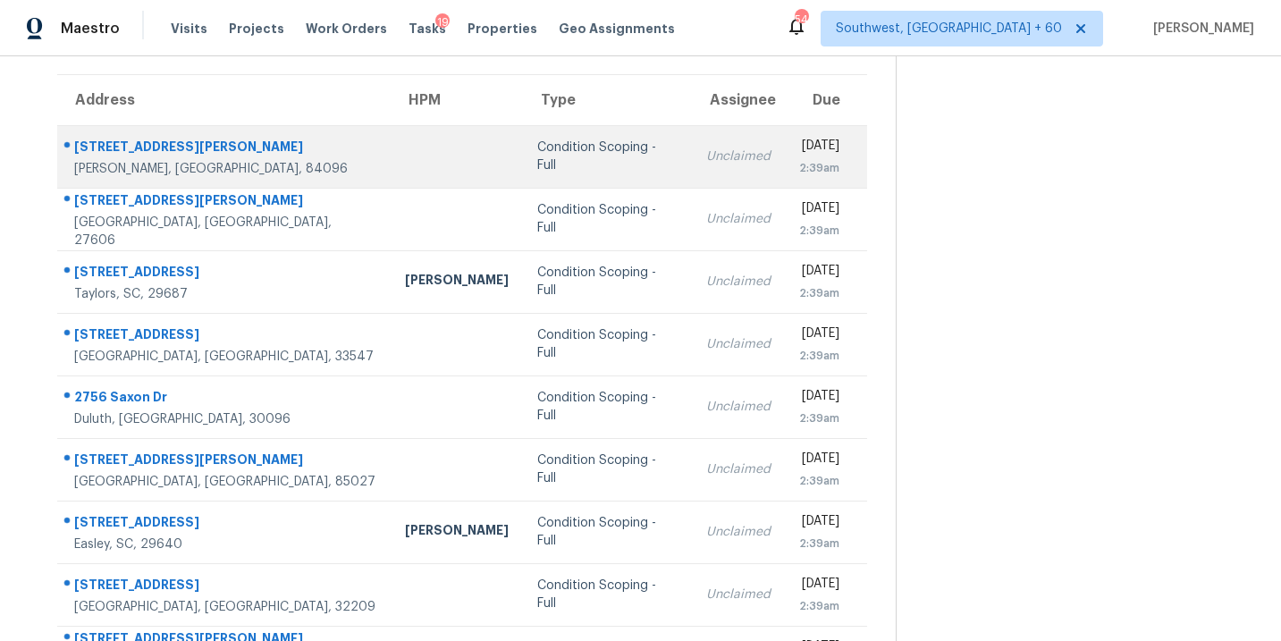
click at [580, 169] on td "Condition Scoping - Full" at bounding box center [607, 156] width 169 height 63
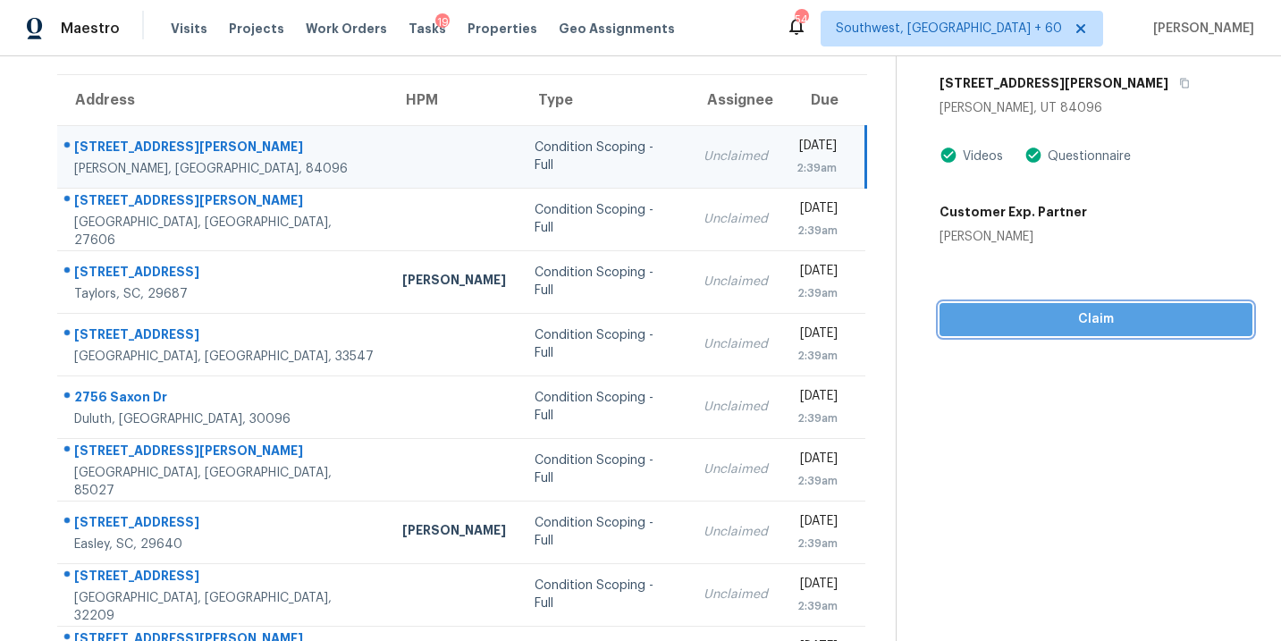
click at [1100, 313] on span "Claim" at bounding box center [1096, 319] width 284 height 22
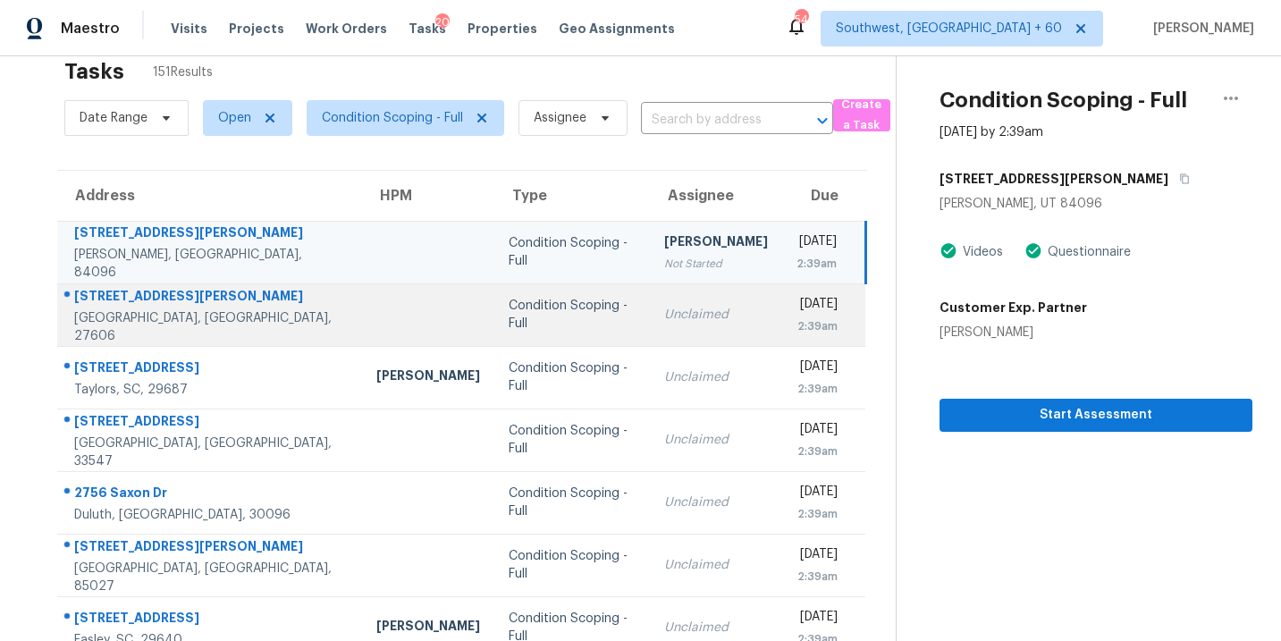
scroll to position [0, 0]
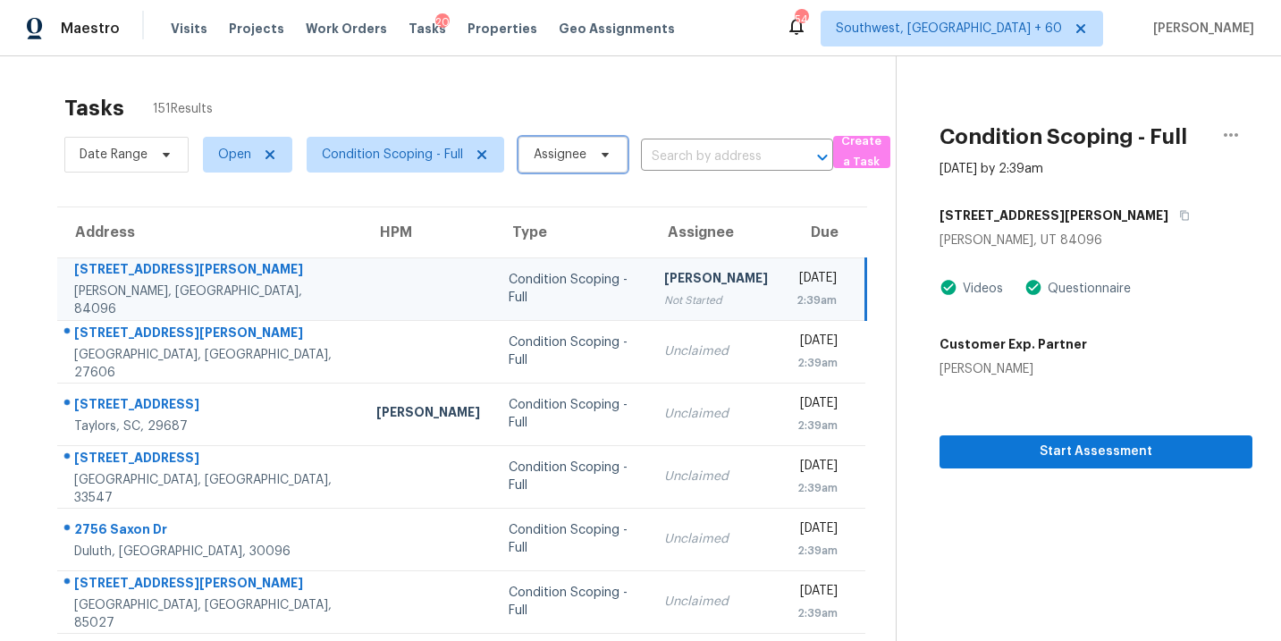
click at [561, 155] on span "Assignee" at bounding box center [560, 155] width 53 height 18
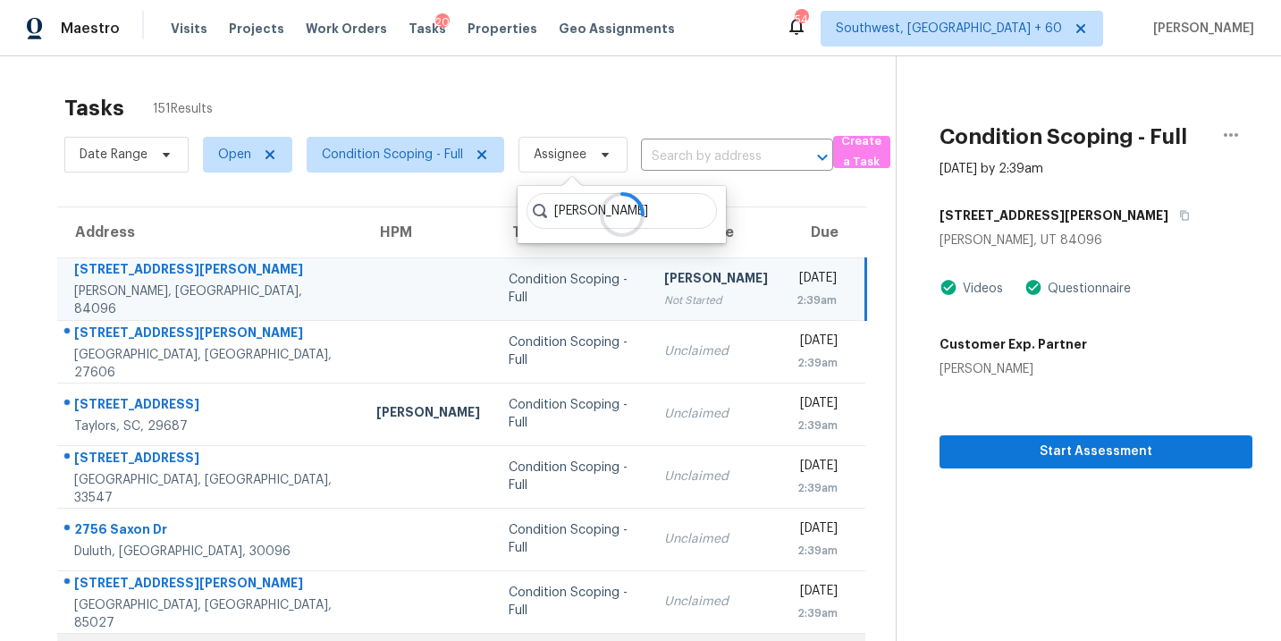
type input "sakthivel"
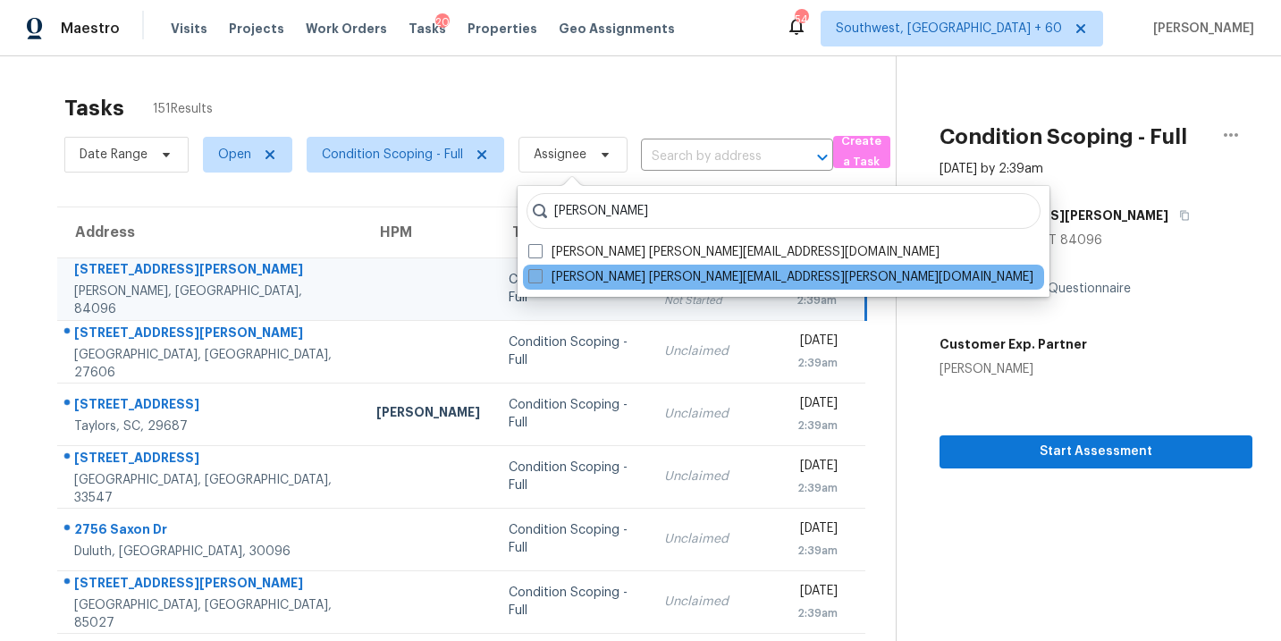
click at [543, 279] on label "Sakthivel Chandran sakthivel.chandran@opendoor.com" at bounding box center [780, 277] width 505 height 18
click at [540, 279] on input "Sakthivel Chandran sakthivel.chandran@opendoor.com" at bounding box center [534, 274] width 12 height 12
checkbox input "true"
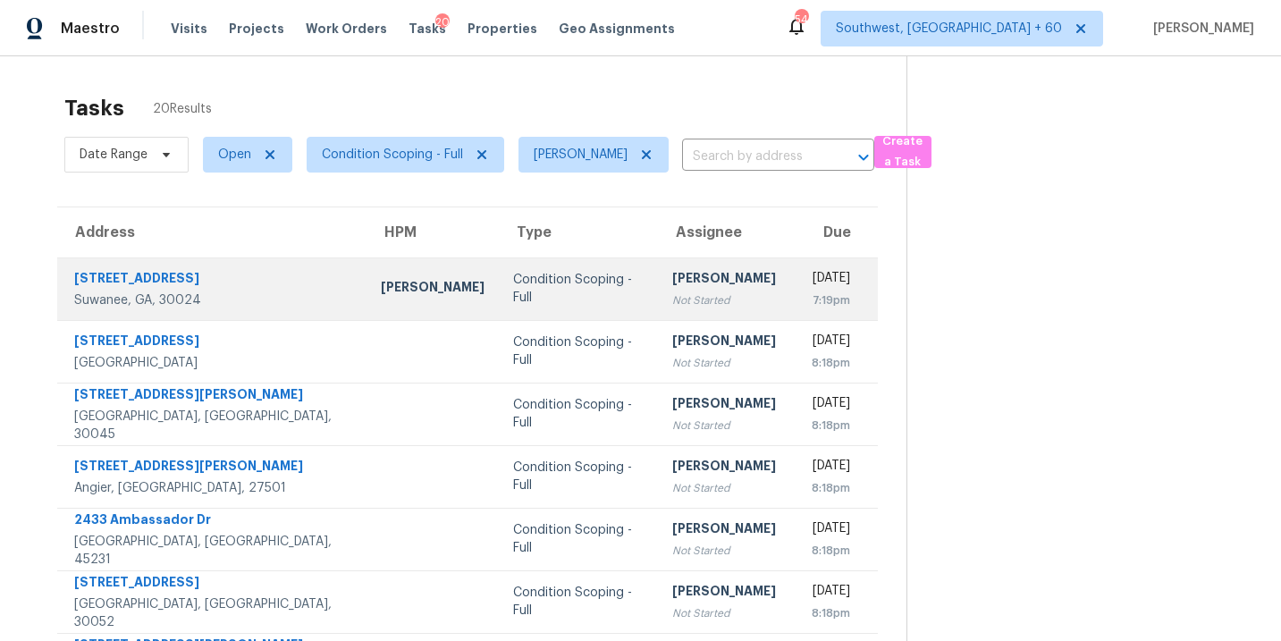
click at [658, 291] on td "Sakthivel Chandran Not Started" at bounding box center [724, 288] width 132 height 63
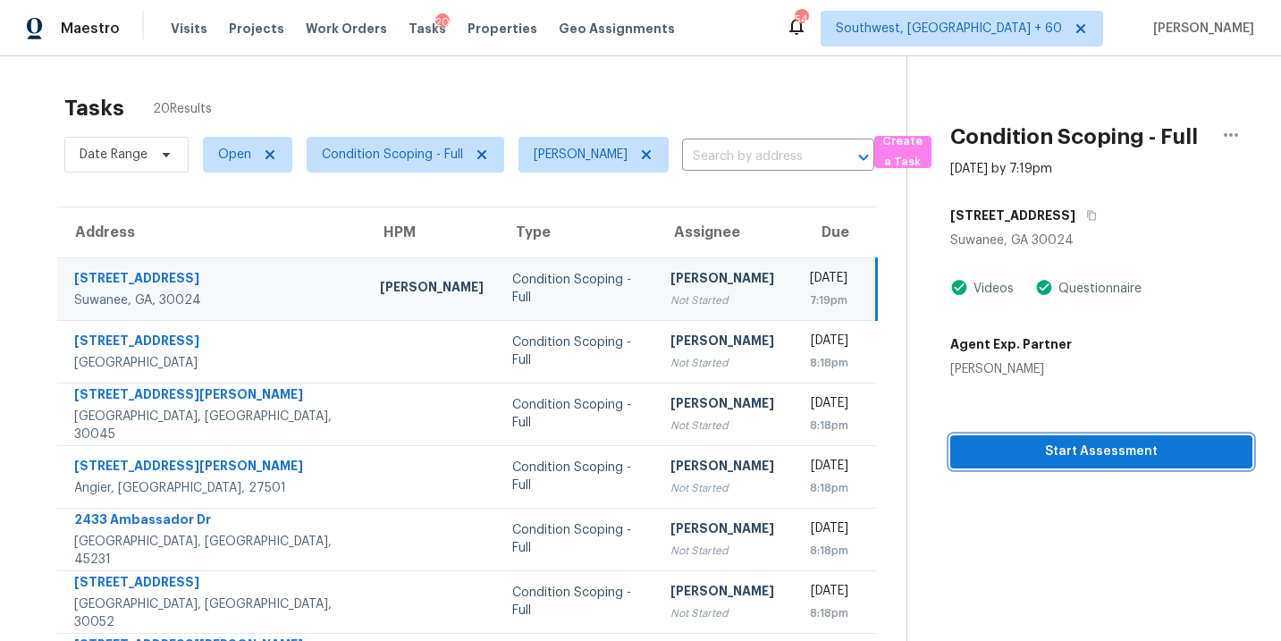
click at [1083, 453] on span "Start Assessment" at bounding box center [1102, 452] width 274 height 22
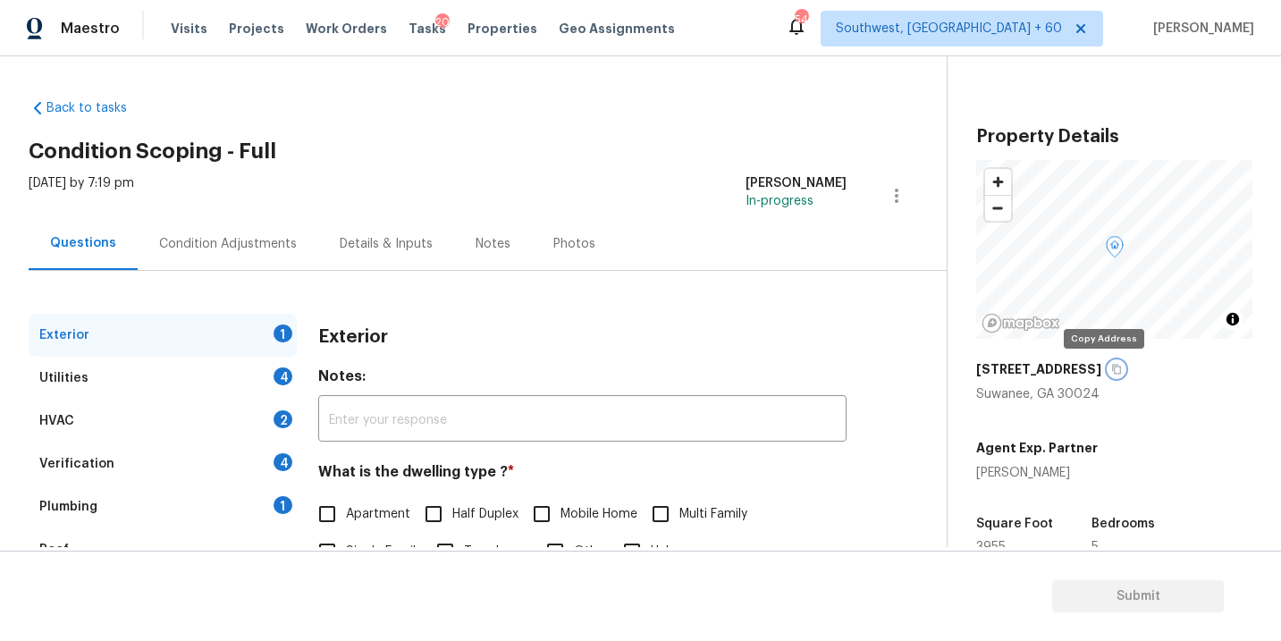
click at [1111, 367] on icon "button" at bounding box center [1116, 369] width 11 height 11
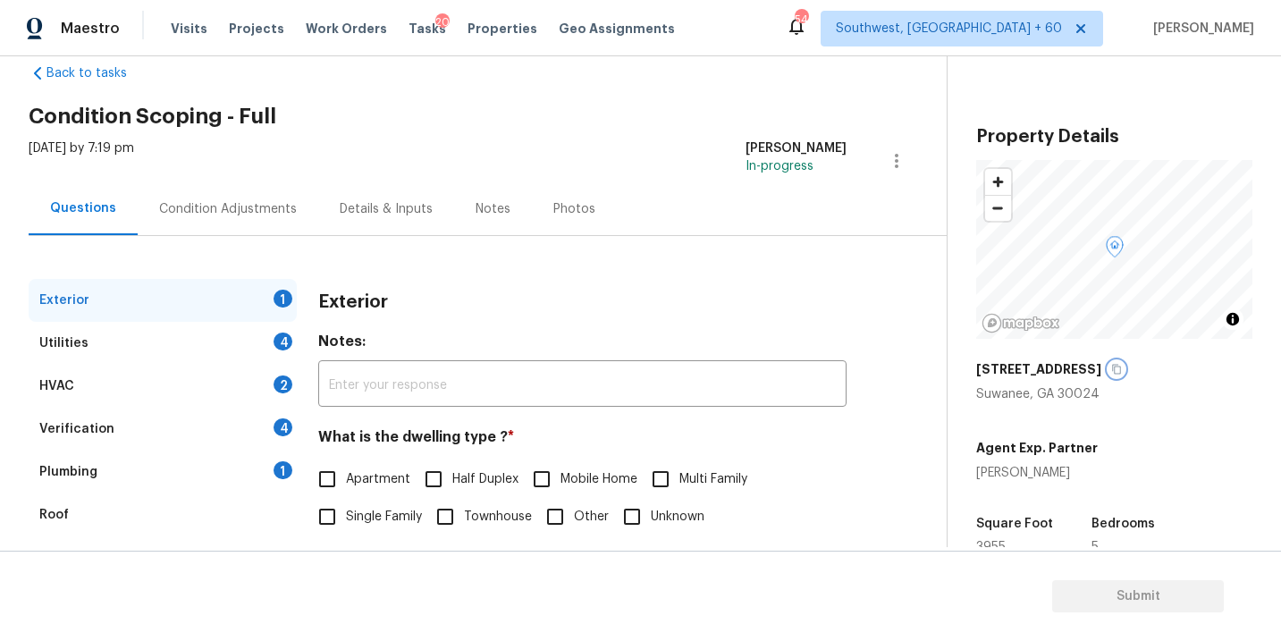
scroll to position [202, 0]
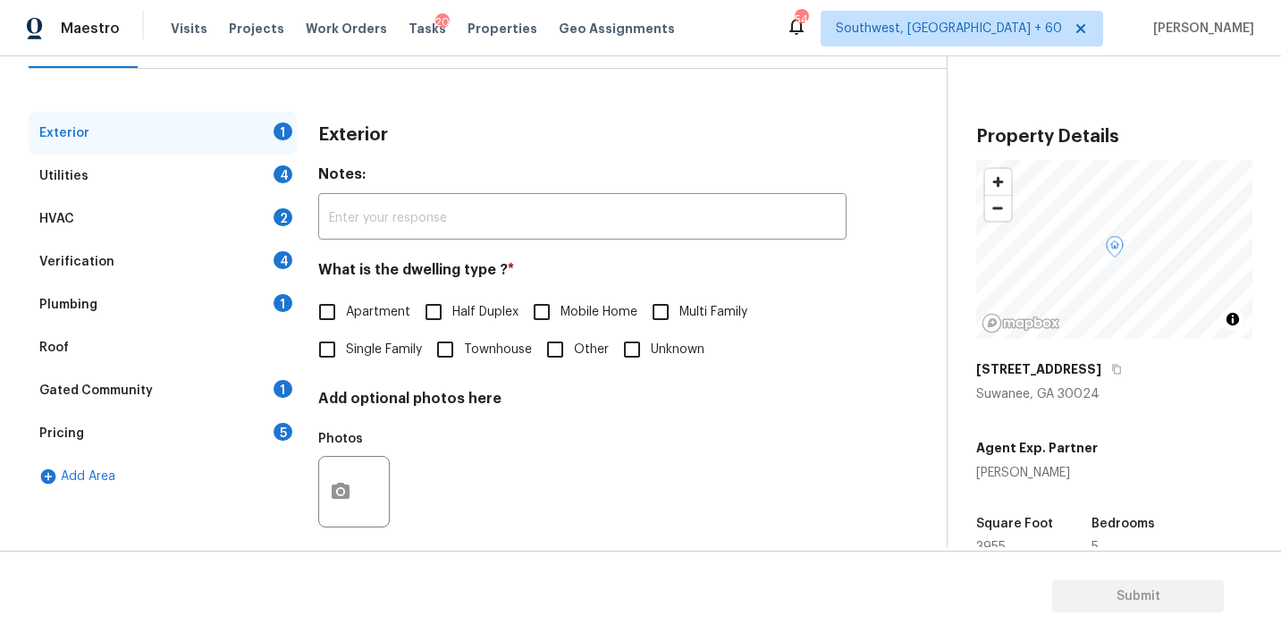
click at [366, 345] on span "Single Family" at bounding box center [384, 350] width 76 height 19
click at [346, 345] on input "Single Family" at bounding box center [327, 350] width 38 height 38
checkbox input "true"
click at [233, 198] on div "HVAC 2" at bounding box center [163, 219] width 268 height 43
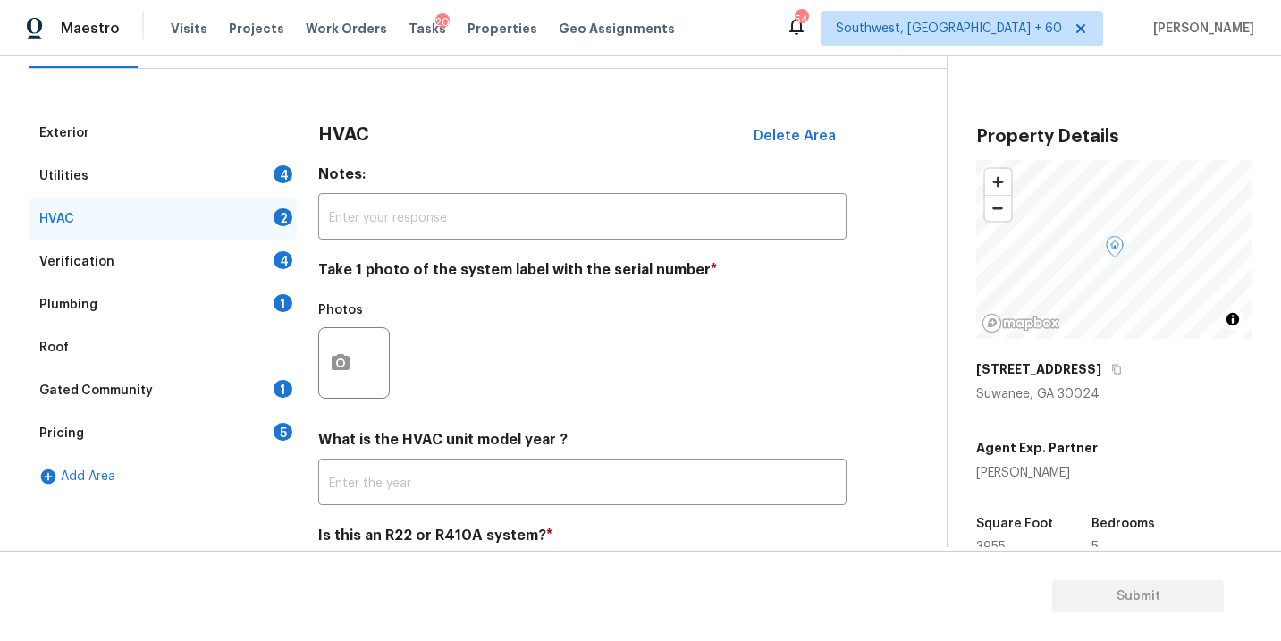
click at [235, 175] on div "Utilities 4" at bounding box center [163, 176] width 268 height 43
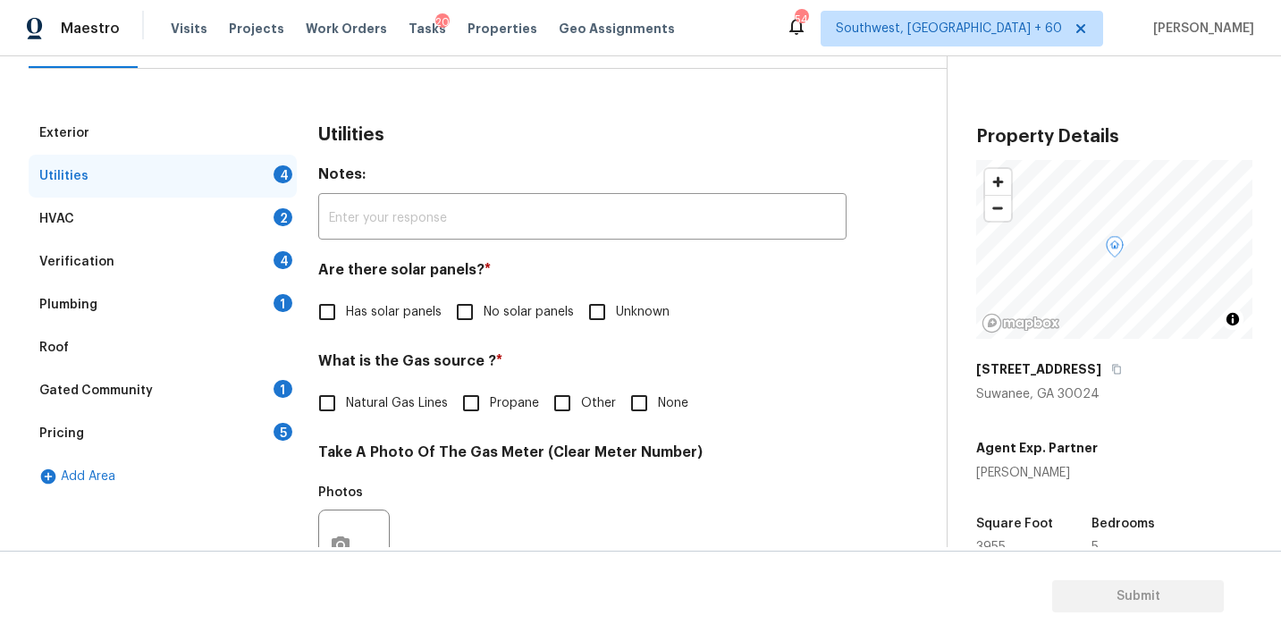
click at [546, 317] on span "No solar panels" at bounding box center [529, 312] width 90 height 19
click at [484, 317] on input "No solar panels" at bounding box center [465, 312] width 38 height 38
checkbox input "true"
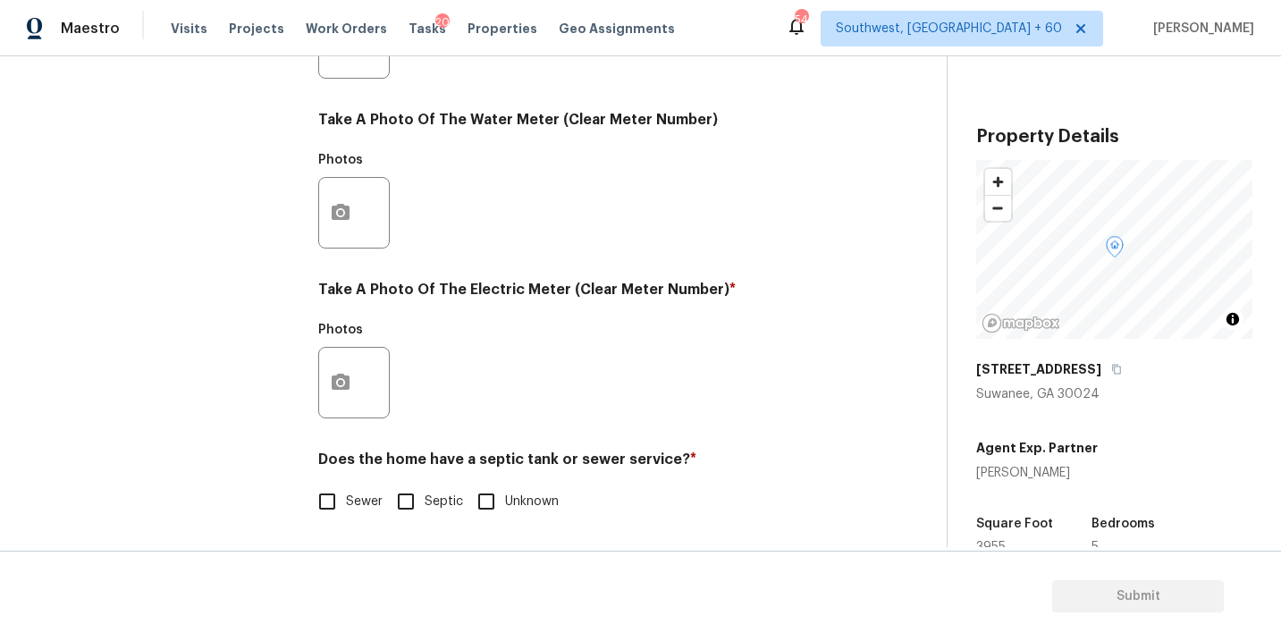
click at [364, 496] on span "Sewer" at bounding box center [364, 502] width 37 height 19
click at [346, 496] on input "Sewer" at bounding box center [327, 502] width 38 height 38
checkbox input "true"
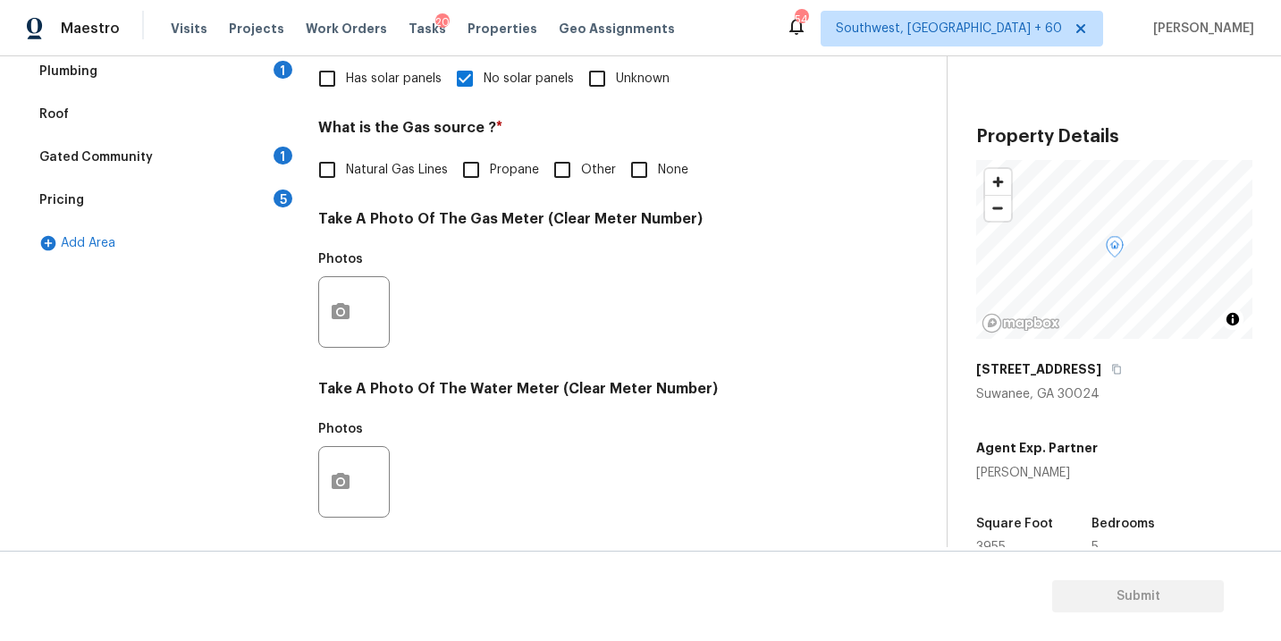
scroll to position [321, 0]
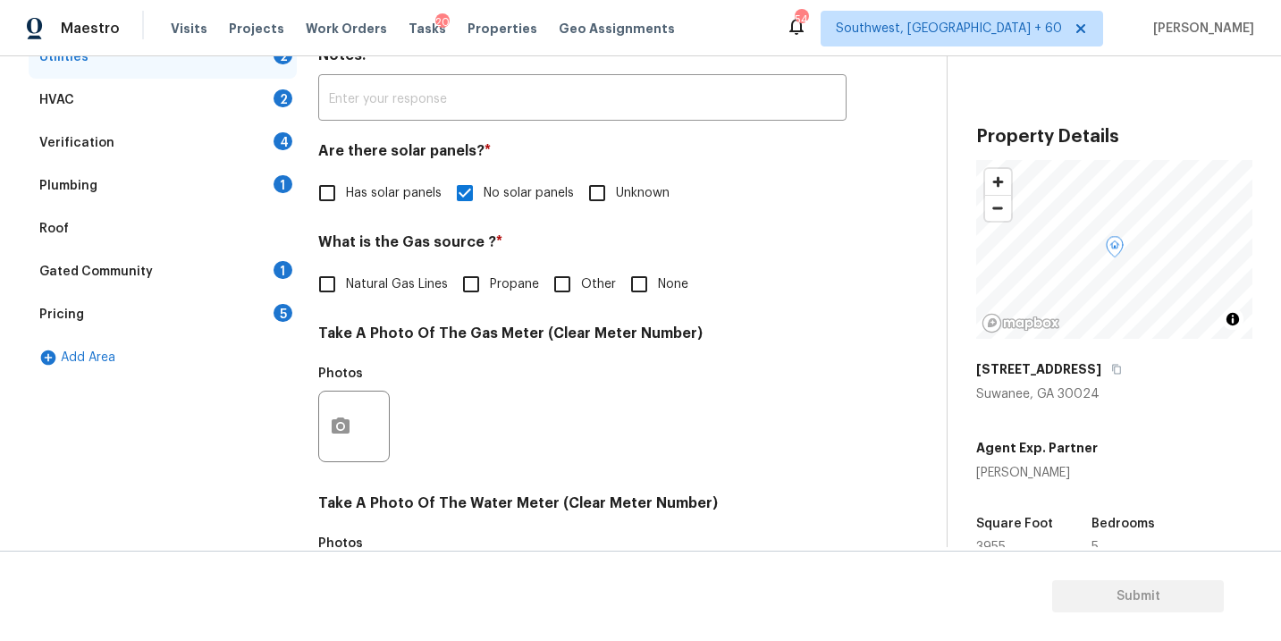
click at [394, 300] on label "Natural Gas Lines" at bounding box center [377, 285] width 139 height 38
click at [346, 300] on input "Natural Gas Lines" at bounding box center [327, 285] width 38 height 38
checkbox input "true"
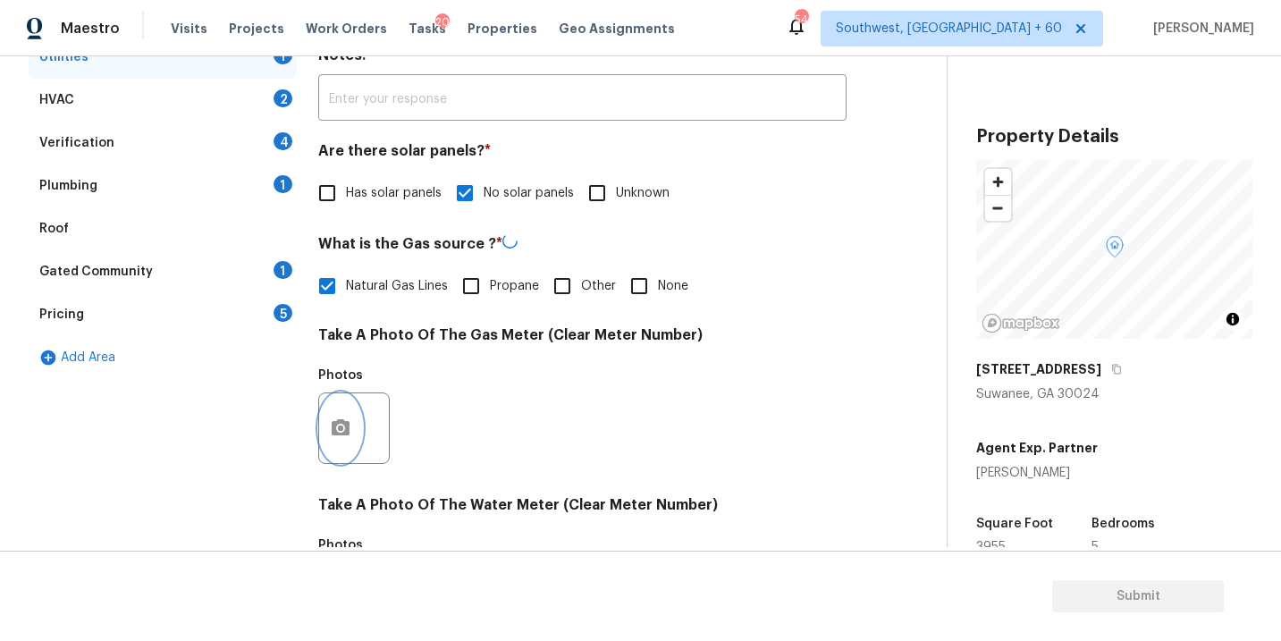
click at [336, 426] on icon "button" at bounding box center [340, 428] width 21 height 21
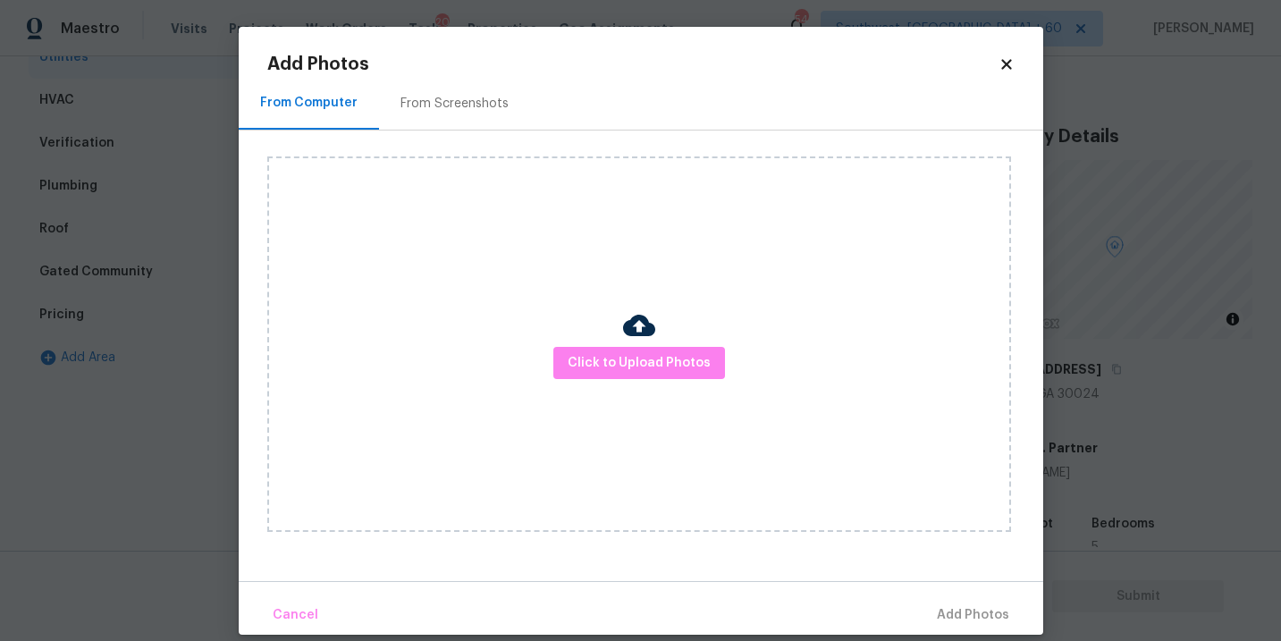
click at [1147, 423] on body "Maestro Visits Projects Work Orders Tasks 20 Properties Geo Assignments 546 Sou…" at bounding box center [640, 320] width 1281 height 641
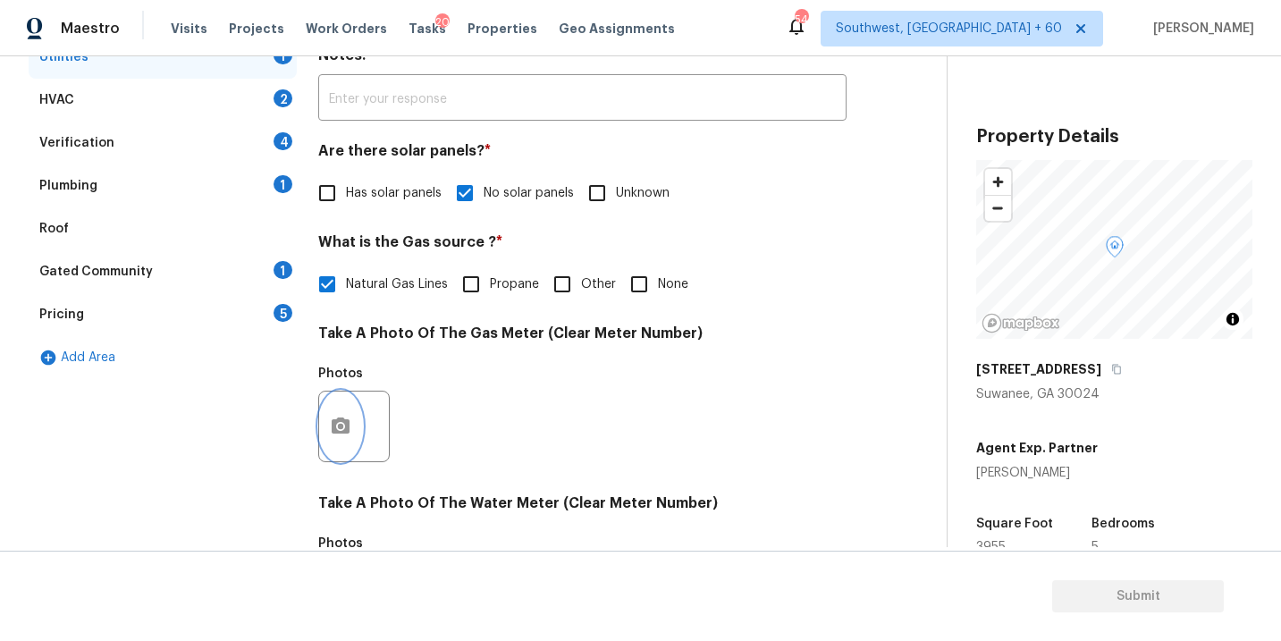
scroll to position [627, 0]
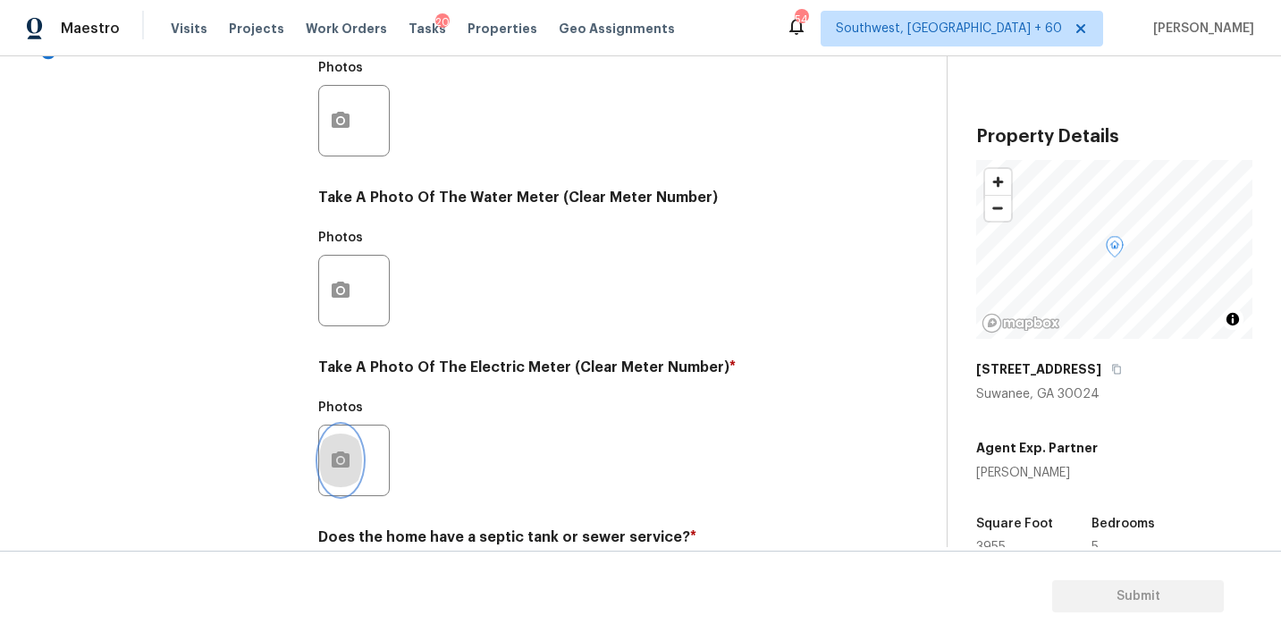
click at [357, 457] on button "button" at bounding box center [340, 461] width 43 height 70
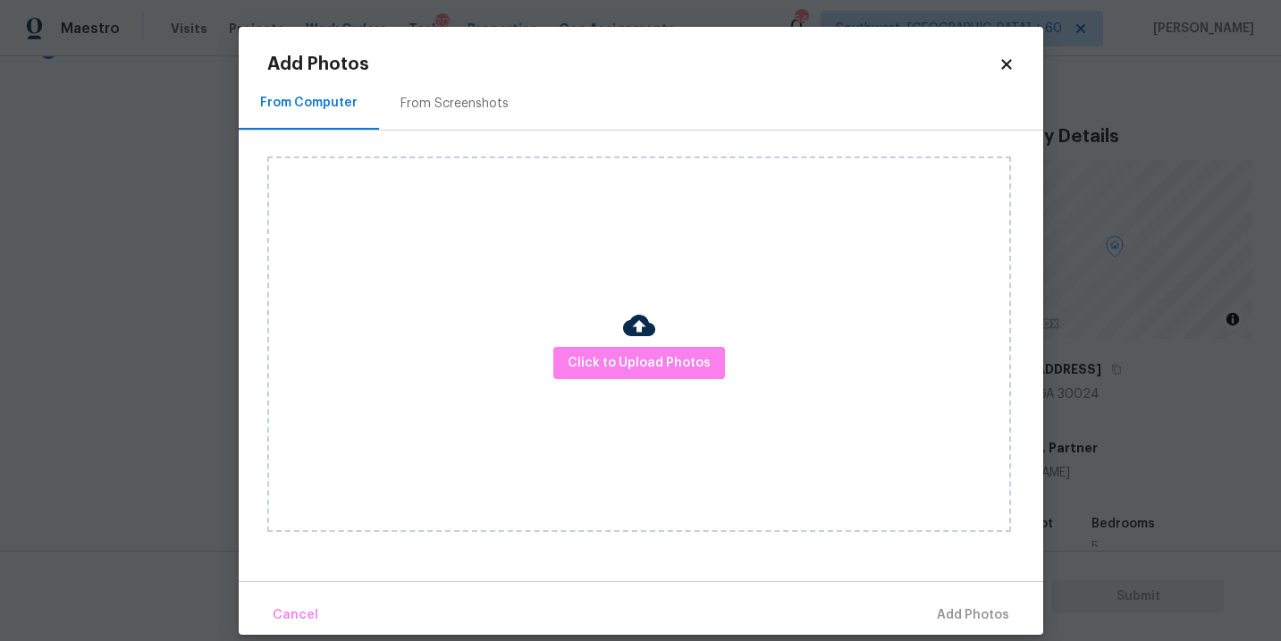
click at [612, 388] on div "Click to Upload Photos" at bounding box center [639, 344] width 744 height 376
click at [633, 353] on span "Click to Upload Photos" at bounding box center [639, 363] width 143 height 22
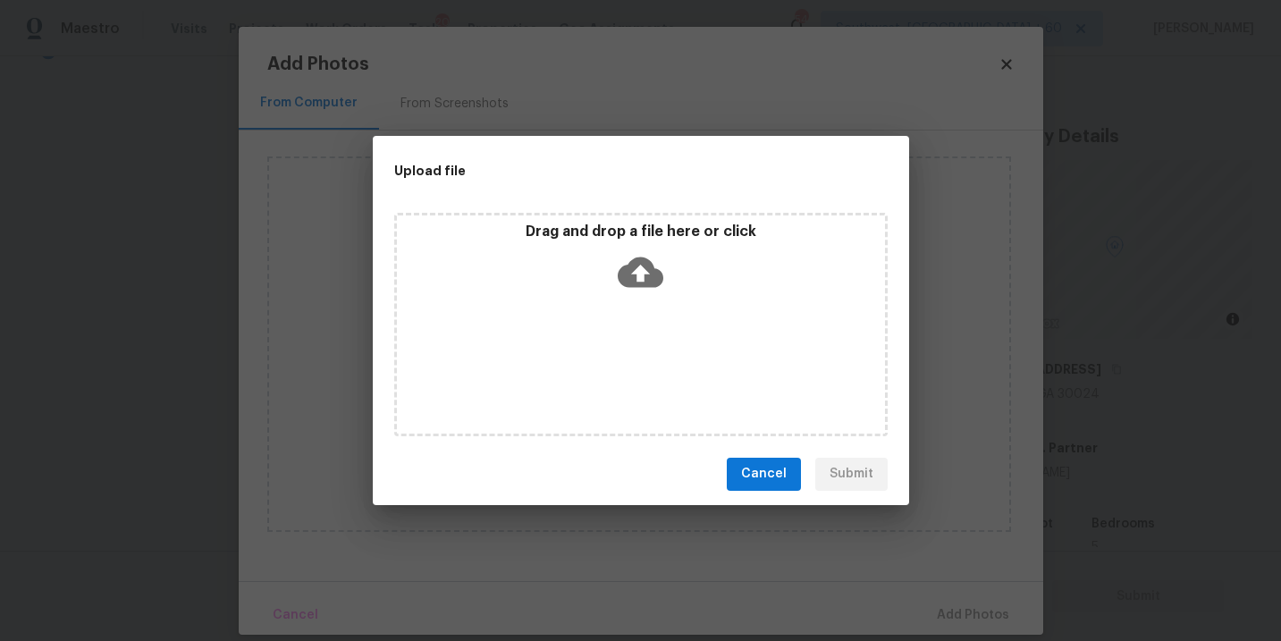
drag, startPoint x: 633, startPoint y: 353, endPoint x: 645, endPoint y: 283, distance: 71.6
click at [645, 283] on icon at bounding box center [641, 272] width 46 height 30
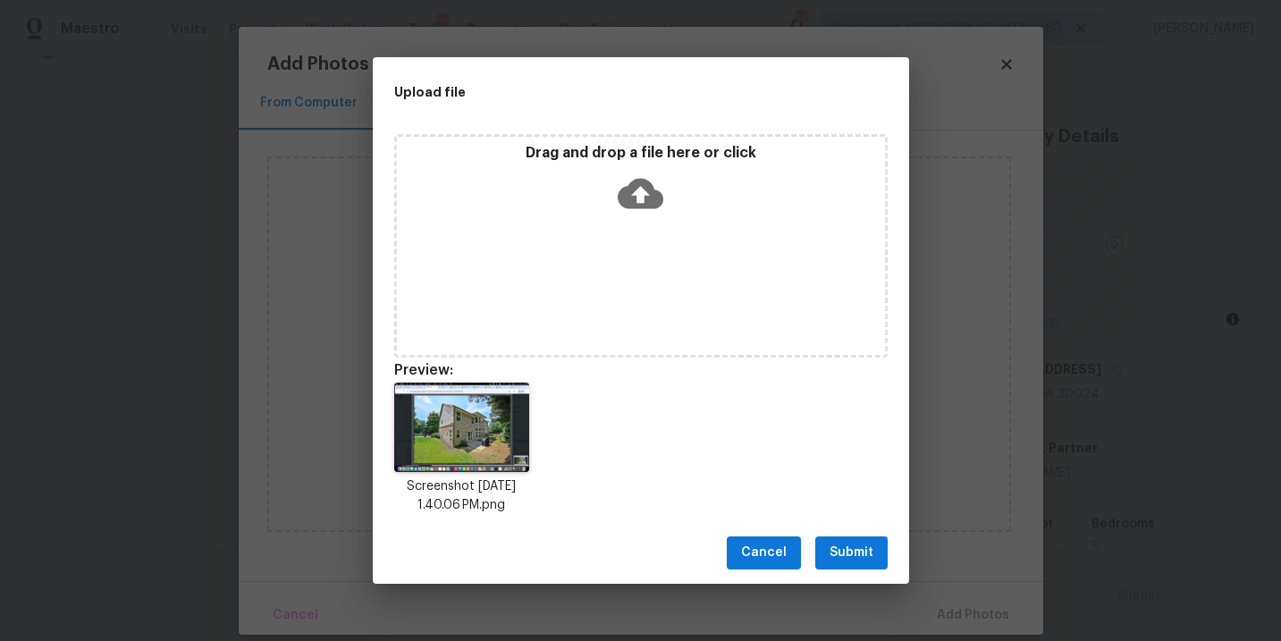
click at [862, 538] on button "Submit" at bounding box center [851, 552] width 72 height 33
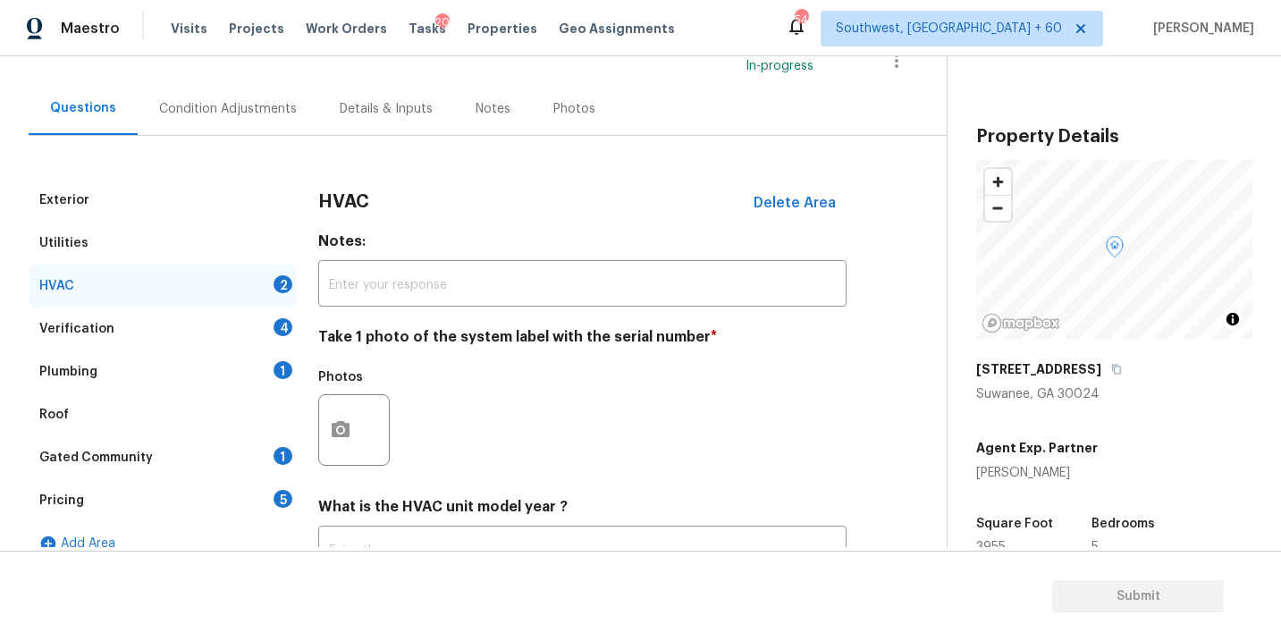
scroll to position [162, 0]
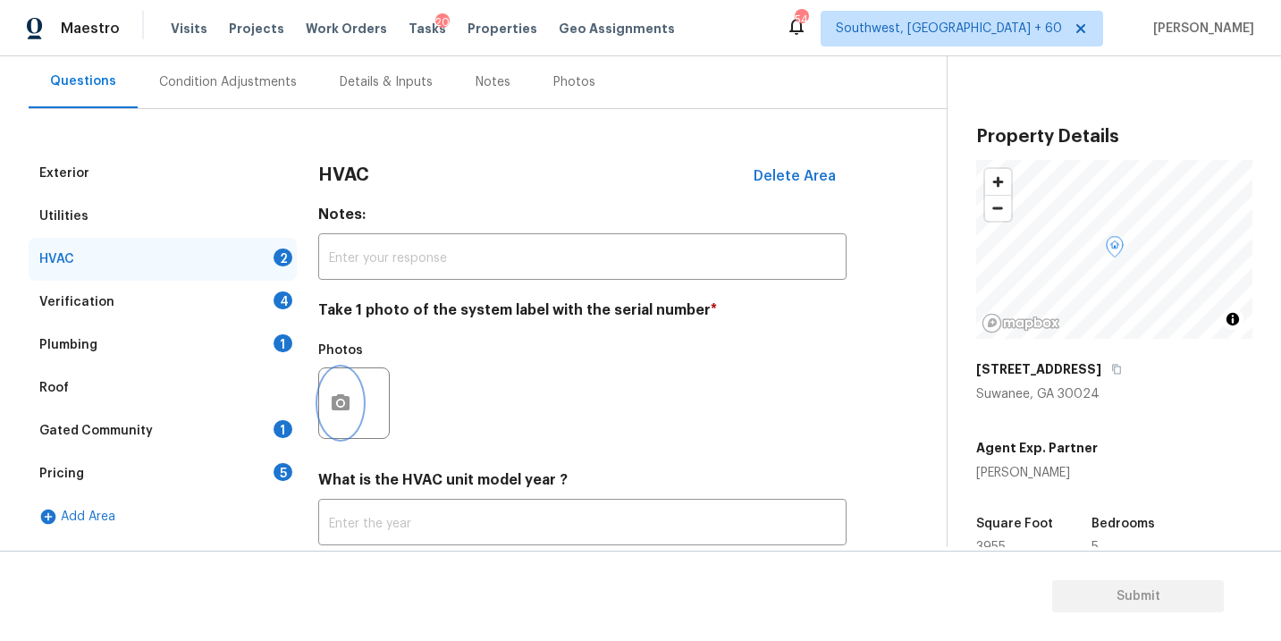
click at [350, 409] on icon "button" at bounding box center [340, 403] width 21 height 21
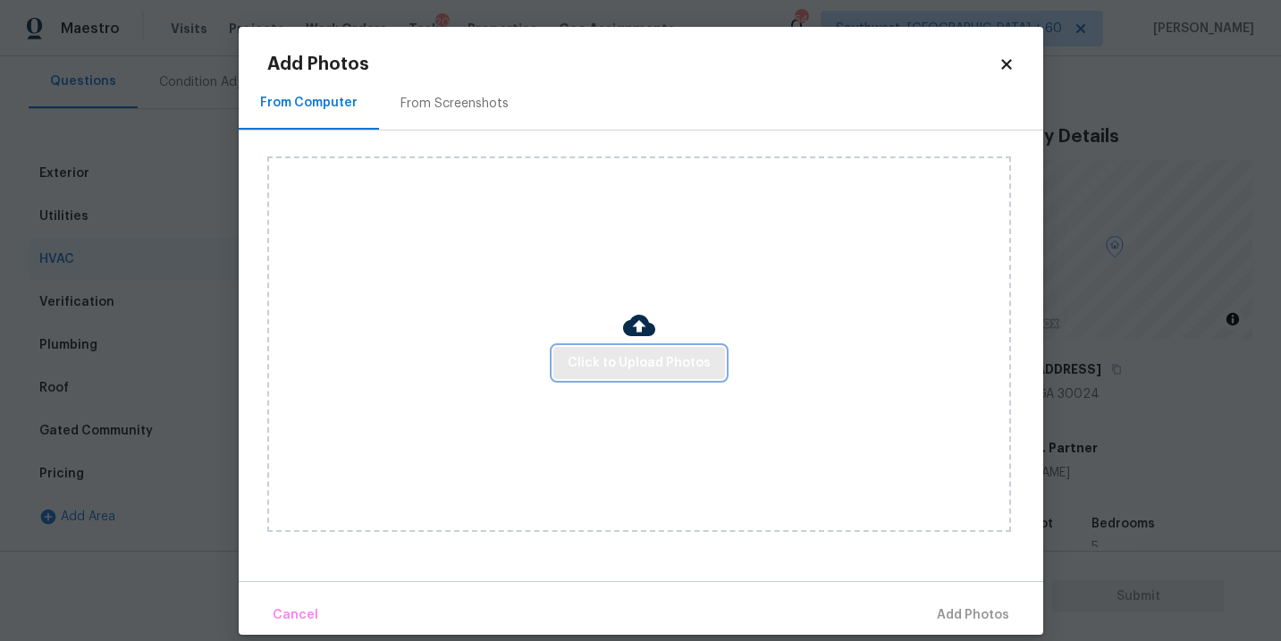
click at [643, 374] on button "Click to Upload Photos" at bounding box center [639, 363] width 172 height 33
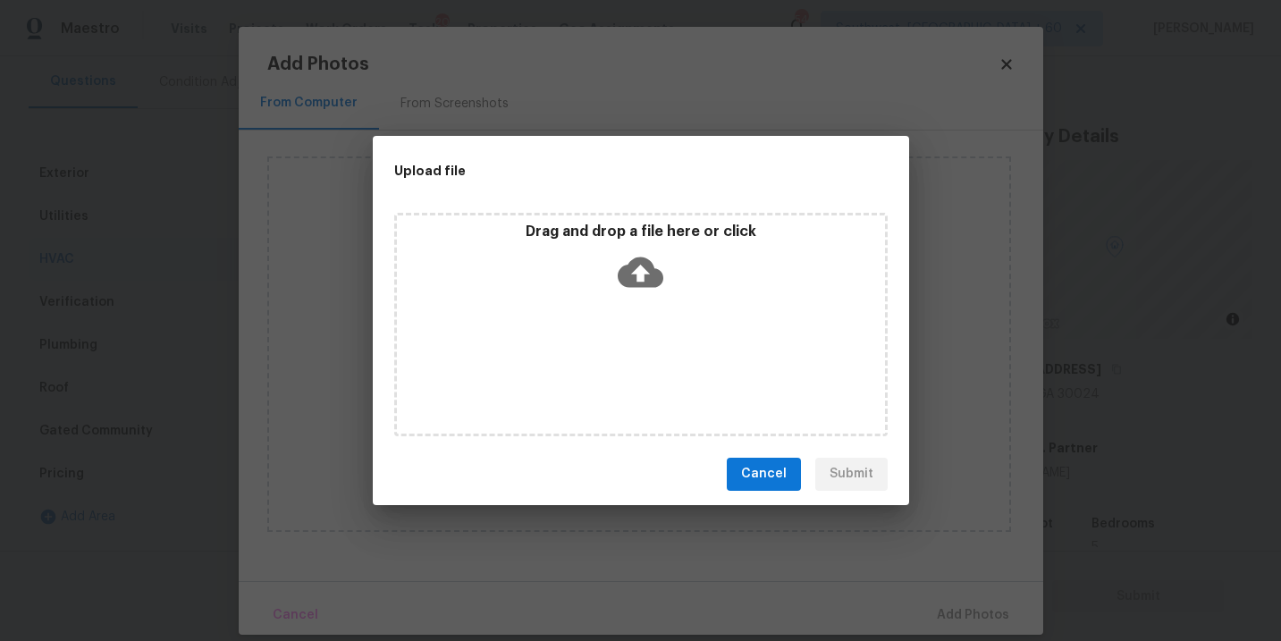
click at [654, 287] on icon at bounding box center [641, 272] width 46 height 46
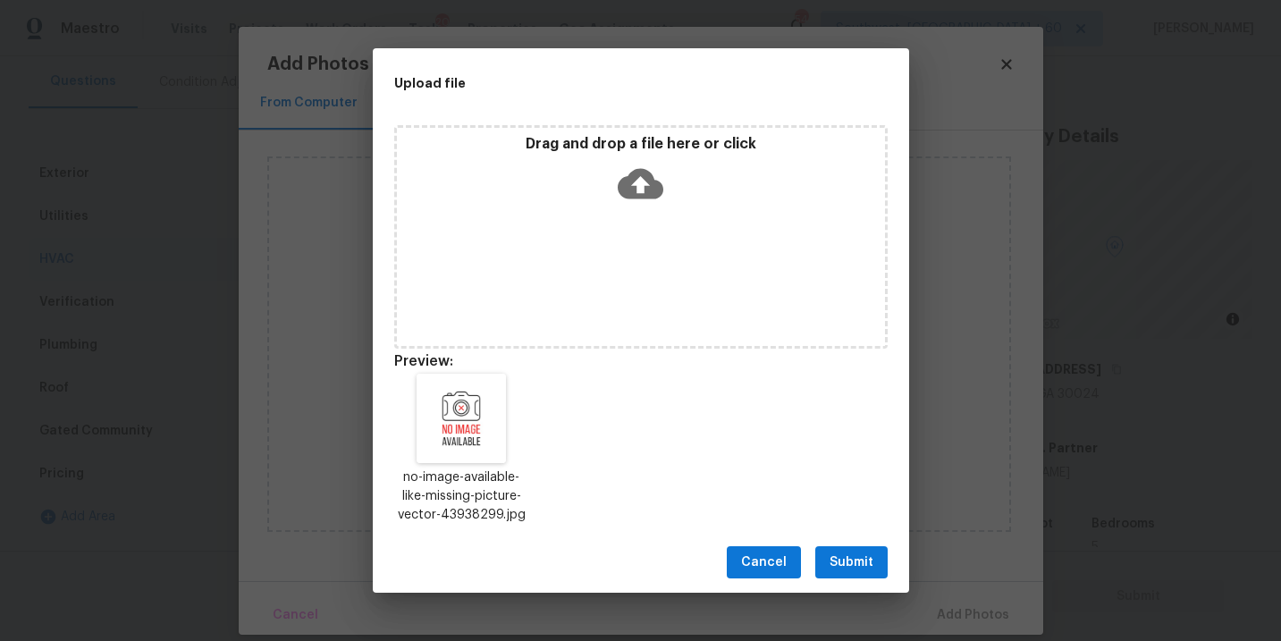
click at [848, 557] on span "Submit" at bounding box center [852, 563] width 44 height 22
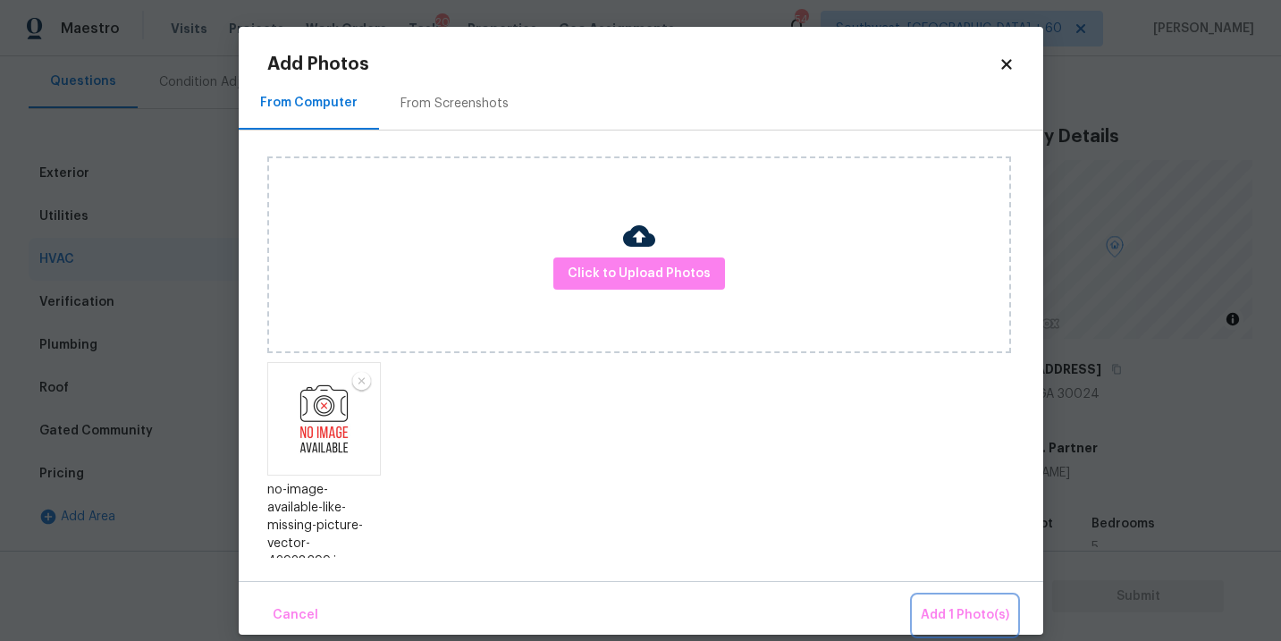
click at [942, 613] on span "Add 1 Photo(s)" at bounding box center [965, 615] width 89 height 22
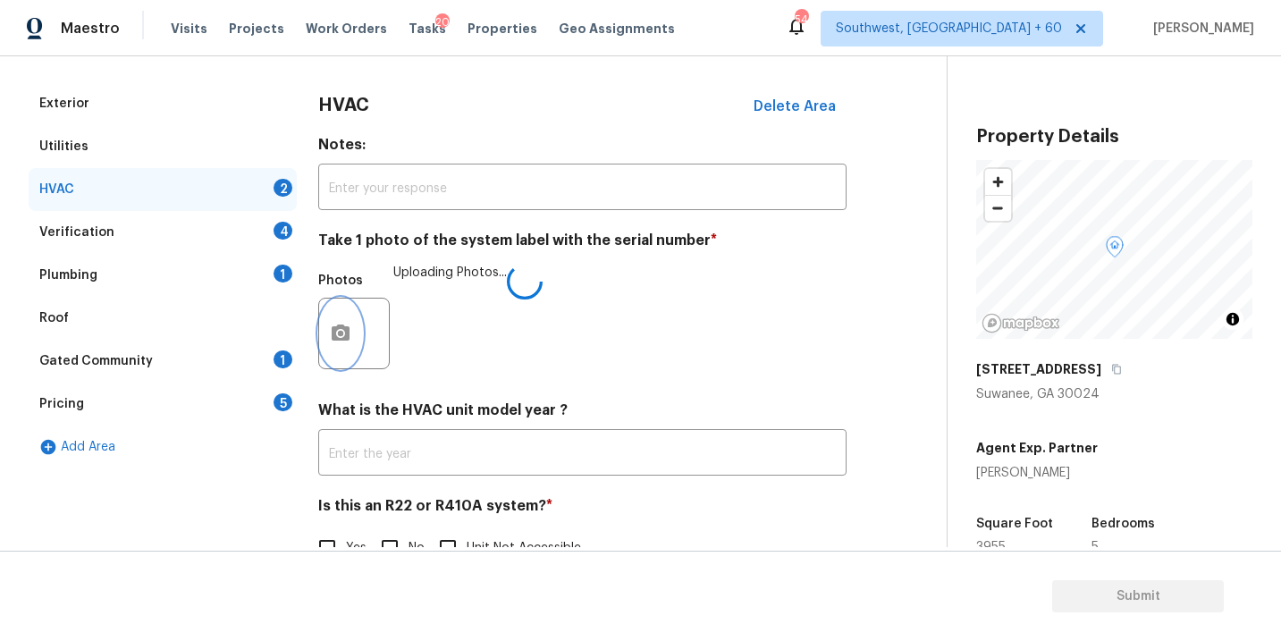
scroll to position [279, 0]
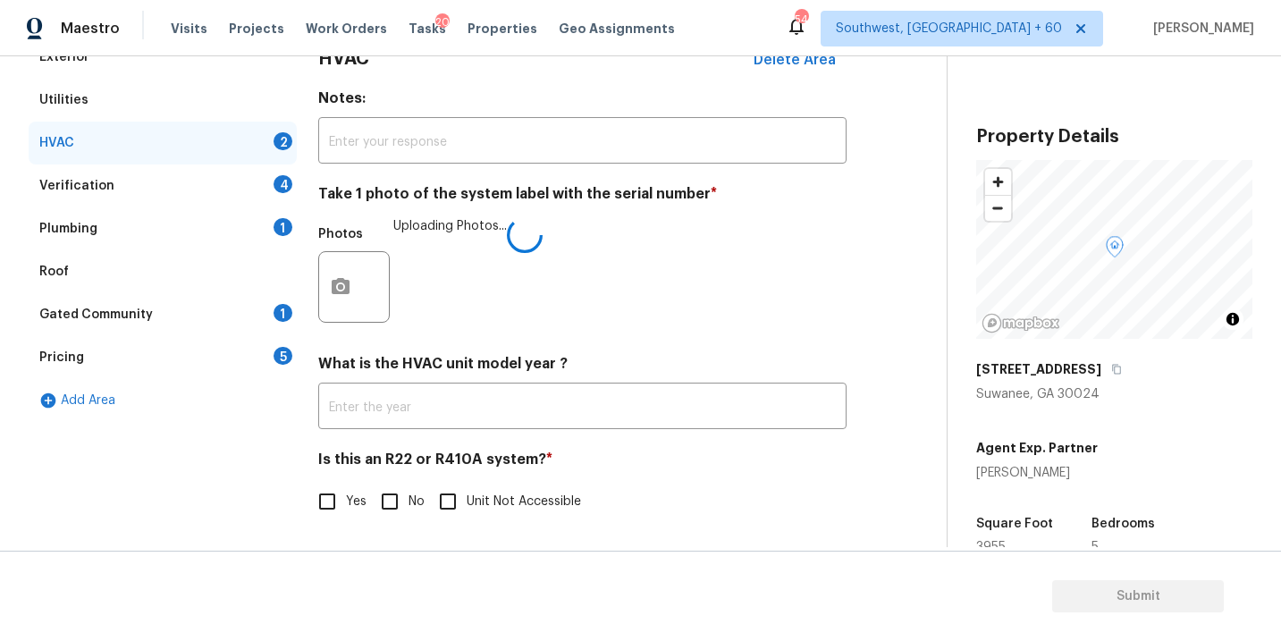
click at [401, 512] on input "No" at bounding box center [390, 502] width 38 height 38
checkbox input "true"
click at [208, 198] on div "Verification 4" at bounding box center [163, 186] width 268 height 43
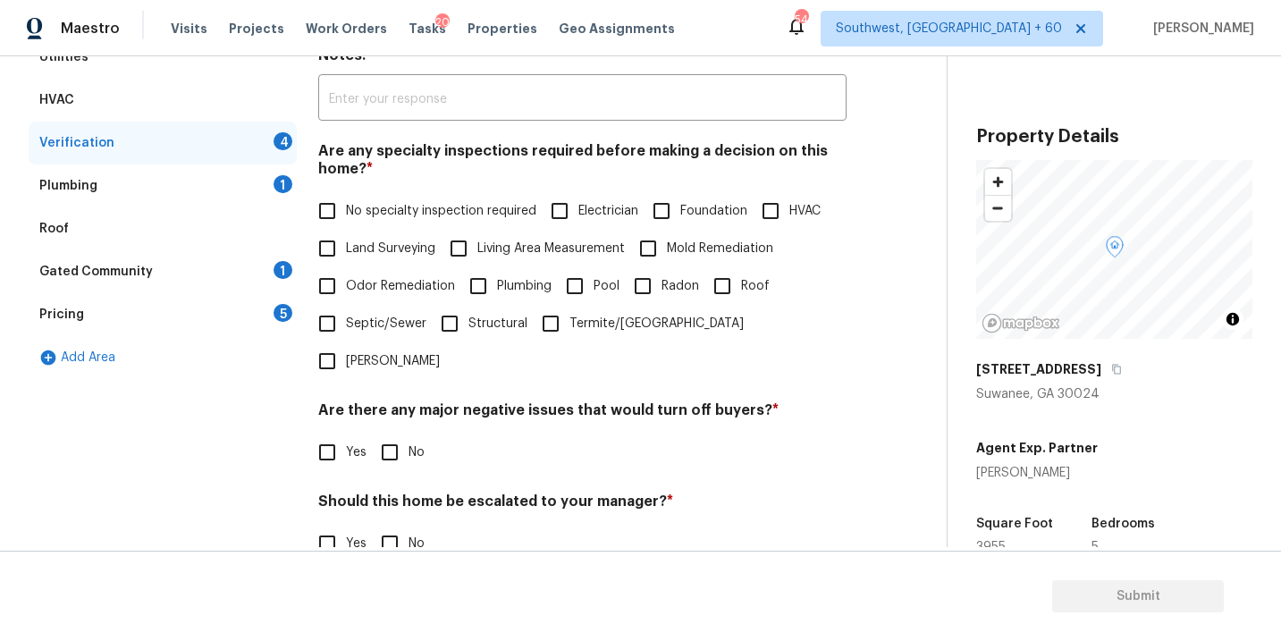
click at [393, 214] on span "No specialty inspection required" at bounding box center [441, 211] width 190 height 19
click at [346, 214] on input "No specialty inspection required" at bounding box center [327, 211] width 38 height 38
checkbox input "true"
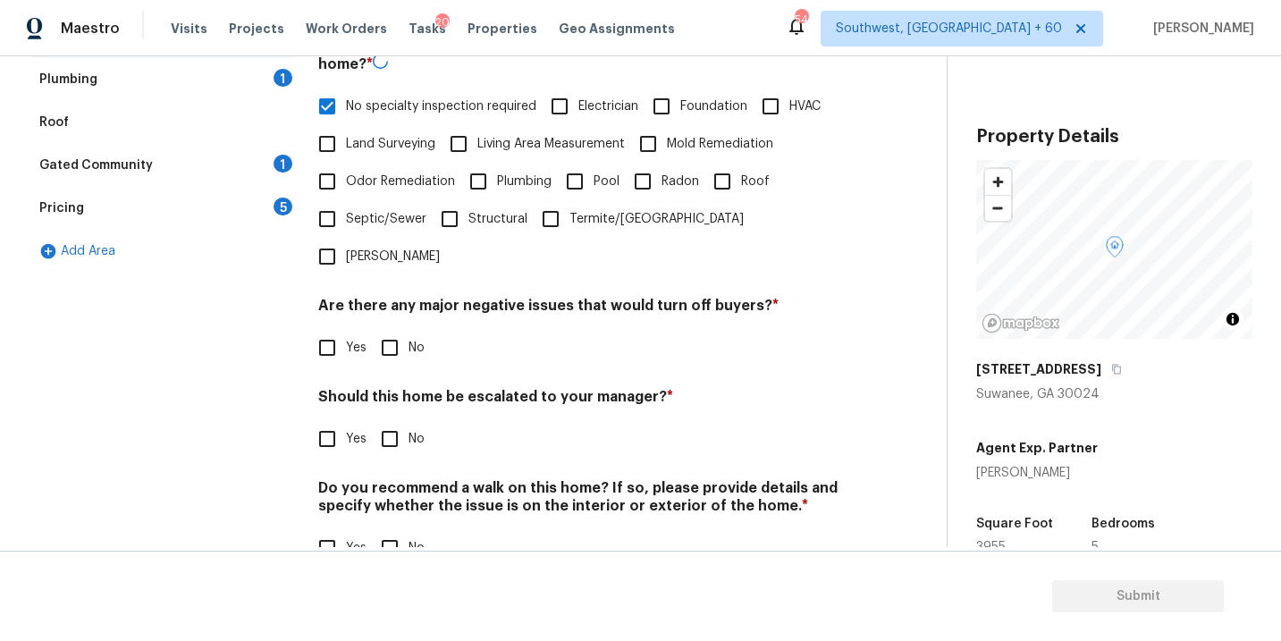
click at [391, 329] on input "No" at bounding box center [390, 348] width 38 height 38
checkbox input "true"
click at [401, 528] on input "No" at bounding box center [390, 547] width 38 height 38
checkbox input "true"
click at [330, 418] on input "Yes" at bounding box center [327, 437] width 38 height 38
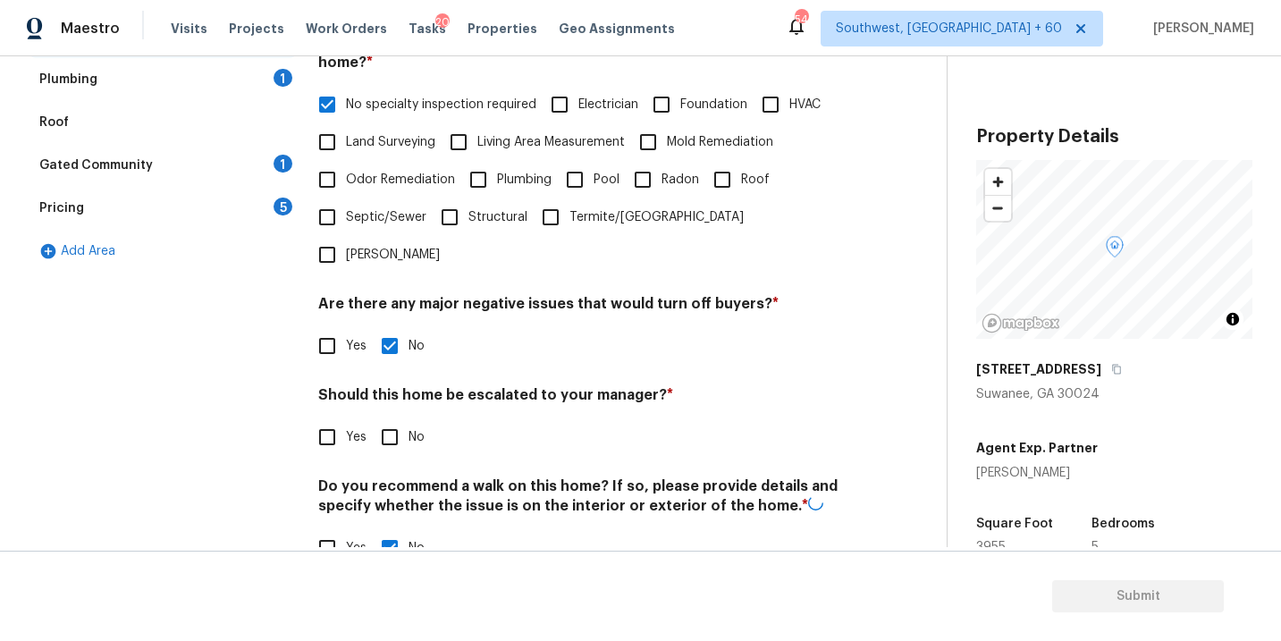
checkbox input "true"
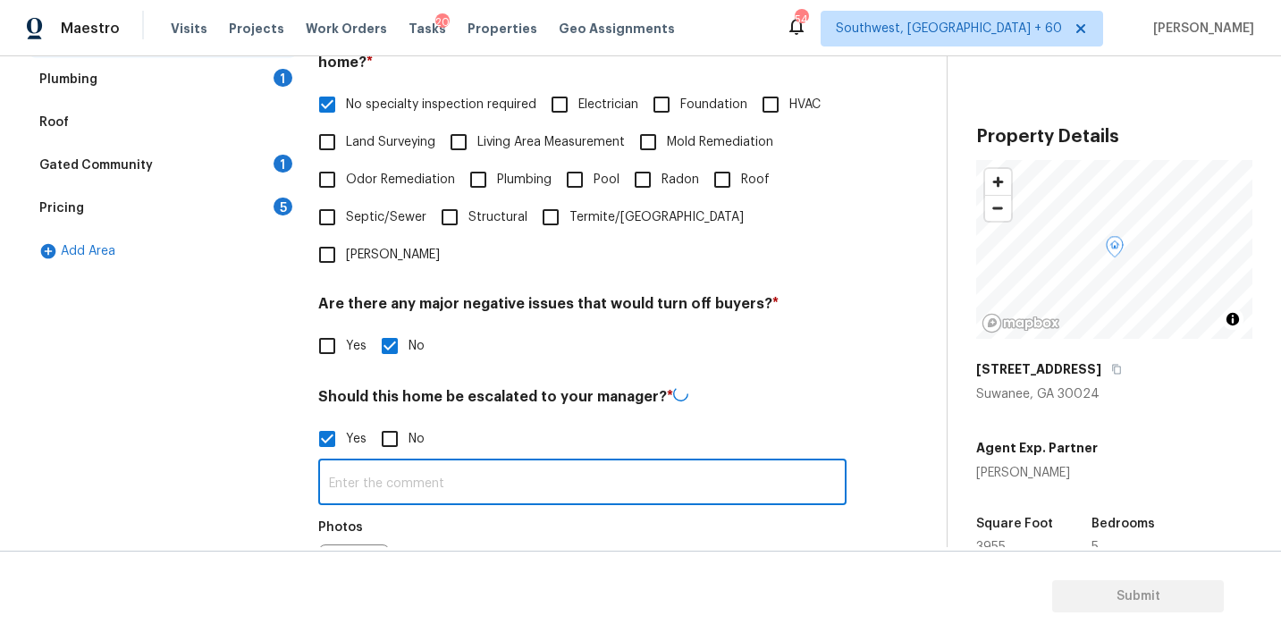
click at [367, 463] on input "text" at bounding box center [582, 484] width 528 height 42
type input "ALA Pilot"
click at [539, 511] on div "Photos" at bounding box center [582, 567] width 528 height 116
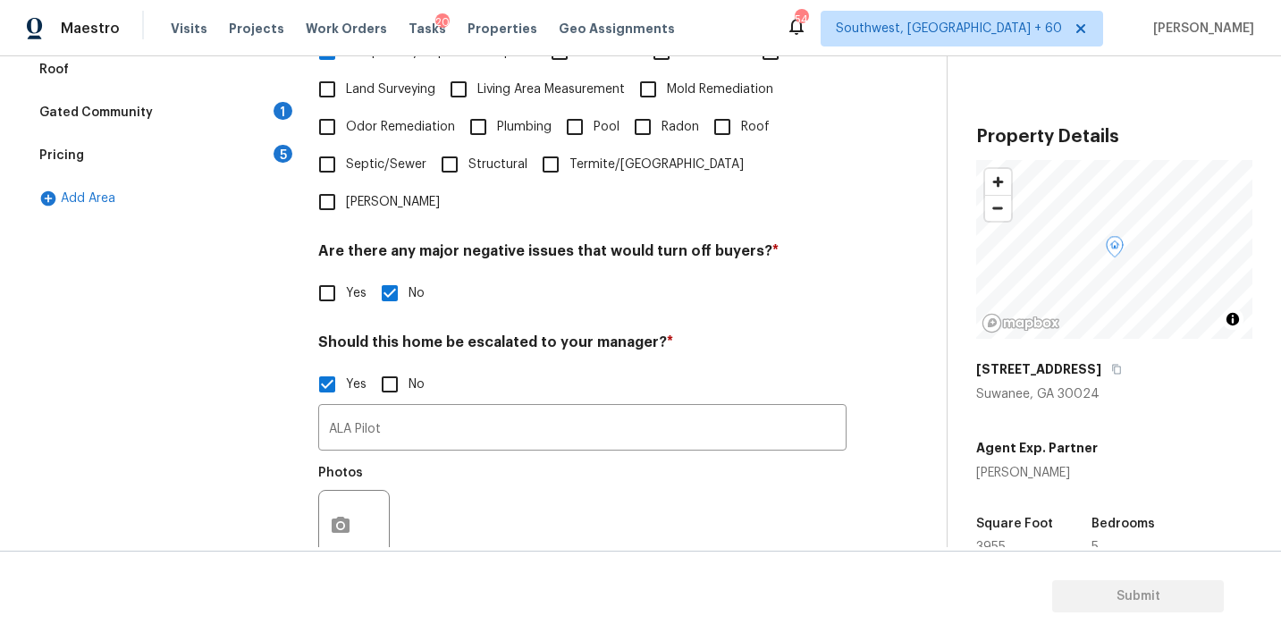
scroll to position [165, 0]
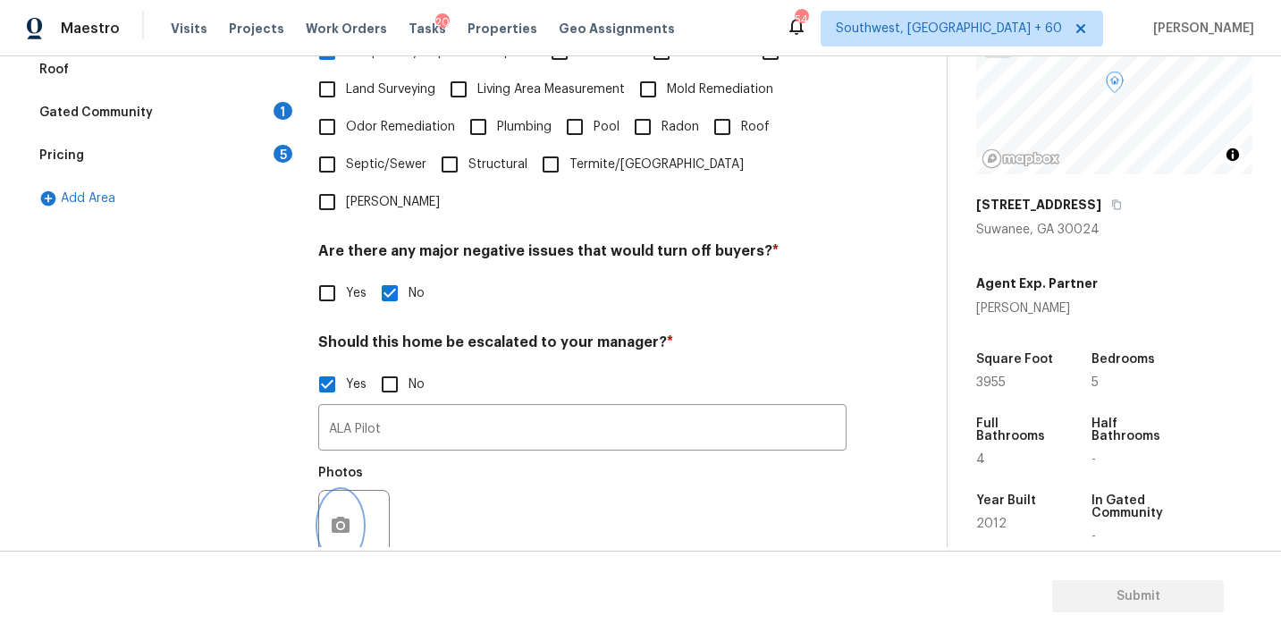
click at [350, 515] on icon "button" at bounding box center [340, 525] width 21 height 21
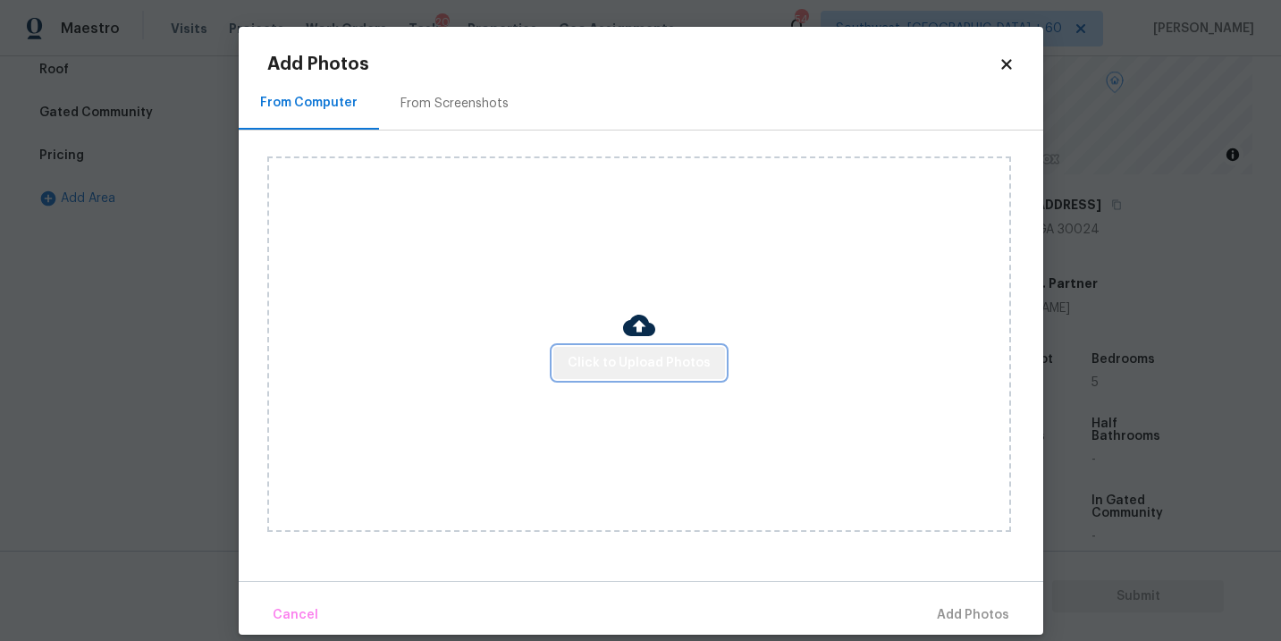
click at [649, 369] on span "Click to Upload Photos" at bounding box center [639, 363] width 143 height 22
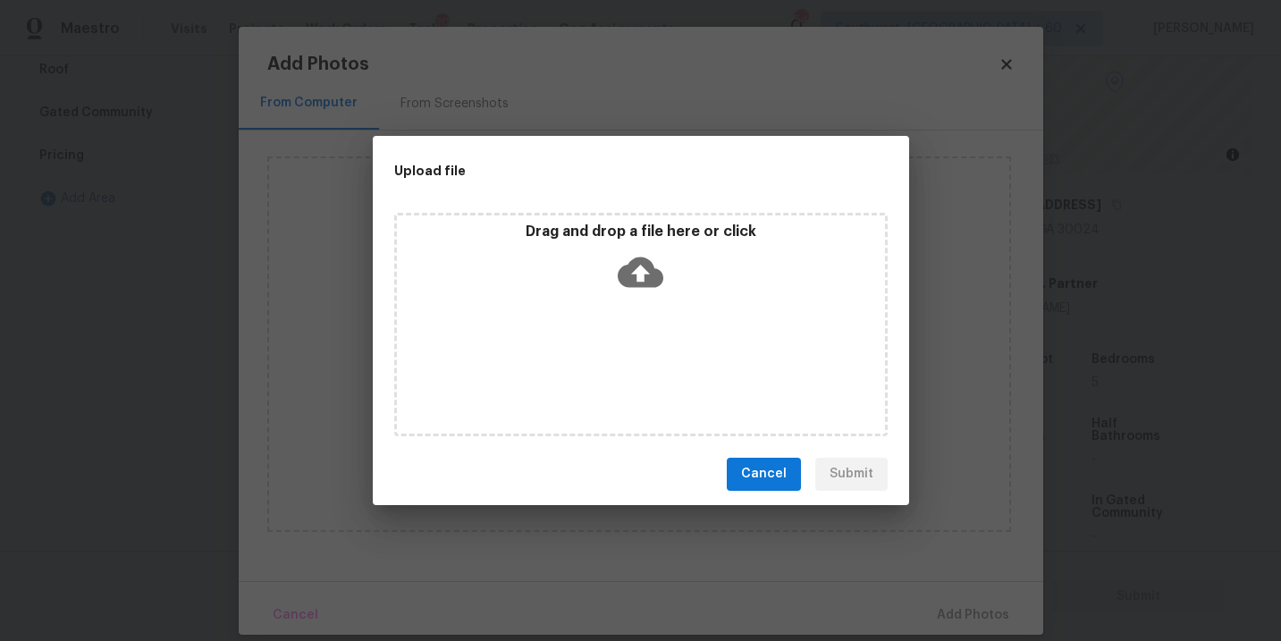
click at [643, 280] on icon at bounding box center [641, 272] width 46 height 30
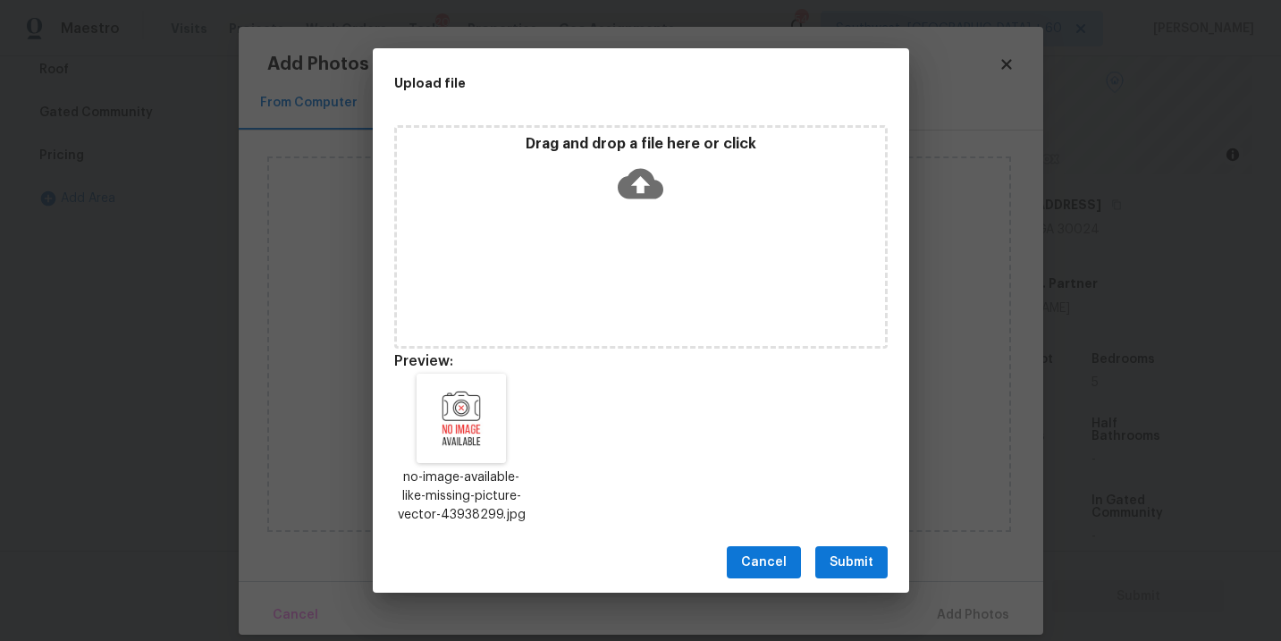
click at [848, 554] on span "Submit" at bounding box center [852, 563] width 44 height 22
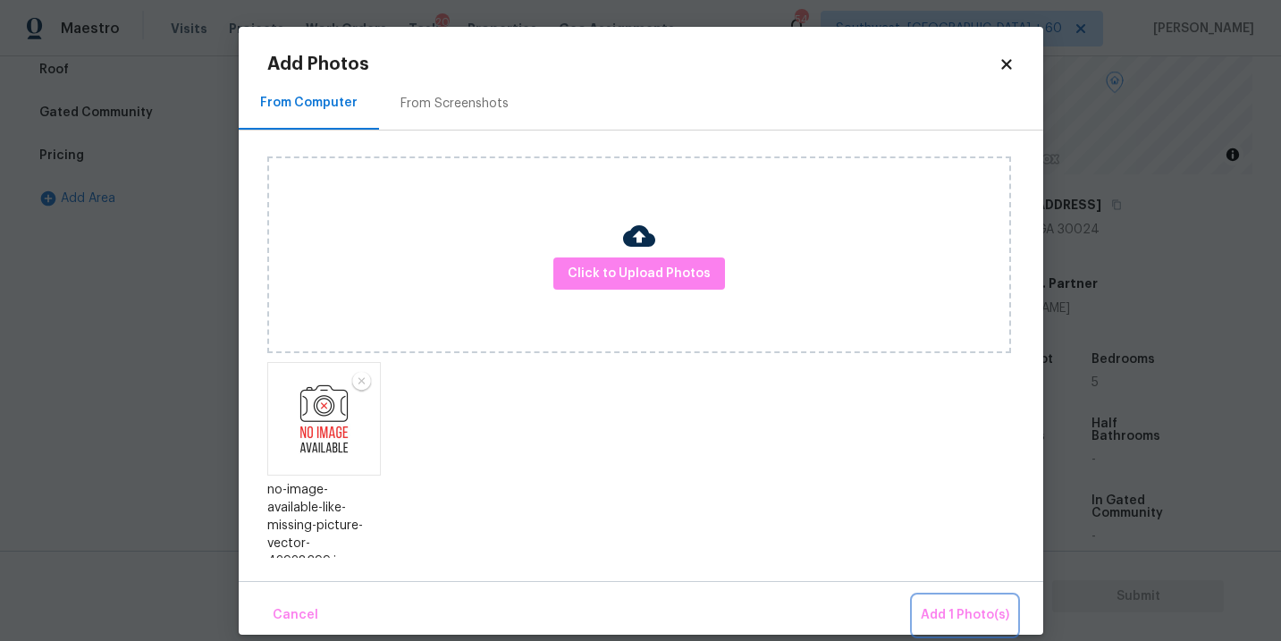
click at [916, 598] on button "Add 1 Photo(s)" at bounding box center [965, 615] width 103 height 38
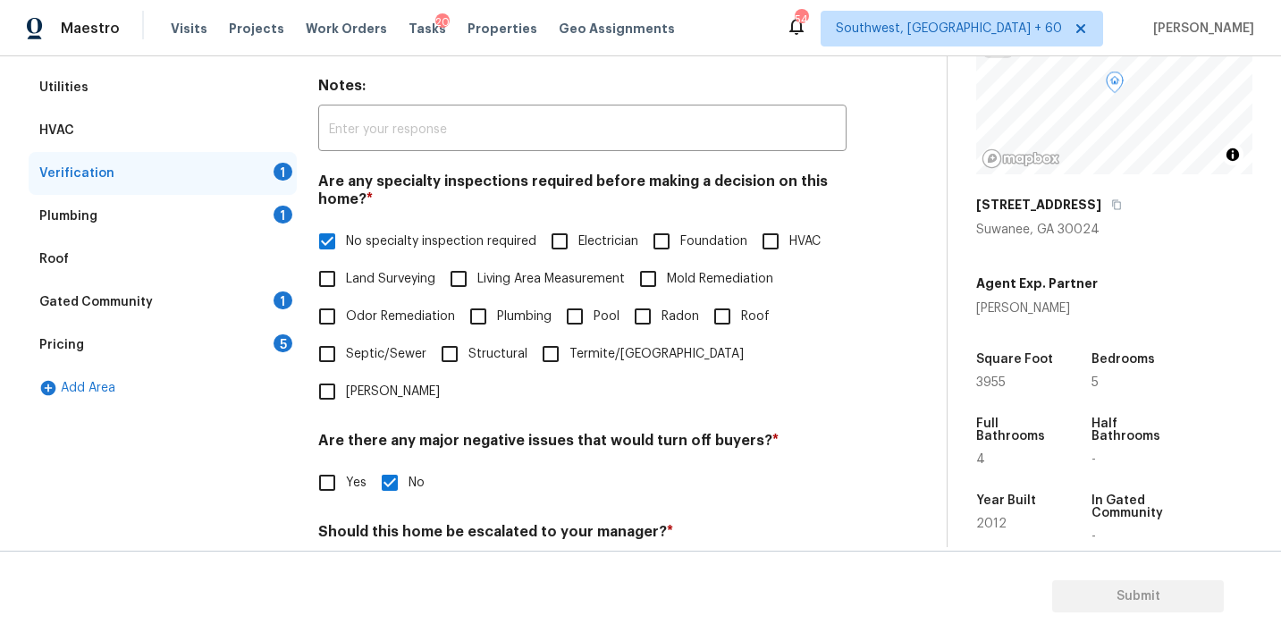
scroll to position [290, 0]
click at [178, 202] on div "Plumbing 1" at bounding box center [163, 217] width 268 height 43
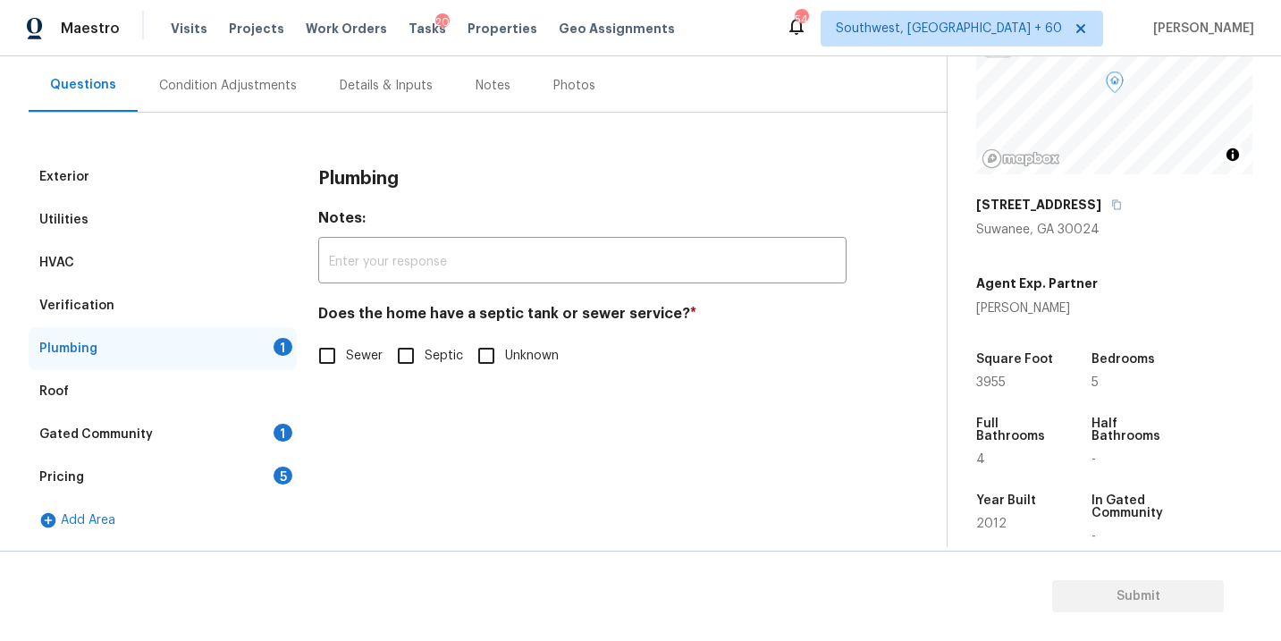
click at [367, 361] on span "Sewer" at bounding box center [364, 356] width 37 height 19
click at [346, 361] on input "Sewer" at bounding box center [327, 356] width 38 height 38
checkbox input "true"
click at [187, 438] on div "Gated Community 1" at bounding box center [163, 434] width 268 height 43
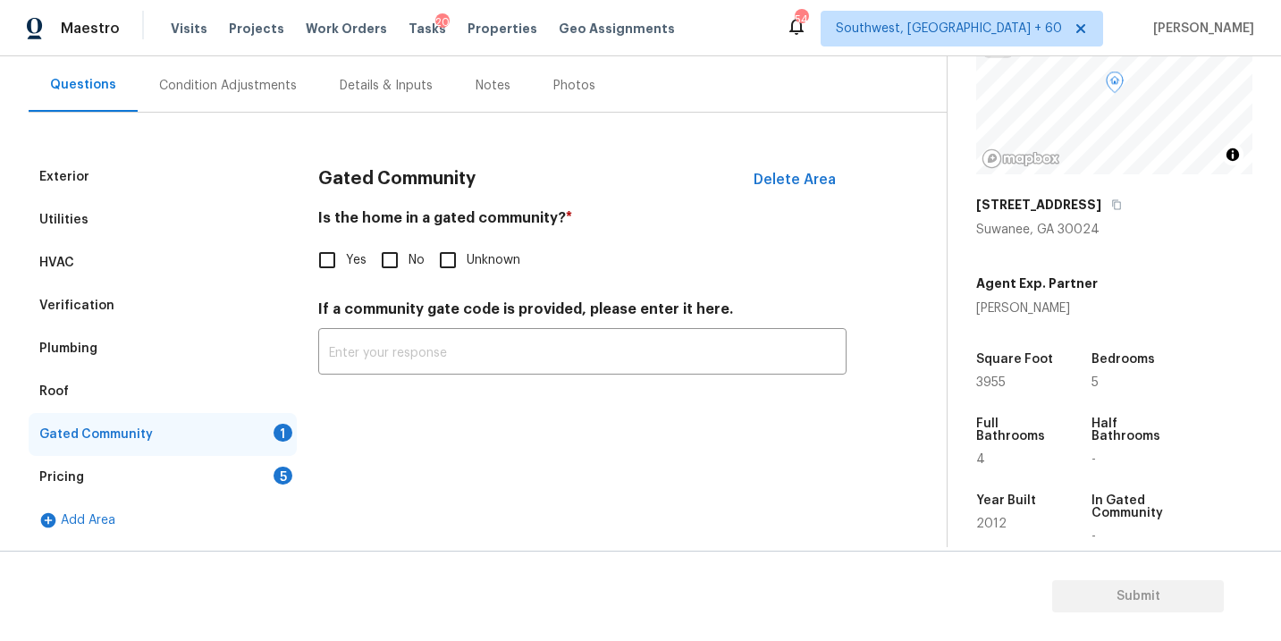
click at [387, 279] on div "Gated Community Delete Area Is the home in a gated community? * Yes No Unknown …" at bounding box center [582, 276] width 528 height 241
click at [392, 268] on input "No" at bounding box center [390, 260] width 38 height 38
checkbox input "true"
click at [135, 477] on div "Pricing 5" at bounding box center [163, 477] width 268 height 43
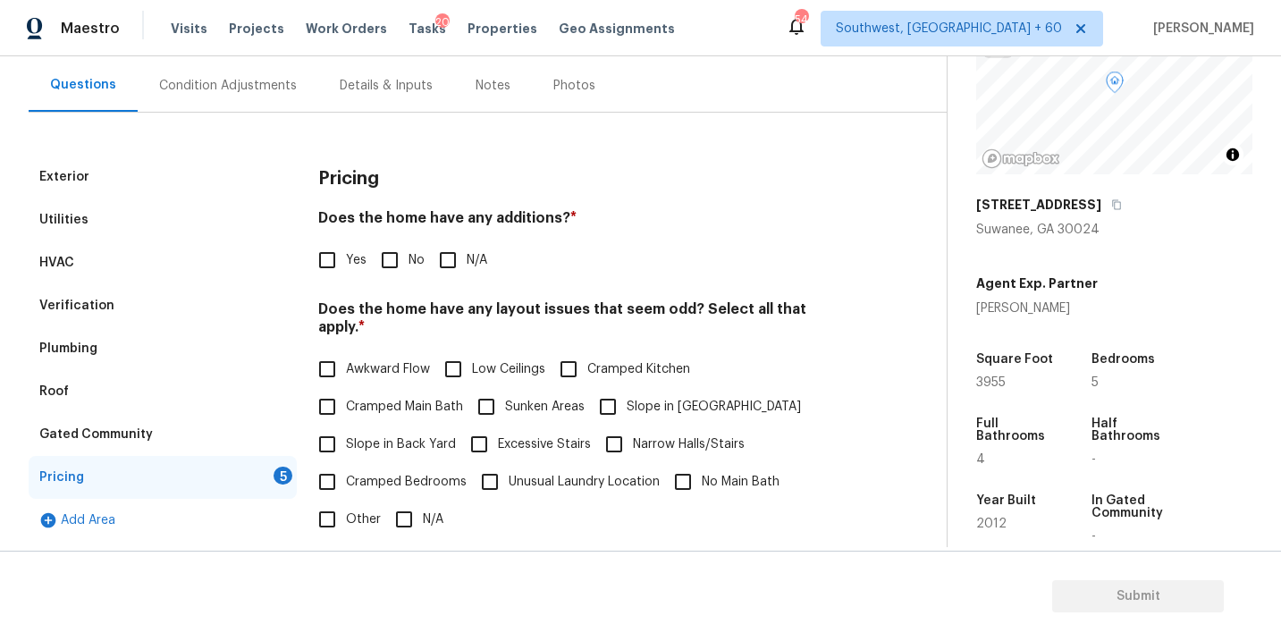
click at [451, 257] on input "N/A" at bounding box center [448, 260] width 38 height 38
checkbox input "true"
click at [621, 398] on input "Slope in [GEOGRAPHIC_DATA]" at bounding box center [608, 407] width 38 height 38
checkbox input "true"
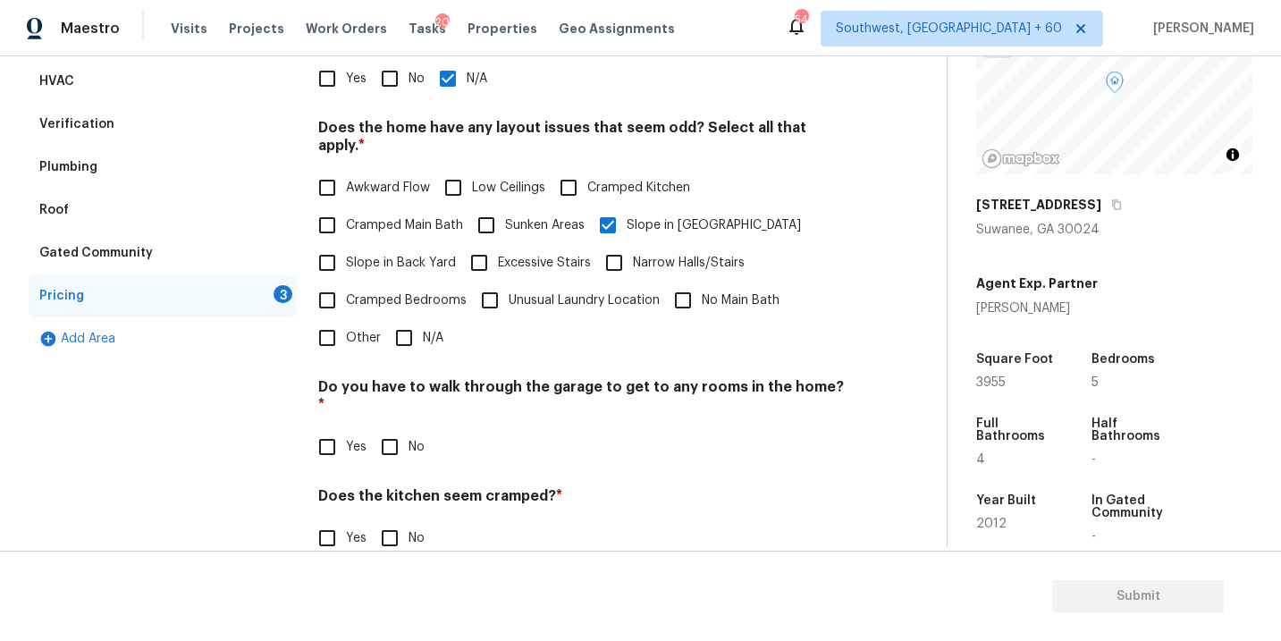
scroll to position [432, 0]
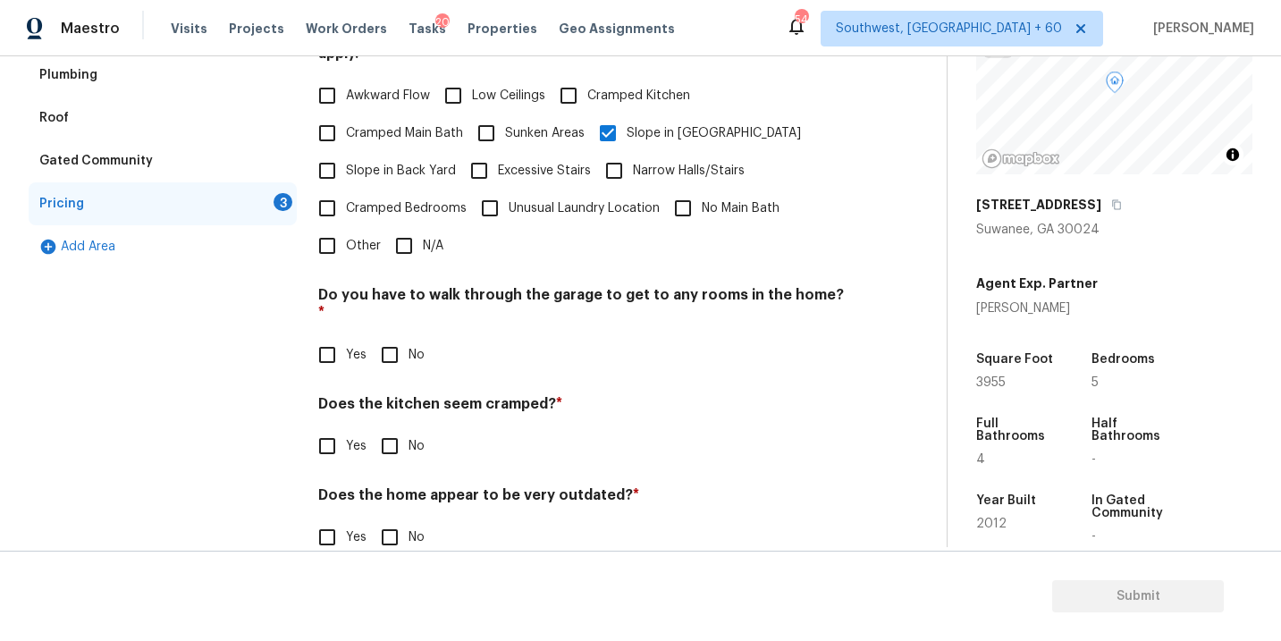
click at [393, 336] on input "No" at bounding box center [390, 355] width 38 height 38
checkbox input "true"
click at [394, 429] on input "No" at bounding box center [390, 448] width 38 height 38
checkbox input "true"
click at [394, 520] on input "No" at bounding box center [390, 539] width 38 height 38
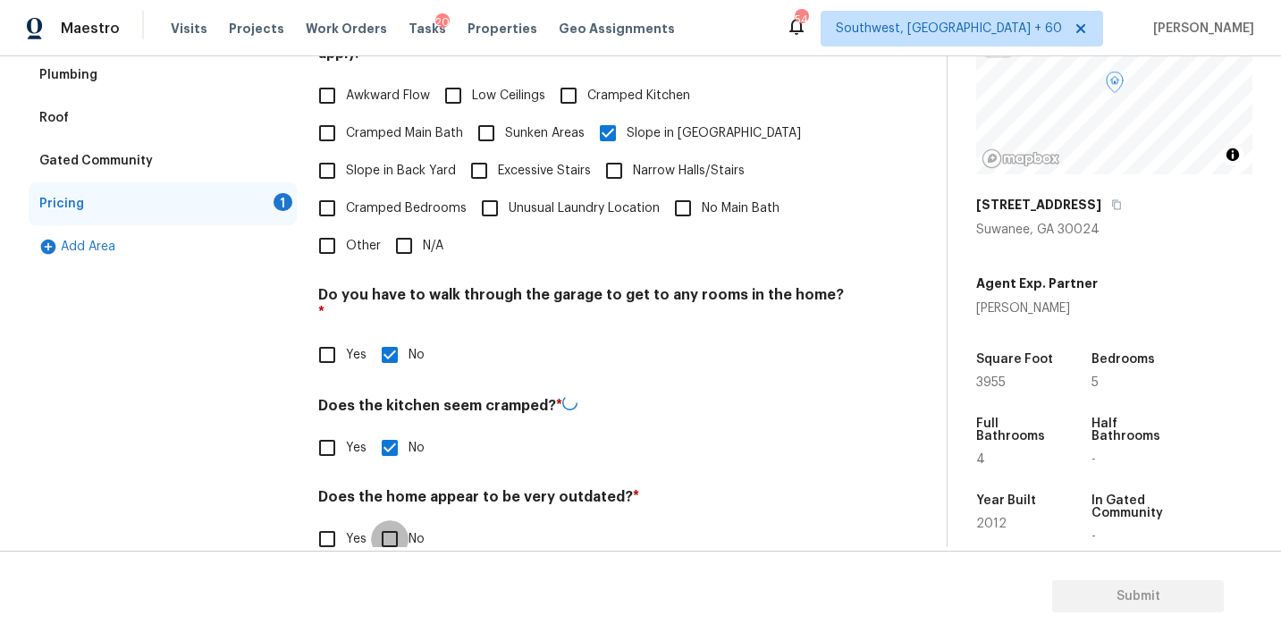
checkbox input "true"
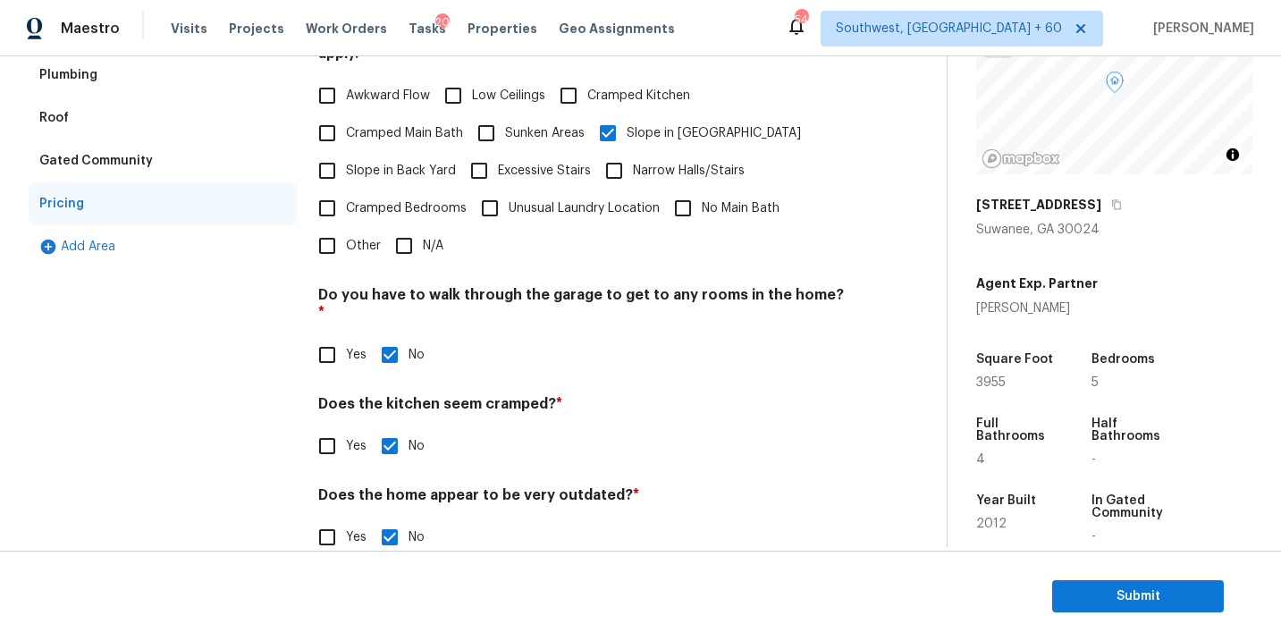
scroll to position [89, 0]
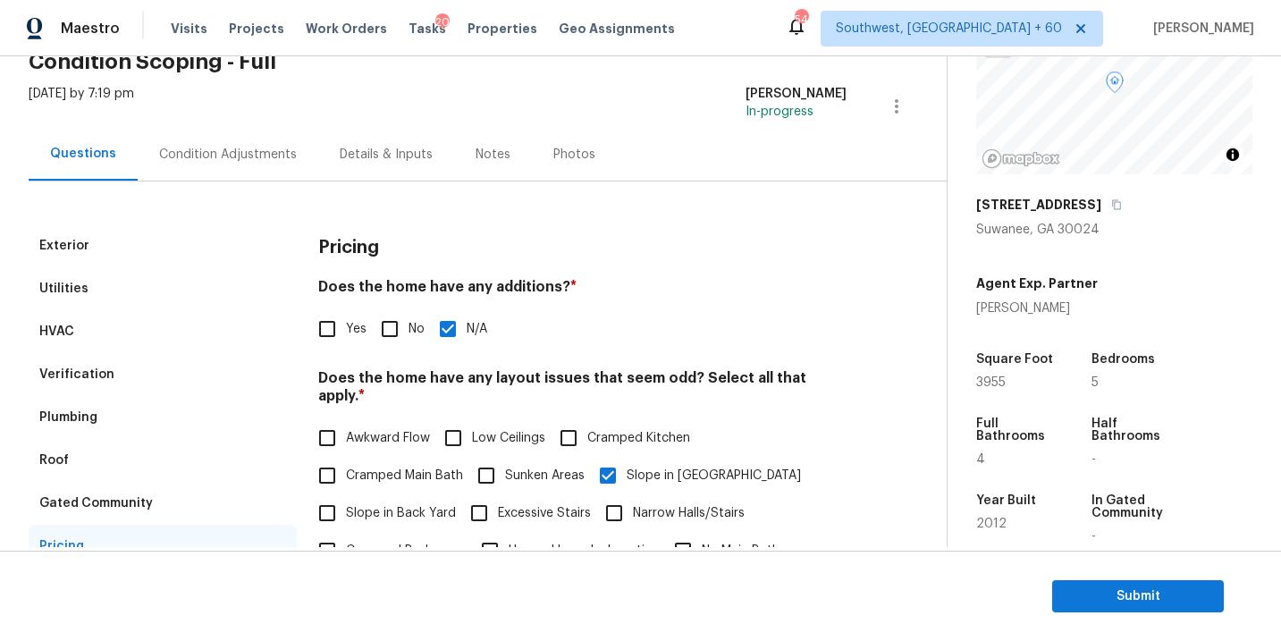
click at [269, 172] on div "Condition Adjustments" at bounding box center [228, 154] width 181 height 53
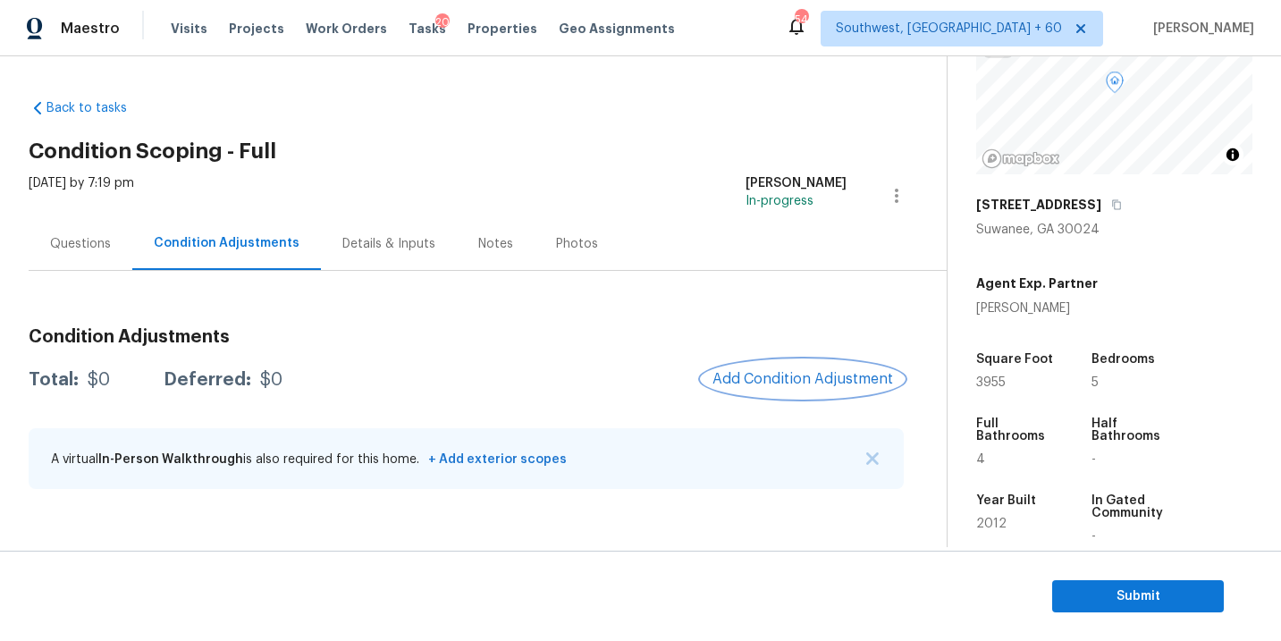
click at [791, 387] on button "Add Condition Adjustment" at bounding box center [803, 379] width 202 height 38
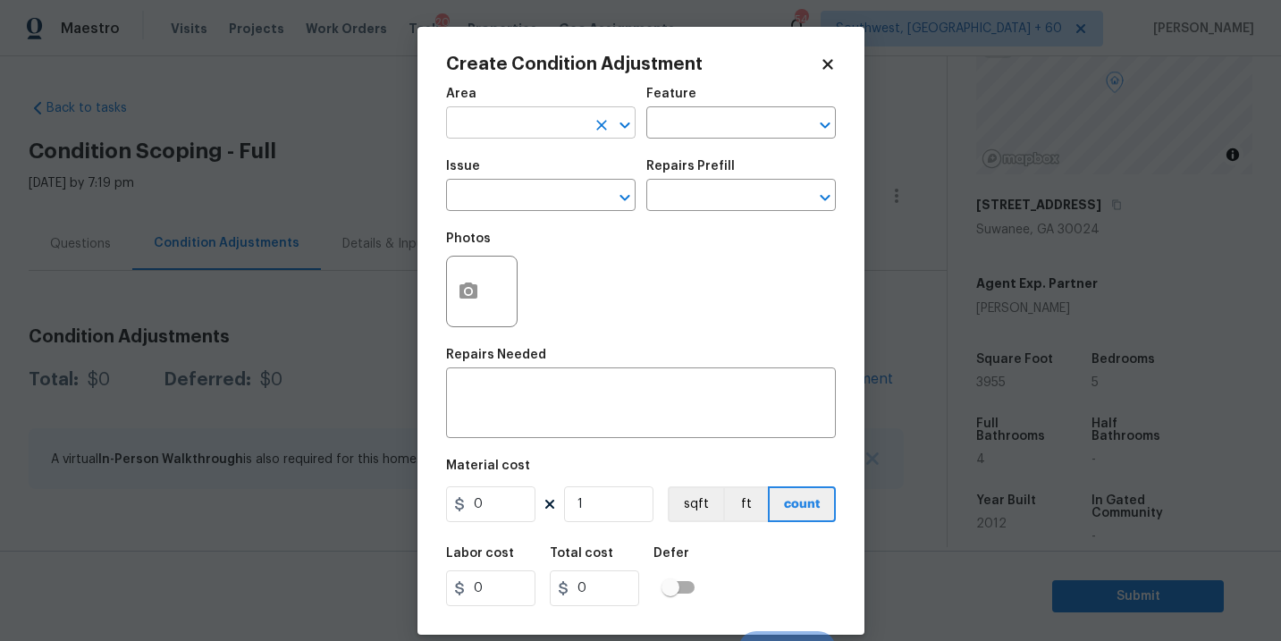
click at [536, 137] on input "text" at bounding box center [515, 125] width 139 height 28
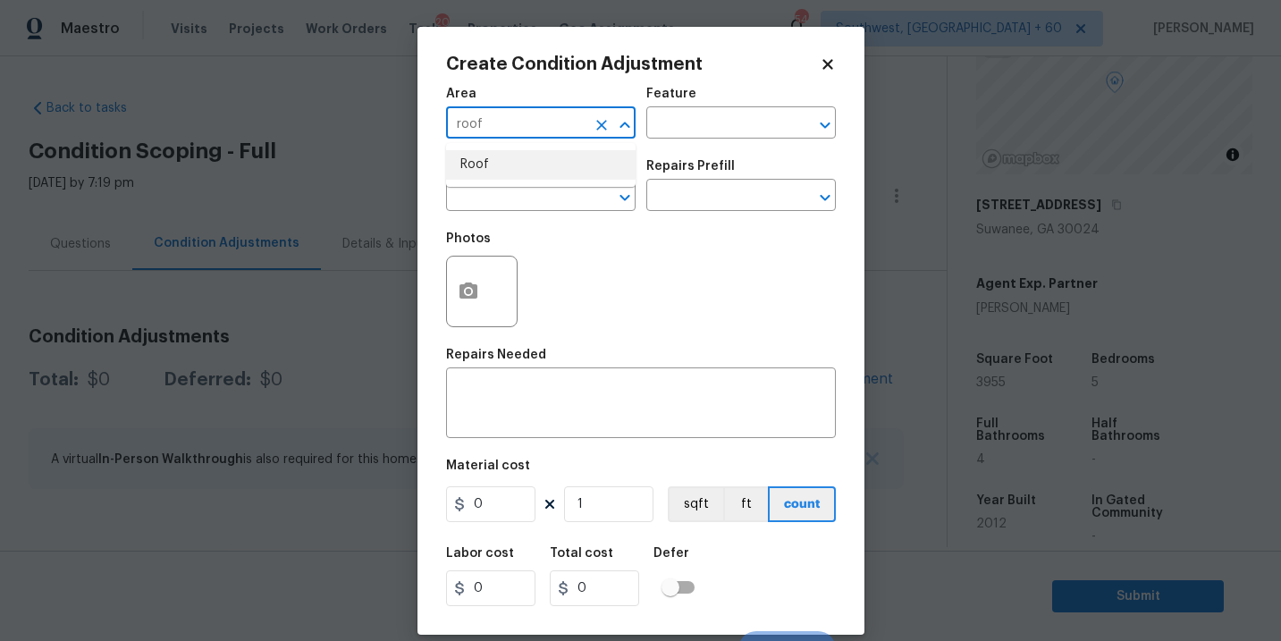
click at [538, 162] on li "Roof" at bounding box center [541, 165] width 190 height 30
type input "Roof"
click at [689, 123] on input "text" at bounding box center [715, 125] width 139 height 28
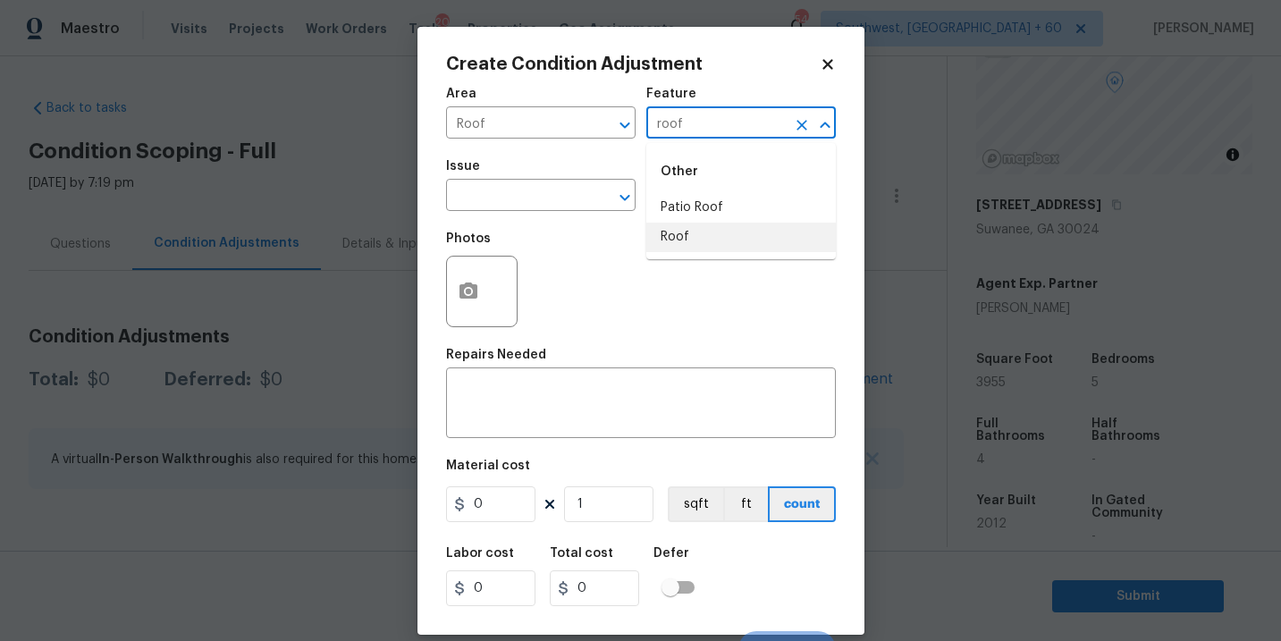
click at [713, 239] on li "Roof" at bounding box center [741, 238] width 190 height 30
type input "Roof"
click at [562, 211] on body "Maestro Visits Projects Work Orders Tasks 20 Properties Geo Assignments 546 Sou…" at bounding box center [640, 320] width 1281 height 641
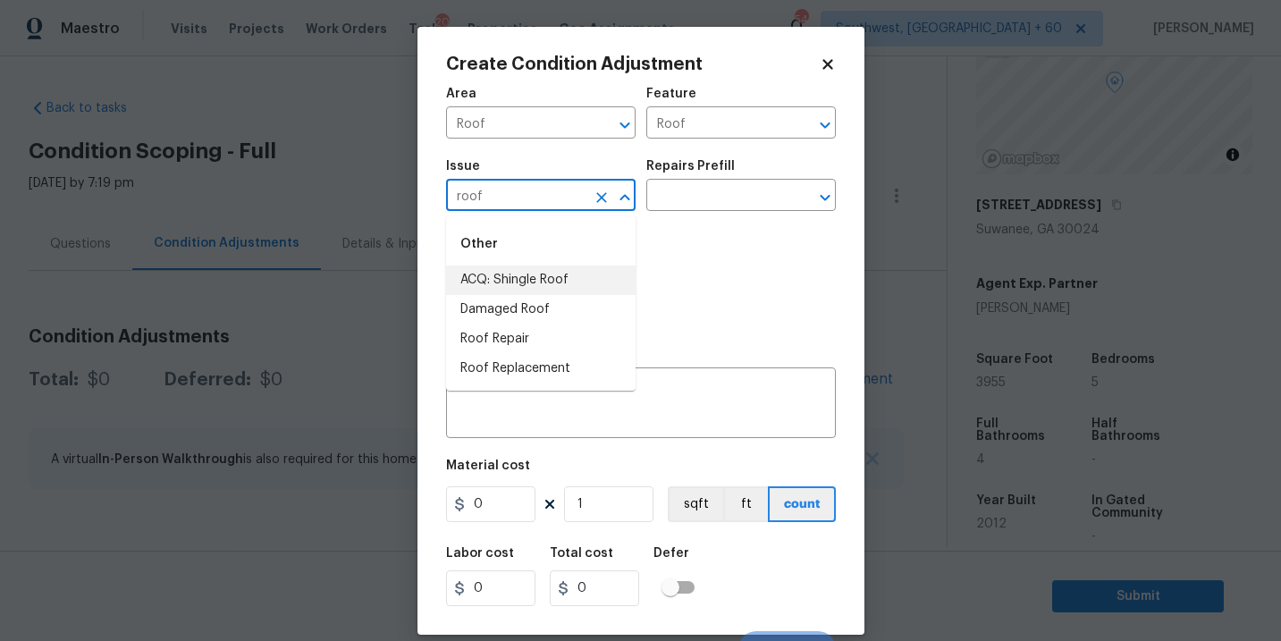
click at [596, 280] on li "ACQ: Shingle Roof" at bounding box center [541, 281] width 190 height 30
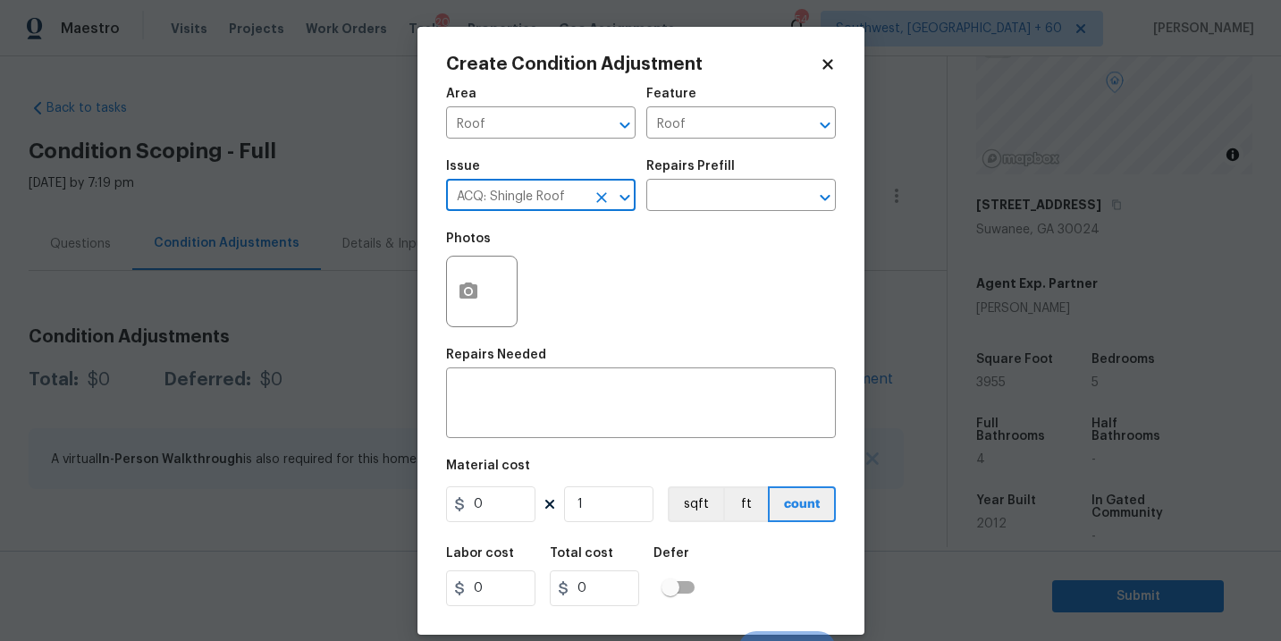
type input "ACQ: Shingle Roof"
click at [720, 165] on h5 "Repairs Prefill" at bounding box center [690, 166] width 89 height 13
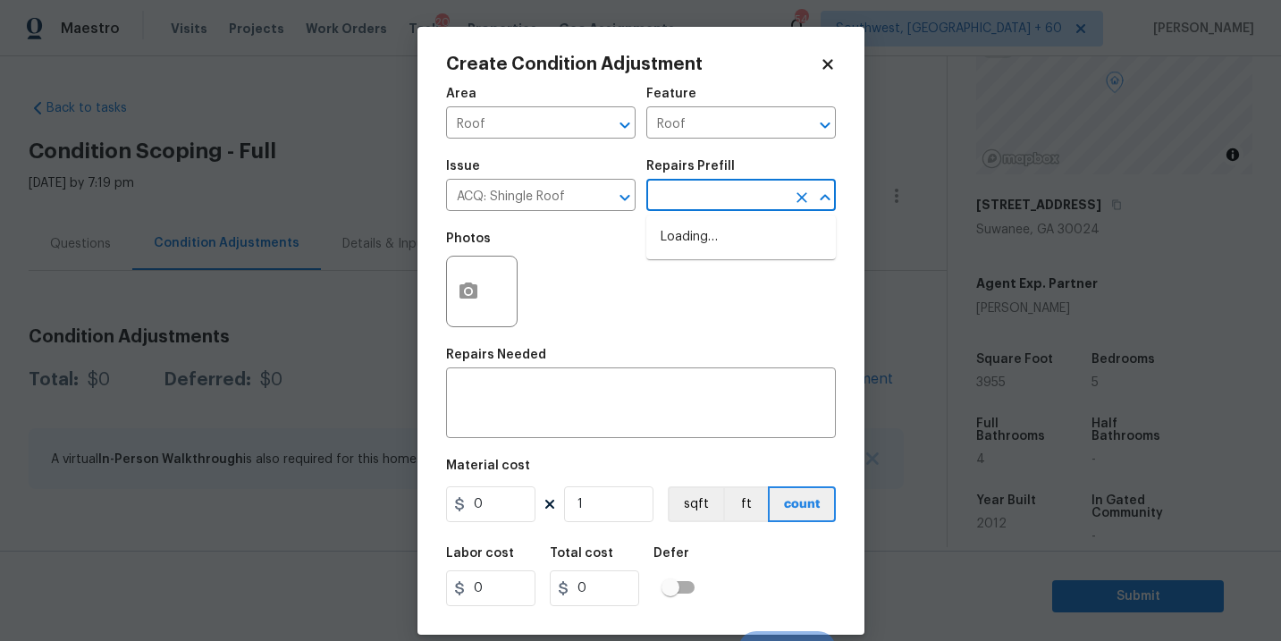
click at [720, 199] on input "text" at bounding box center [715, 197] width 139 height 28
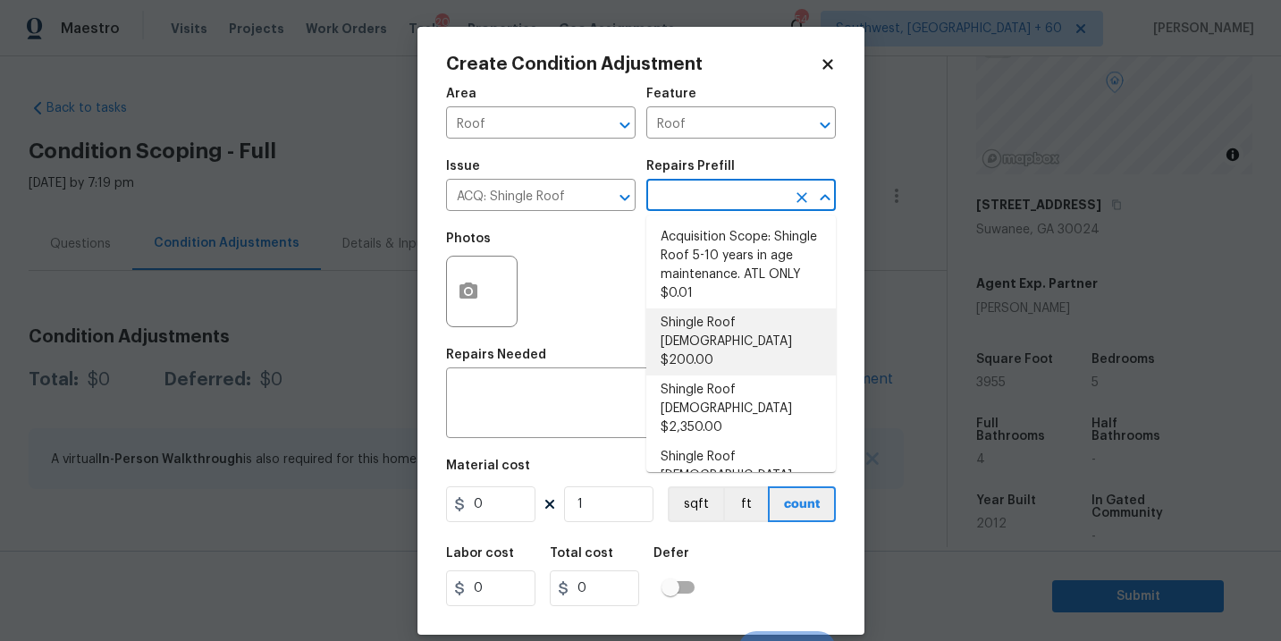
click at [737, 339] on li "Shingle Roof [DEMOGRAPHIC_DATA] $200.00" at bounding box center [741, 341] width 190 height 67
type input "Acquisition"
type textarea "Acquisition Scope: Shingle Roof 0-10 years in age maintenance."
type input "200"
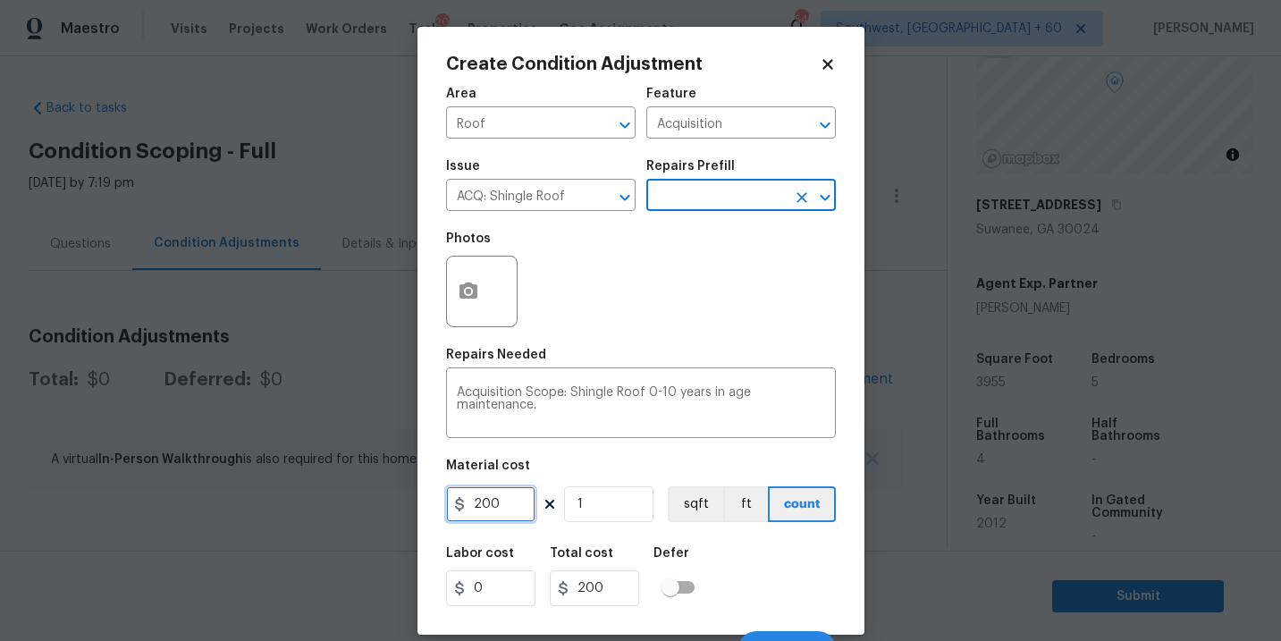
drag, startPoint x: 392, startPoint y: 506, endPoint x: 333, endPoint y: 505, distance: 59.0
click at [333, 505] on div "Create Condition Adjustment Area Roof ​ Feature Acquisition ​ Issue ACQ: Shingl…" at bounding box center [640, 320] width 1281 height 641
type input "500"
click at [713, 581] on div "Labor cost 0 Total cost 500 Defer" at bounding box center [641, 576] width 390 height 80
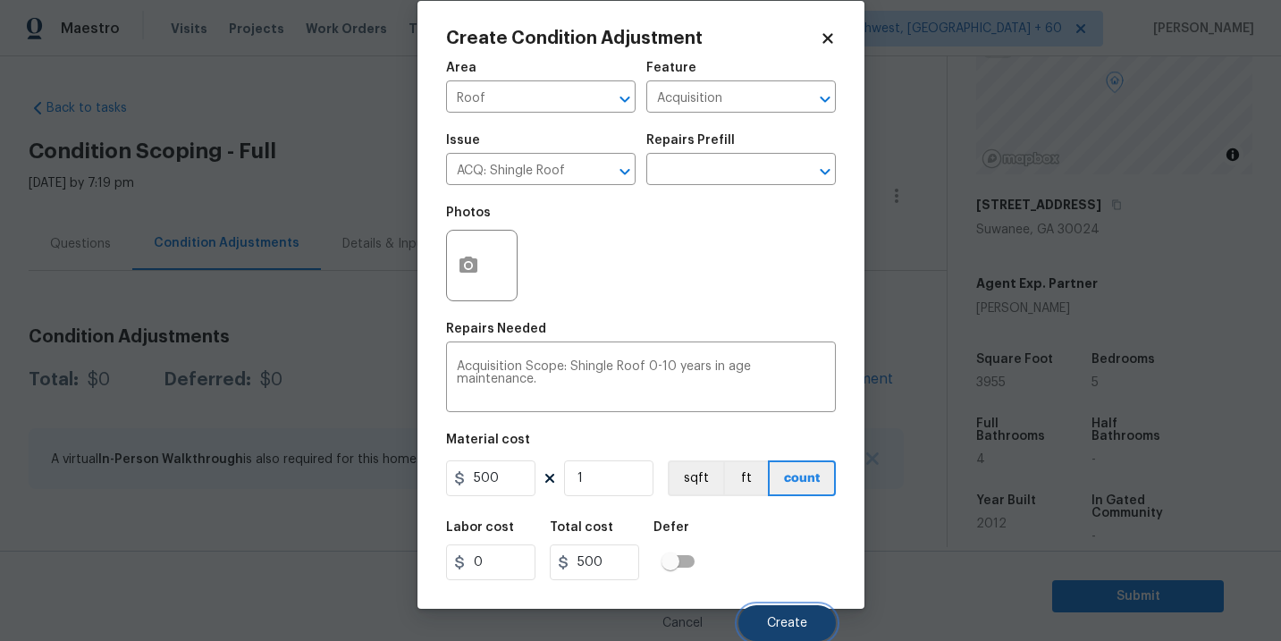
click at [766, 613] on button "Create" at bounding box center [787, 623] width 97 height 36
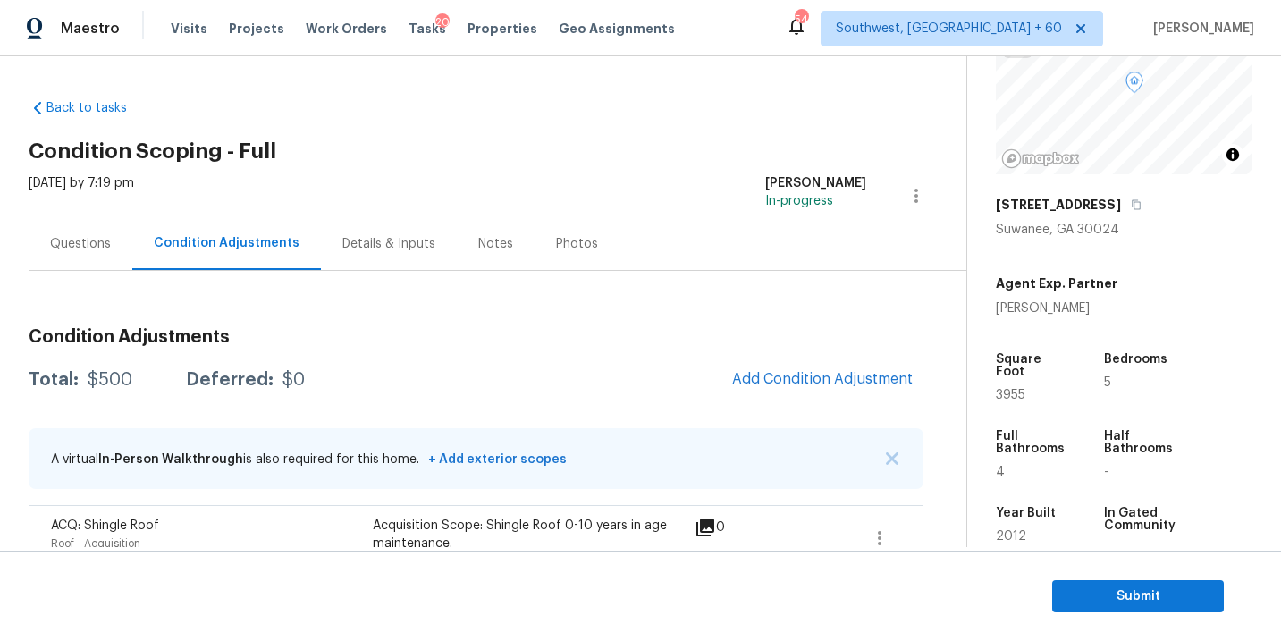
click at [806, 398] on span "Add Condition Adjustment" at bounding box center [823, 379] width 202 height 39
click at [854, 409] on div "Condition Adjustments Total: $500 Deferred: $0 Add Condition Adjustment A virtu…" at bounding box center [476, 448] width 895 height 268
click at [857, 390] on button "Add Condition Adjustment" at bounding box center [823, 379] width 202 height 38
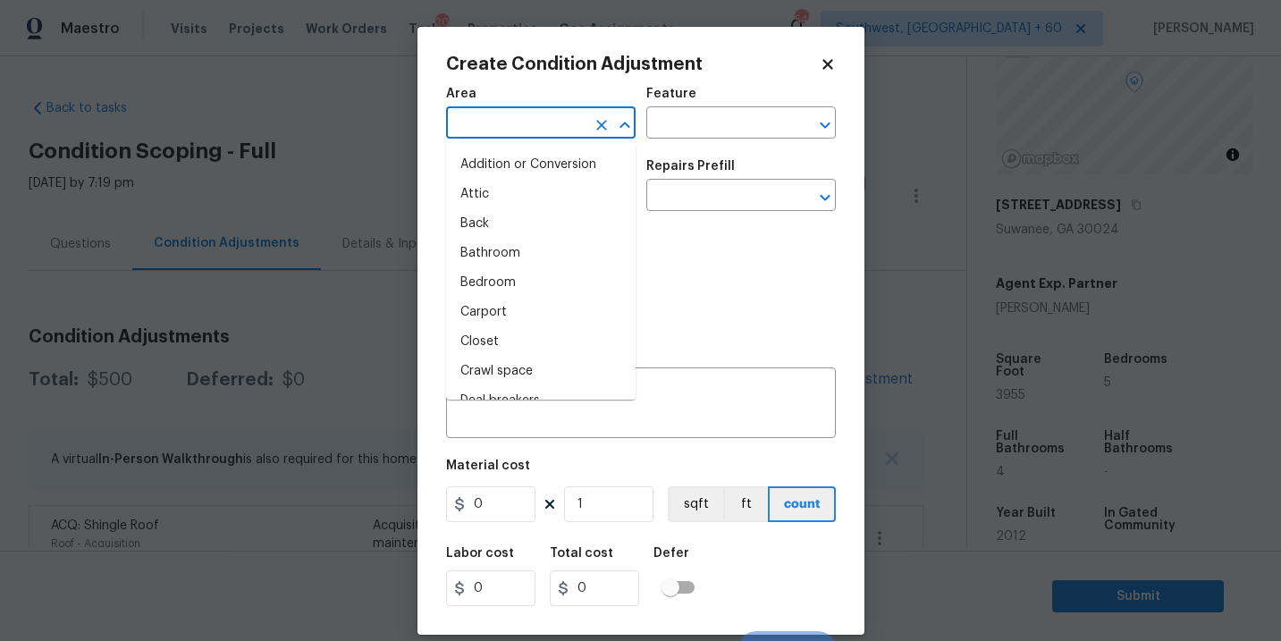
click at [502, 135] on input "text" at bounding box center [515, 125] width 139 height 28
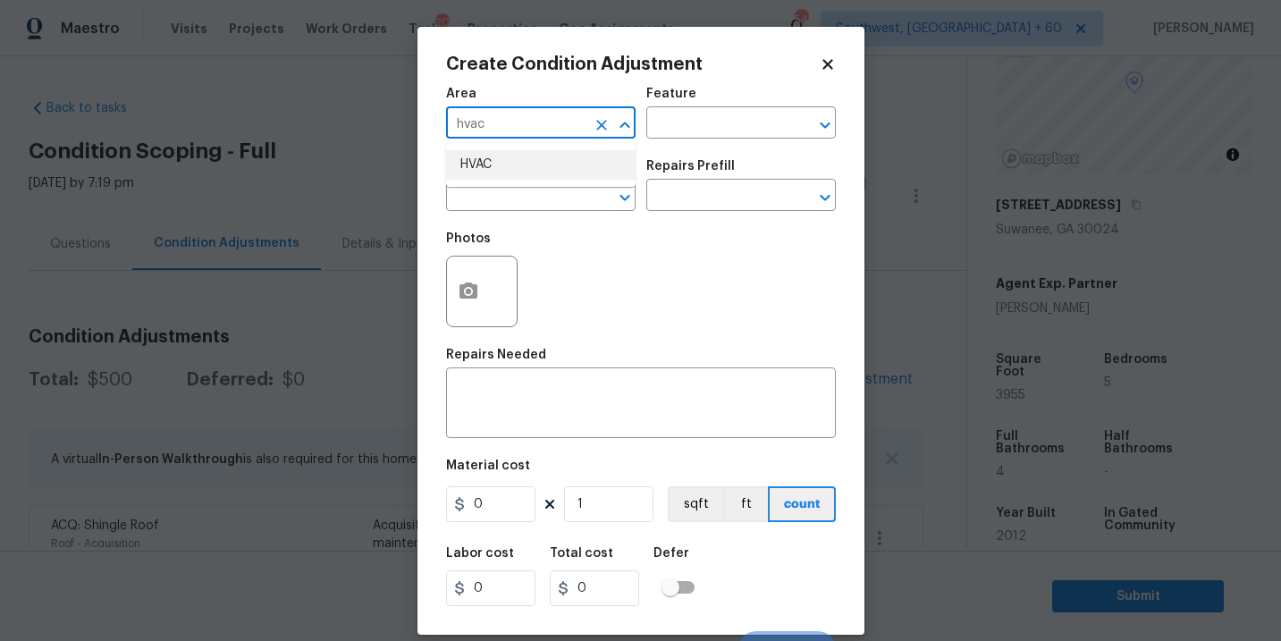
click at [493, 166] on li "HVAC" at bounding box center [541, 165] width 190 height 30
type input "HVAC"
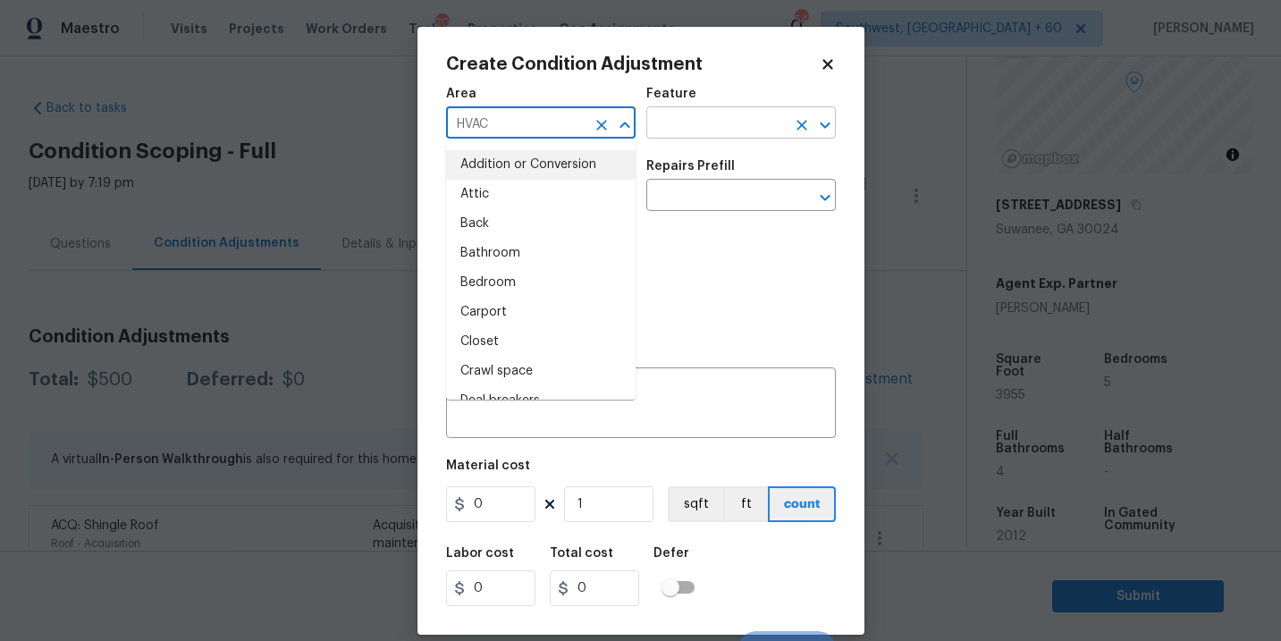
click at [691, 129] on input "text" at bounding box center [715, 125] width 139 height 28
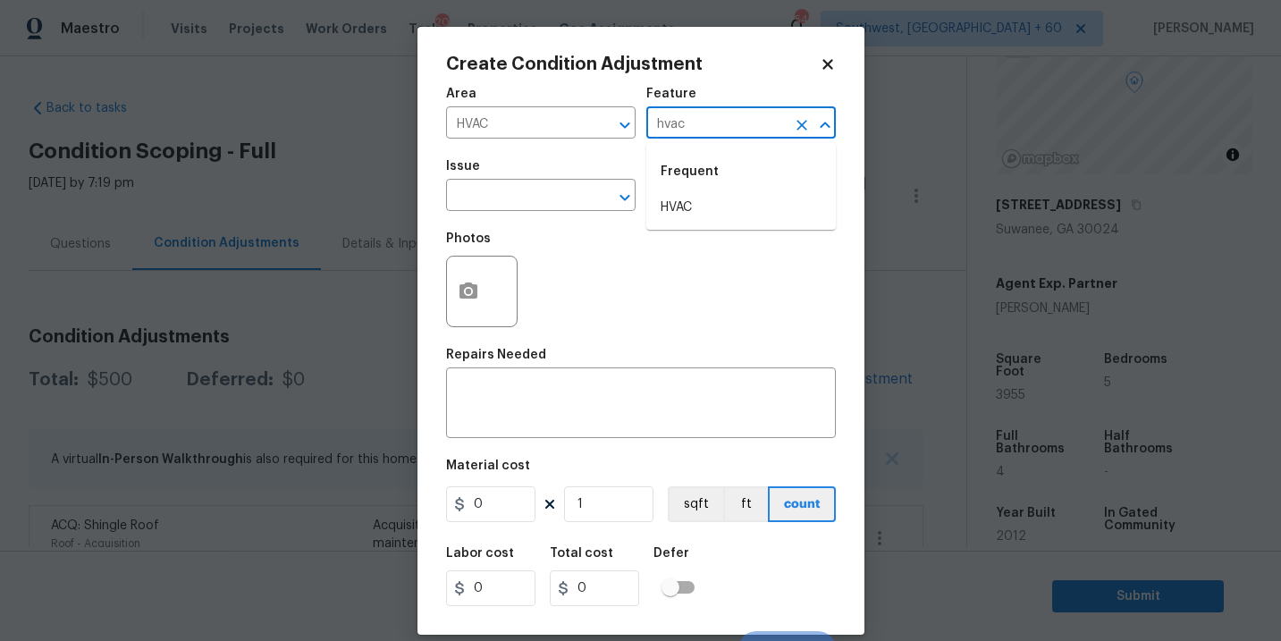
click at [695, 193] on li "Frequent HVAC" at bounding box center [741, 186] width 190 height 72
click at [586, 191] on div "​" at bounding box center [541, 197] width 190 height 28
type input "hvac"
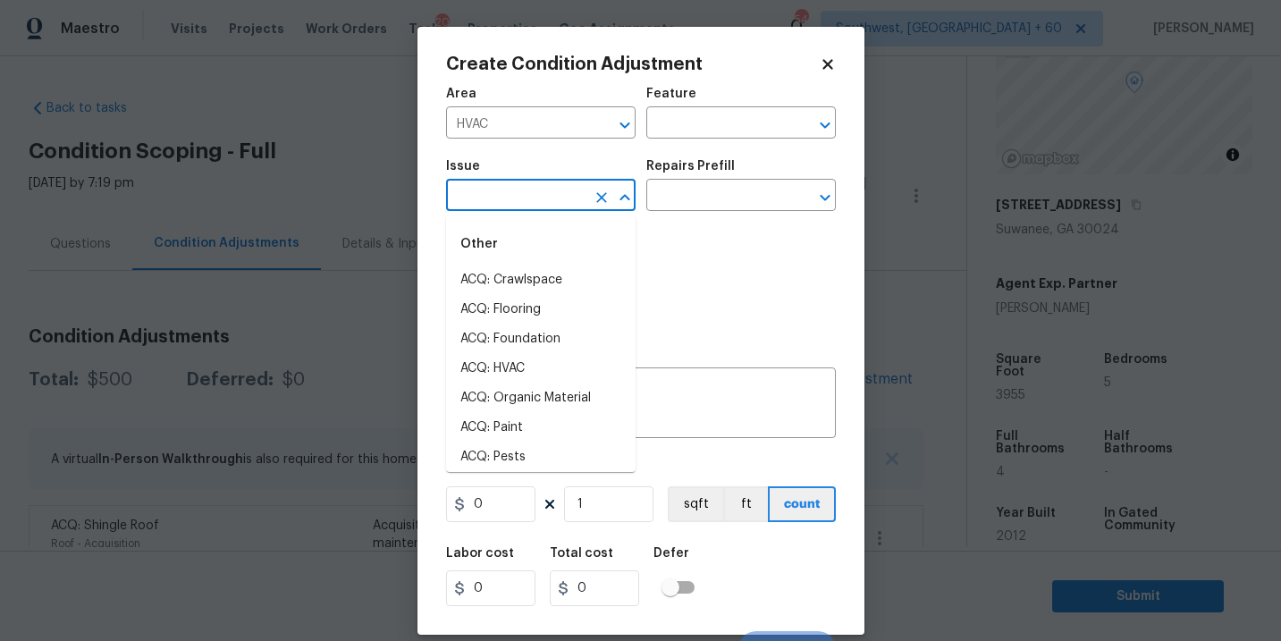
click at [743, 139] on div "Area HVAC ​ Feature ​" at bounding box center [641, 113] width 390 height 72
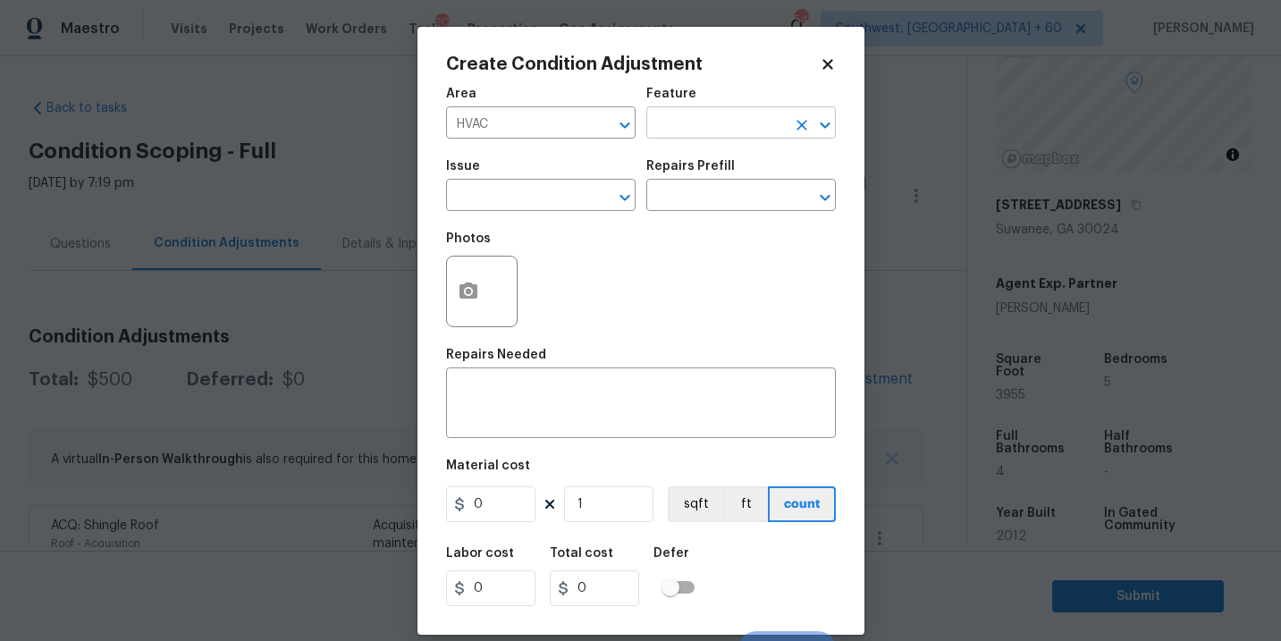
click at [707, 133] on input "text" at bounding box center [715, 125] width 139 height 28
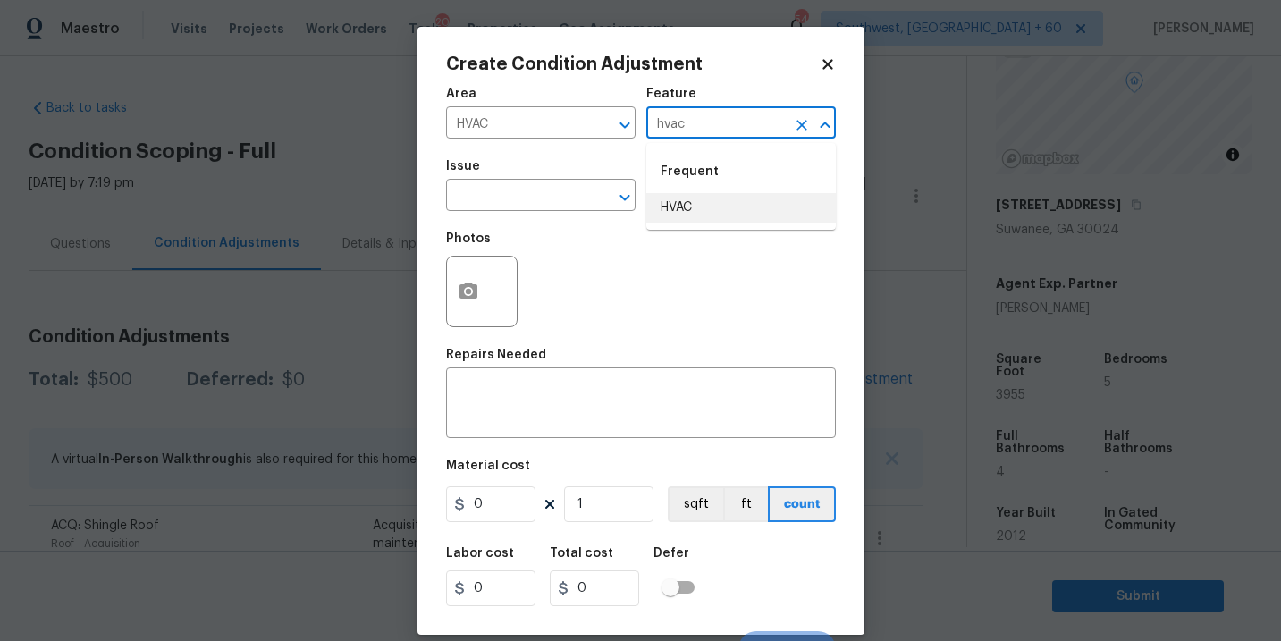
click at [713, 215] on li "HVAC" at bounding box center [741, 208] width 190 height 30
type input "HVAC"
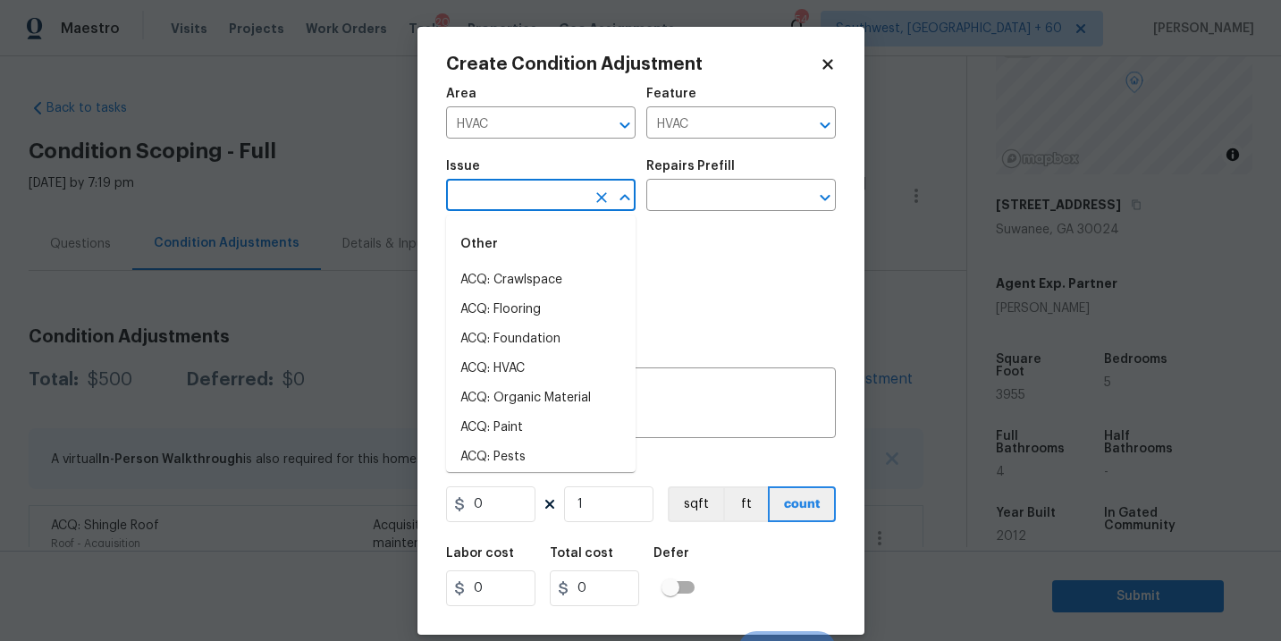
click at [569, 198] on input "text" at bounding box center [515, 197] width 139 height 28
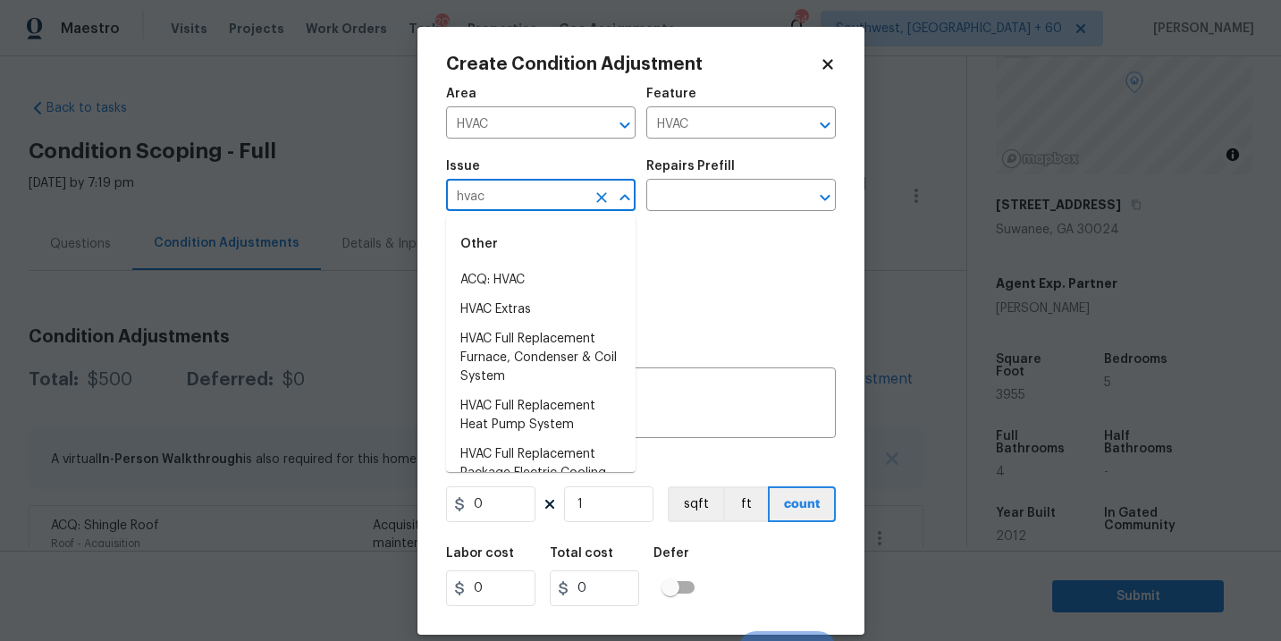
click at [539, 274] on li "ACQ: HVAC" at bounding box center [541, 281] width 190 height 30
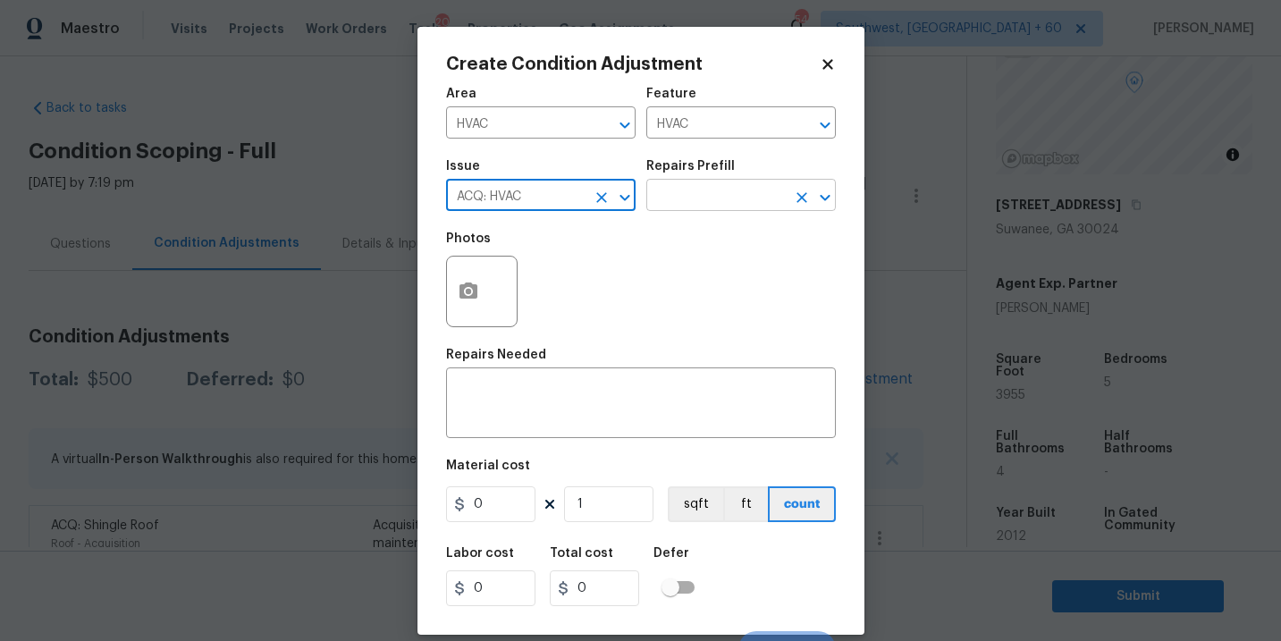
type input "ACQ: HVAC"
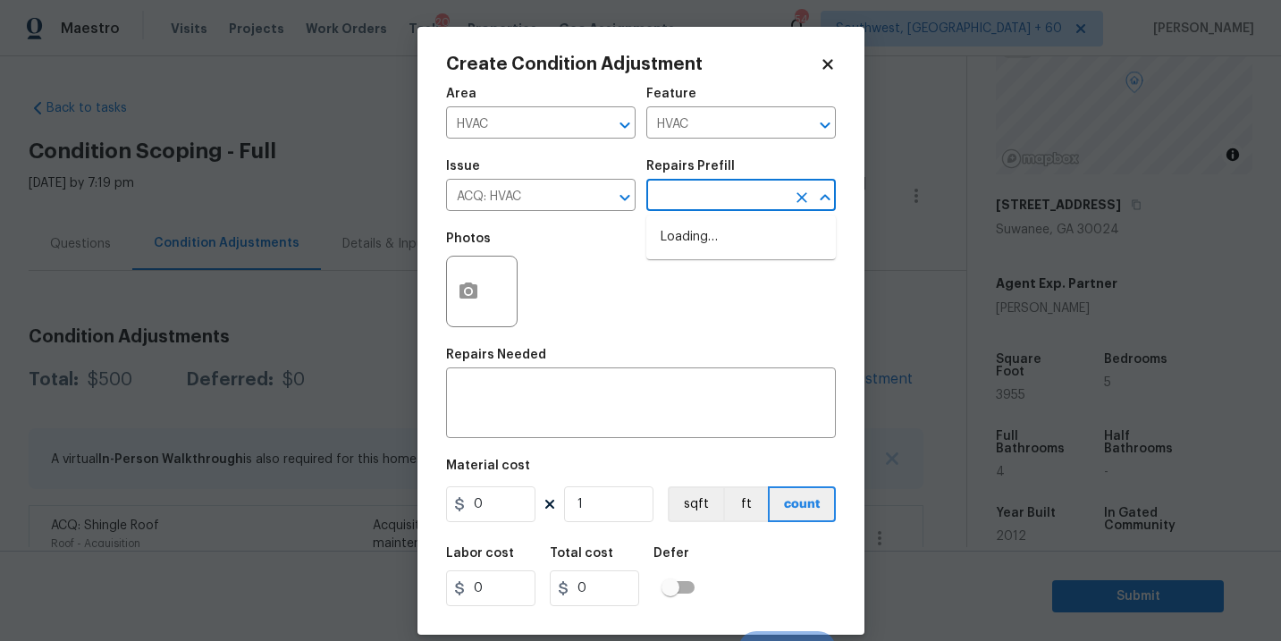
click at [710, 196] on input "text" at bounding box center [715, 197] width 139 height 28
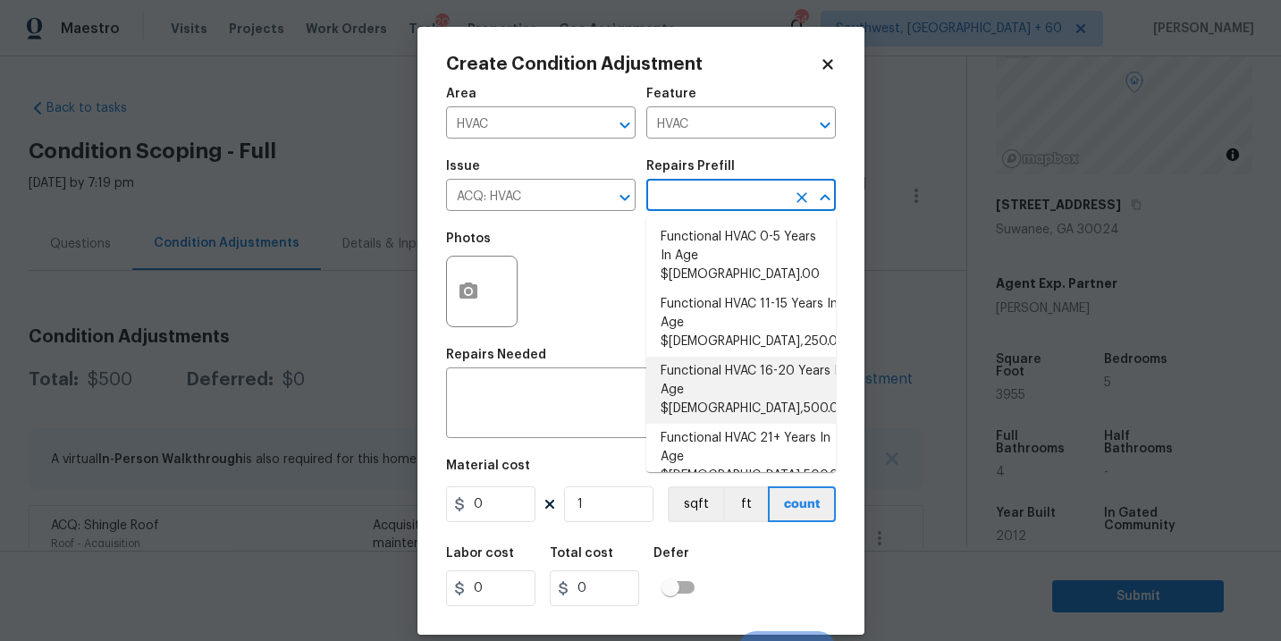
click at [765, 357] on li "Functional HVAC 16-20 Years In Age $[DEMOGRAPHIC_DATA],500.00" at bounding box center [741, 390] width 190 height 67
type input "Acquisition"
type textarea "Acquisition Scope: Functional HVAC 16-20 years"
type input "6500"
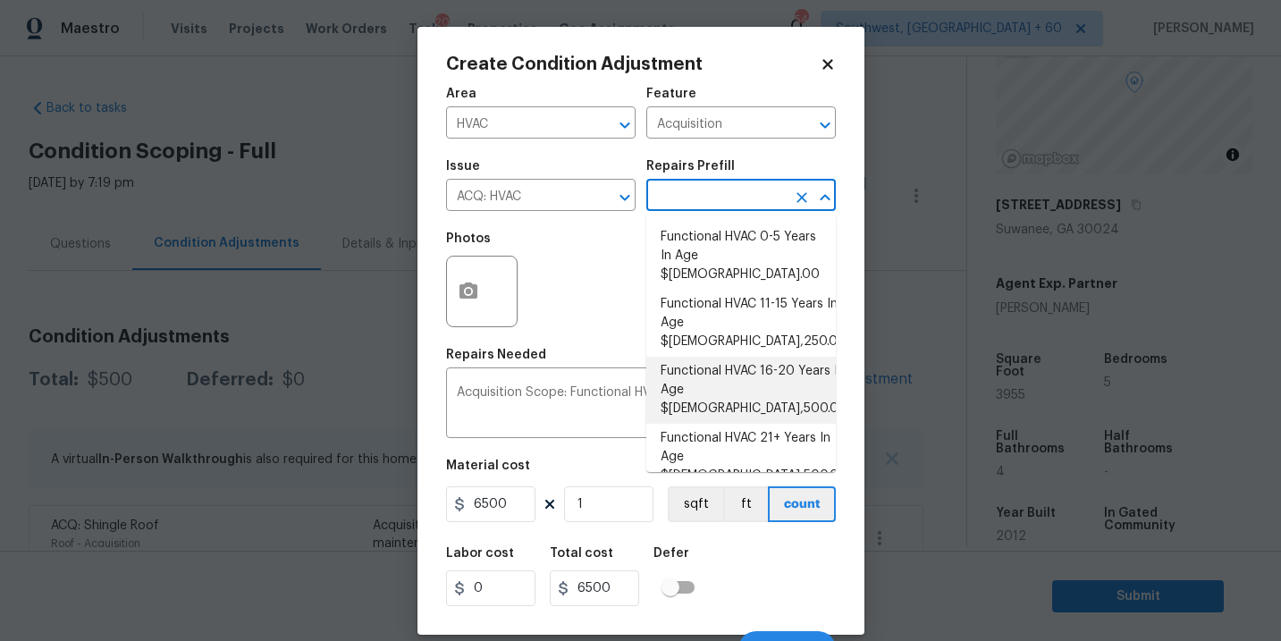
click at [707, 201] on input "text" at bounding box center [715, 197] width 139 height 28
click at [755, 491] on li "Functional HVAC 6-10 Years In Age $500.00" at bounding box center [741, 515] width 190 height 48
type textarea "Acquisition Scope: Functional HVAC 6-10 years"
type input "500"
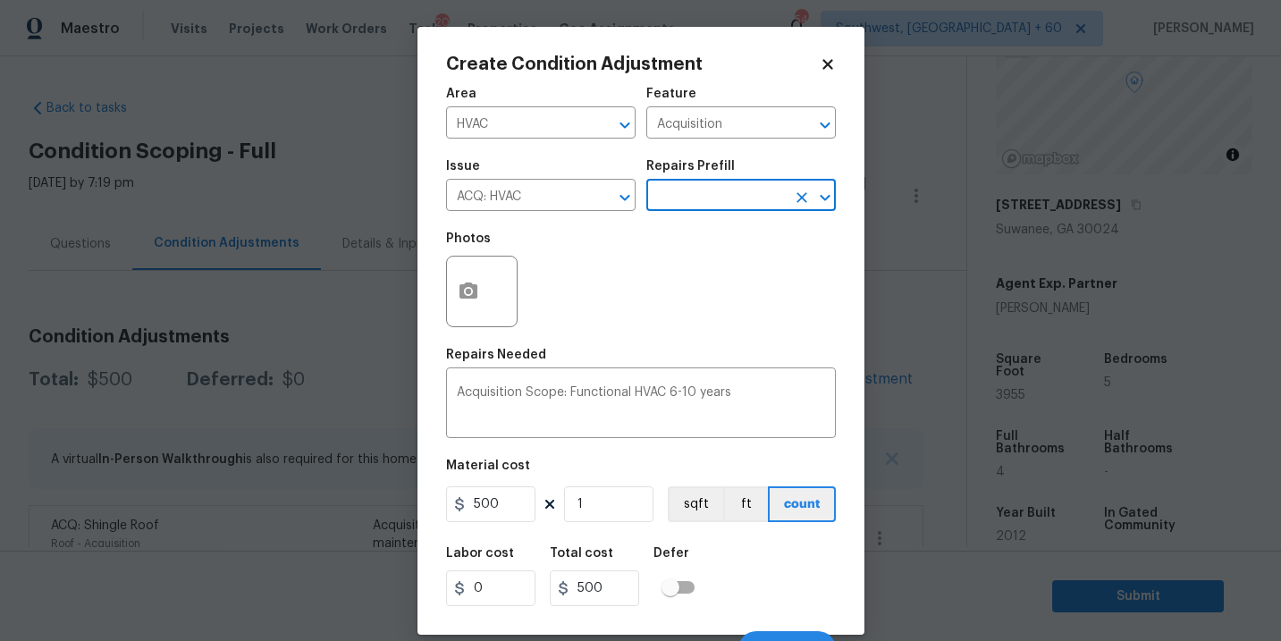
scroll to position [27, 0]
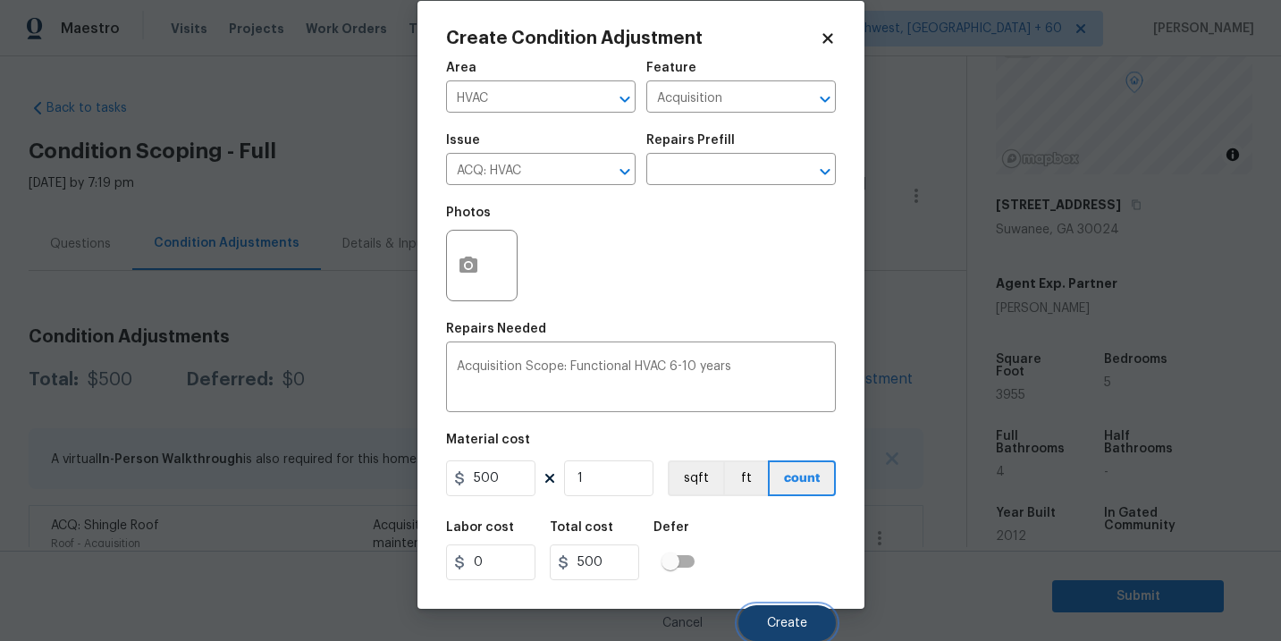
click at [806, 632] on button "Create" at bounding box center [787, 623] width 97 height 36
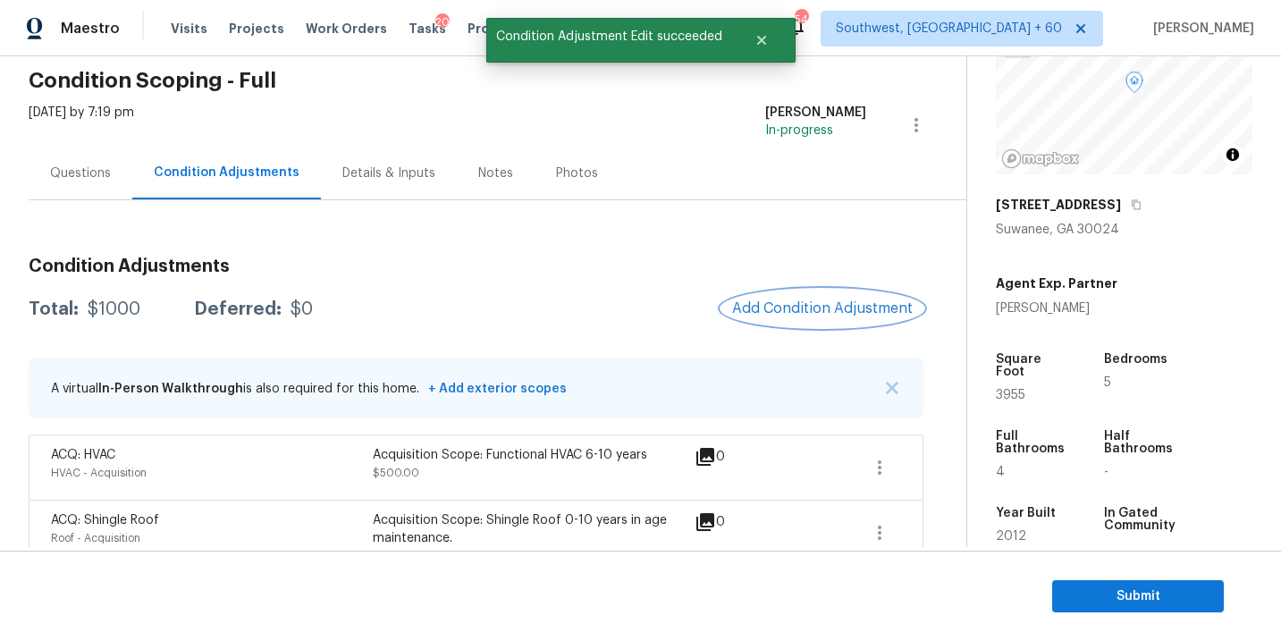
scroll to position [106, 0]
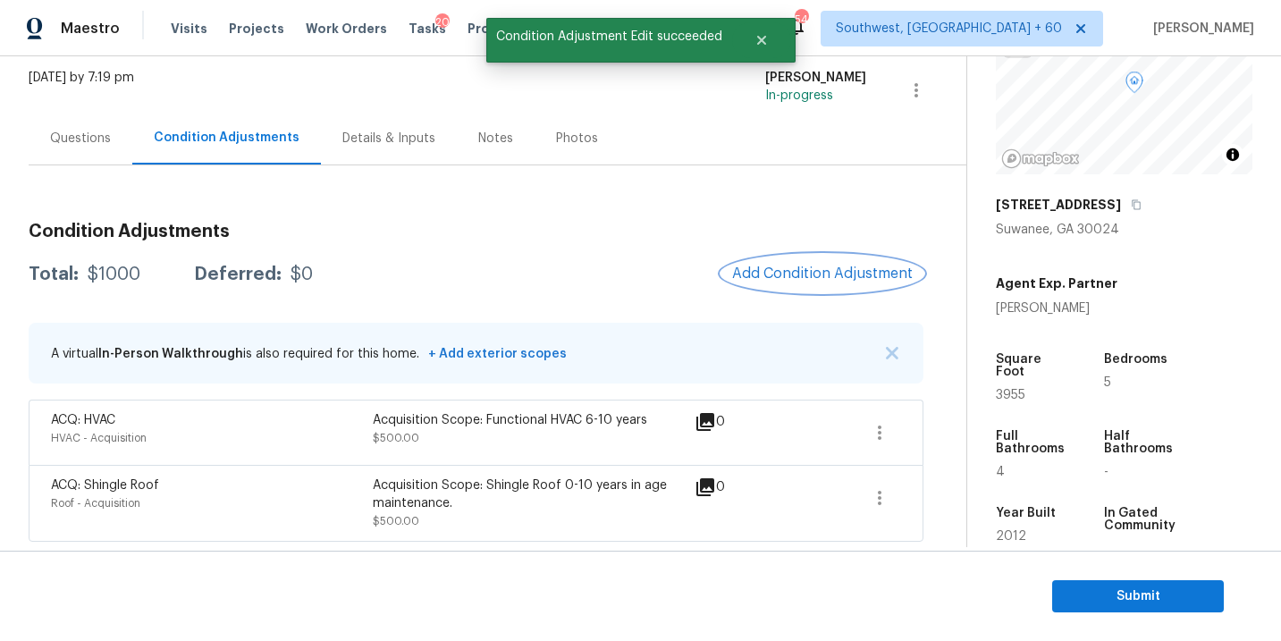
click at [831, 257] on button "Add Condition Adjustment" at bounding box center [823, 274] width 202 height 38
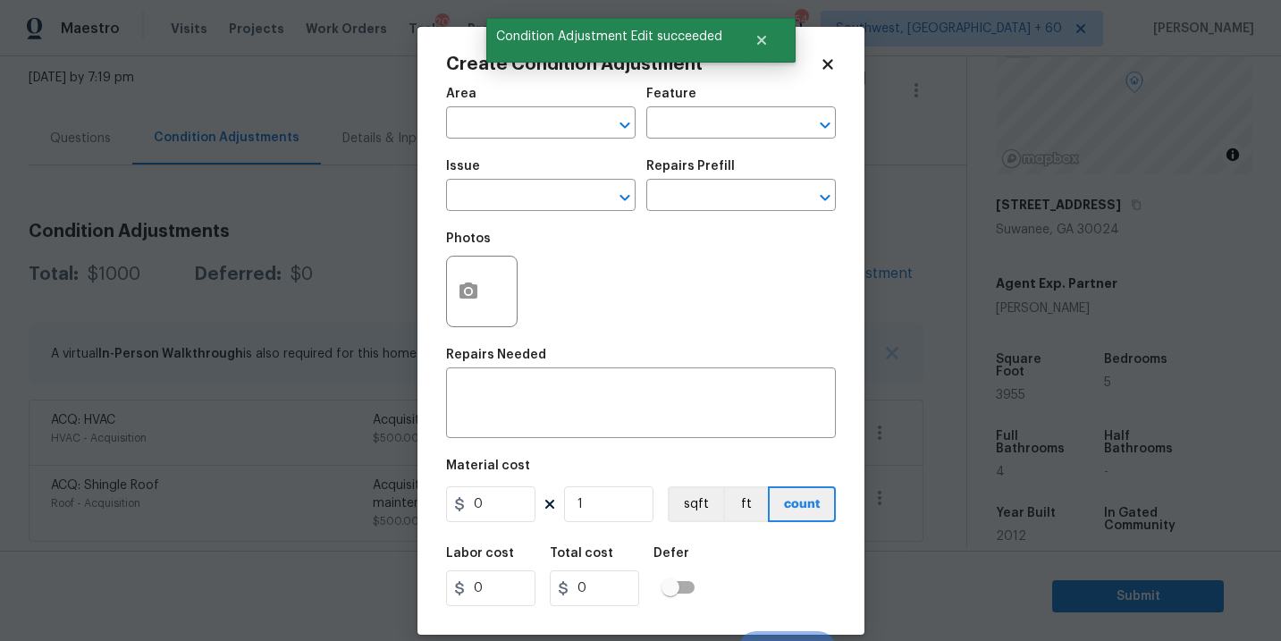
click at [558, 140] on span "Area ​" at bounding box center [541, 113] width 190 height 72
click at [538, 132] on input "text" at bounding box center [515, 125] width 139 height 28
click at [550, 202] on li "Exterior Overall" at bounding box center [541, 195] width 190 height 30
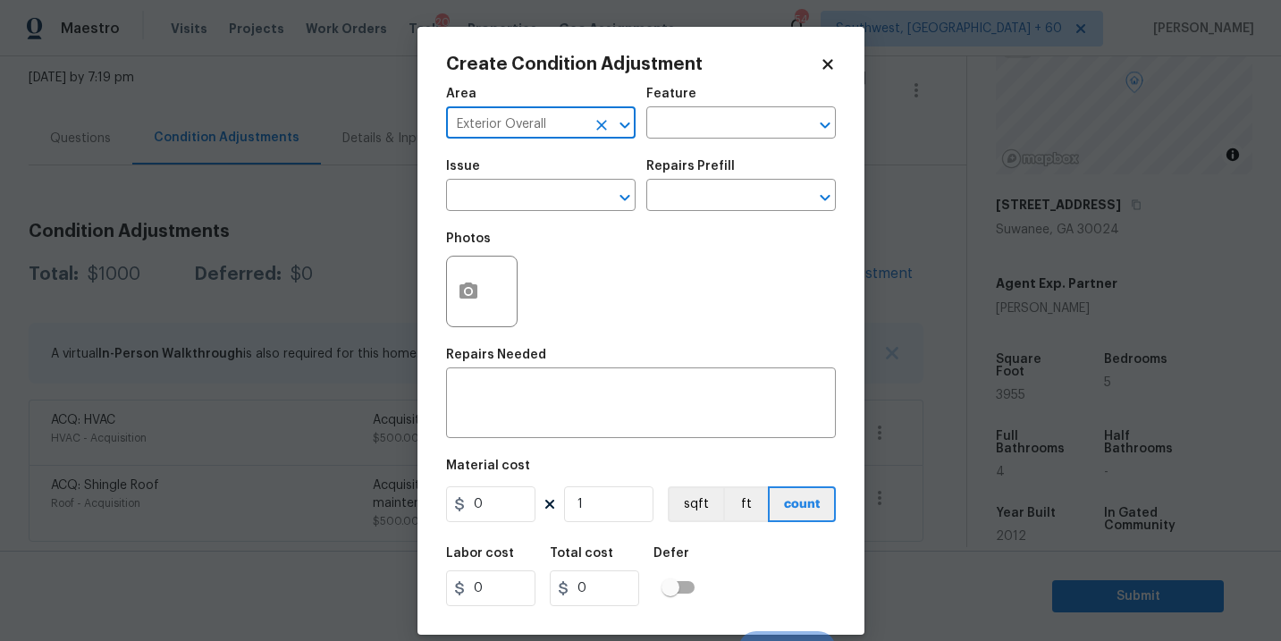
type input "Exterior Overall"
click at [674, 146] on div "Area Exterior Overall ​ Feature ​" at bounding box center [641, 113] width 390 height 72
click at [692, 130] on input "text" at bounding box center [715, 125] width 139 height 28
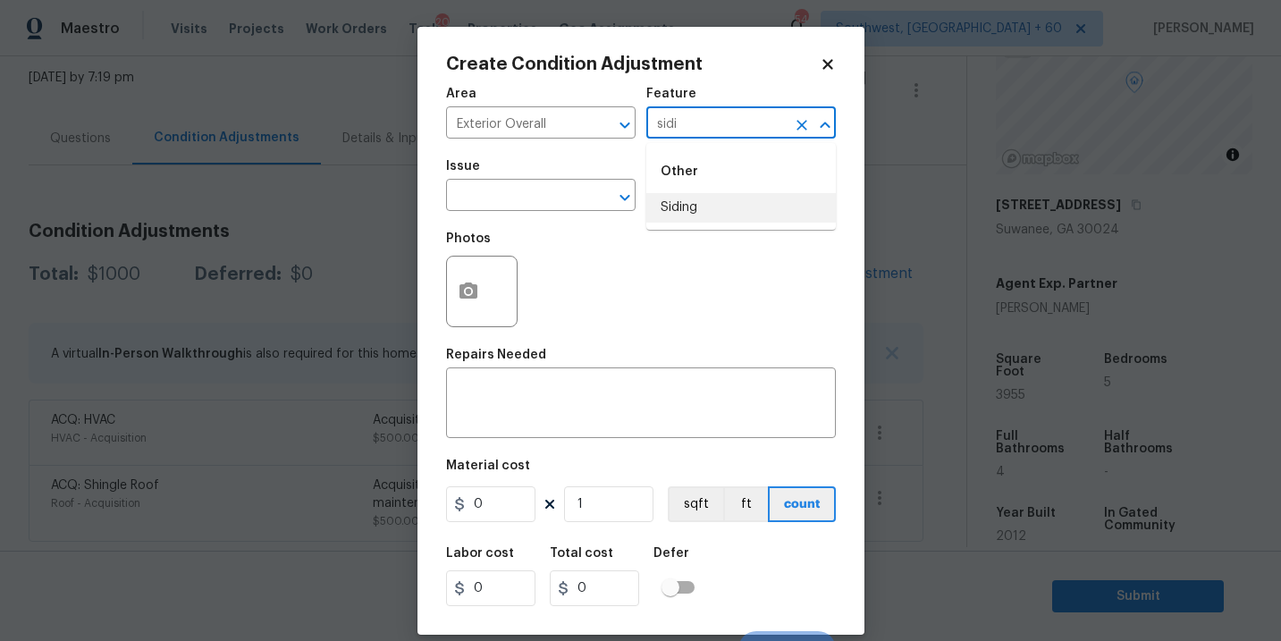
click at [699, 207] on li "Siding" at bounding box center [741, 208] width 190 height 30
type input "Siding"
click at [564, 214] on span "Issue ​" at bounding box center [541, 185] width 190 height 72
click at [557, 196] on input "text" at bounding box center [515, 197] width 139 height 28
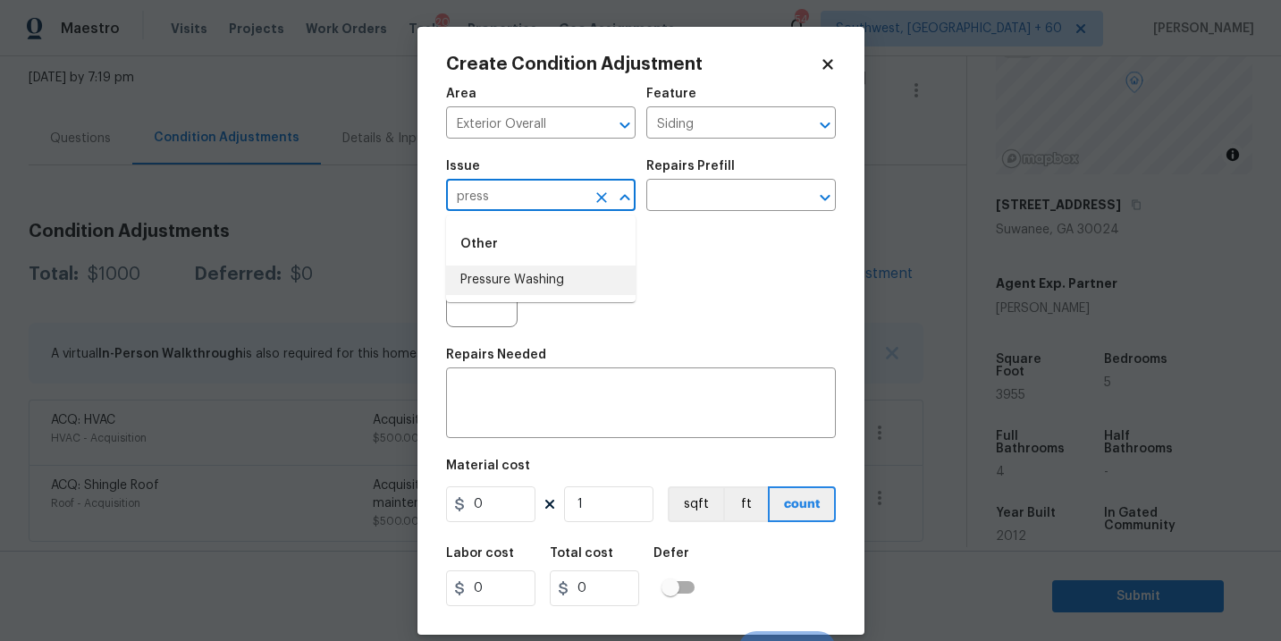
click at [577, 288] on li "Pressure Washing" at bounding box center [541, 281] width 190 height 30
type input "Pressure Washing"
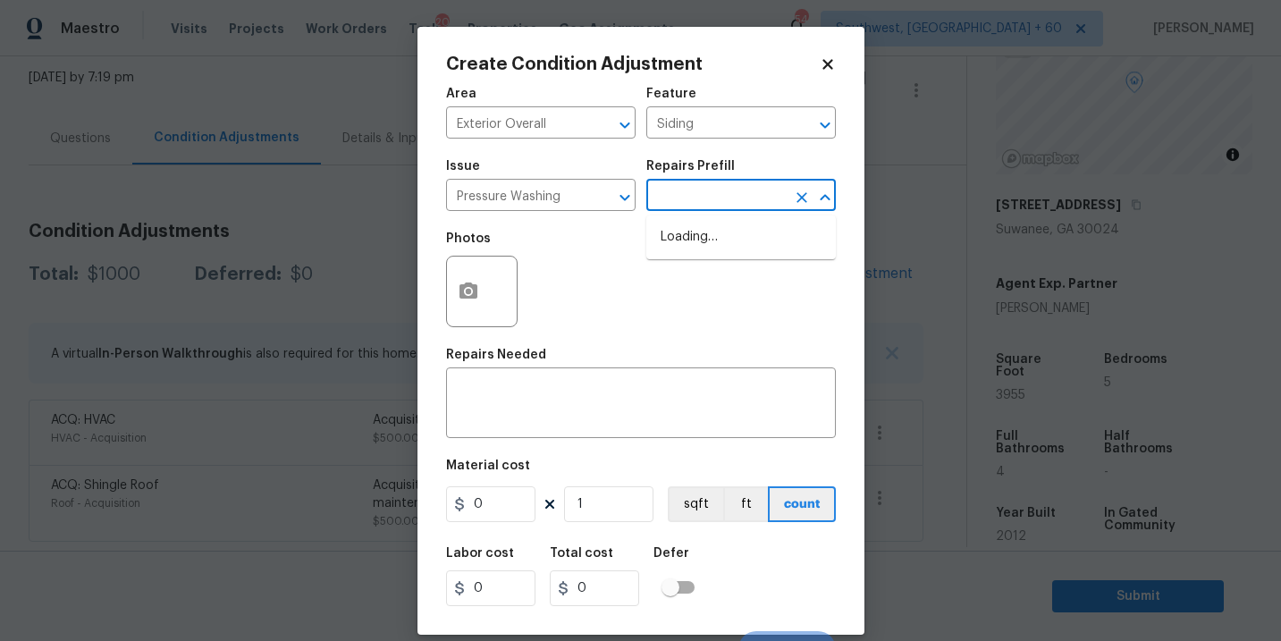
click at [738, 194] on input "text" at bounding box center [715, 197] width 139 height 28
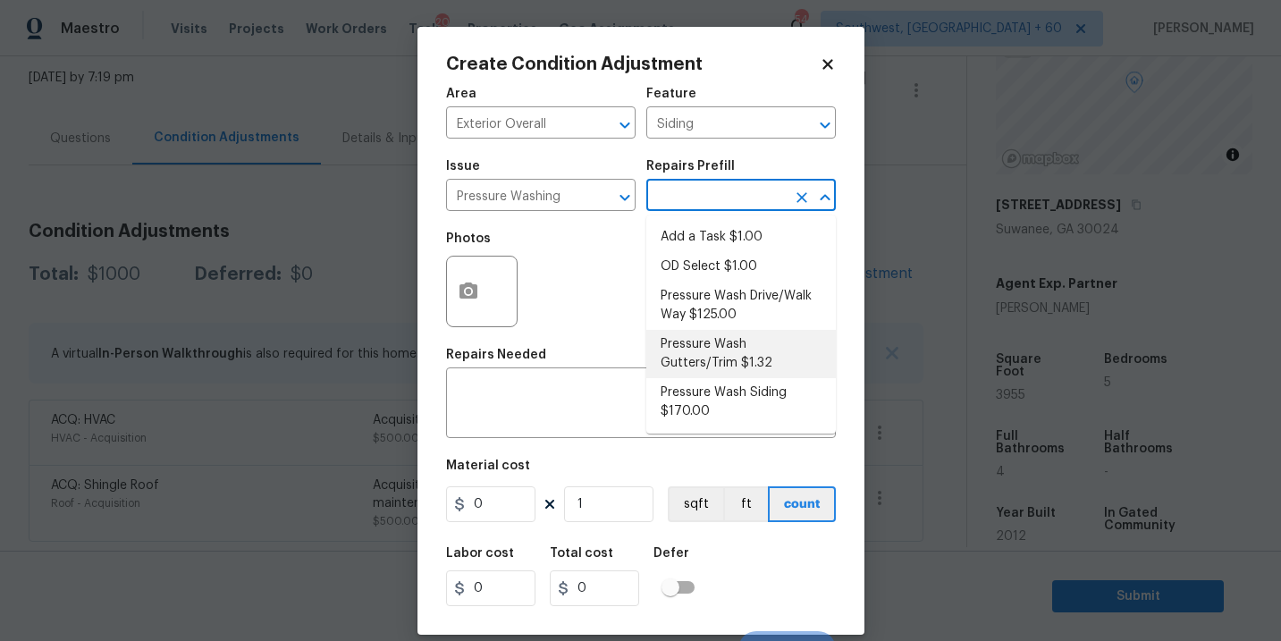
click at [714, 396] on li "Pressure Wash Siding $170.00" at bounding box center [741, 402] width 190 height 48
type textarea "Protect areas as needed for pressure washing. Pressure wash the siding on the h…"
type input "170"
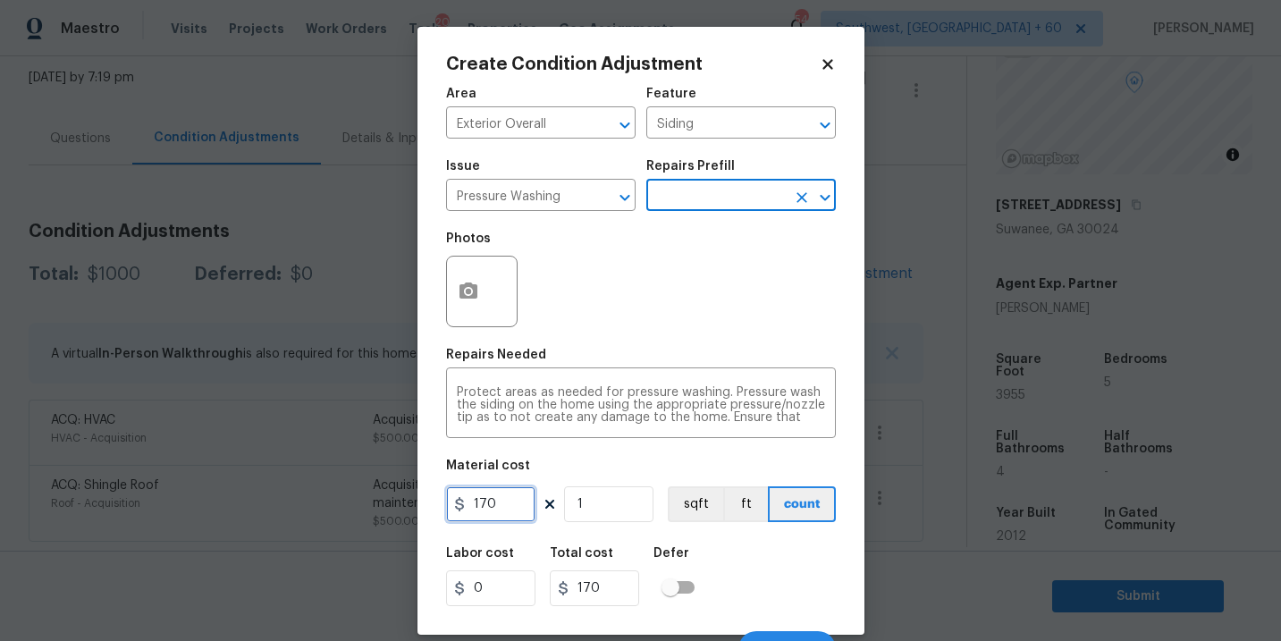
drag, startPoint x: 513, startPoint y: 505, endPoint x: 363, endPoint y: 503, distance: 150.2
click at [363, 503] on div "Create Condition Adjustment Area Exterior Overall ​ Feature Siding ​ Issue Pres…" at bounding box center [640, 320] width 1281 height 641
type input "200"
click at [467, 284] on icon "button" at bounding box center [469, 291] width 18 height 16
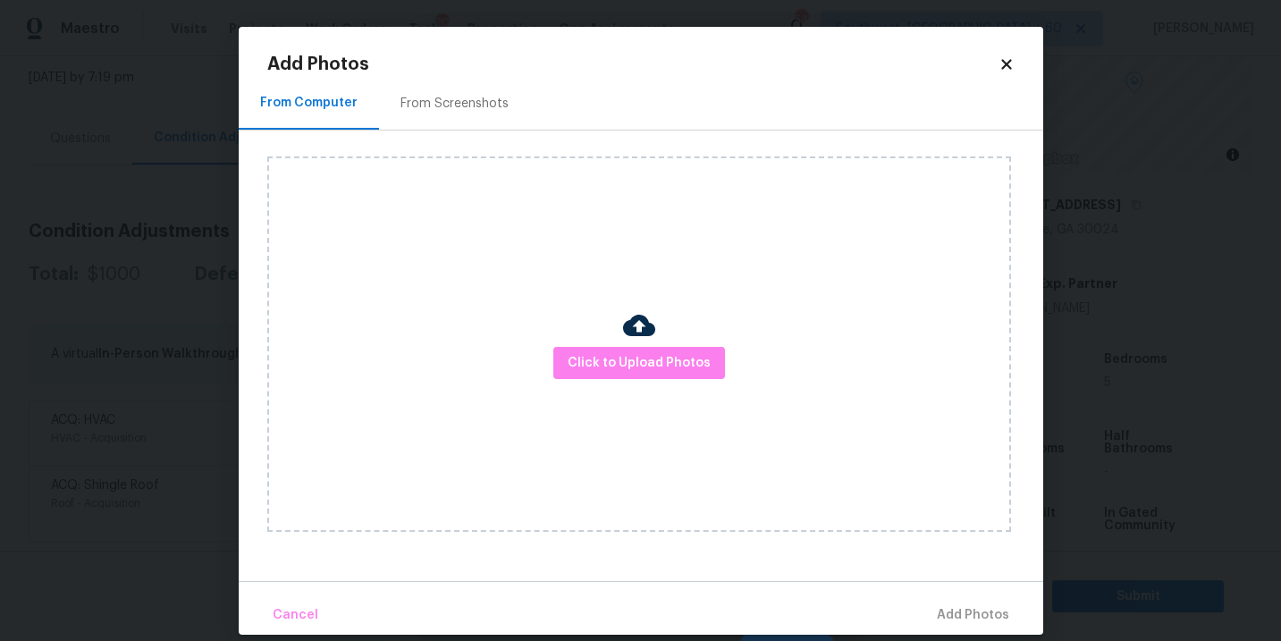
click at [616, 341] on div "Click to Upload Photos" at bounding box center [639, 344] width 744 height 376
click at [629, 353] on span "Click to Upload Photos" at bounding box center [639, 363] width 143 height 22
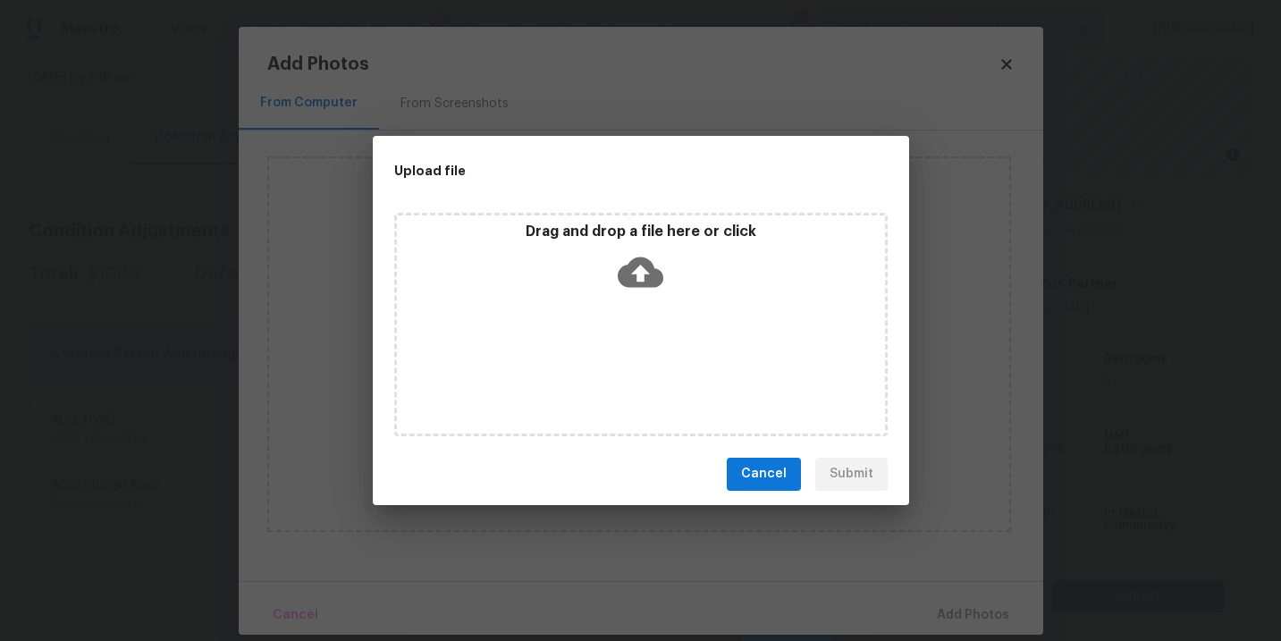
click at [636, 291] on icon at bounding box center [641, 272] width 46 height 46
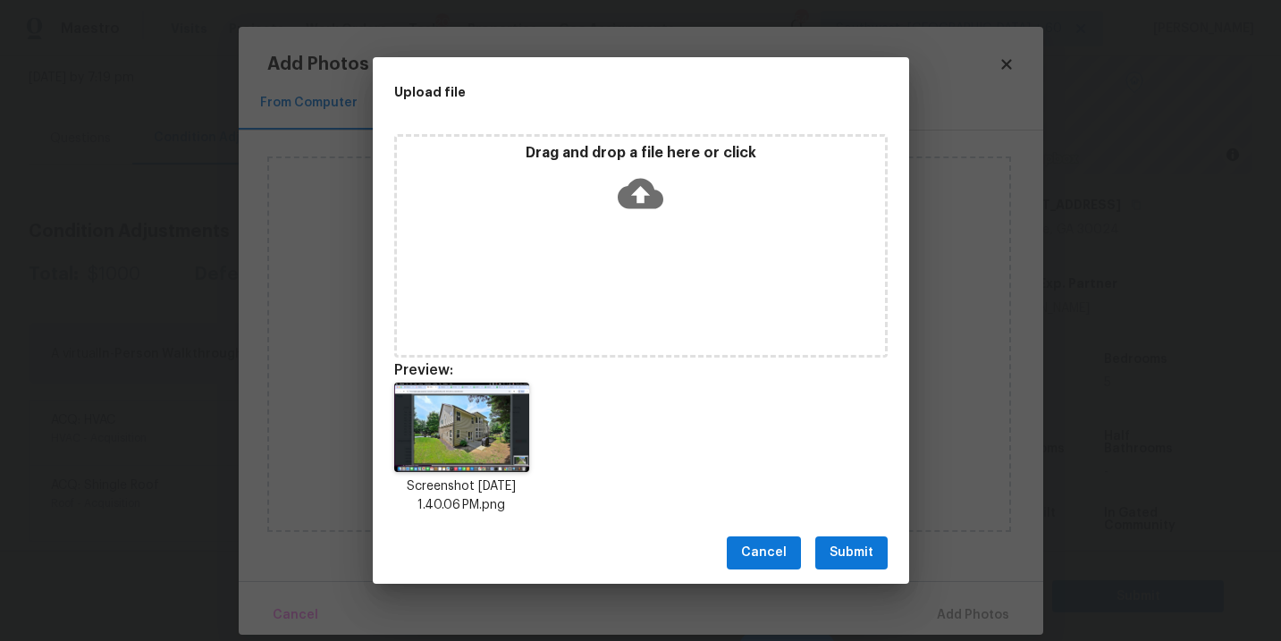
click at [859, 547] on span "Submit" at bounding box center [852, 553] width 44 height 22
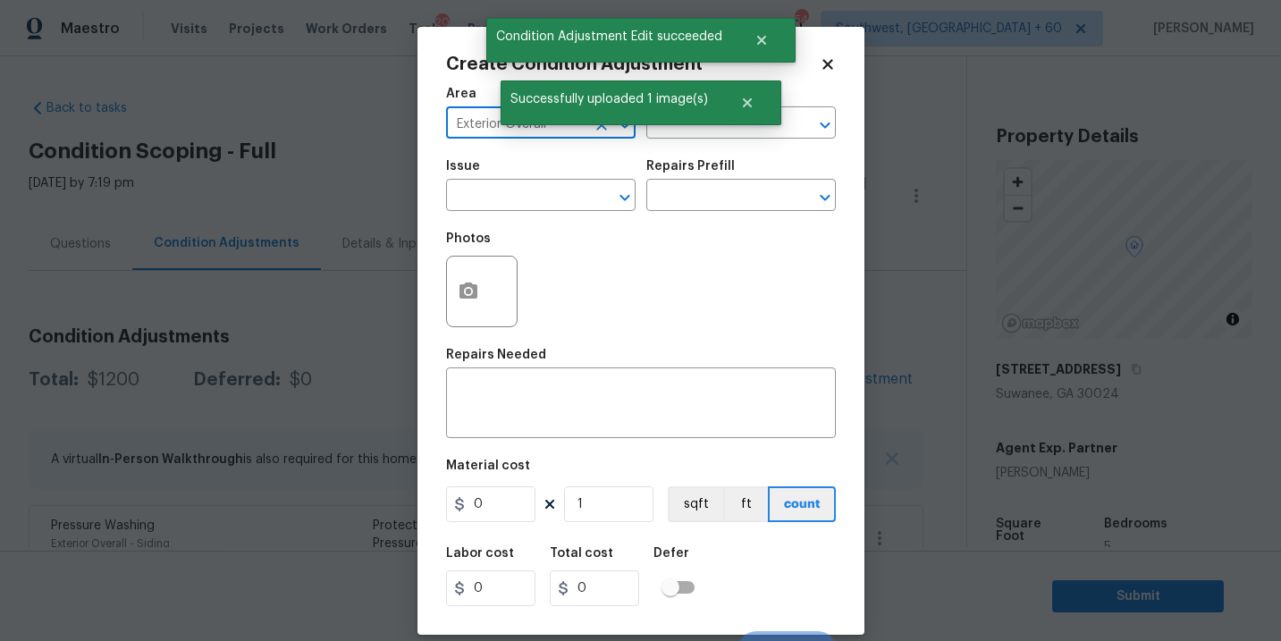
scroll to position [165, 0]
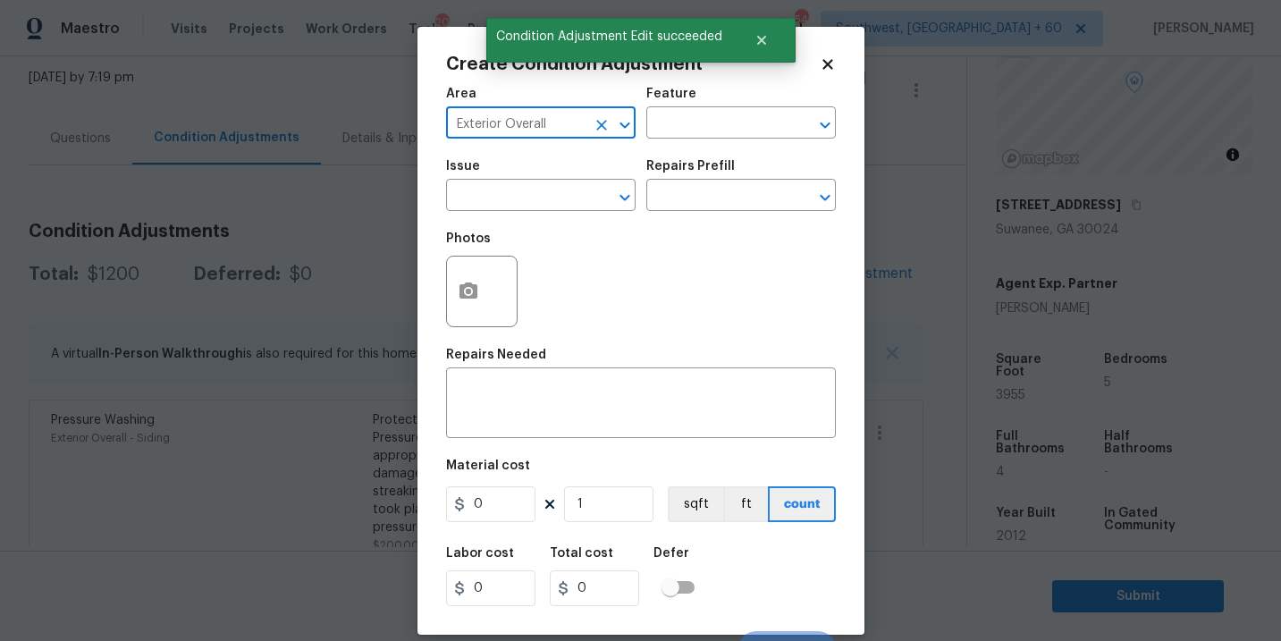
type input "Exterior Overall"
click at [689, 139] on div "Area Exterior Overall ​ Feature ​" at bounding box center [641, 113] width 390 height 72
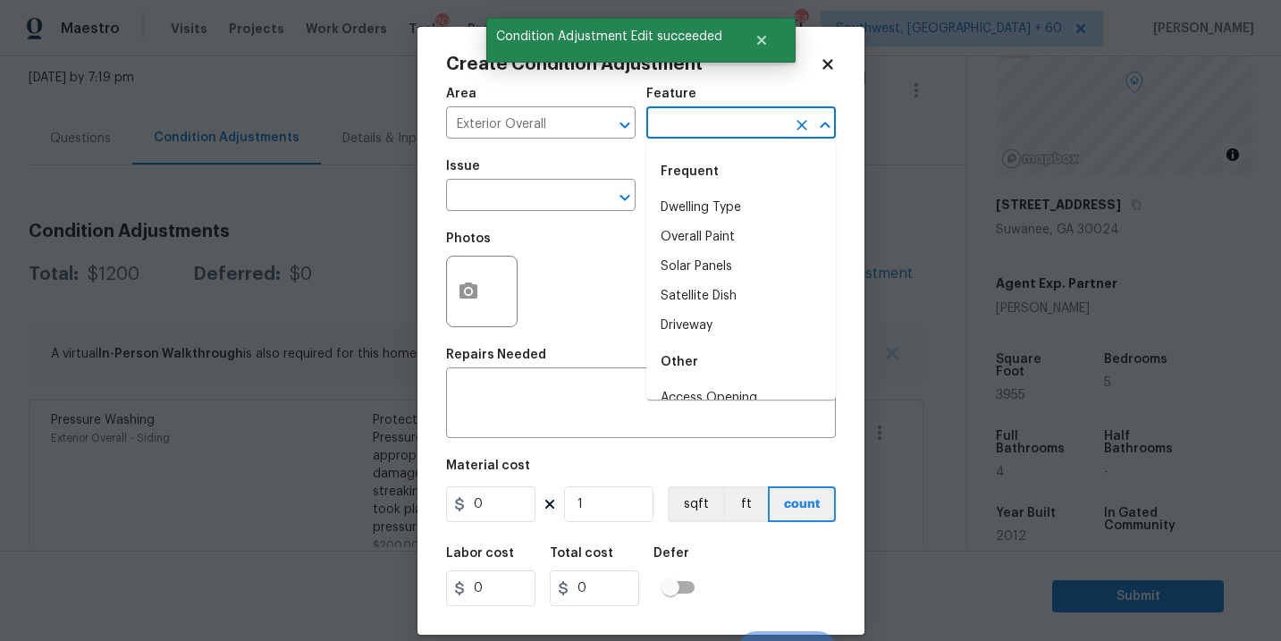
click at [693, 138] on input "text" at bounding box center [715, 125] width 139 height 28
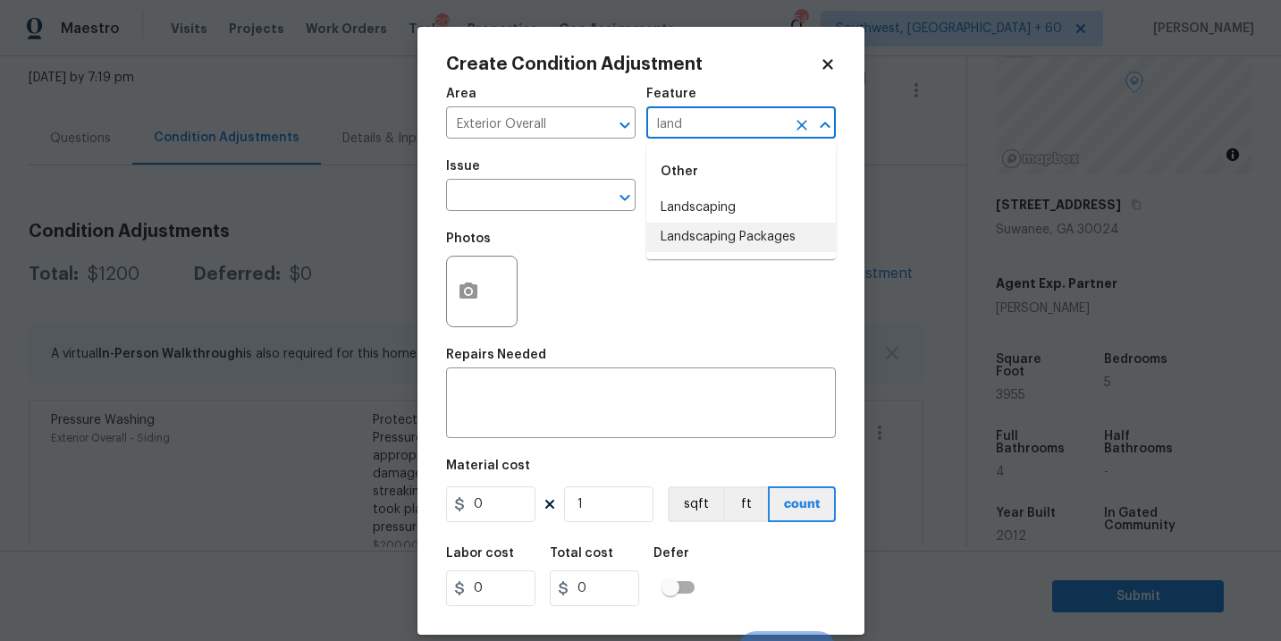
click at [704, 227] on li "Landscaping Packages" at bounding box center [741, 238] width 190 height 30
type input "Landscaping Packages"
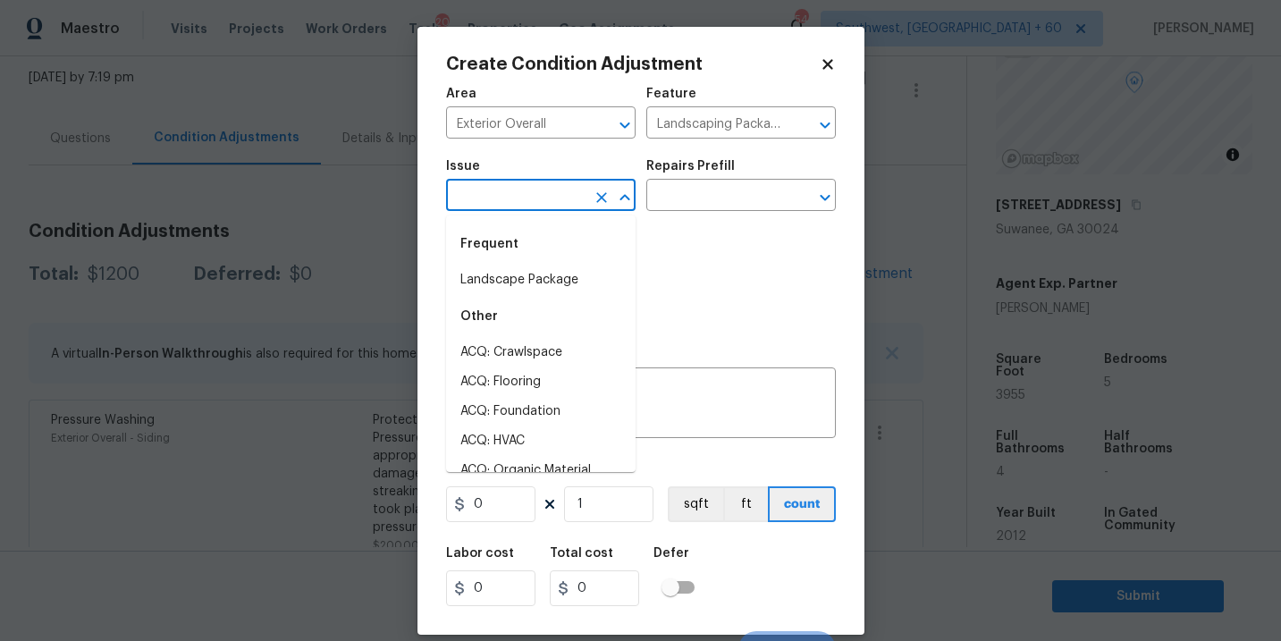
click at [528, 207] on input "text" at bounding box center [515, 197] width 139 height 28
click at [533, 261] on div "Frequent" at bounding box center [541, 244] width 190 height 43
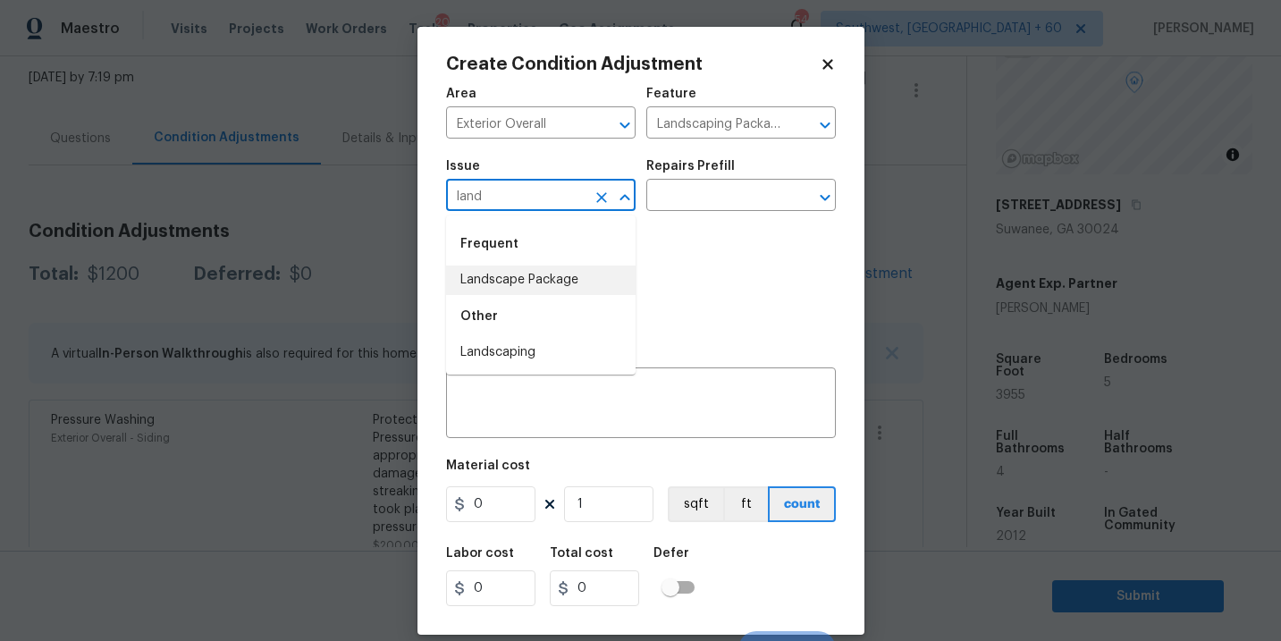
click at [533, 278] on li "Landscape Package" at bounding box center [541, 281] width 190 height 30
type input "Landscape Package"
click at [672, 208] on input "text" at bounding box center [715, 197] width 139 height 28
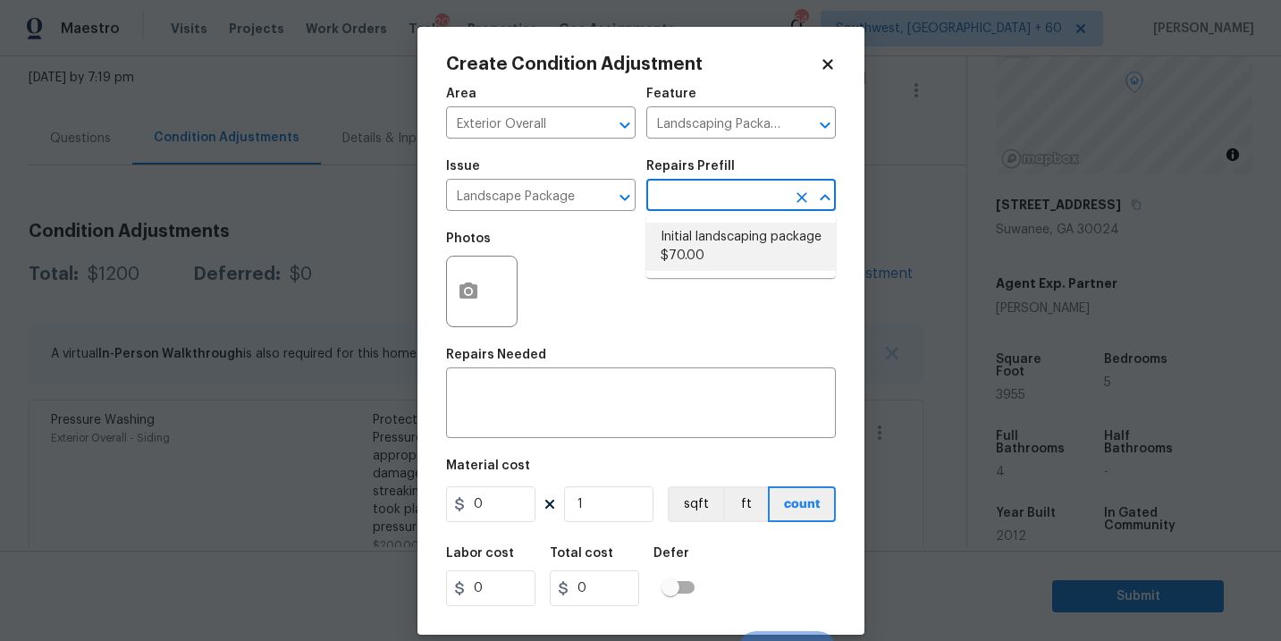
click at [713, 249] on li "Initial landscaping package $70.00" at bounding box center [741, 247] width 190 height 48
type input "Home Readiness Packages"
type input "70"
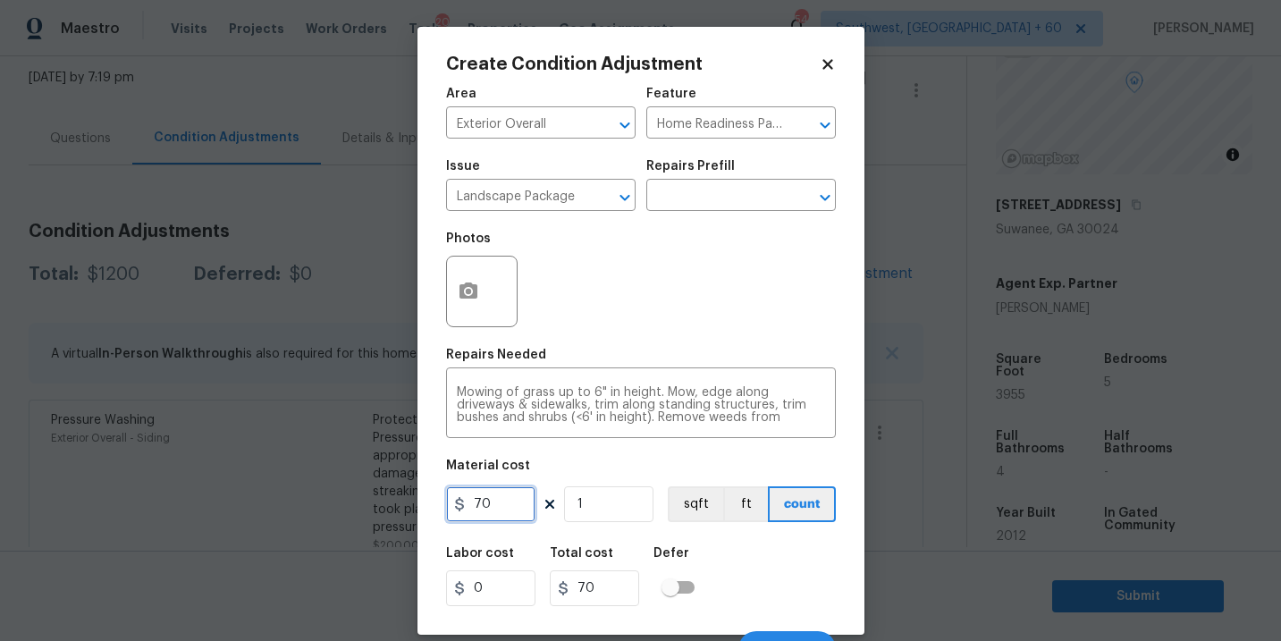
drag, startPoint x: 498, startPoint y: 506, endPoint x: 338, endPoint y: 511, distance: 160.1
click at [338, 511] on div "Create Condition Adjustment Area Exterior Overall ​ Feature Home Readiness Pack…" at bounding box center [640, 320] width 1281 height 641
type input "300"
click at [472, 308] on button "button" at bounding box center [468, 292] width 43 height 70
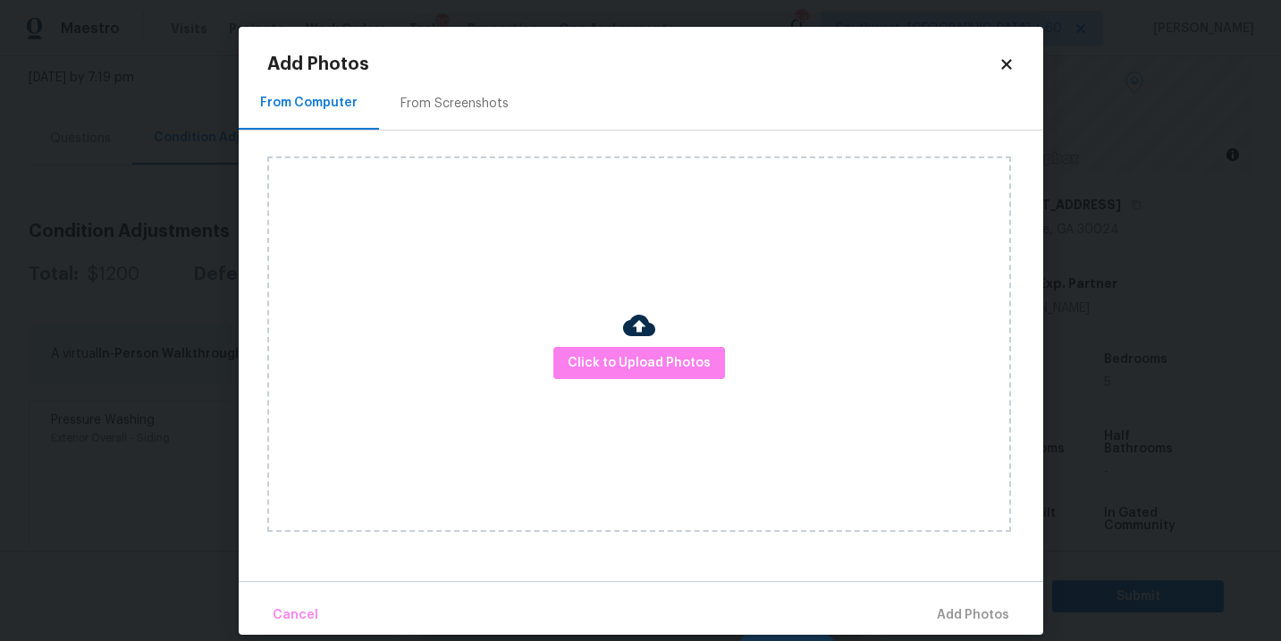
click at [572, 343] on div "Click to Upload Photos" at bounding box center [639, 344] width 744 height 376
click at [608, 350] on button "Click to Upload Photos" at bounding box center [639, 363] width 172 height 33
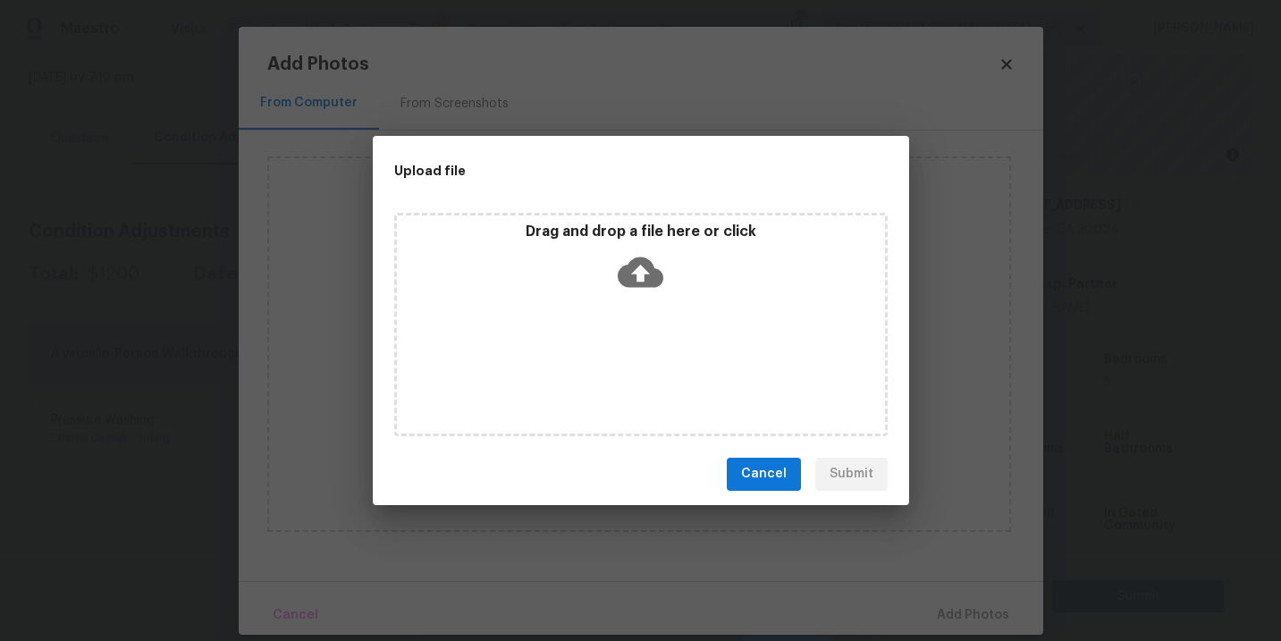
click at [628, 316] on div "Drag and drop a file here or click" at bounding box center [641, 325] width 494 height 224
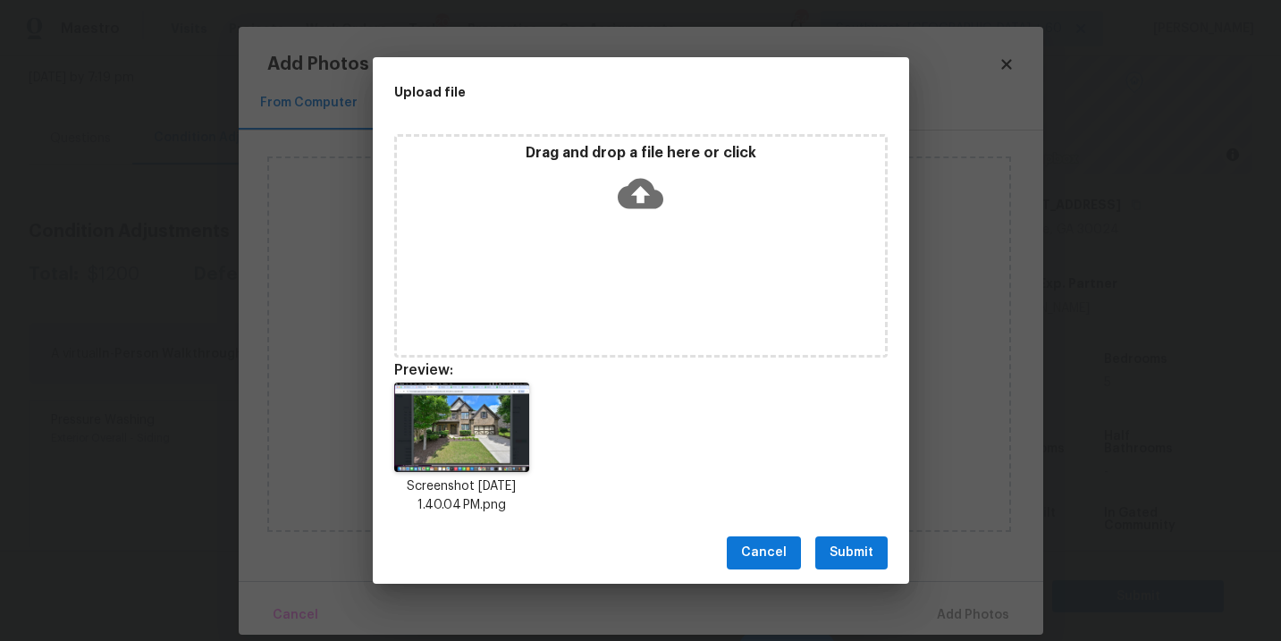
click at [848, 565] on button "Submit" at bounding box center [851, 552] width 72 height 33
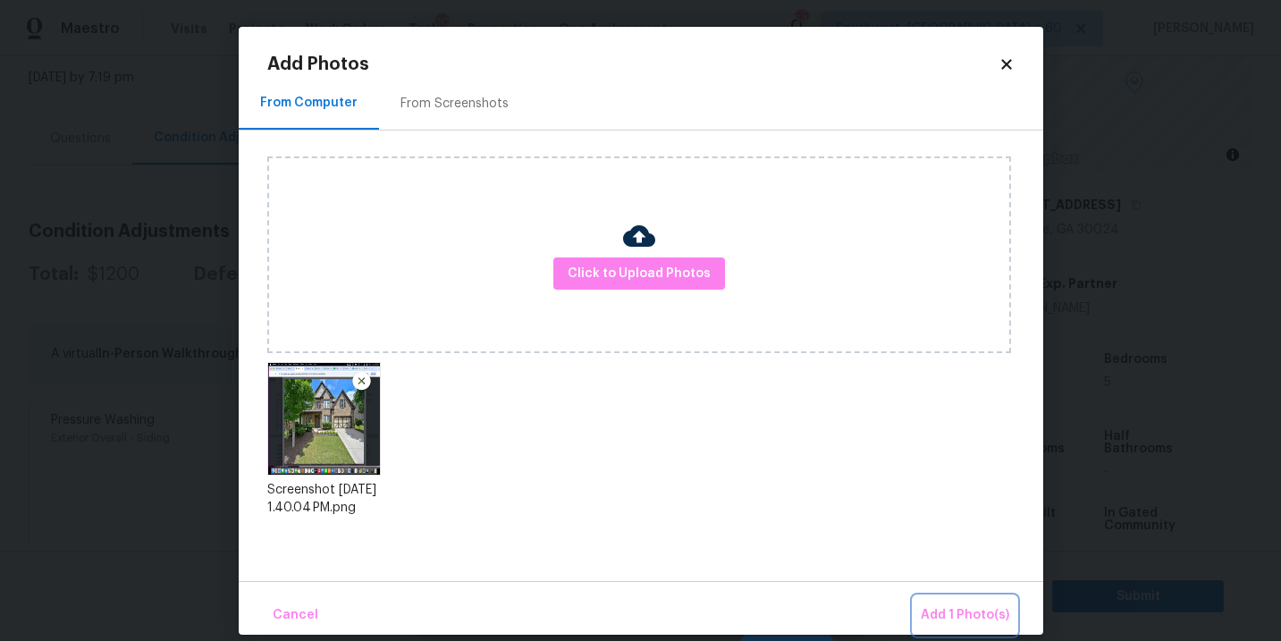
click at [950, 604] on button "Add 1 Photo(s)" at bounding box center [965, 615] width 103 height 38
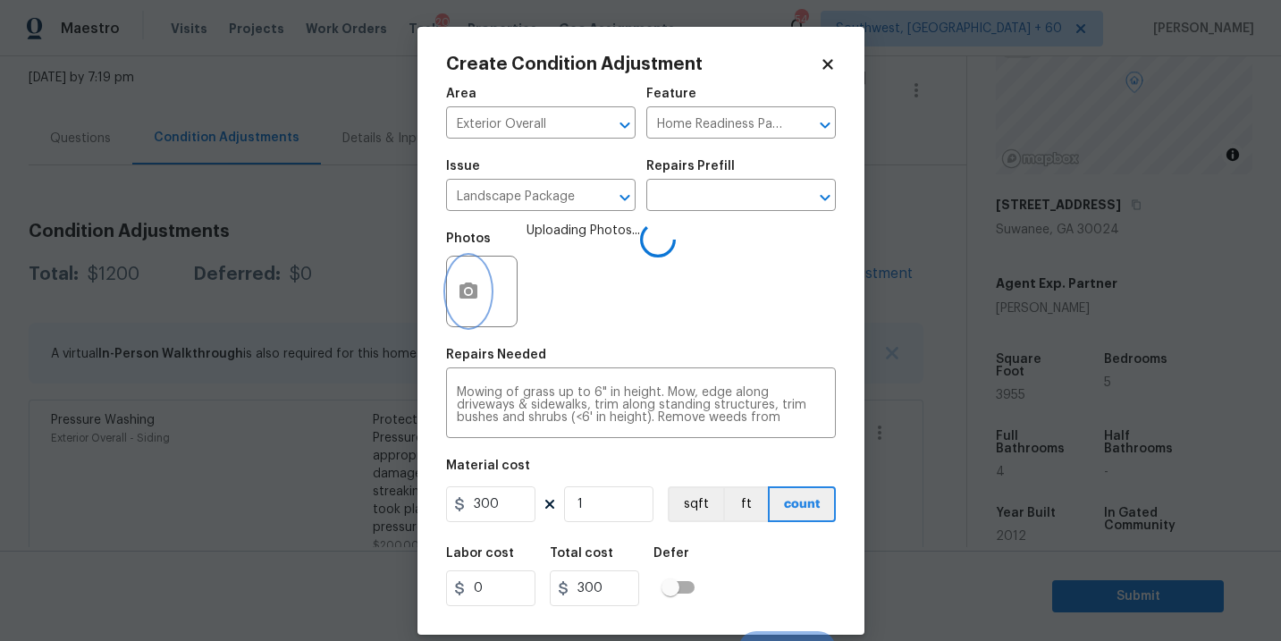
scroll to position [27, 0]
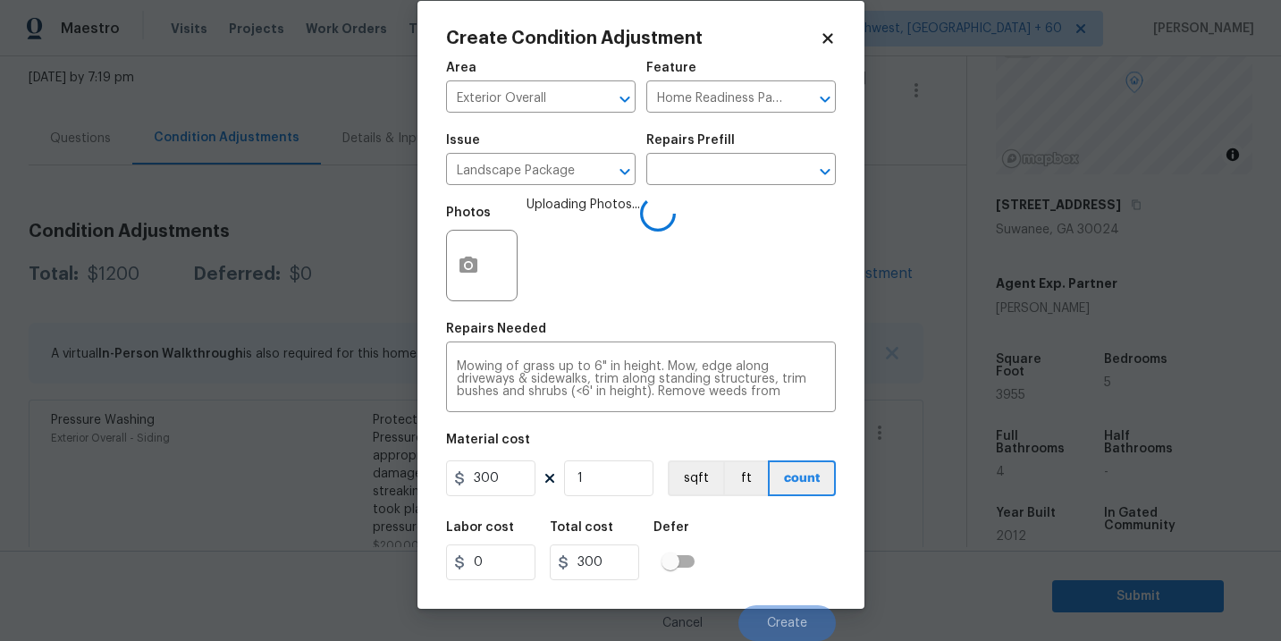
click at [775, 531] on div "Labor cost 0 Total cost 300 Defer" at bounding box center [641, 551] width 390 height 80
click at [780, 552] on div "Labor cost 0 Total cost 300 Defer" at bounding box center [641, 551] width 390 height 80
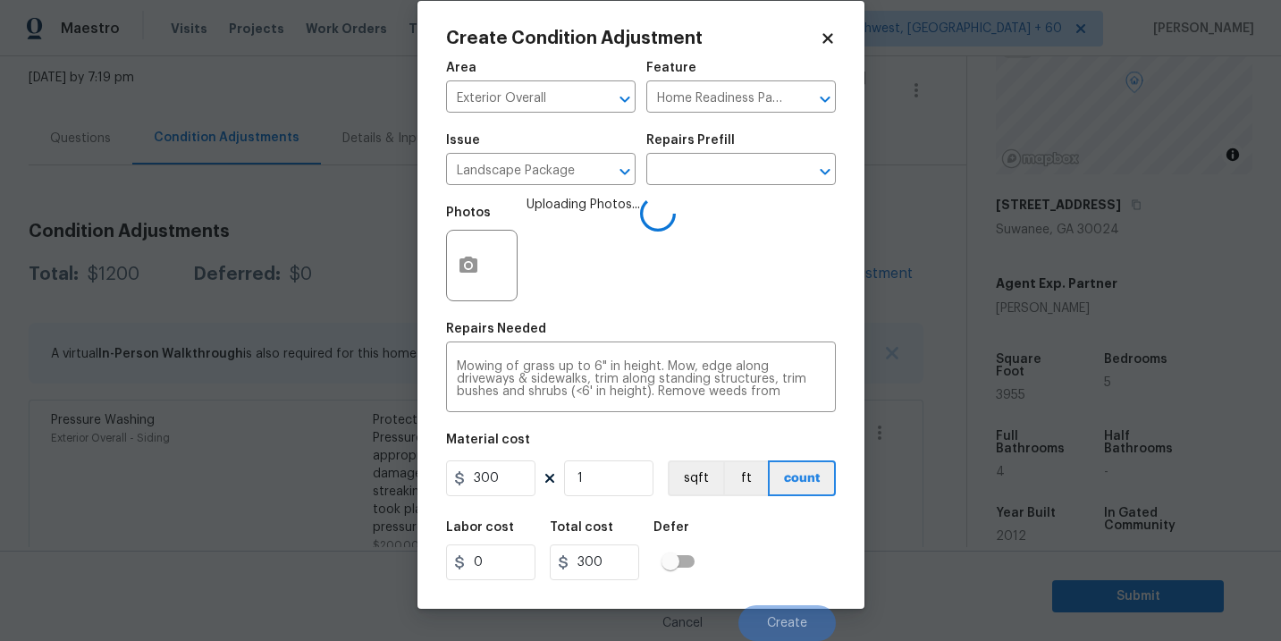
click at [789, 576] on div "Labor cost 0 Total cost 300 Defer" at bounding box center [641, 551] width 390 height 80
click at [782, 578] on div "Labor cost 0 Total cost 300 Defer" at bounding box center [641, 551] width 390 height 80
click at [775, 566] on div "Labor cost 0 Total cost 300 Defer" at bounding box center [641, 551] width 390 height 80
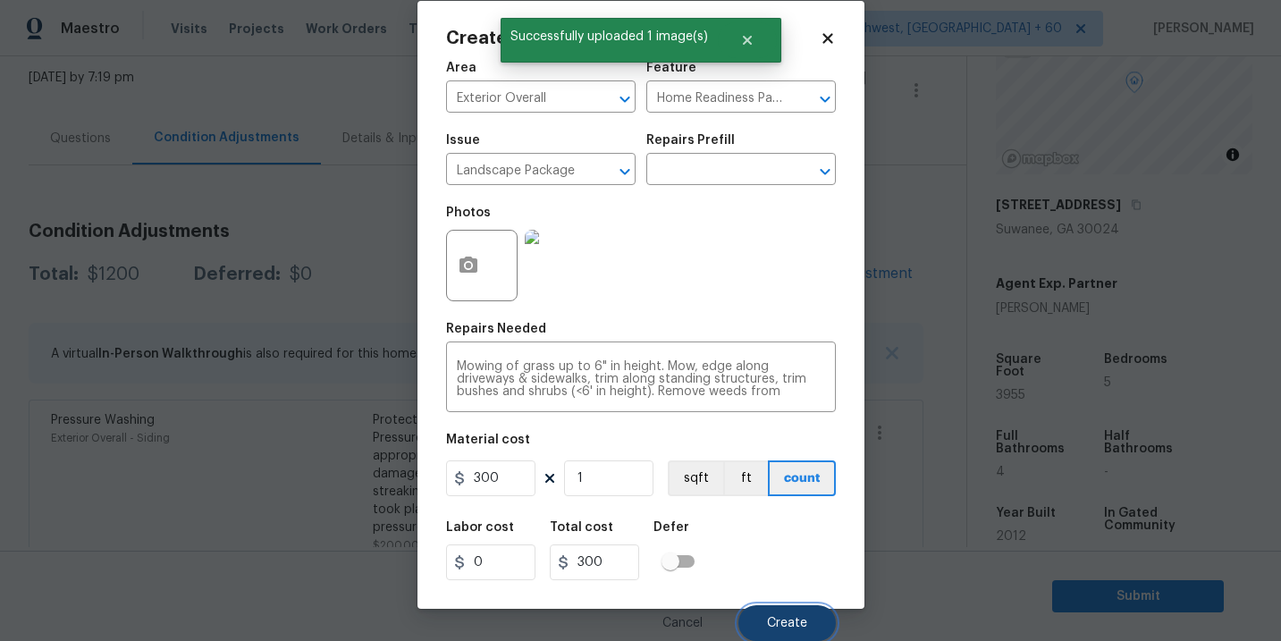
click at [789, 629] on span "Create" at bounding box center [787, 623] width 40 height 13
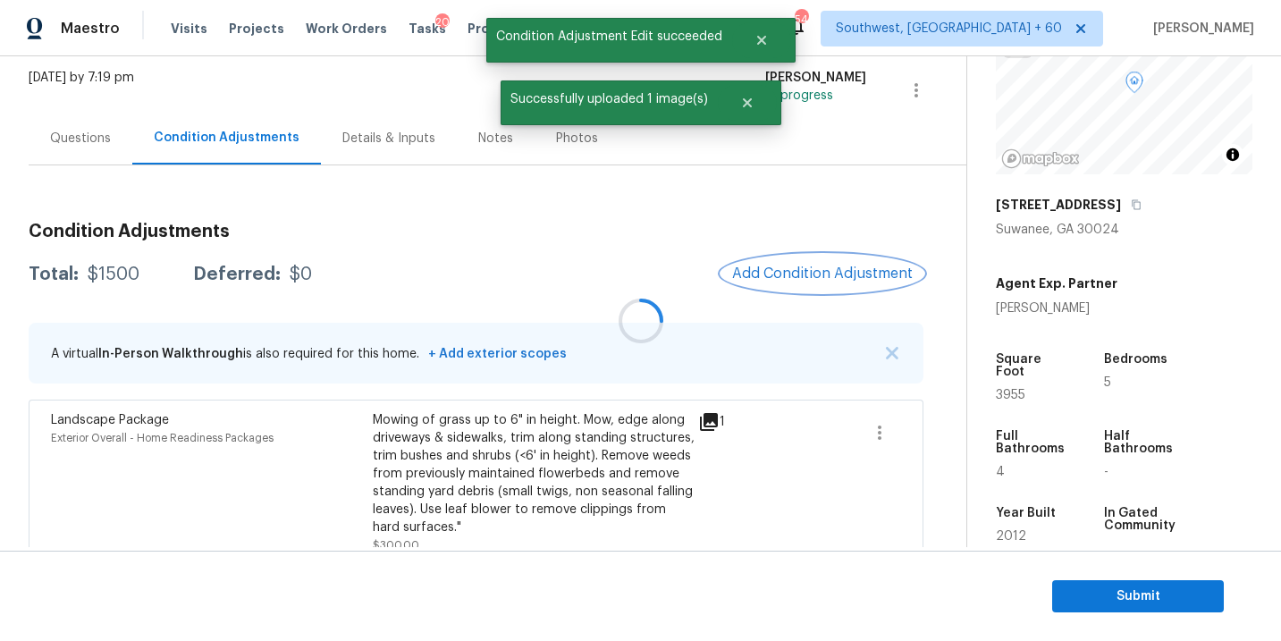
scroll to position [0, 0]
click at [767, 272] on span "Add Condition Adjustment" at bounding box center [822, 274] width 181 height 16
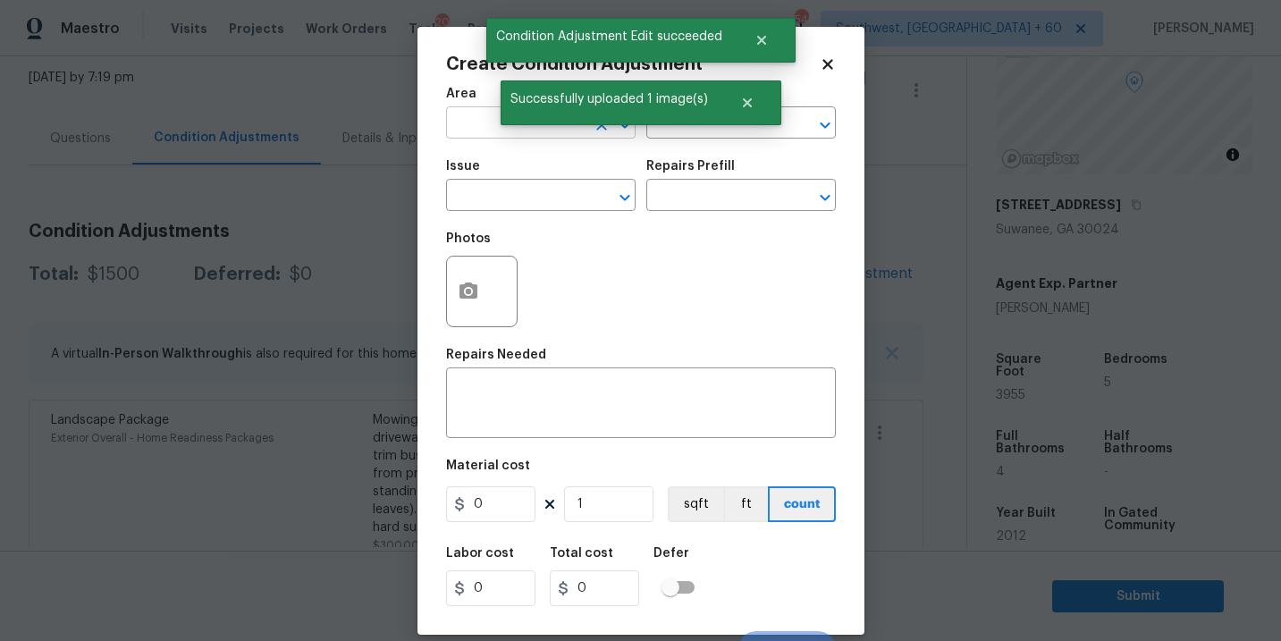
click at [487, 131] on input "text" at bounding box center [515, 125] width 139 height 28
click at [549, 199] on li "Exterior Overall" at bounding box center [541, 195] width 190 height 30
type input "Exterior Overall"
click at [549, 199] on input "text" at bounding box center [515, 197] width 139 height 28
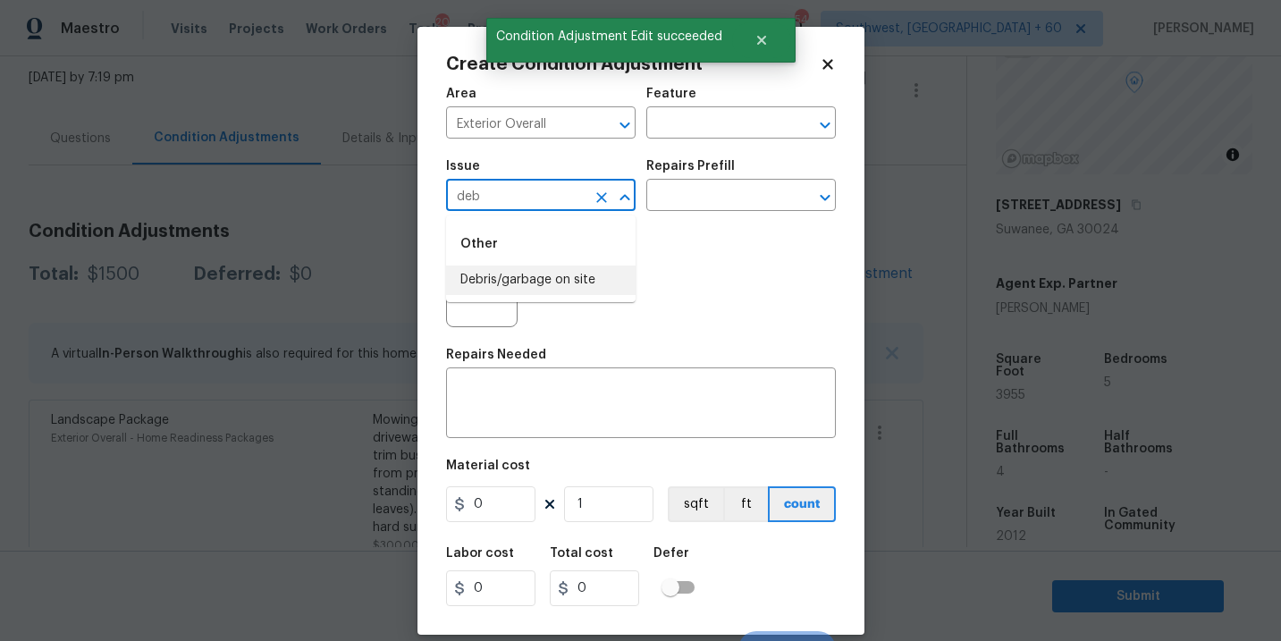
click at [560, 275] on li "Debris/garbage on site" at bounding box center [541, 281] width 190 height 30
type input "Debris/garbage on site"
click at [720, 165] on h5 "Repairs Prefill" at bounding box center [690, 166] width 89 height 13
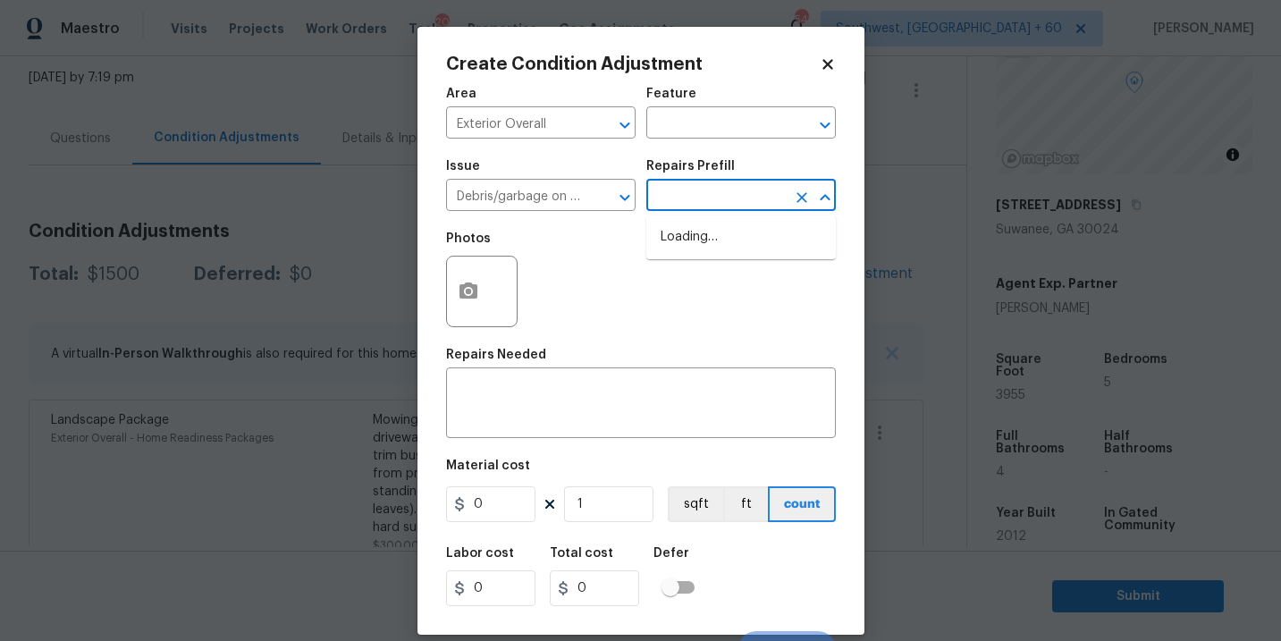
click at [717, 190] on input "text" at bounding box center [715, 197] width 139 height 28
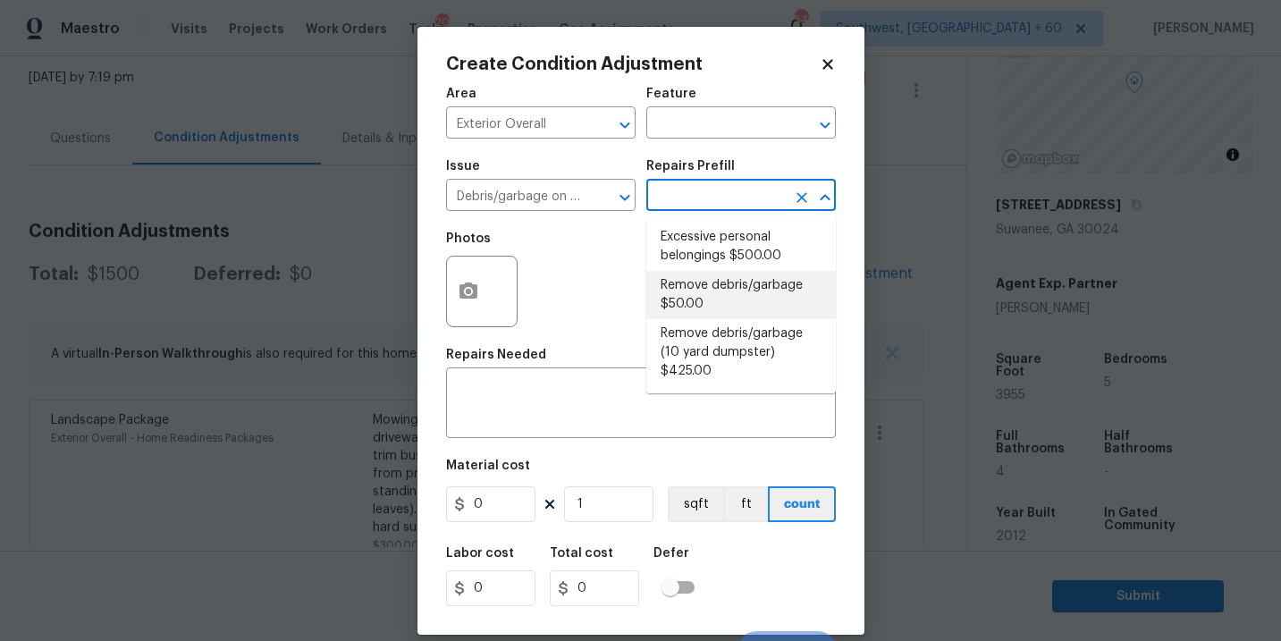
click at [717, 285] on li "Remove debris/garbage $50.00" at bounding box center [741, 295] width 190 height 48
type textarea "Remove, haul off, and properly dispose of any debris left by seller to offsite …"
type input "50"
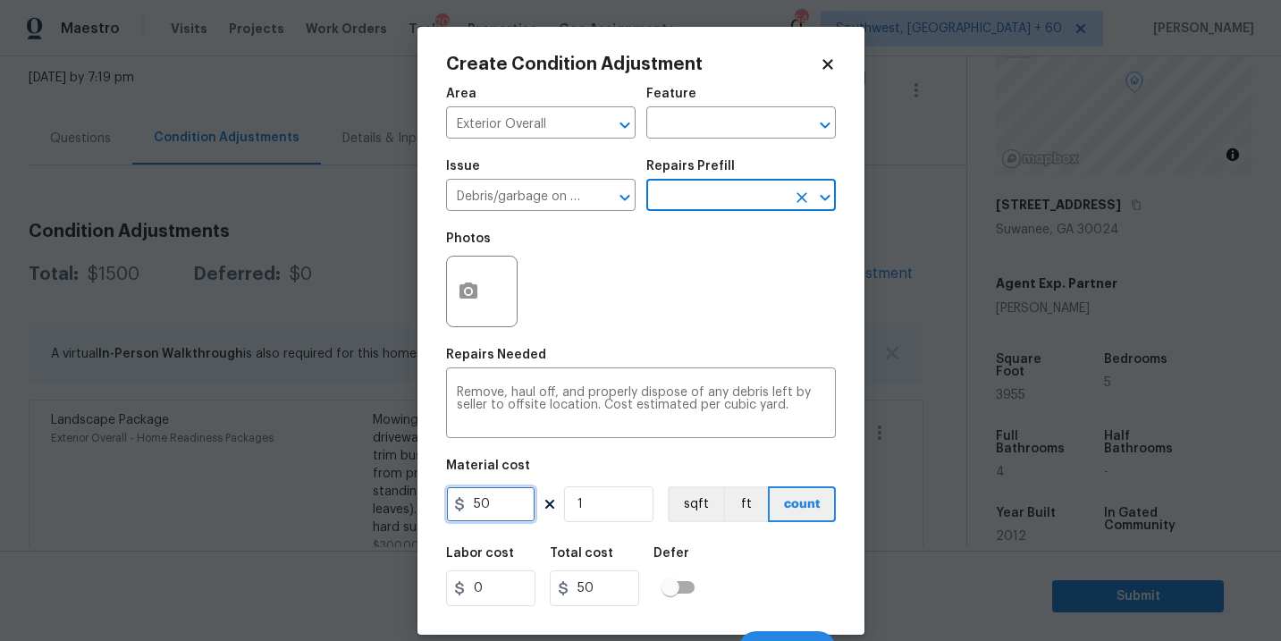
click at [468, 505] on input "50" at bounding box center [490, 504] width 89 height 36
type input "250"
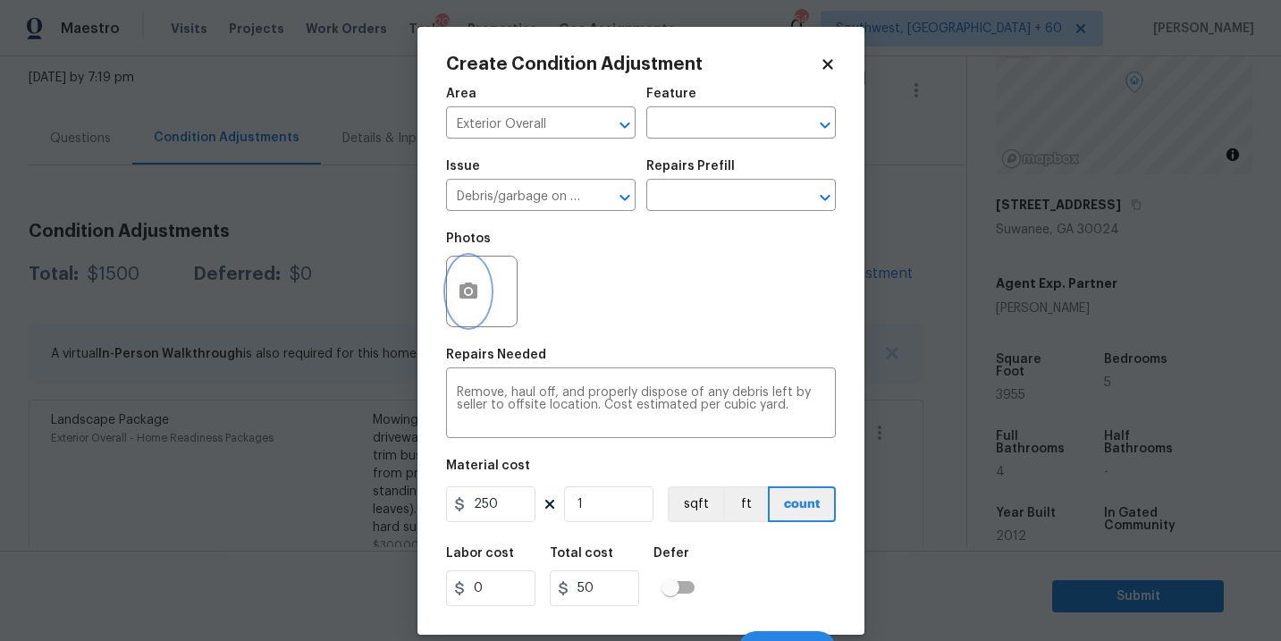
type input "250"
click at [475, 301] on icon "button" at bounding box center [468, 291] width 21 height 21
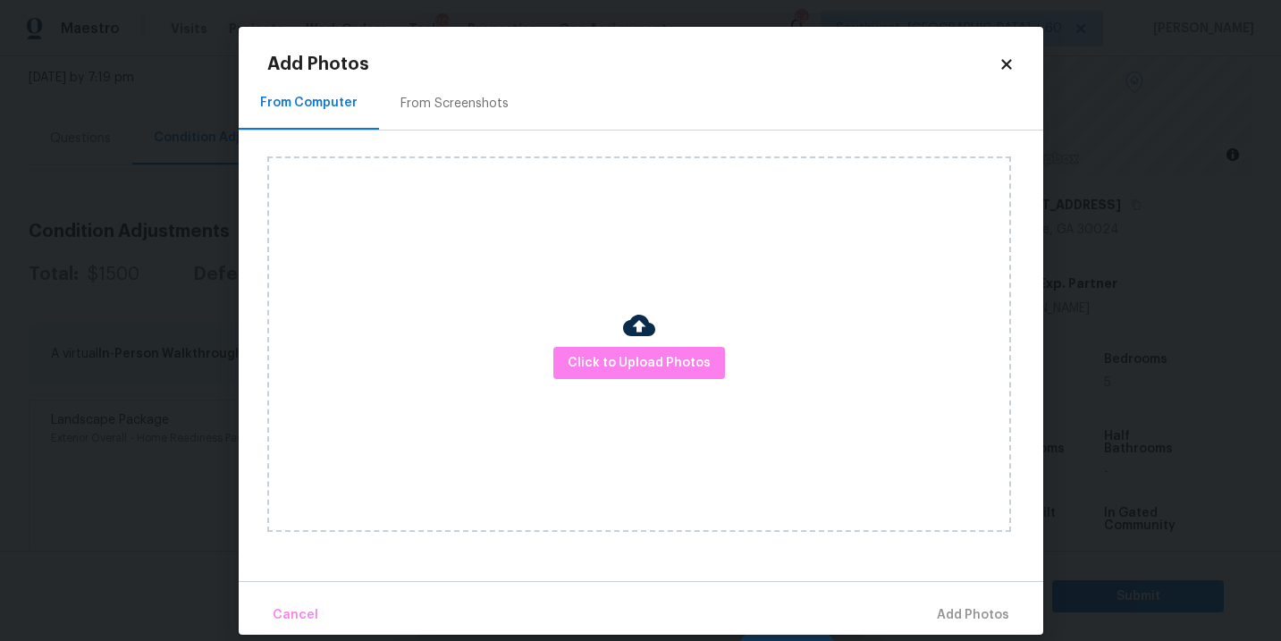
click at [605, 337] on div "Click to Upload Photos" at bounding box center [639, 344] width 744 height 376
click at [636, 359] on span "Click to Upload Photos" at bounding box center [639, 363] width 143 height 22
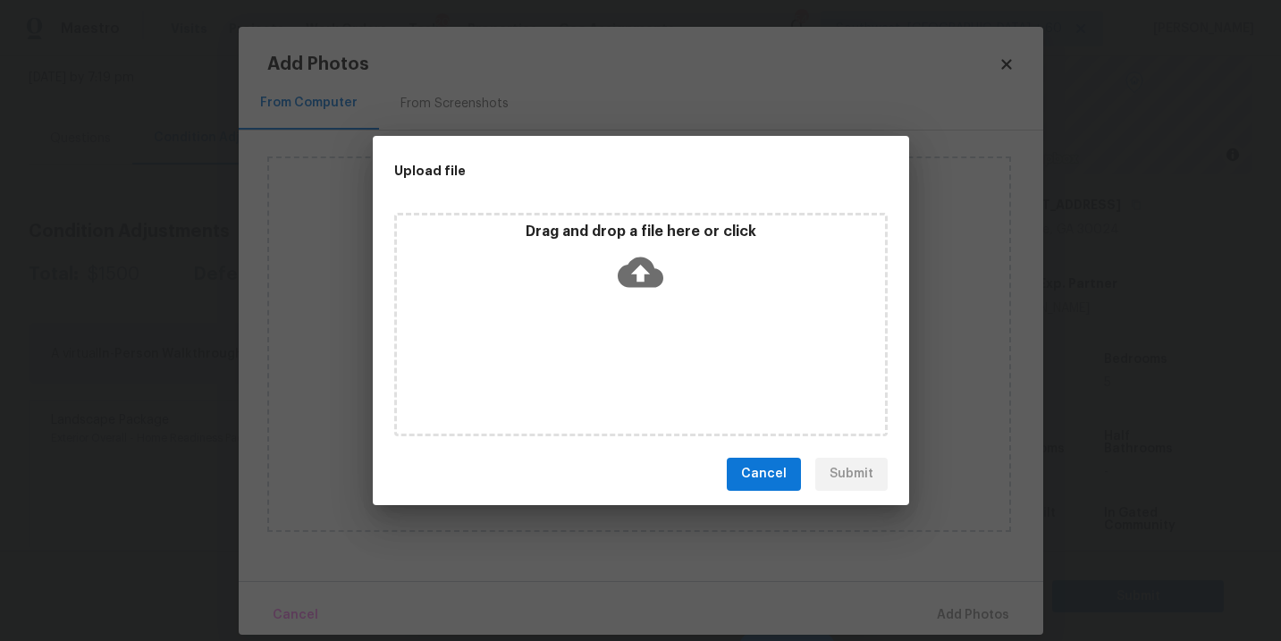
click at [652, 292] on icon at bounding box center [641, 272] width 46 height 46
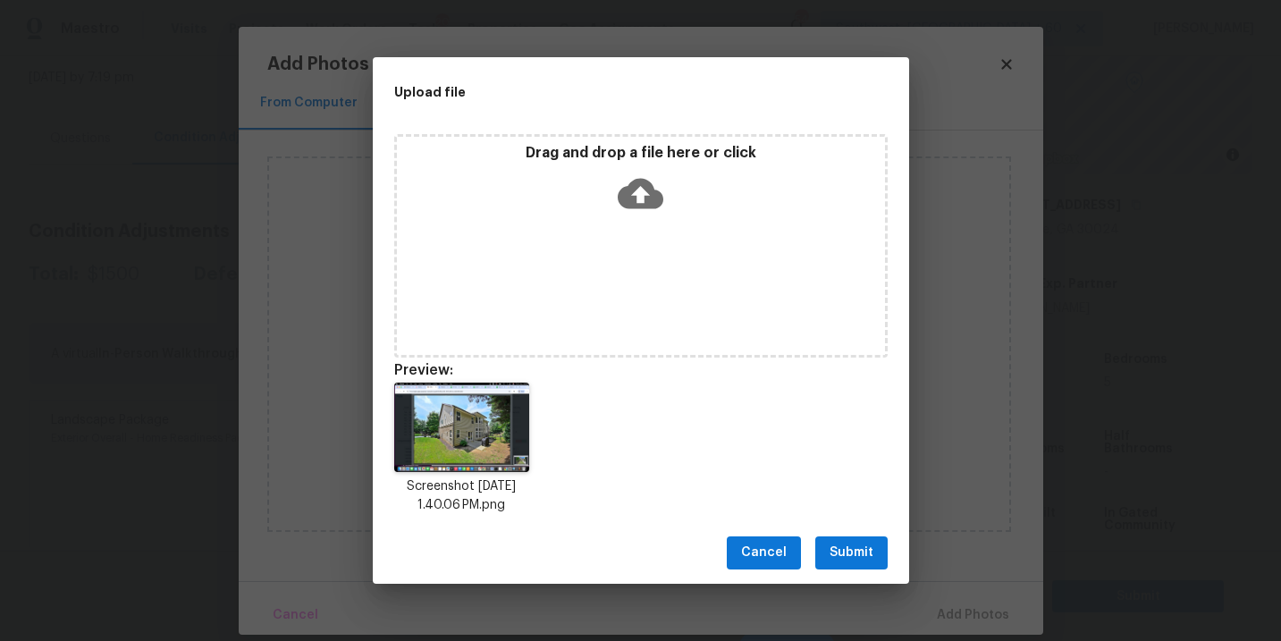
click at [840, 555] on span "Submit" at bounding box center [852, 553] width 44 height 22
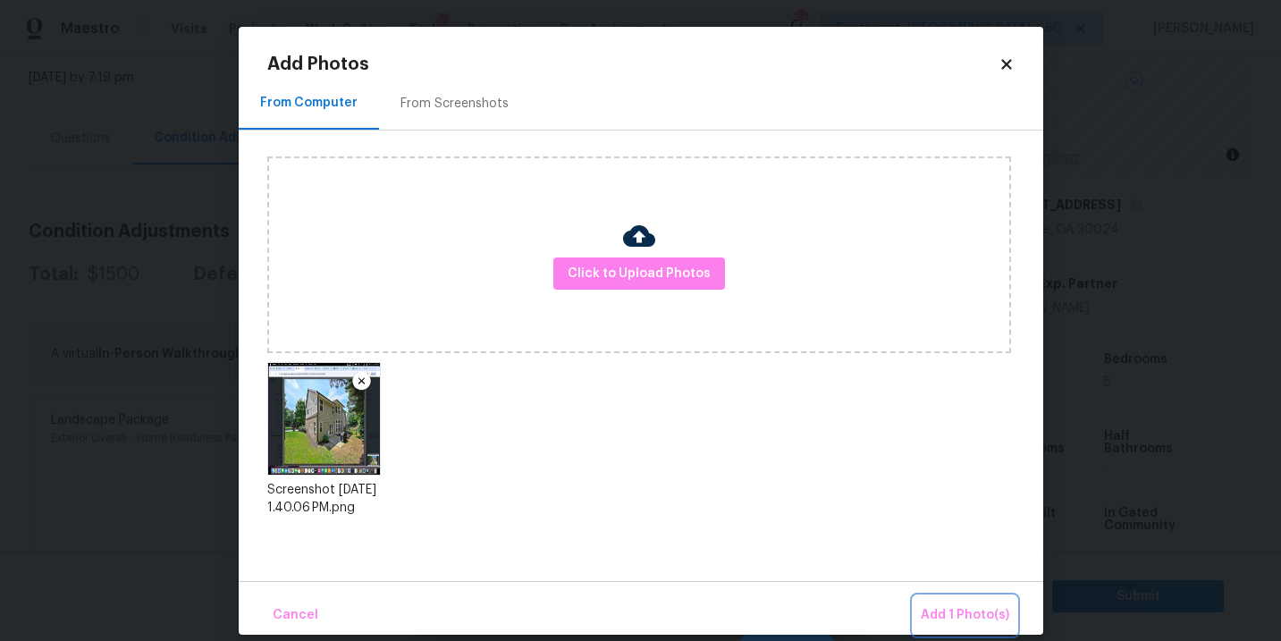
click at [946, 608] on span "Add 1 Photo(s)" at bounding box center [965, 615] width 89 height 22
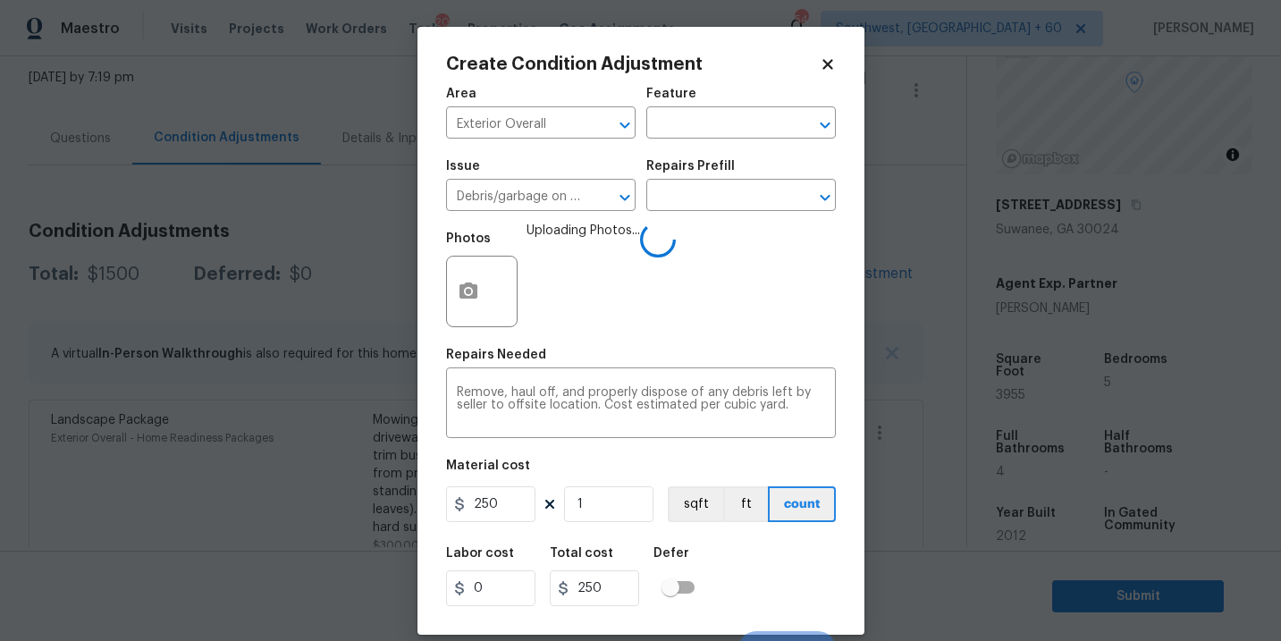
click at [785, 552] on div "Labor cost 0 Total cost 250 Defer" at bounding box center [641, 576] width 390 height 80
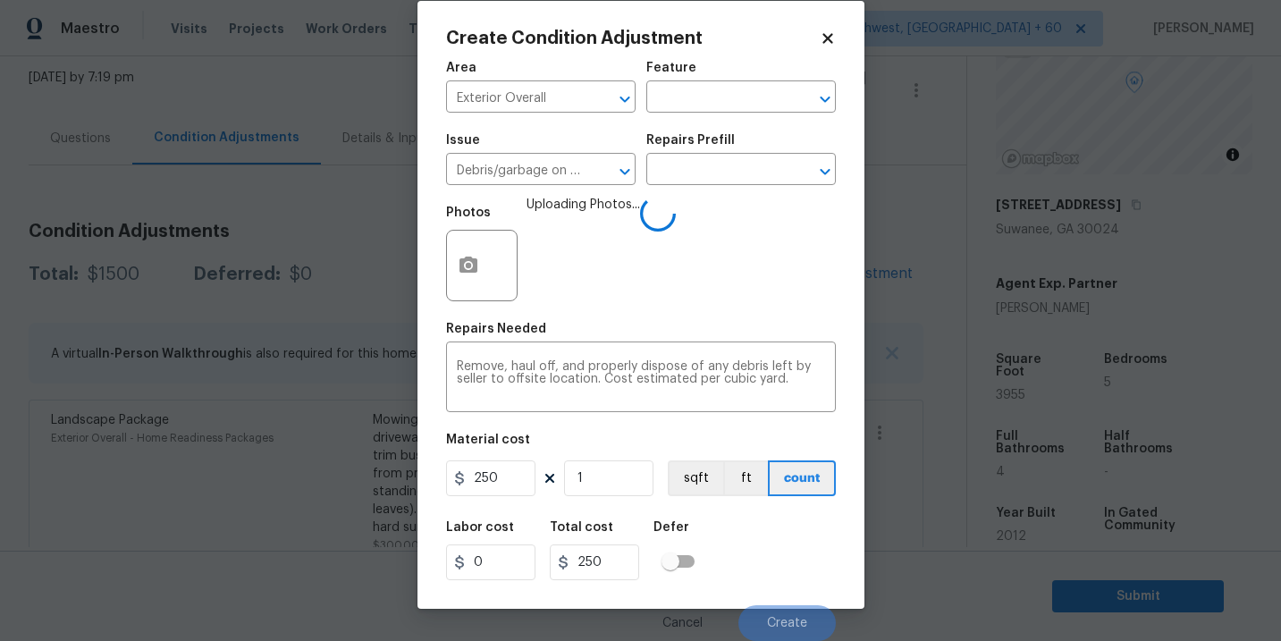
click at [785, 552] on div "Labor cost 0 Total cost 250 Defer" at bounding box center [641, 551] width 390 height 80
click at [784, 561] on div "Labor cost 0 Total cost 250 Defer" at bounding box center [641, 551] width 390 height 80
click at [785, 582] on div "Labor cost 0 Total cost 250 Defer" at bounding box center [641, 551] width 390 height 80
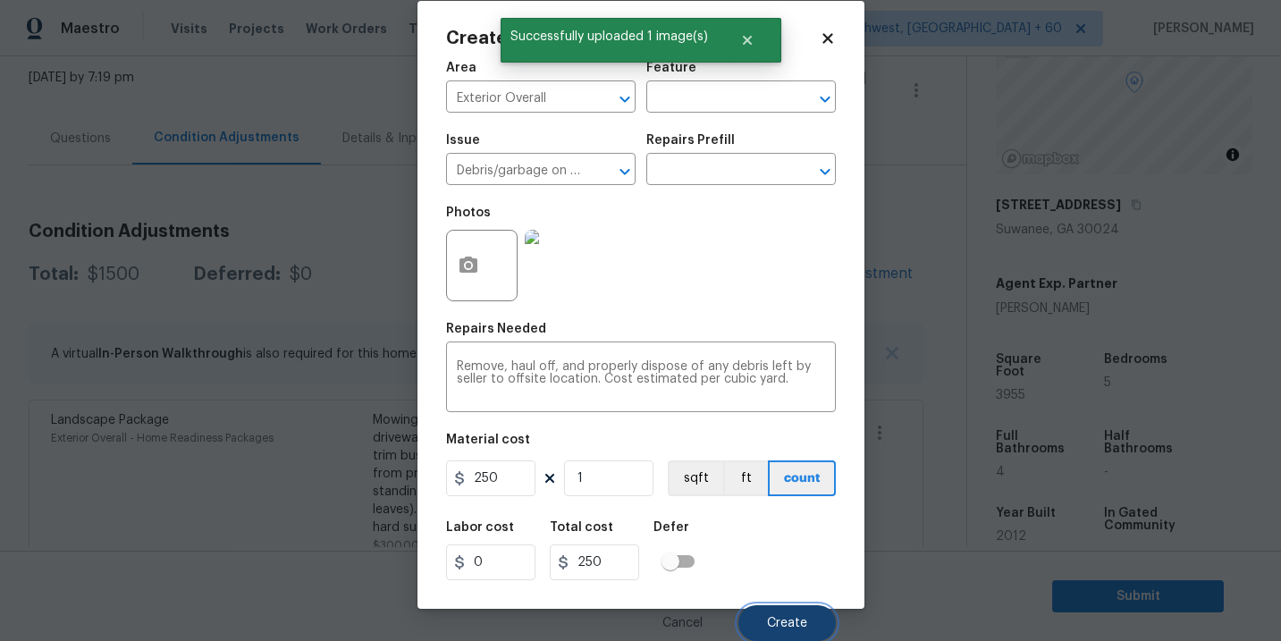
click at [786, 620] on span "Create" at bounding box center [787, 623] width 40 height 13
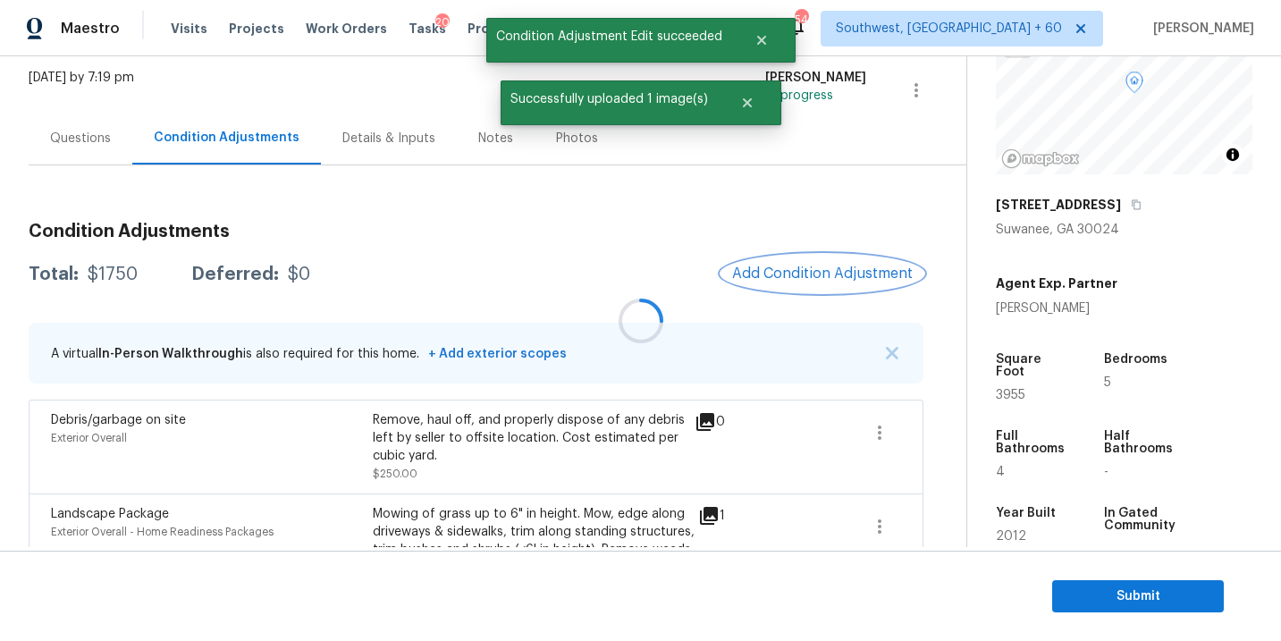
scroll to position [0, 0]
click at [815, 264] on div at bounding box center [640, 320] width 1281 height 641
click at [793, 269] on span "Add Condition Adjustment" at bounding box center [822, 274] width 181 height 16
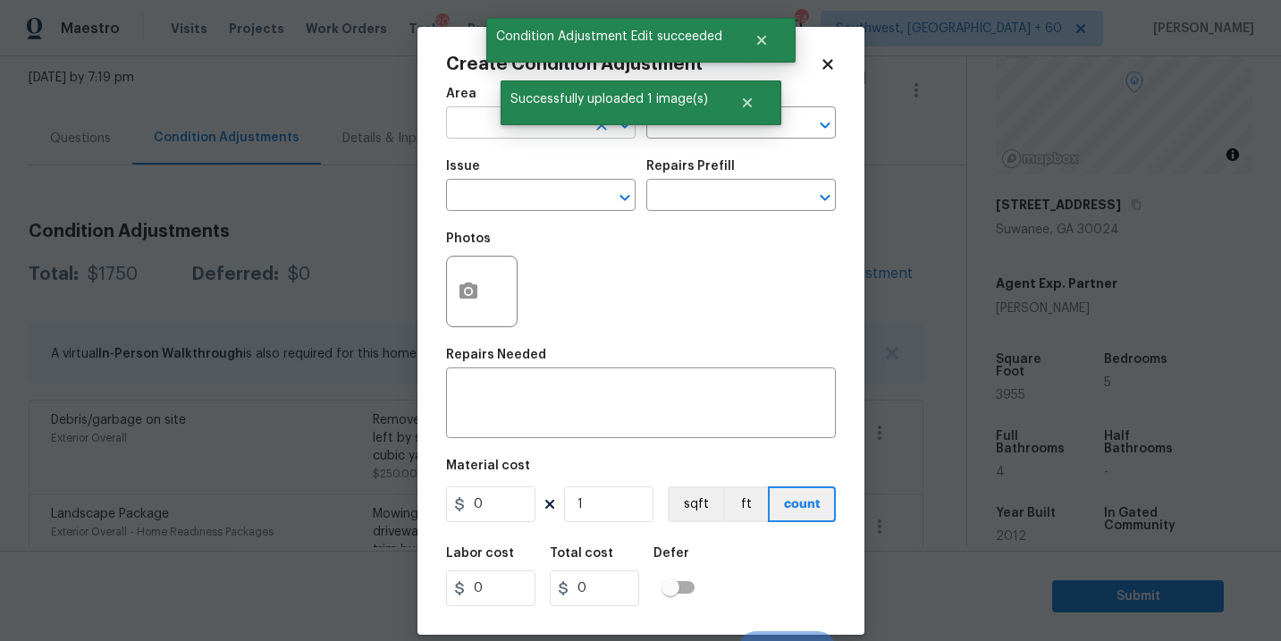
click at [485, 133] on input "text" at bounding box center [515, 125] width 139 height 28
click at [498, 190] on li "Interior Overall" at bounding box center [541, 195] width 190 height 30
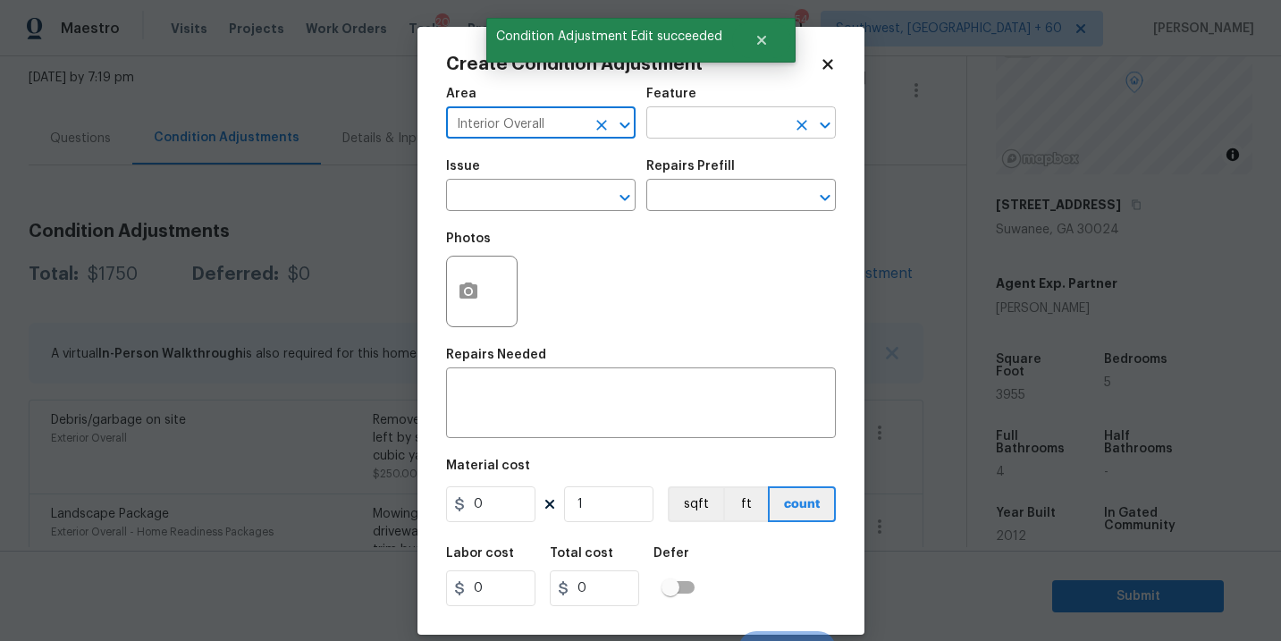
type input "Interior Overall"
click at [675, 136] on input "text" at bounding box center [715, 125] width 139 height 28
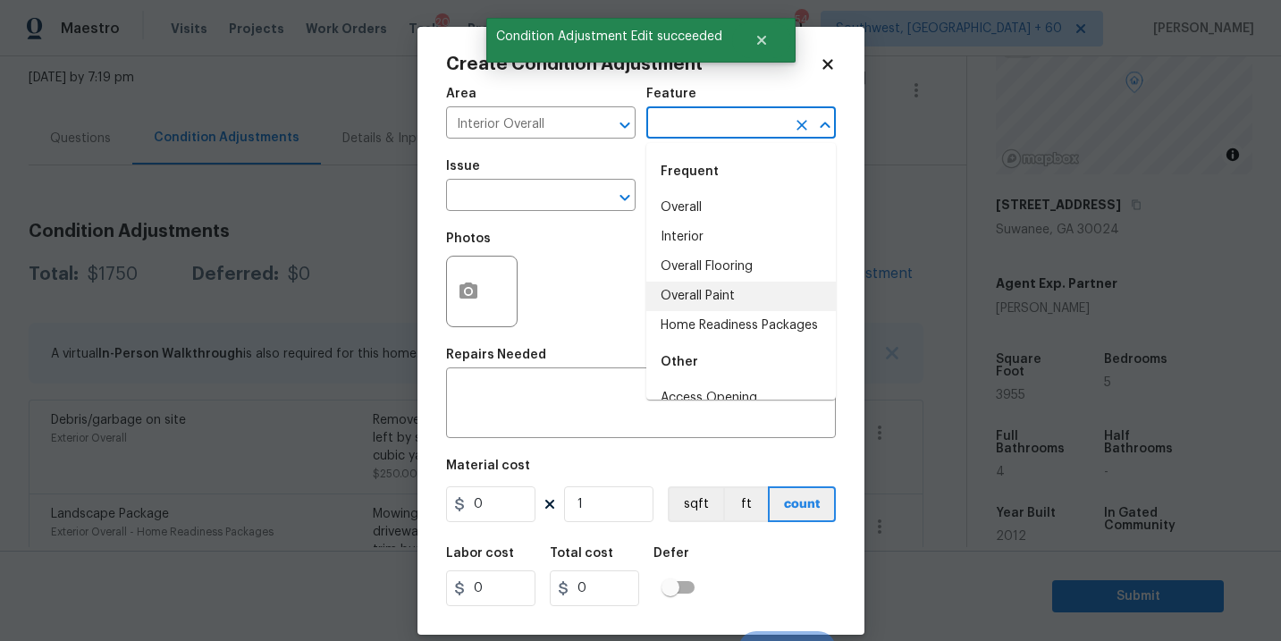
click at [695, 297] on li "Overall Paint" at bounding box center [741, 297] width 190 height 30
type input "Overall Paint"
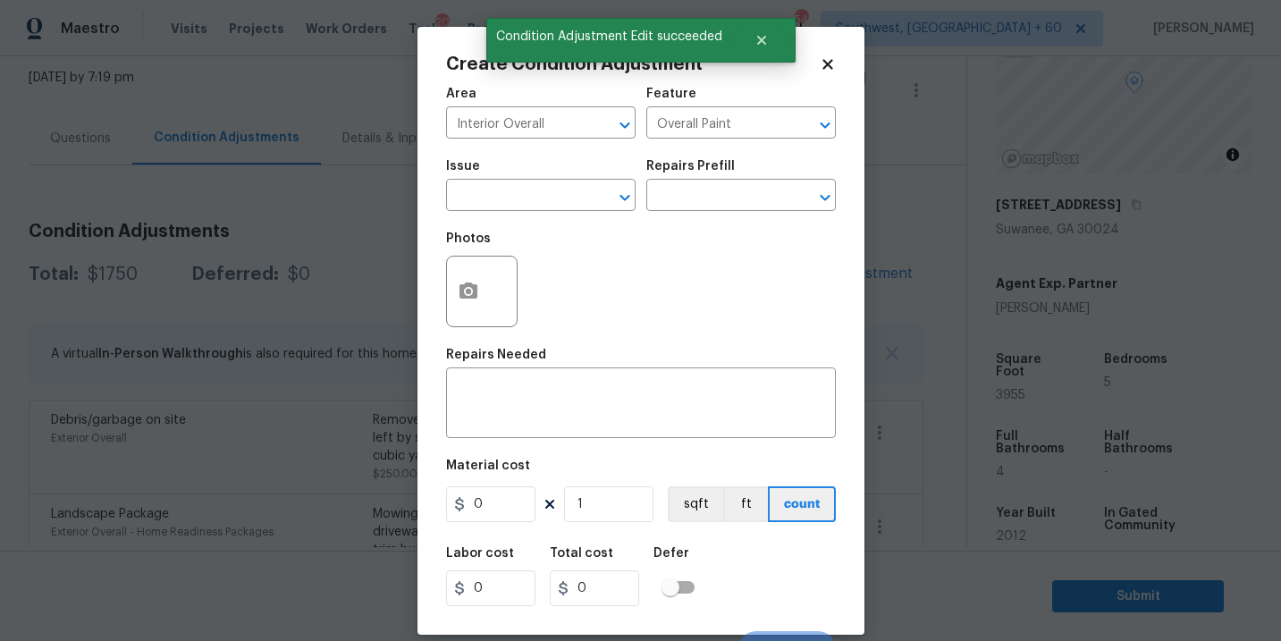
click at [546, 176] on div "Issue" at bounding box center [541, 171] width 190 height 23
click at [546, 189] on input "text" at bounding box center [515, 197] width 139 height 28
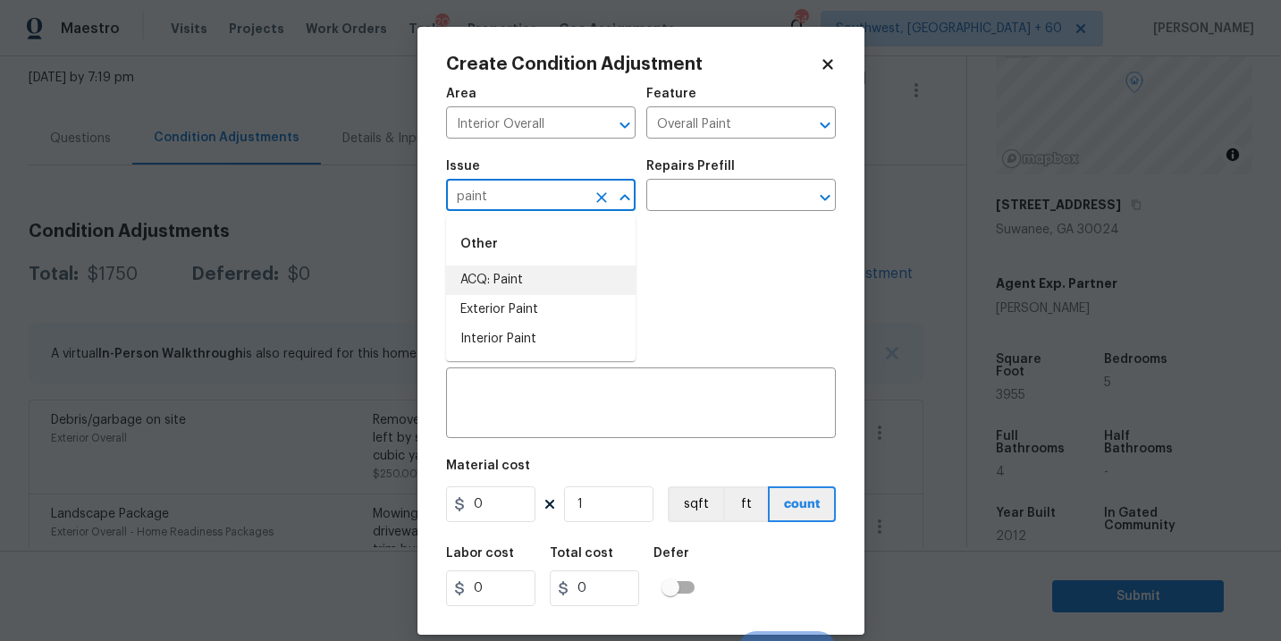
click at [545, 266] on li "ACQ: Paint" at bounding box center [541, 281] width 190 height 30
type input "ACQ: Paint"
click at [698, 189] on input "text" at bounding box center [715, 197] width 139 height 28
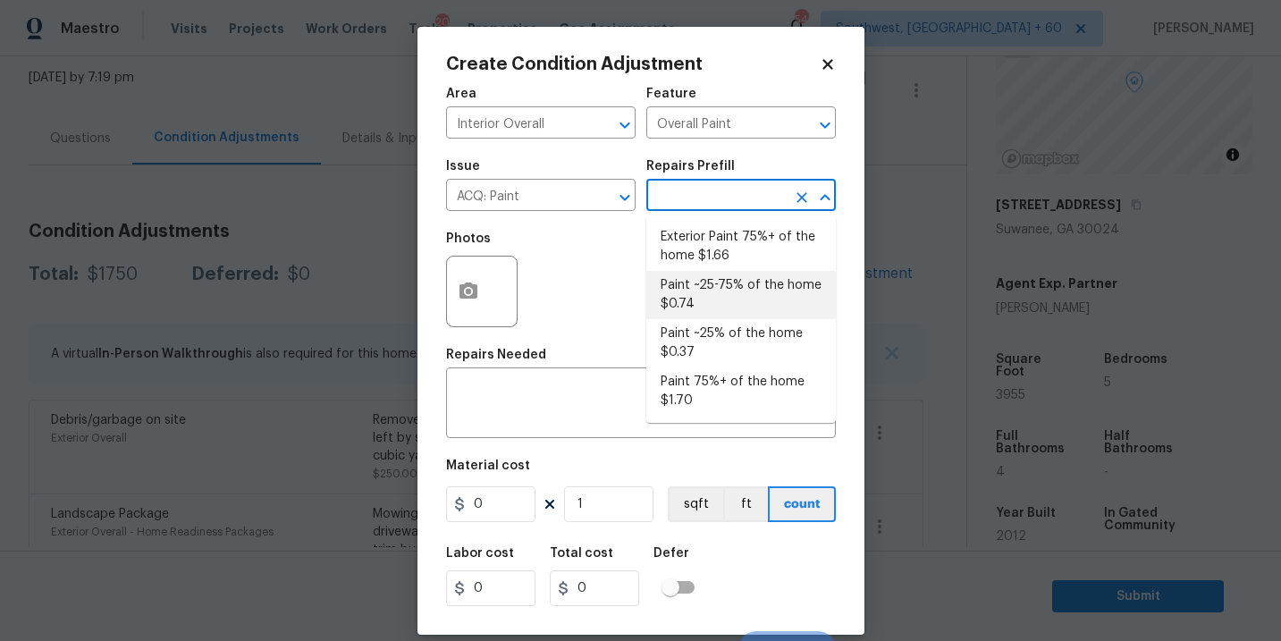
click at [717, 294] on li "Paint ~25-75% of the home $0.74" at bounding box center [741, 295] width 190 height 48
type input "Acquisition"
type textarea "Acquisition Scope: ~25 - 75% of the home needs interior paint"
type input "0.74"
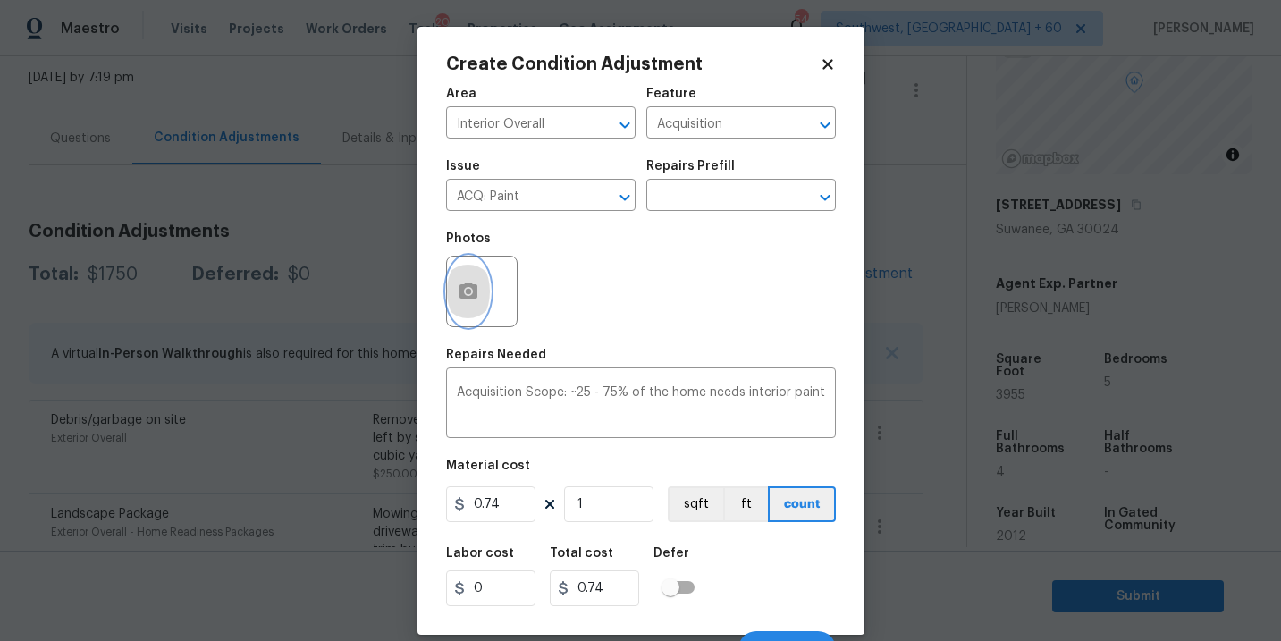
click at [461, 299] on icon "button" at bounding box center [469, 291] width 18 height 16
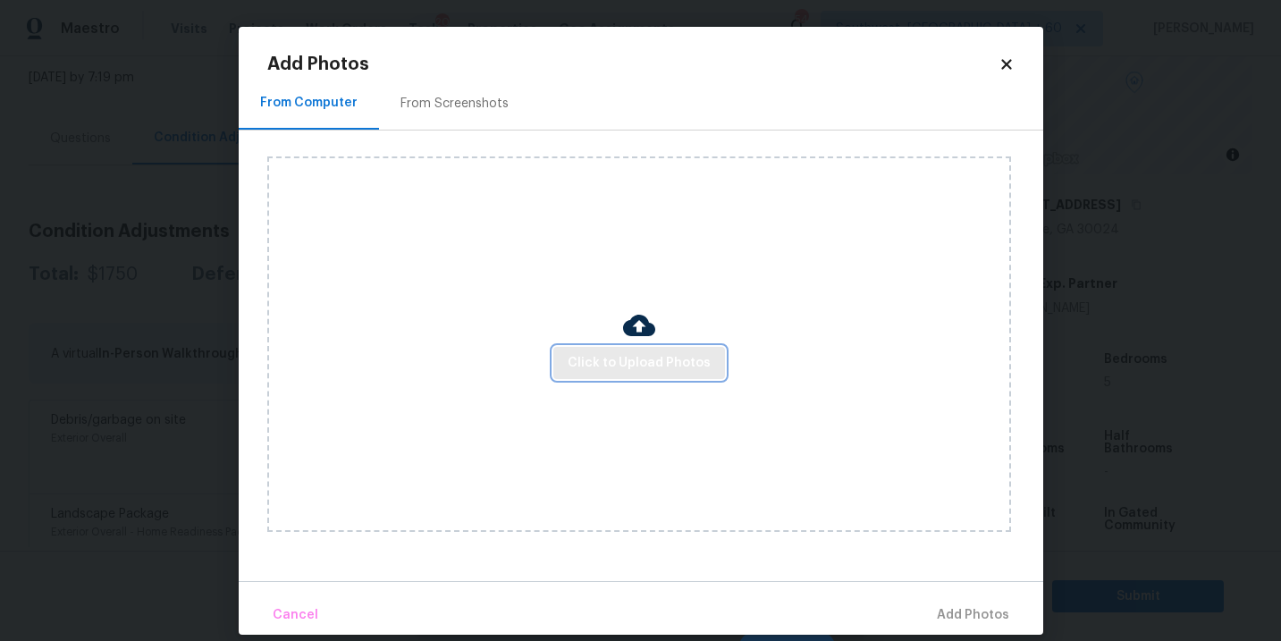
click at [646, 374] on button "Click to Upload Photos" at bounding box center [639, 363] width 172 height 33
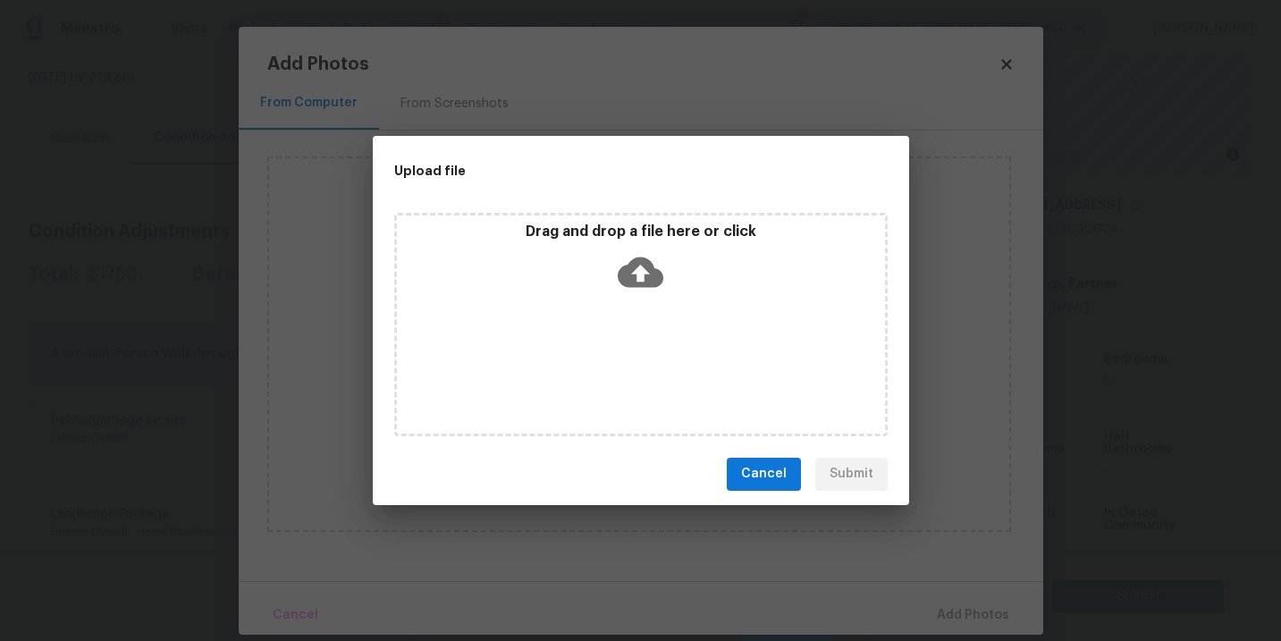
click at [647, 293] on div "Drag and drop a file here or click" at bounding box center [641, 261] width 488 height 77
